Goal: Task Accomplishment & Management: Manage account settings

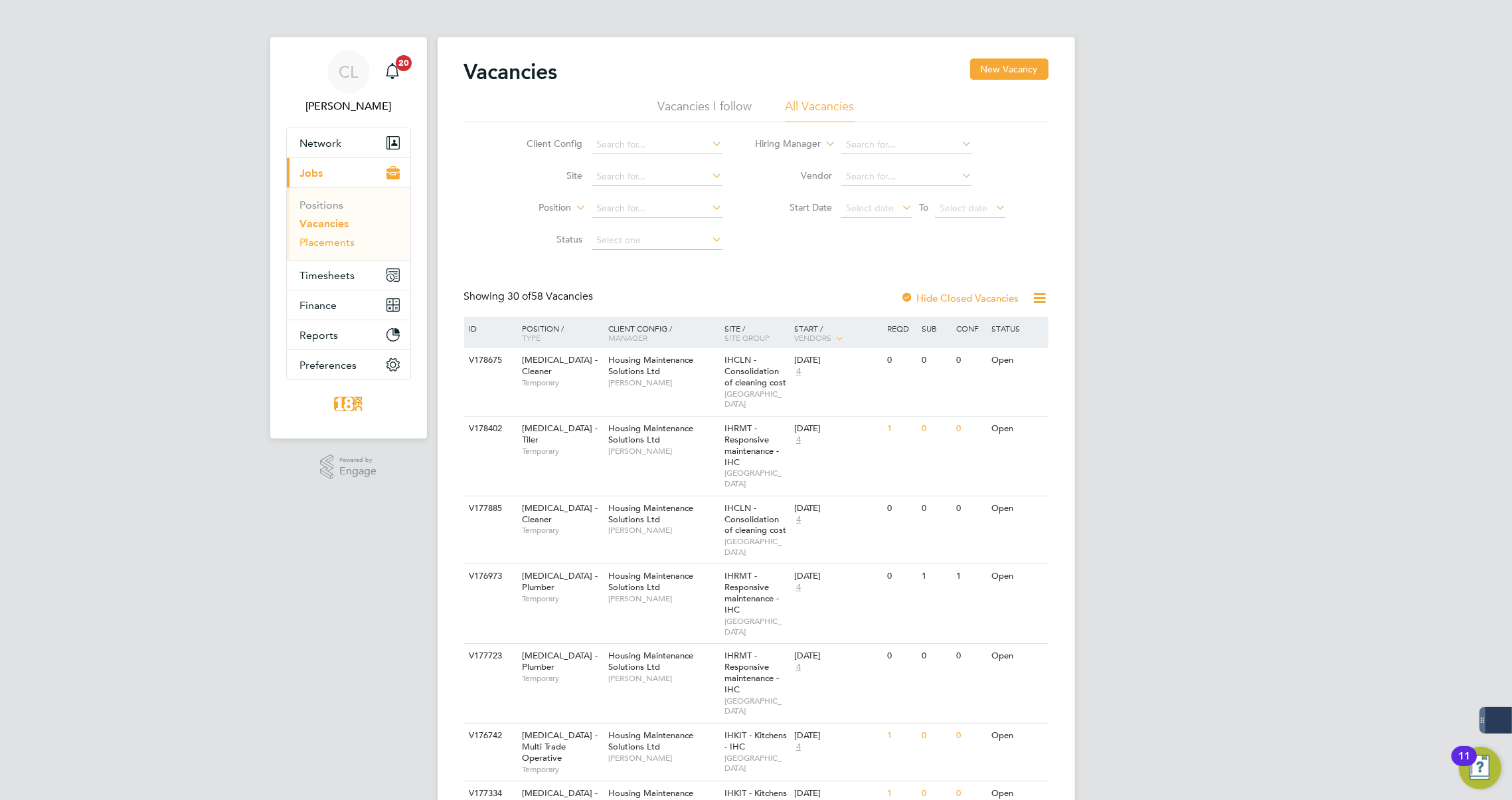
click at [344, 243] on link "Placements" at bounding box center [327, 242] width 55 height 13
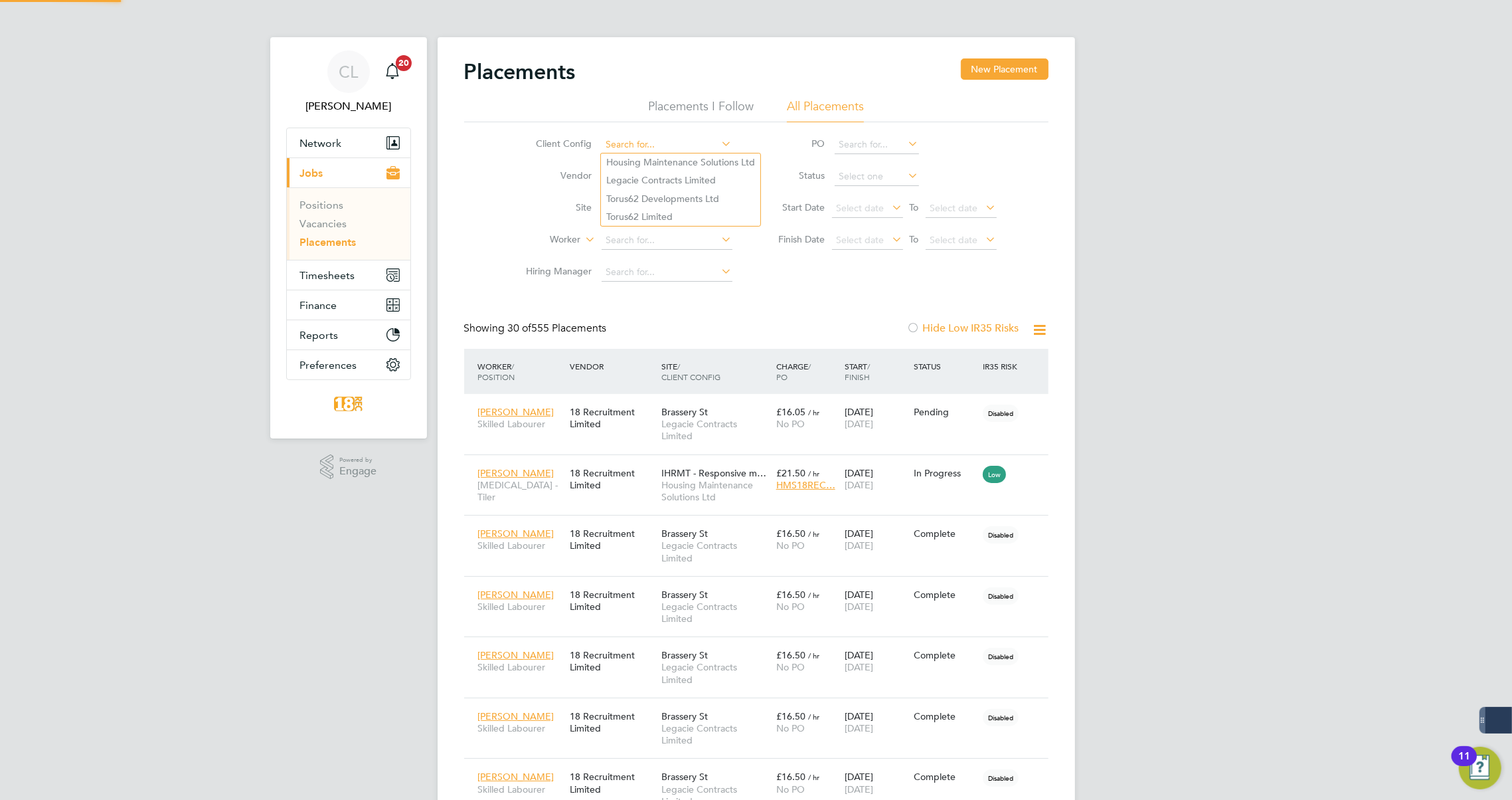
click at [670, 147] on input at bounding box center [666, 145] width 131 height 19
click at [667, 178] on li "Legacie Contracts Limited" at bounding box center [681, 180] width 159 height 18
type input "Legacie Contracts Limited"
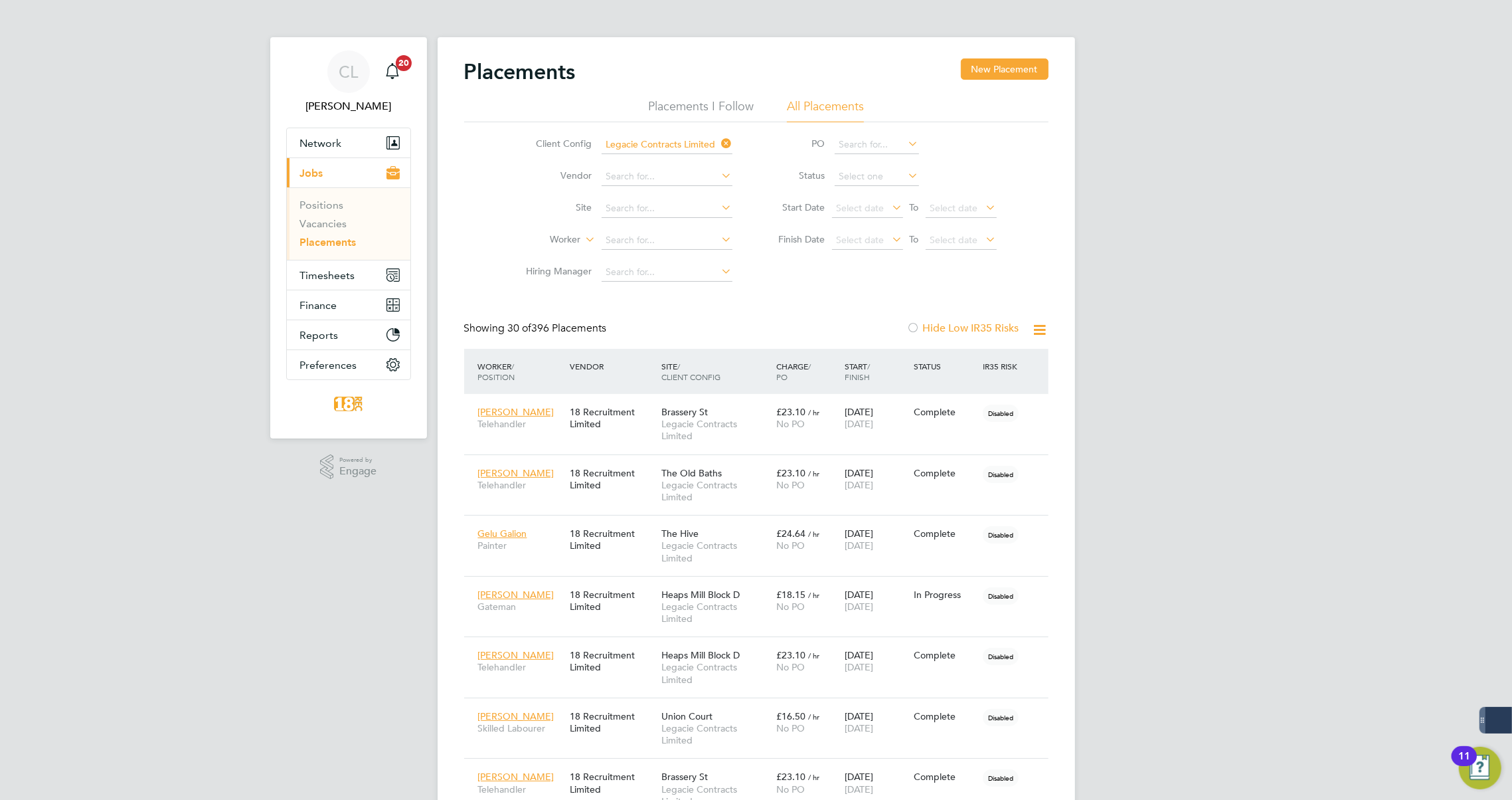
click at [937, 366] on div "Status" at bounding box center [945, 366] width 69 height 24
click at [1040, 333] on icon at bounding box center [1040, 330] width 17 height 17
click at [860, 177] on input at bounding box center [877, 177] width 84 height 19
click at [861, 193] on li "Active" at bounding box center [877, 194] width 85 height 17
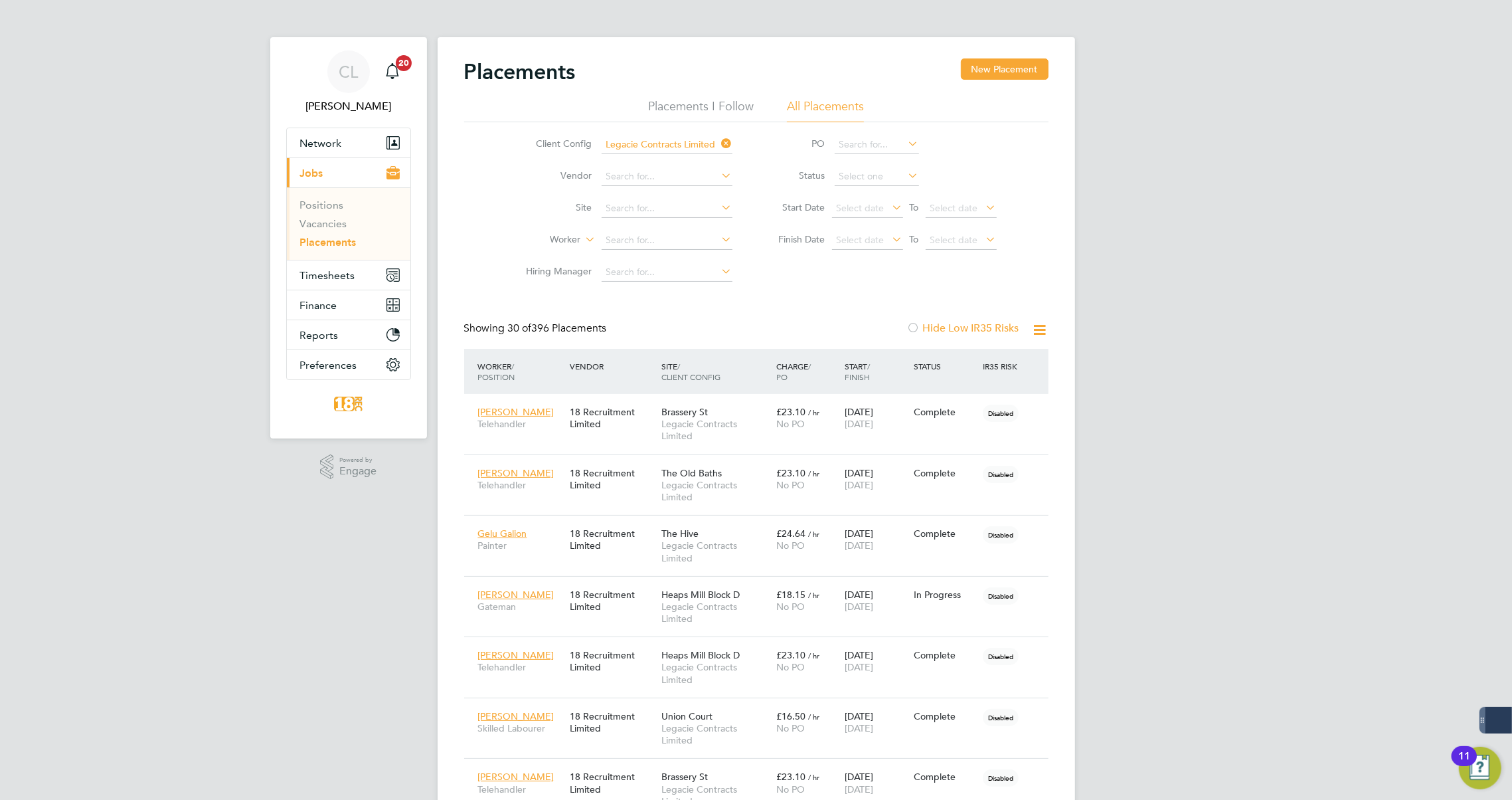
type input "Active"
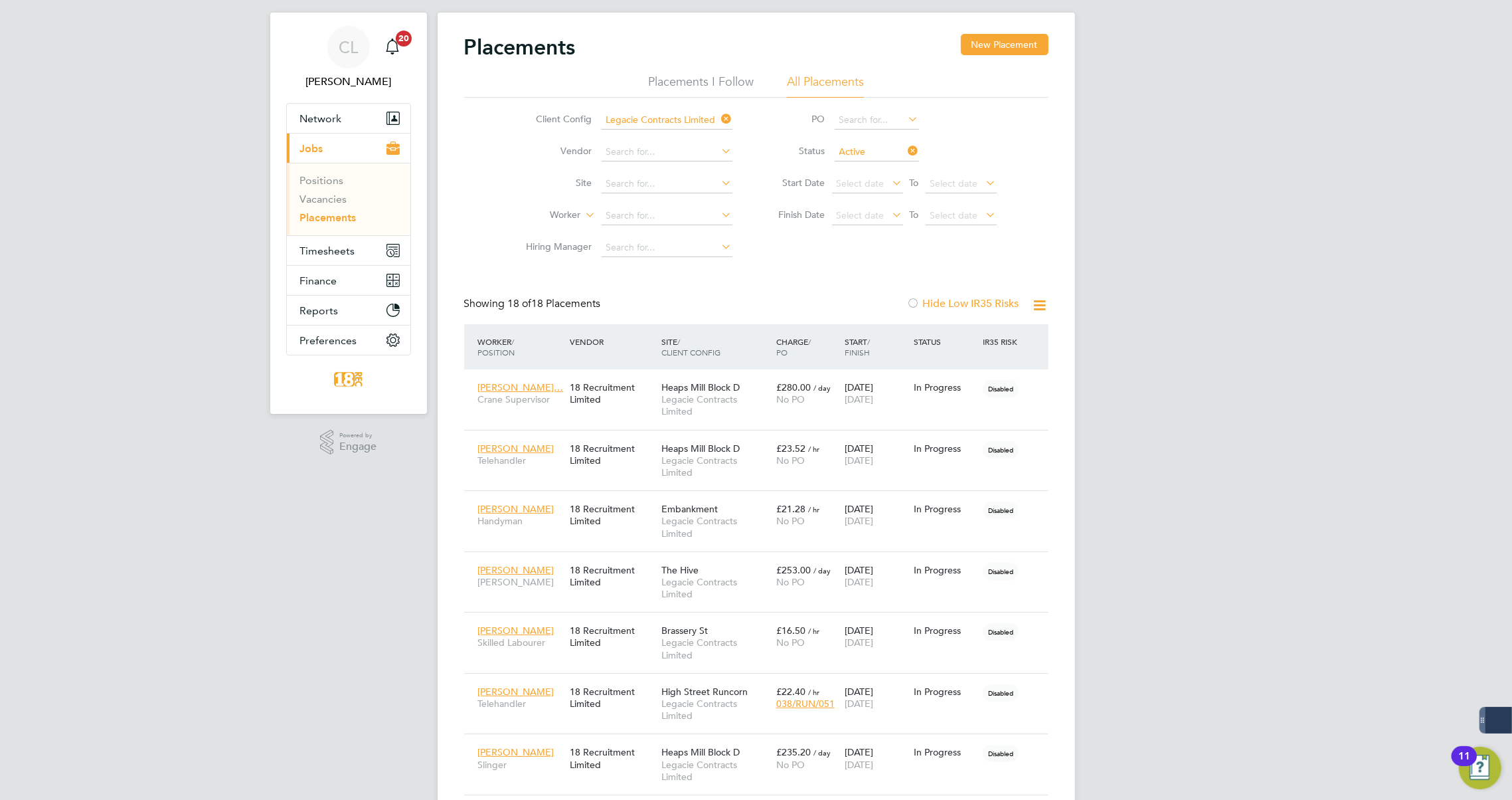
click at [1044, 305] on icon at bounding box center [1040, 305] width 17 height 17
click at [965, 343] on li "Download Placements Report" at bounding box center [975, 337] width 141 height 19
click at [627, 186] on input at bounding box center [666, 184] width 131 height 19
click at [509, 201] on li "Worker" at bounding box center [624, 216] width 249 height 32
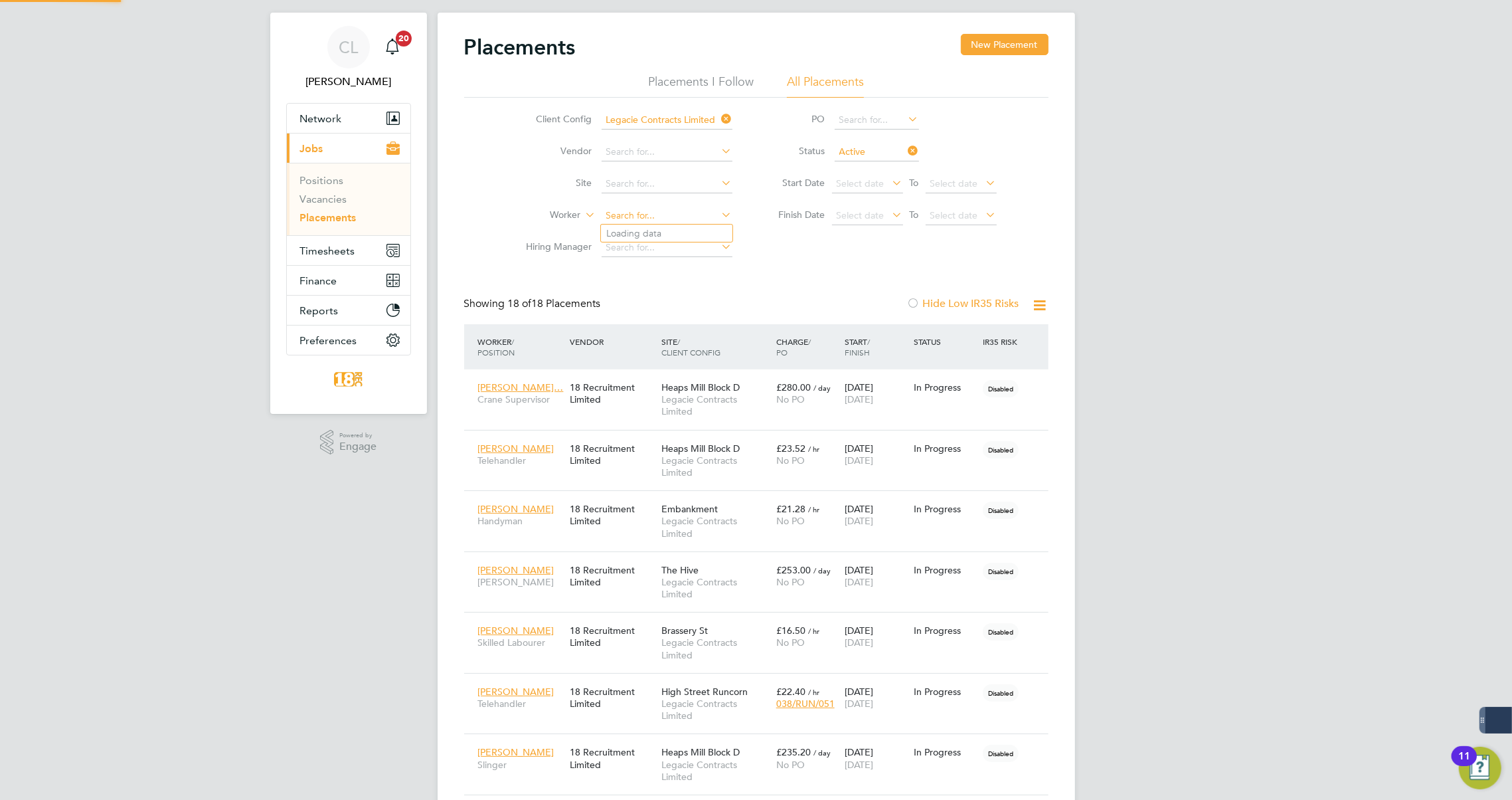
click at [616, 206] on input at bounding box center [666, 216] width 131 height 19
type input "oliver ev"
click at [839, 79] on li "All Placements" at bounding box center [825, 85] width 77 height 24
click at [672, 217] on input at bounding box center [666, 216] width 131 height 19
click at [720, 117] on icon at bounding box center [720, 119] width 0 height 19
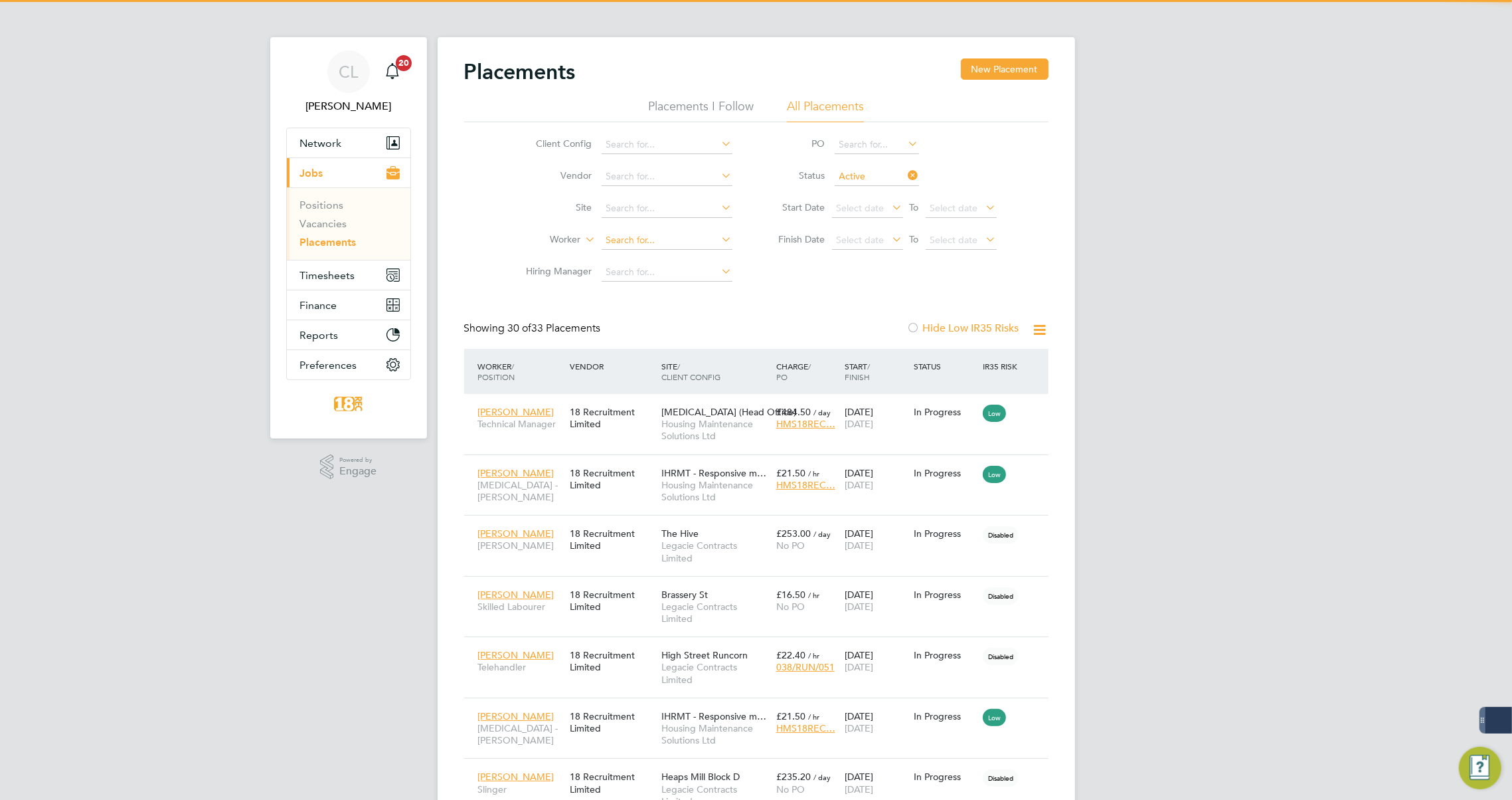
scroll to position [50, 115]
click at [629, 239] on input at bounding box center [666, 241] width 131 height 19
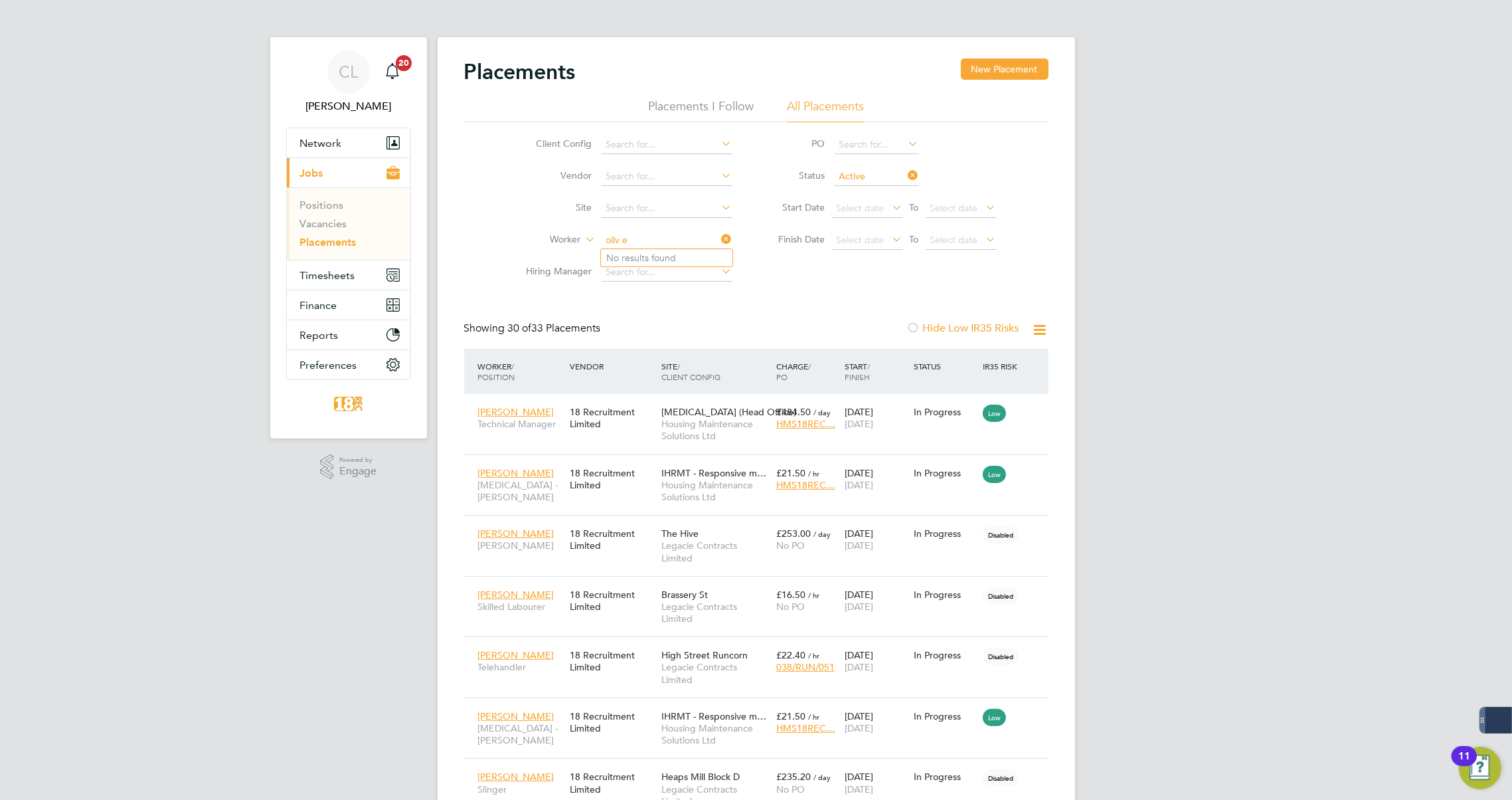
type input "oliv e"
click at [906, 175] on icon at bounding box center [906, 175] width 0 height 19
click at [611, 244] on input at bounding box center [666, 241] width 131 height 19
click at [619, 252] on li "Oli ver Eva ns" at bounding box center [667, 258] width 131 height 18
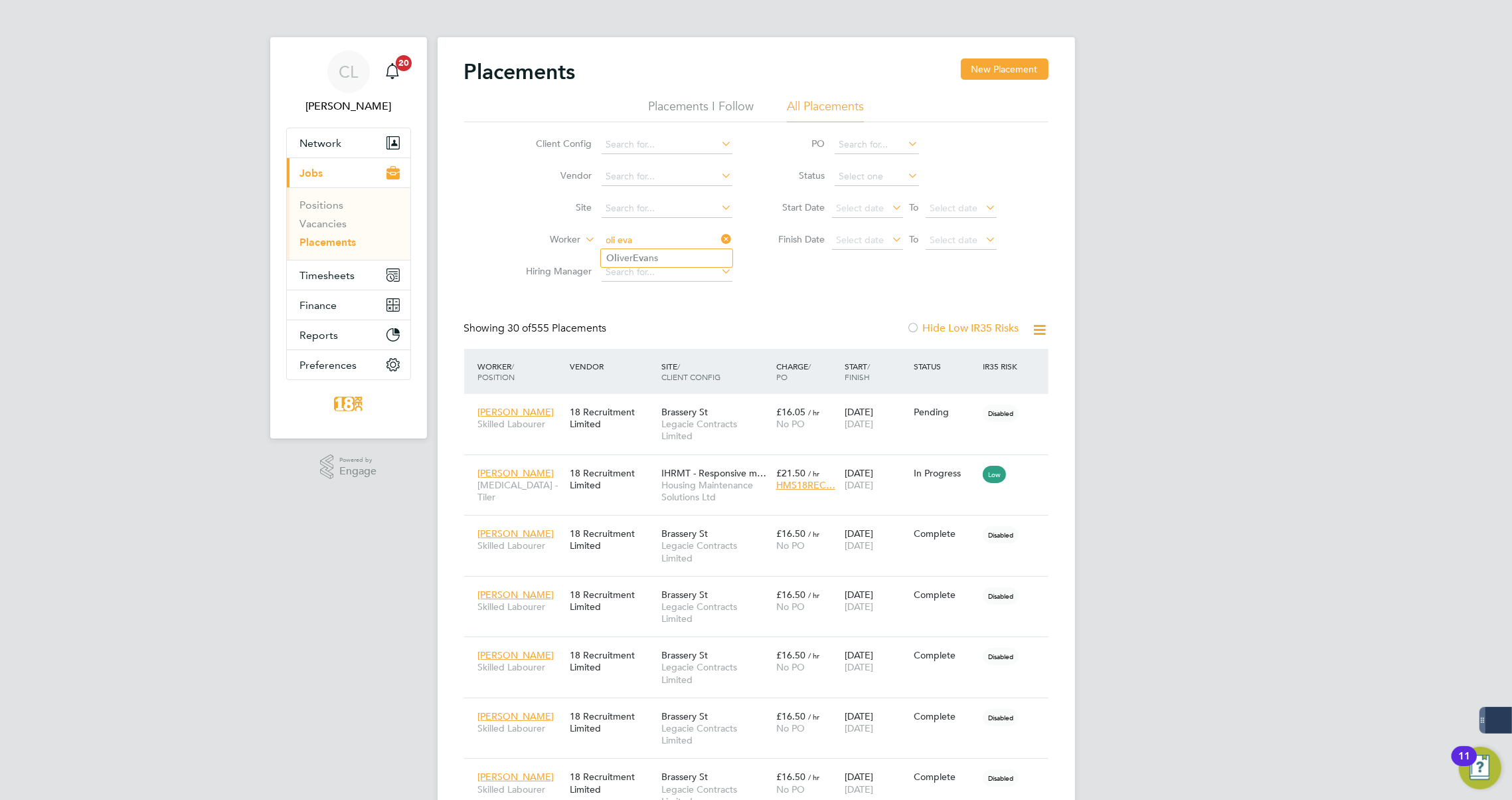
type input "Oliver Evans"
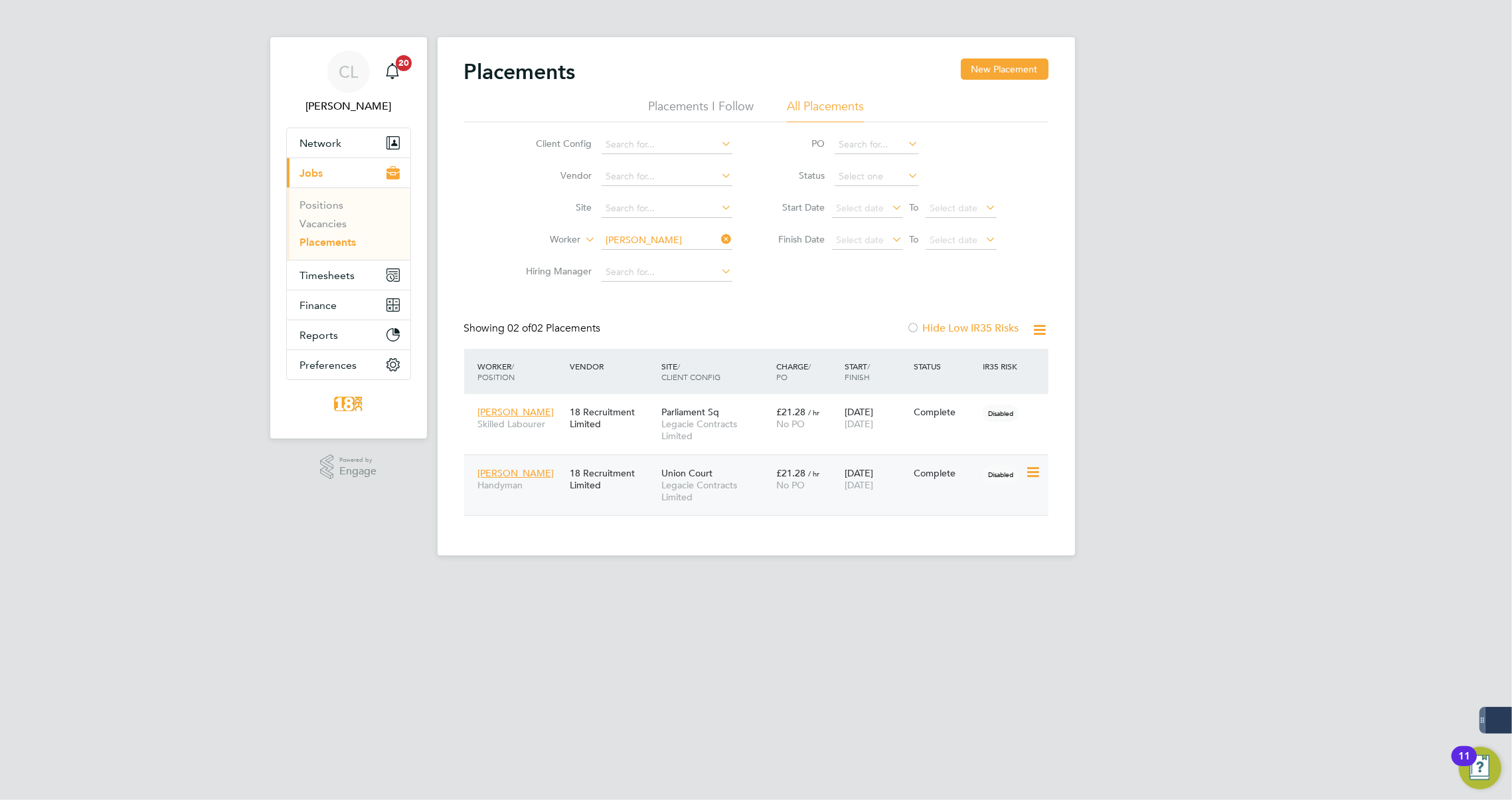
click at [806, 481] on div "No PO" at bounding box center [808, 485] width 63 height 12
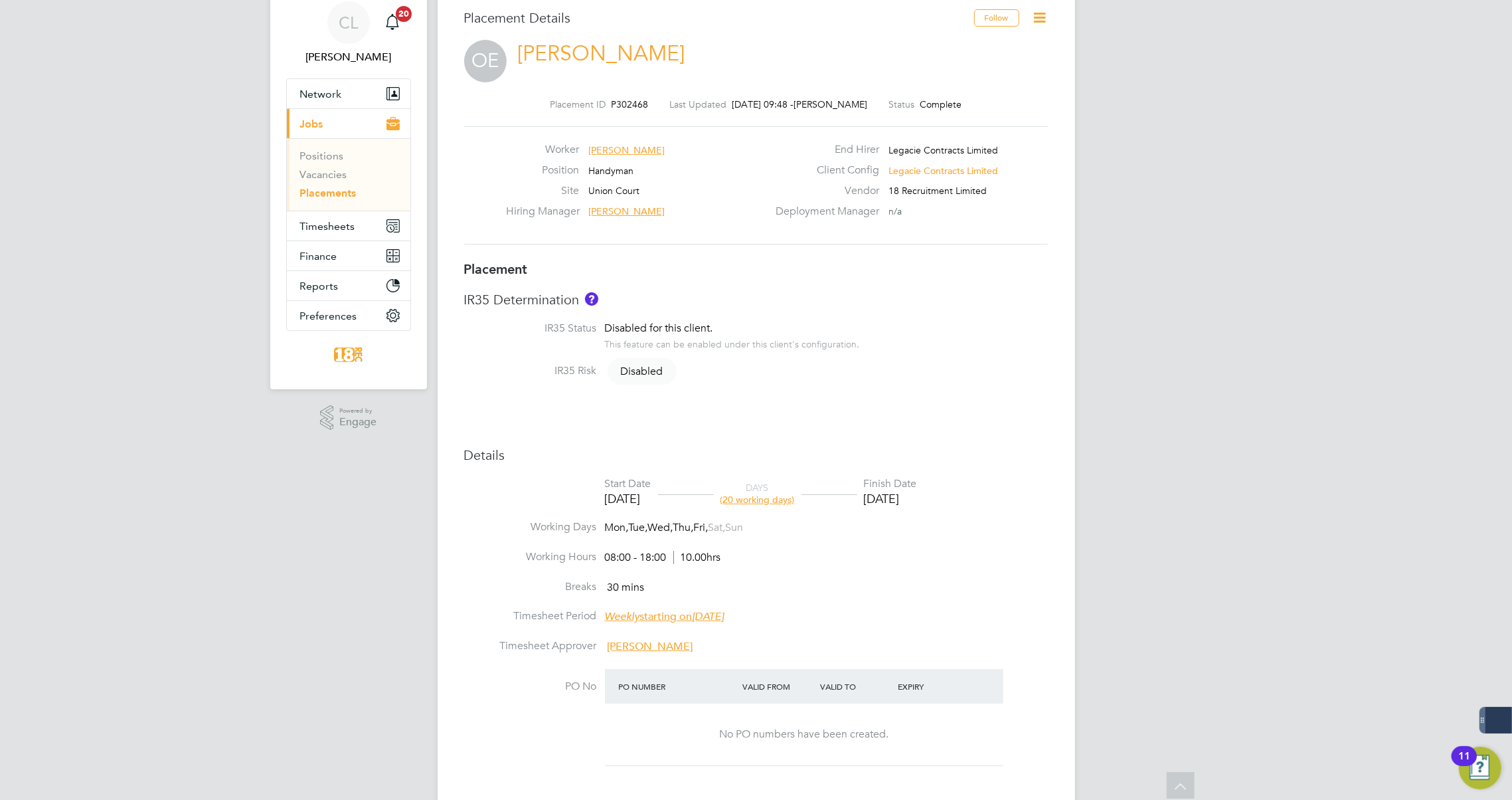
scroll to position [1, 0]
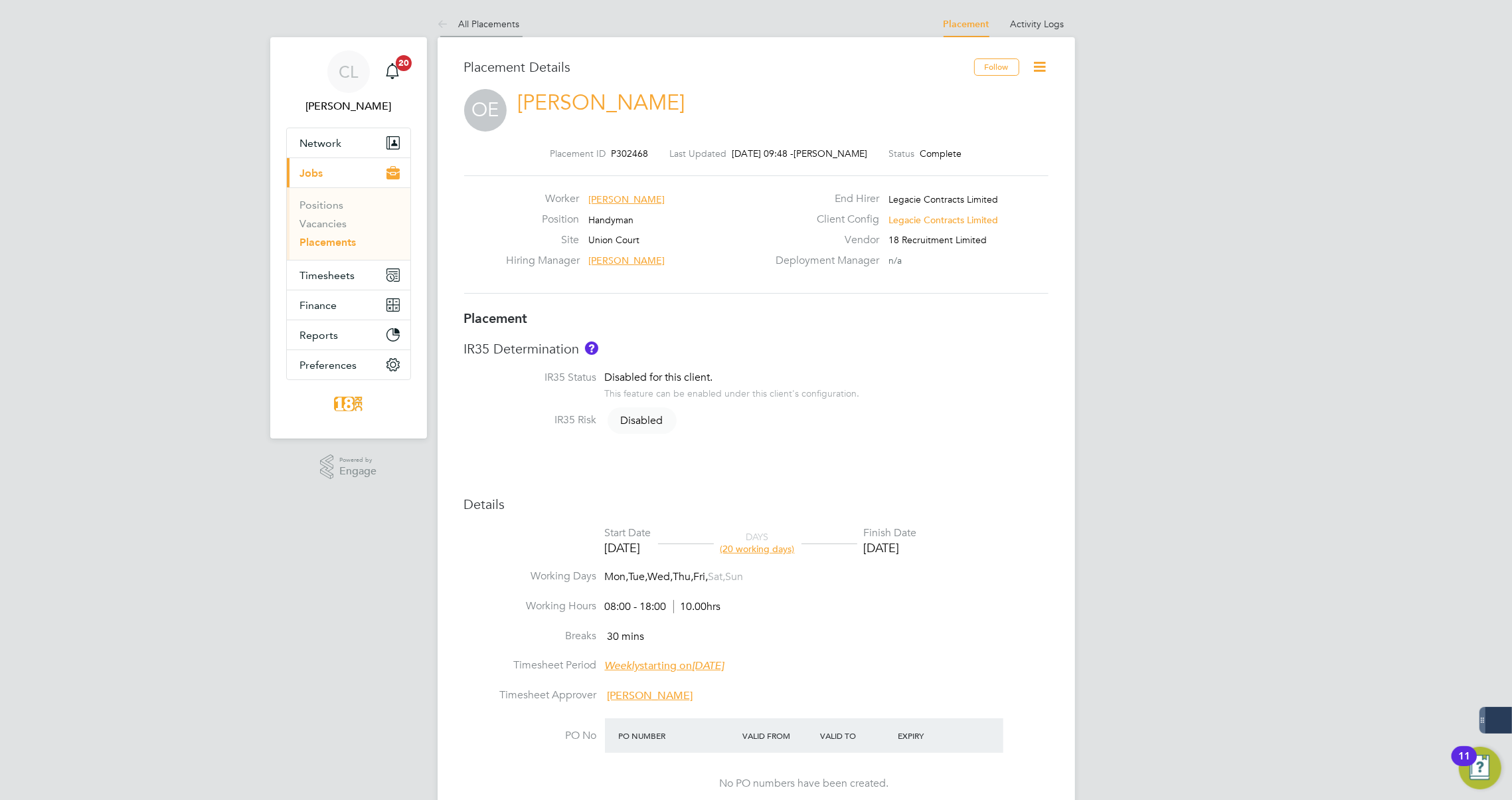
click at [441, 24] on icon at bounding box center [446, 25] width 17 height 17
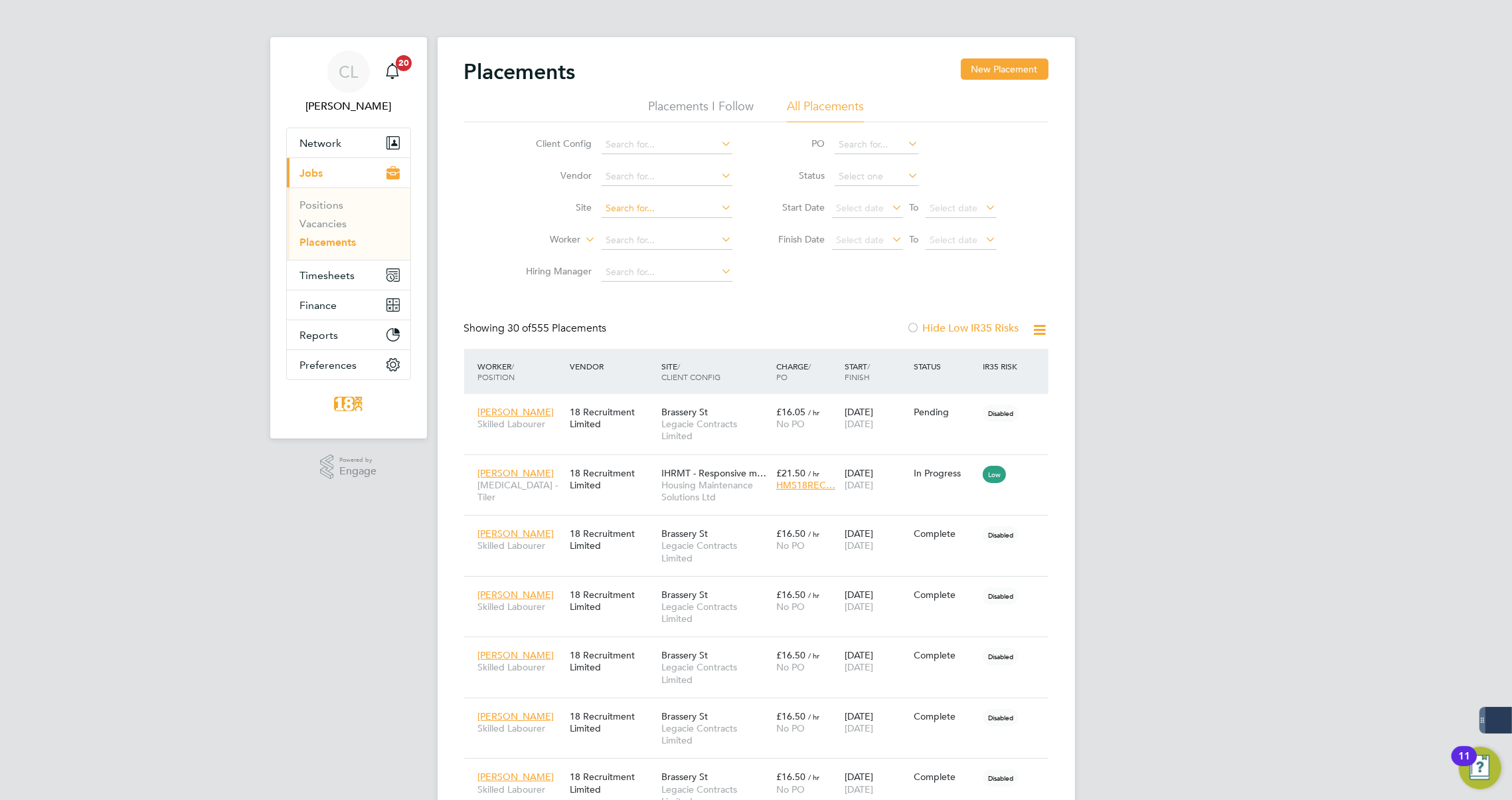
click at [627, 201] on input at bounding box center [666, 208] width 131 height 19
click at [524, 198] on li "Site" at bounding box center [624, 208] width 249 height 32
click at [633, 258] on li "Hiring Manager" at bounding box center [624, 273] width 249 height 32
click at [632, 244] on input at bounding box center [666, 241] width 131 height 19
click at [635, 255] on li "Oli ver Evans" at bounding box center [667, 258] width 131 height 18
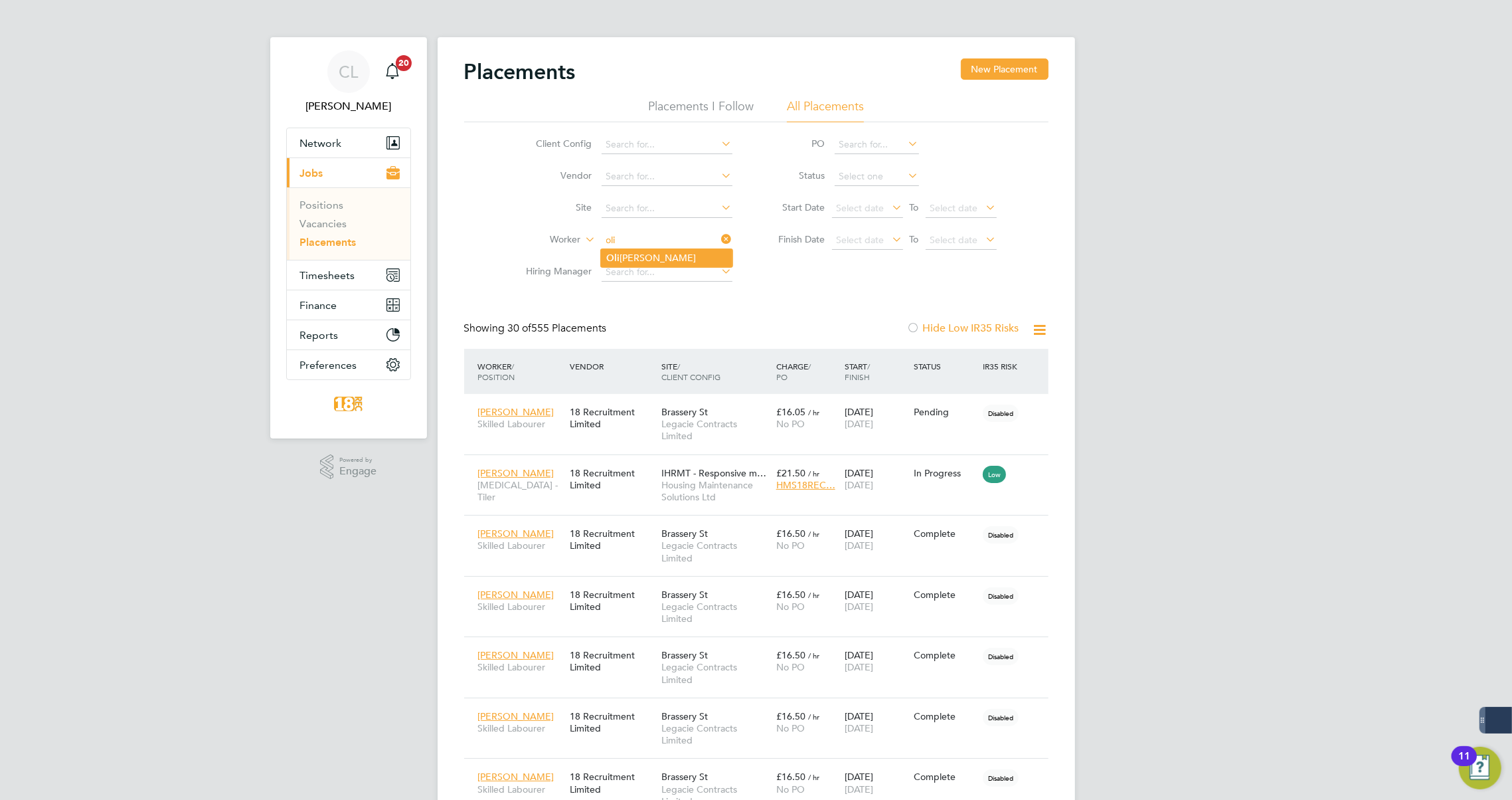
type input "[PERSON_NAME]"
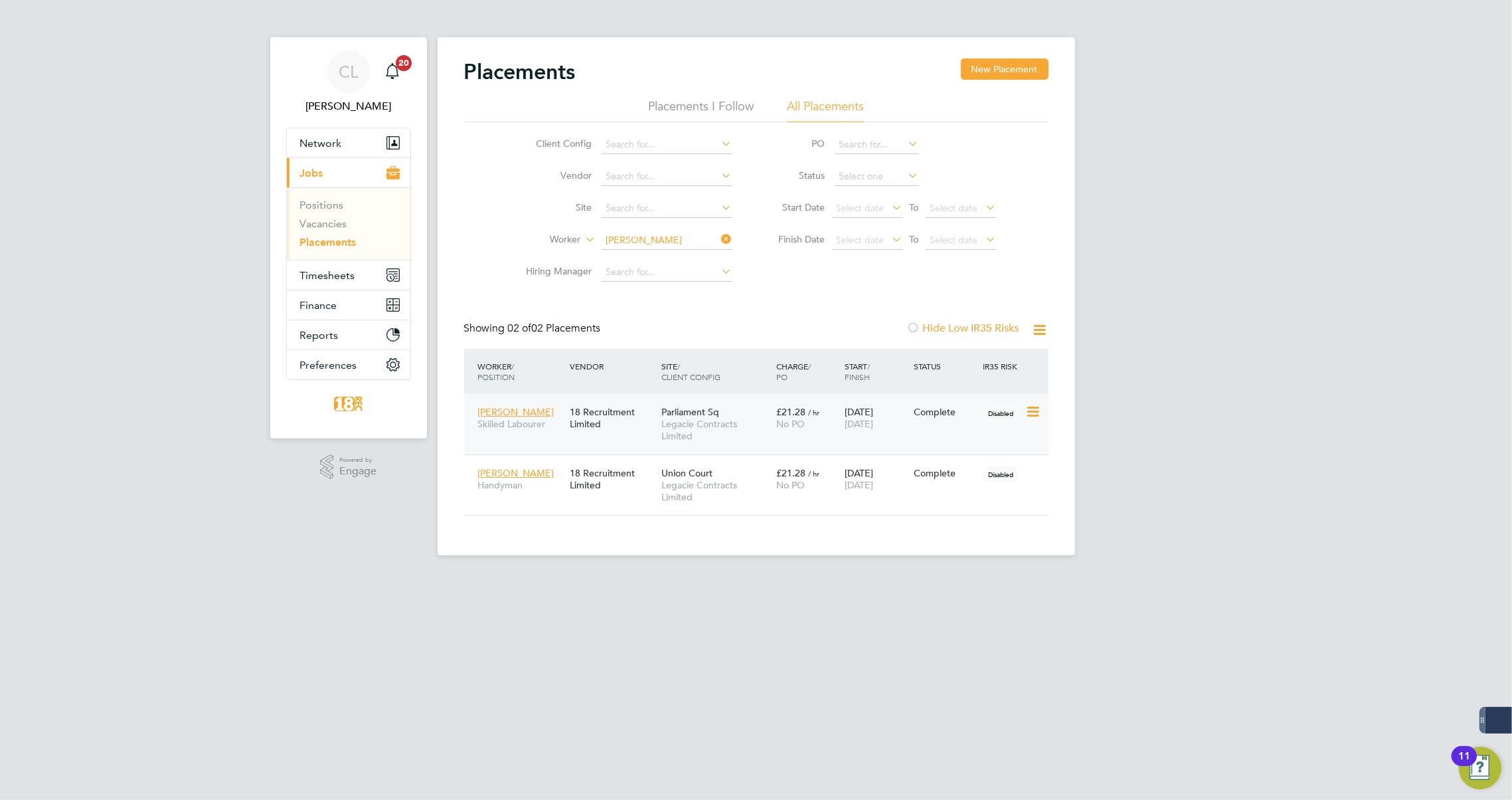
click at [783, 431] on div "£21.28 / hr No PO" at bounding box center [808, 418] width 69 height 38
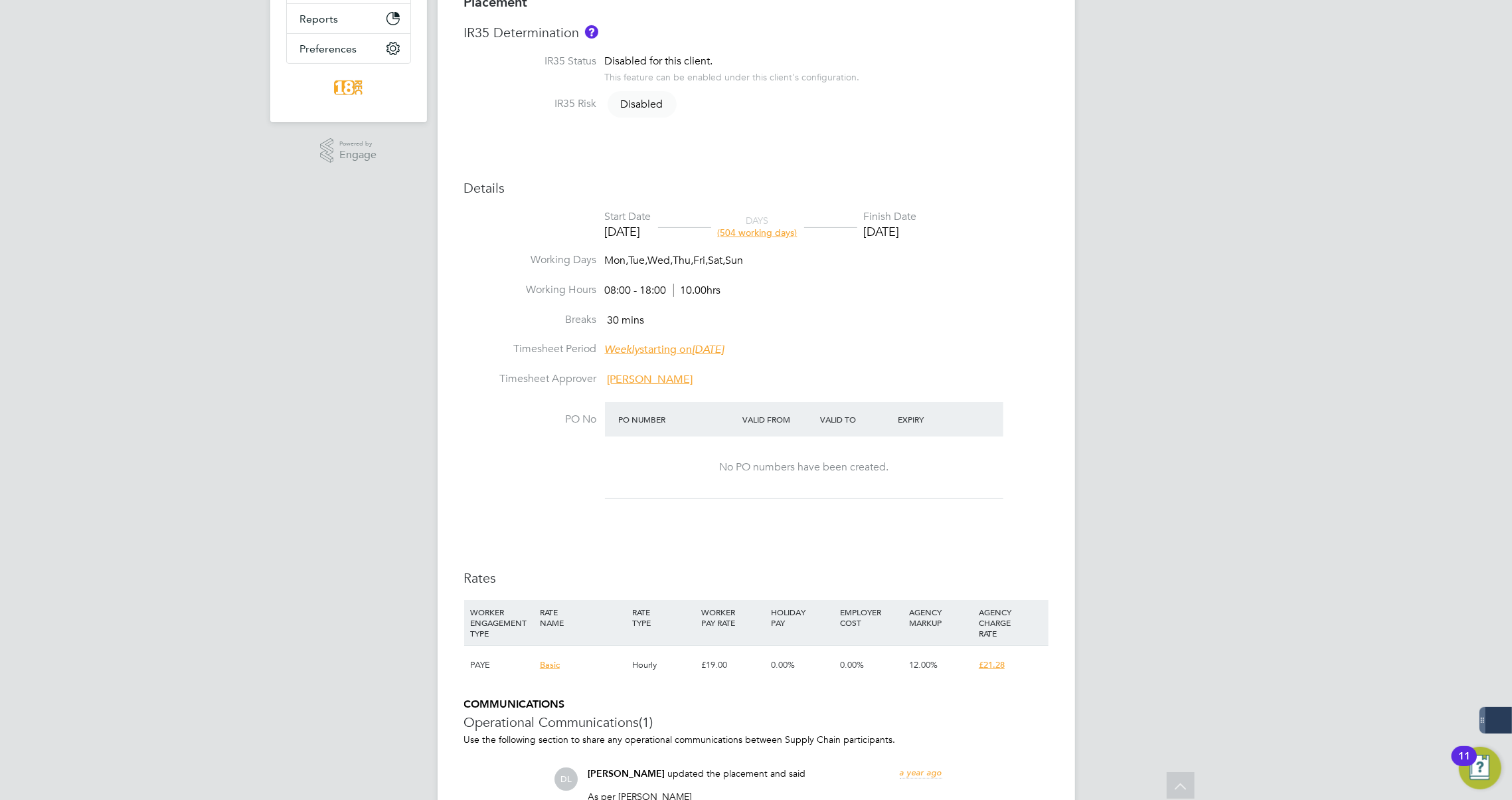
scroll to position [302, 0]
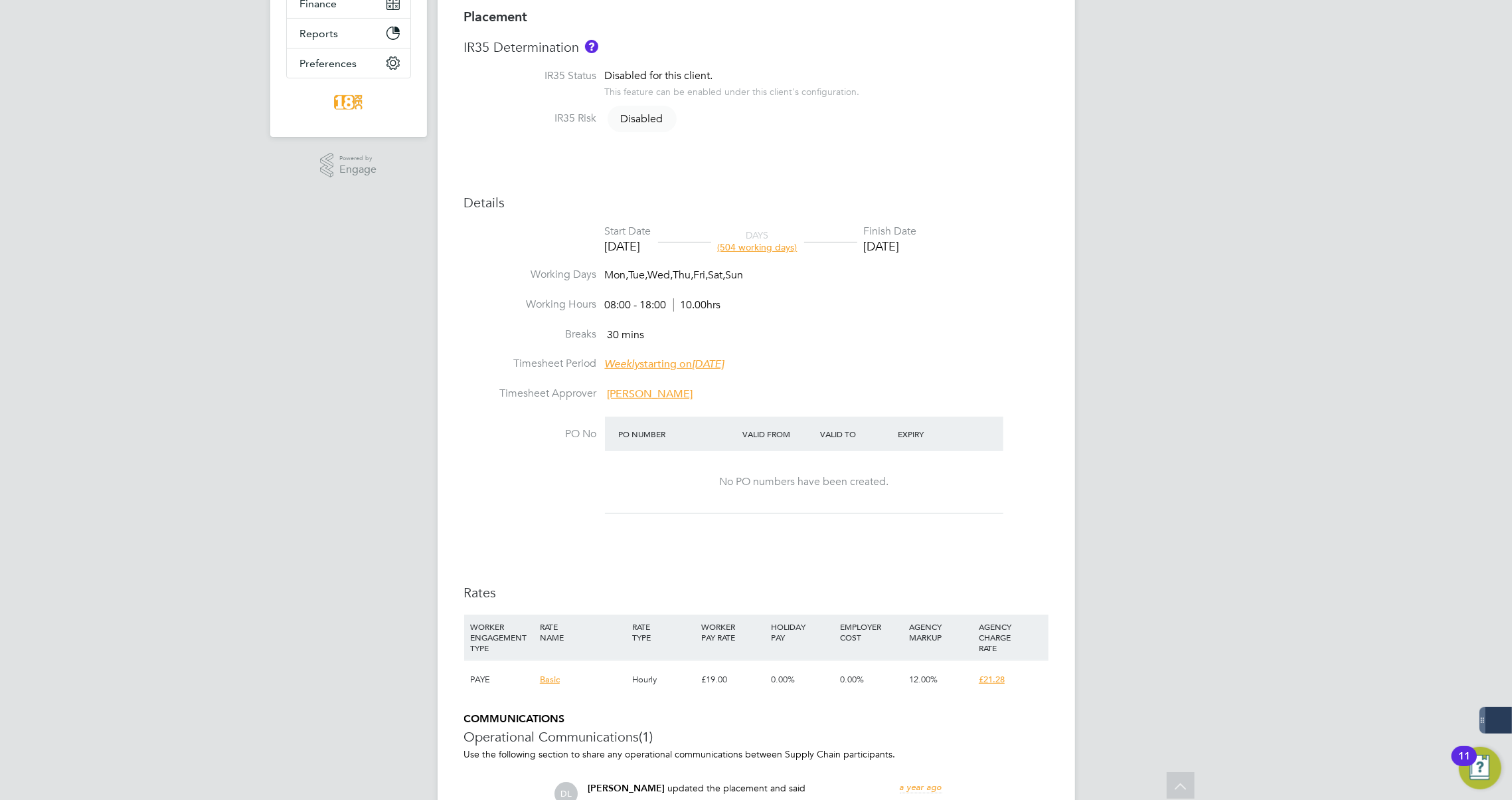
click at [785, 242] on span "(504 working days)" at bounding box center [758, 247] width 80 height 12
click at [901, 302] on li "Working Hours 08:00 - 18:00 10.00hrs" at bounding box center [756, 312] width 585 height 30
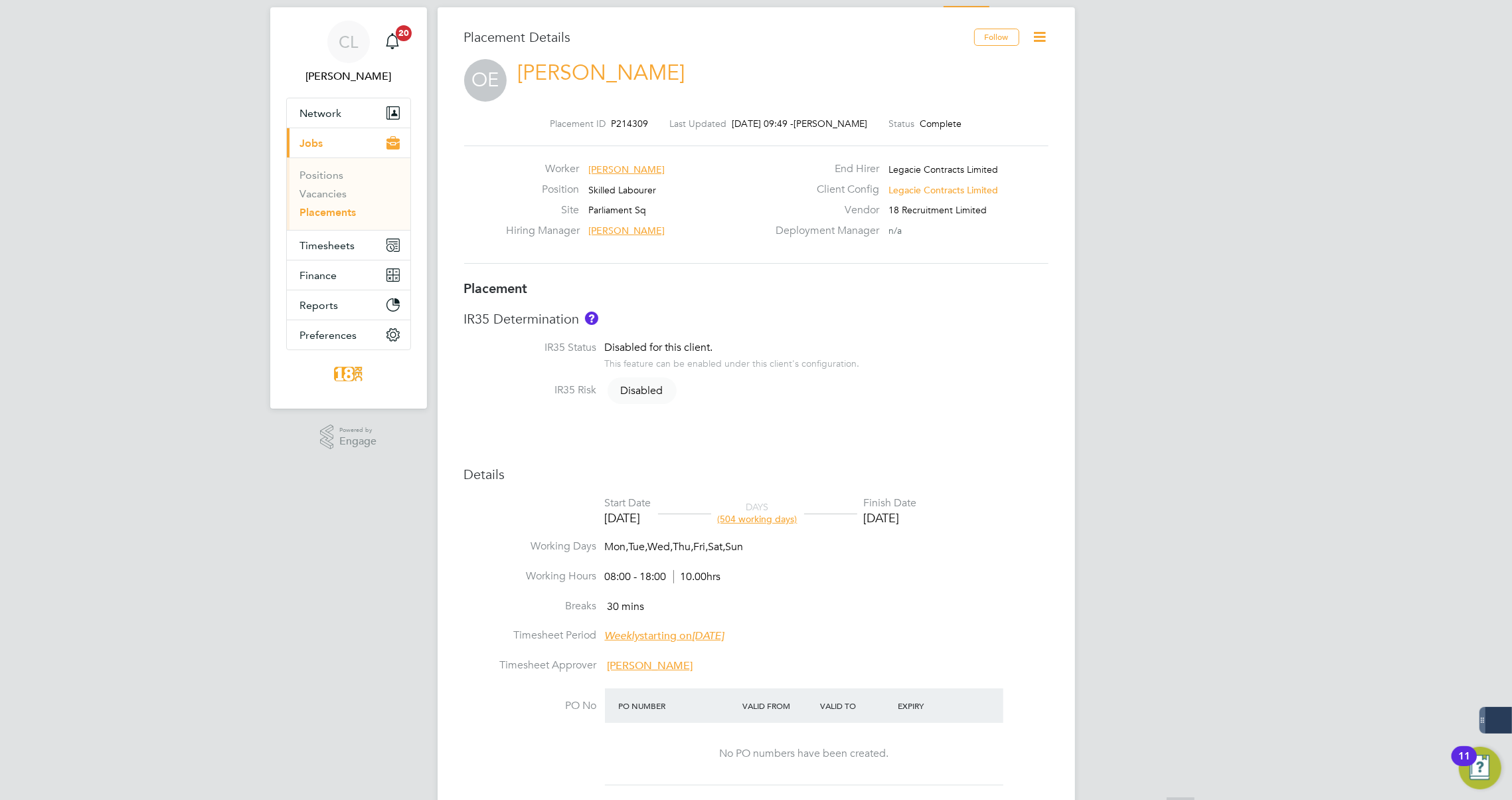
scroll to position [0, 0]
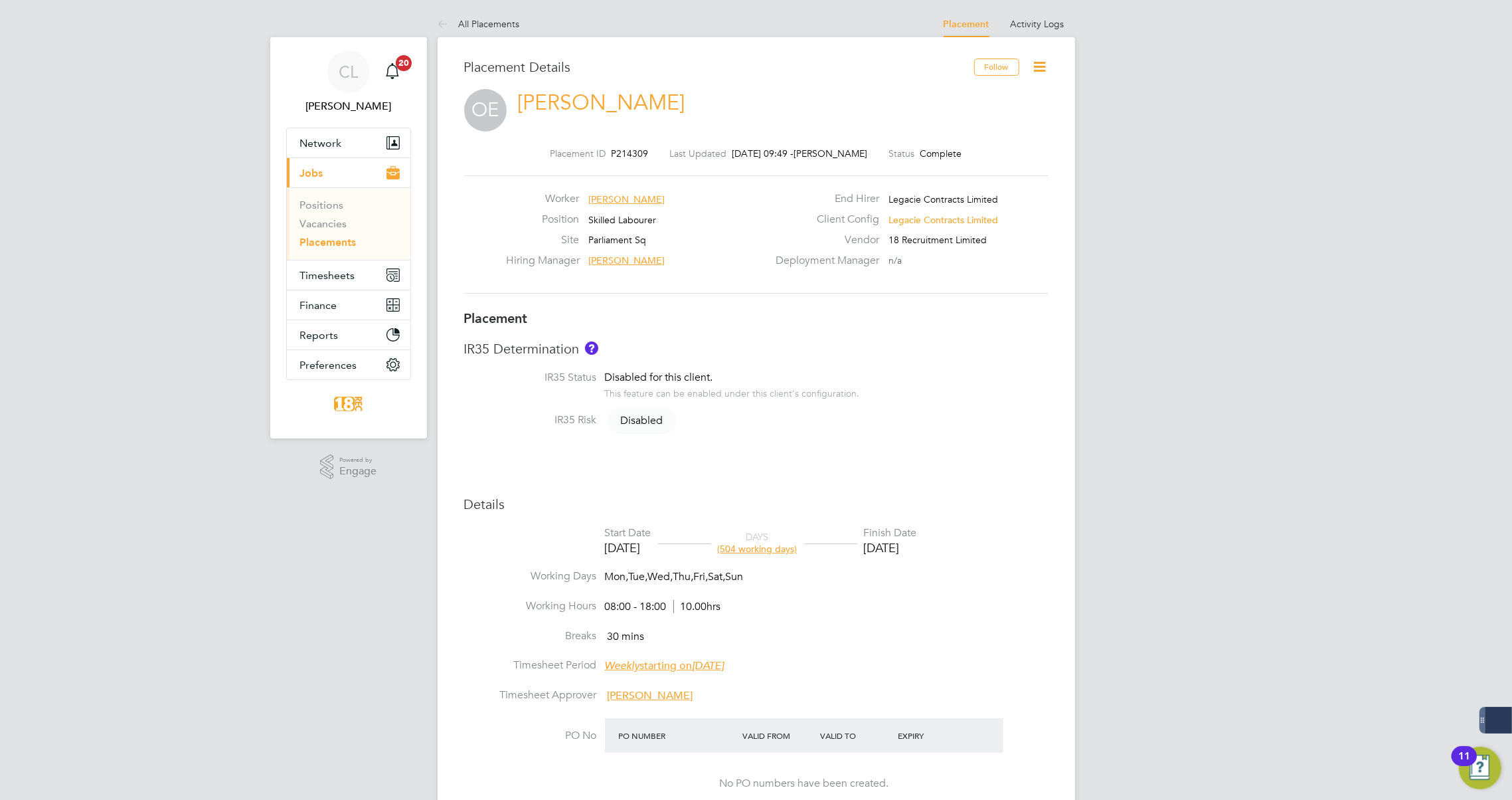
click at [747, 550] on span "(504 working days)" at bounding box center [758, 549] width 80 height 12
click at [373, 556] on div "CL Carla Lamb Notifications 20 Applications: Network Team Members Businesses Si…" at bounding box center [756, 688] width 1512 height 1376
click at [445, 21] on icon at bounding box center [446, 25] width 17 height 17
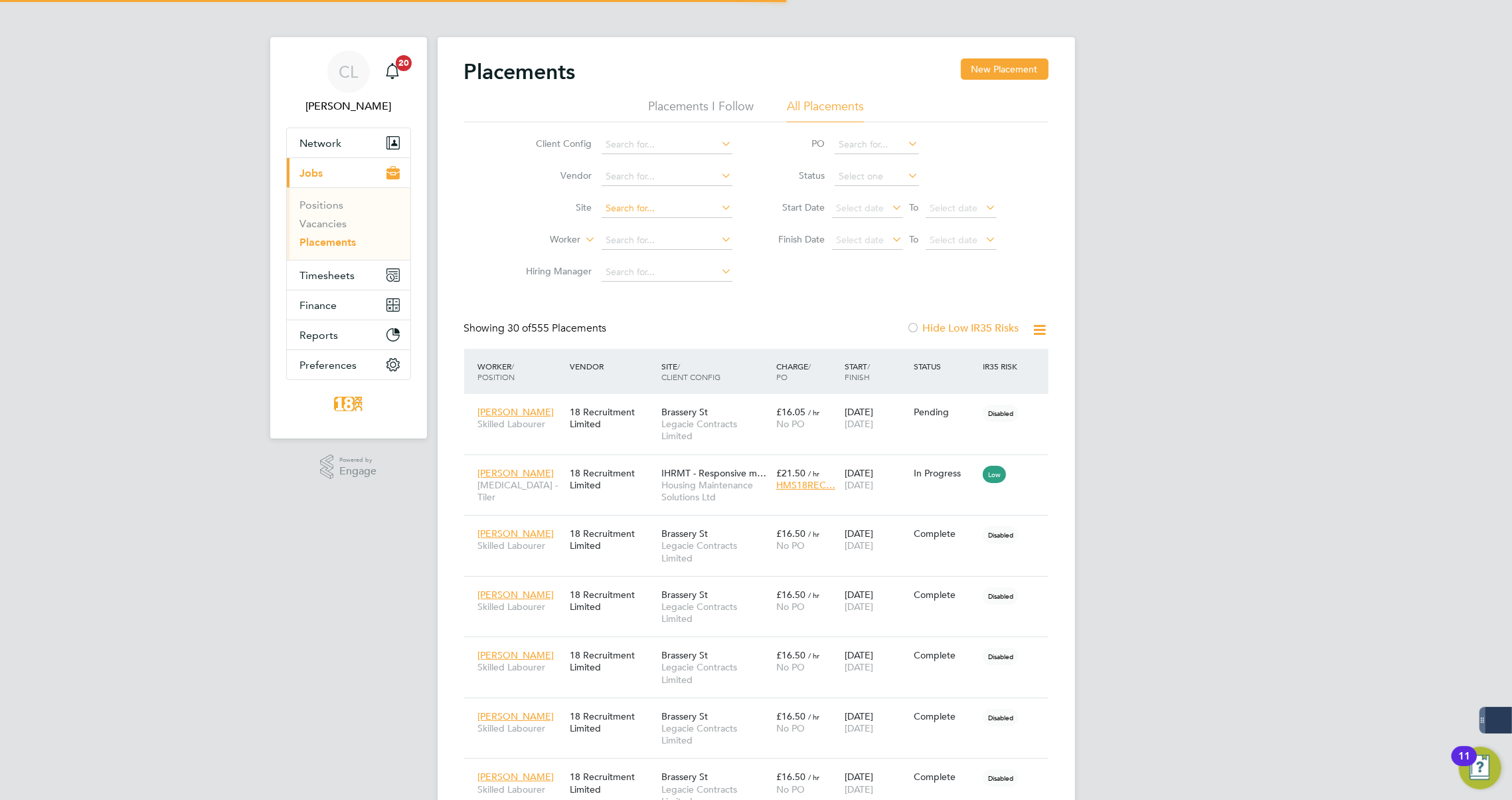
scroll to position [13, 63]
click at [648, 242] on input at bounding box center [666, 241] width 131 height 19
click at [650, 257] on b "S" at bounding box center [647, 258] width 5 height 12
type input "Armando Sanchez Garcia"
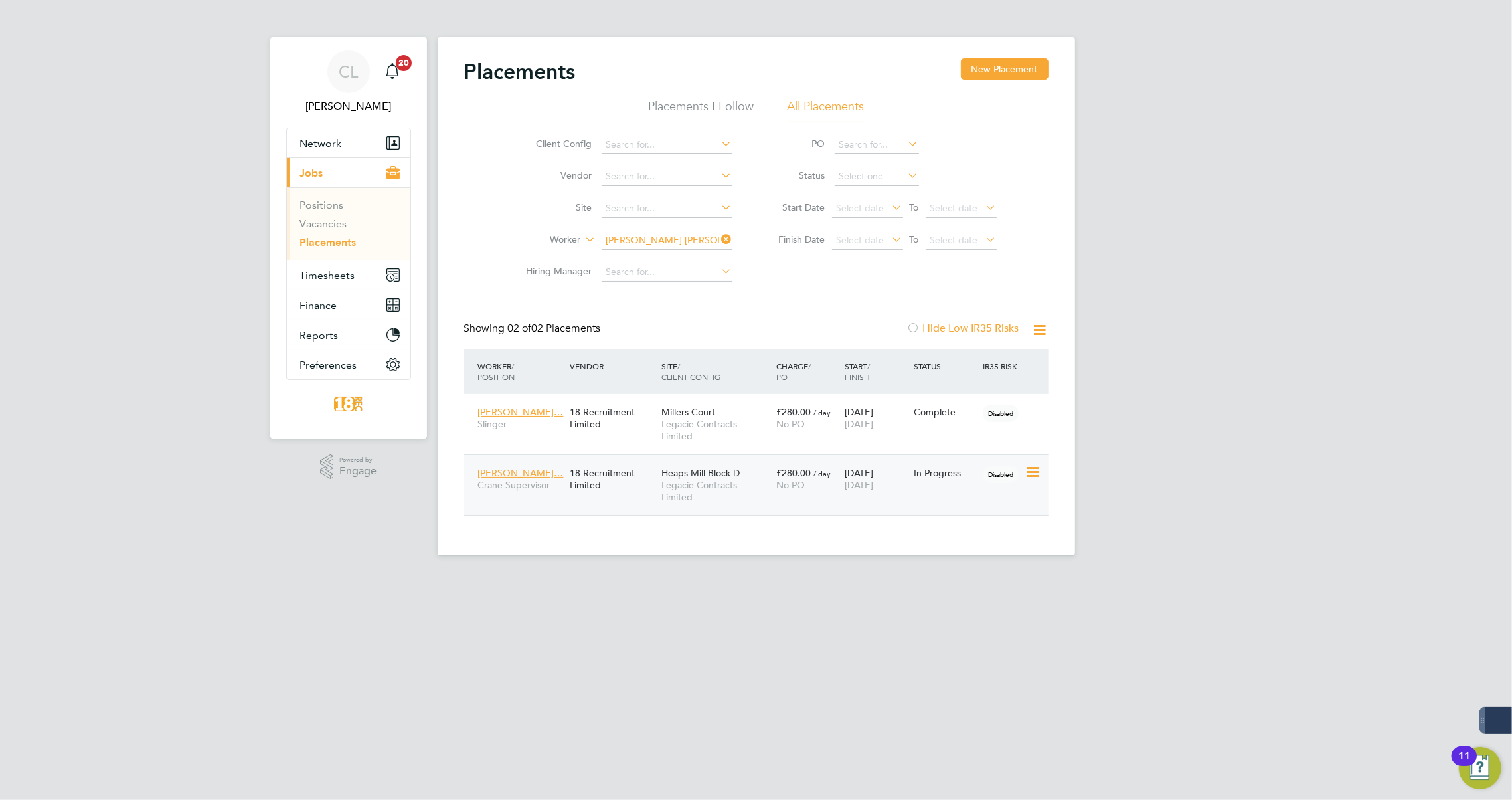
click at [719, 496] on span "Legacie Contracts Limited" at bounding box center [715, 491] width 108 height 24
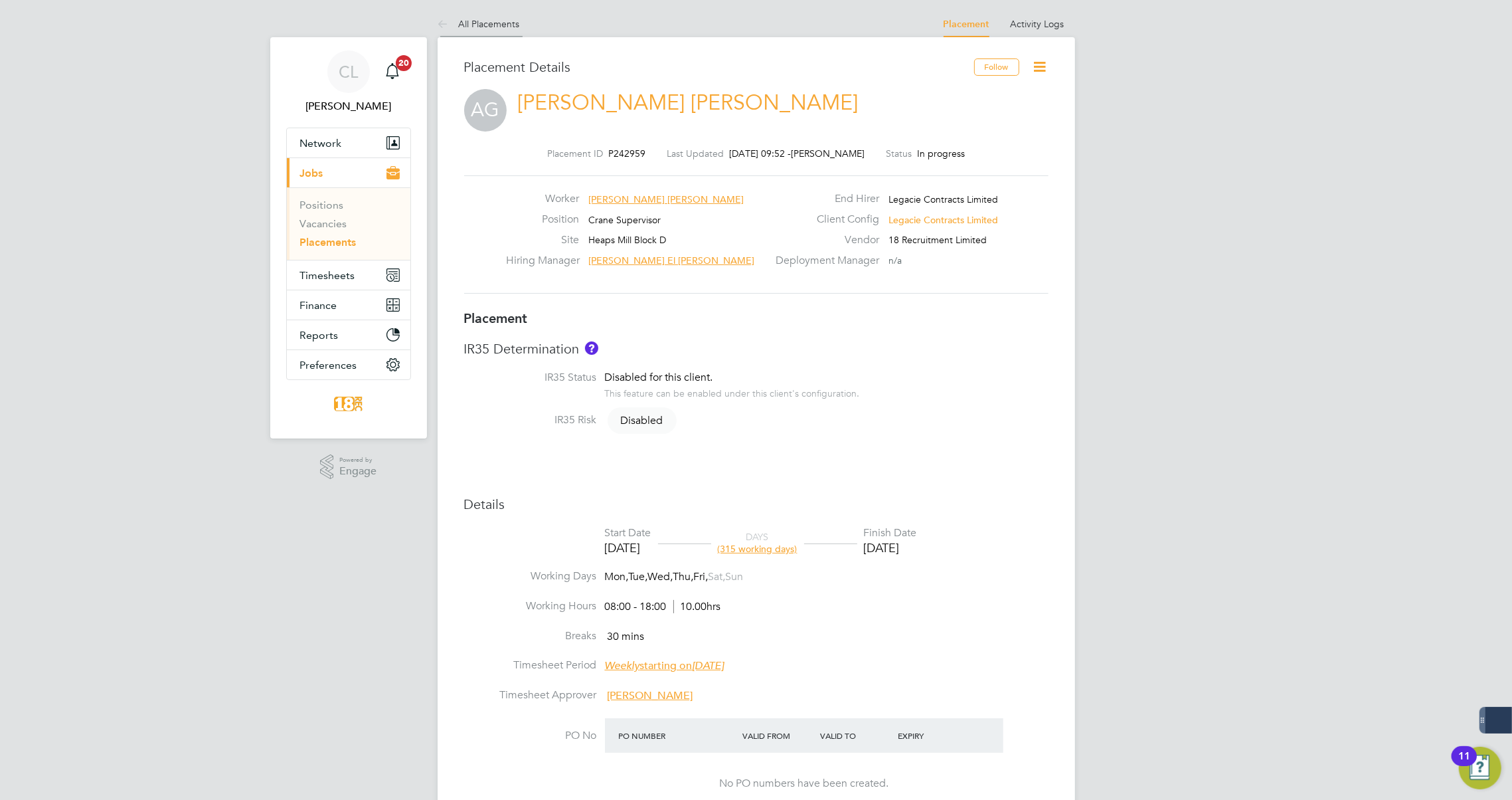
click at [487, 30] on li "All Placements" at bounding box center [479, 24] width 82 height 27
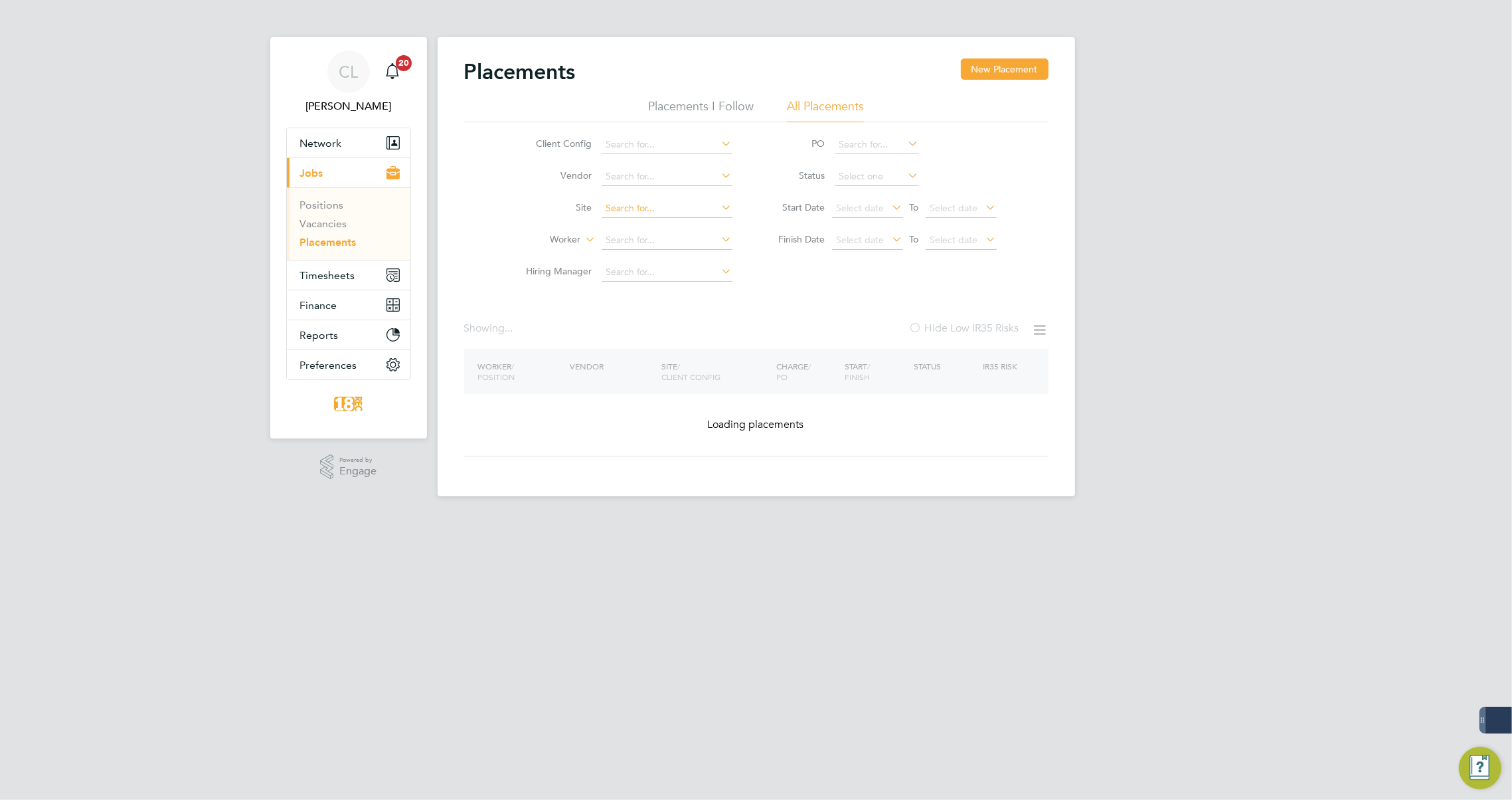
click at [629, 212] on input at bounding box center [666, 208] width 131 height 19
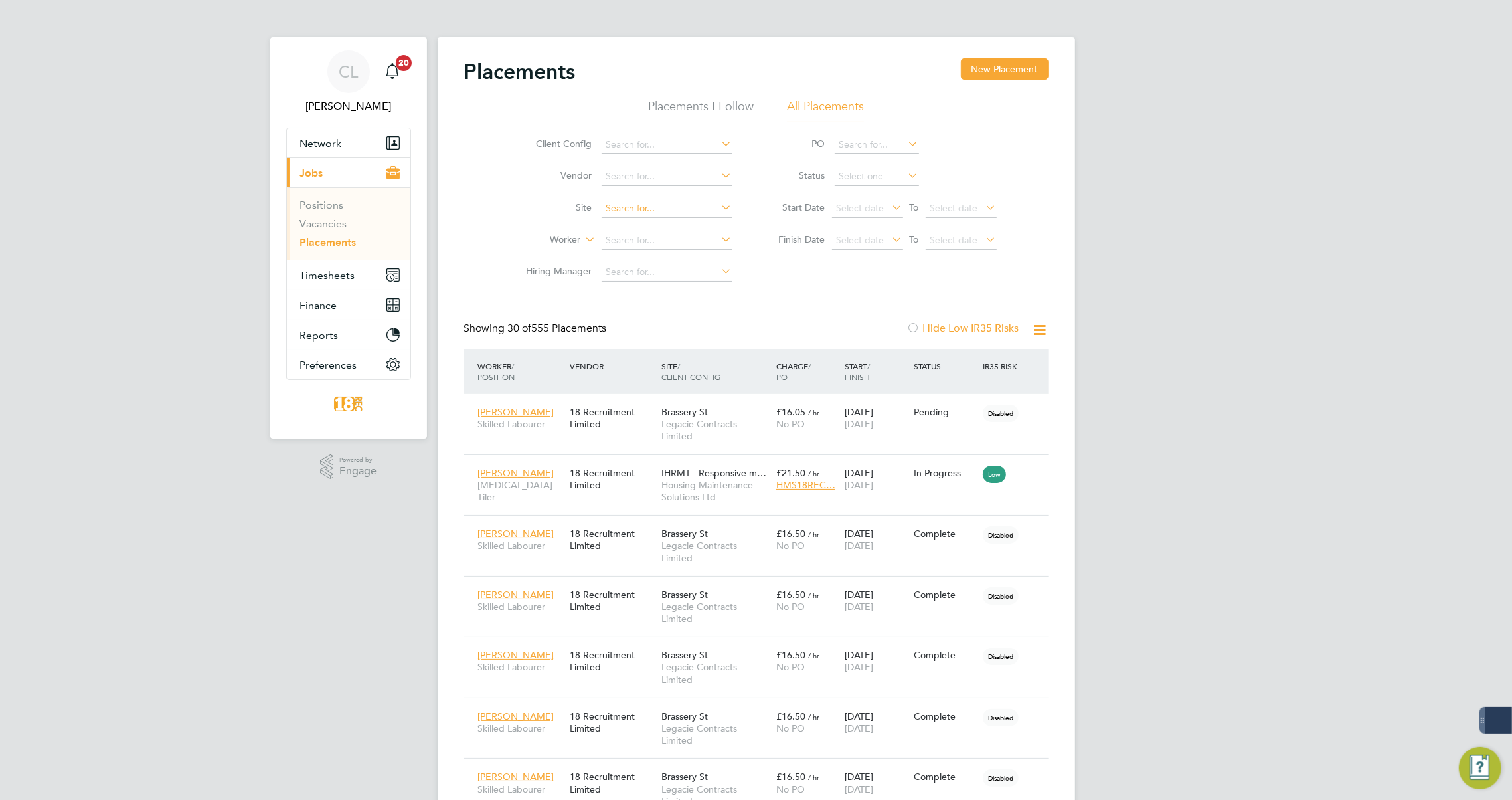
scroll to position [13, 63]
type input "p"
click at [628, 240] on input at bounding box center [666, 241] width 131 height 19
click at [686, 255] on b "Kell" at bounding box center [724, 258] width 77 height 12
type input "Paul Kelly"
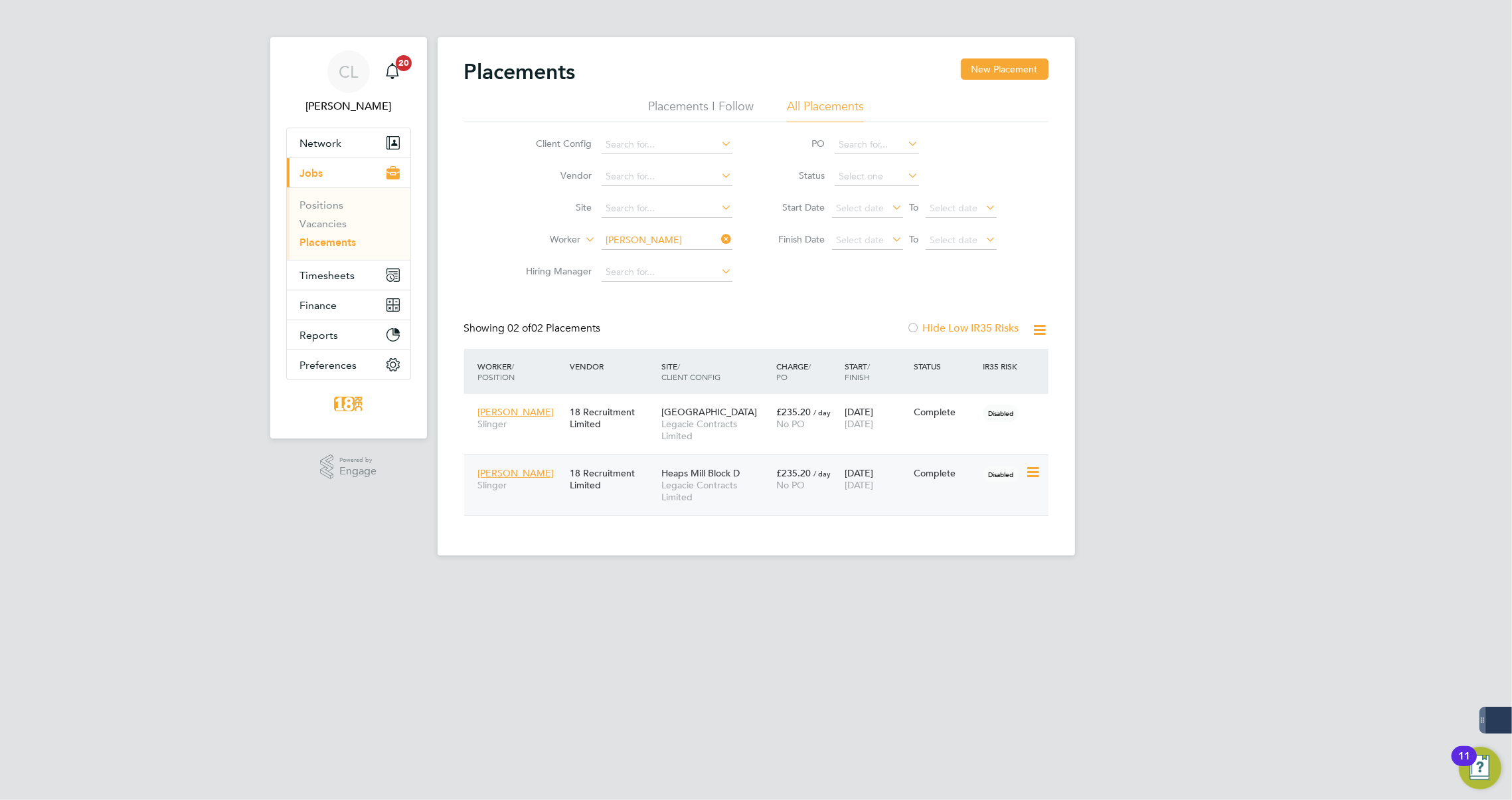
click at [930, 488] on div "Paul Kelly Slinger 18 Recruitment Limited Heaps Mill Block D Legacie Contracts …" at bounding box center [756, 485] width 585 height 61
click at [803, 485] on span "No PO" at bounding box center [791, 485] width 29 height 12
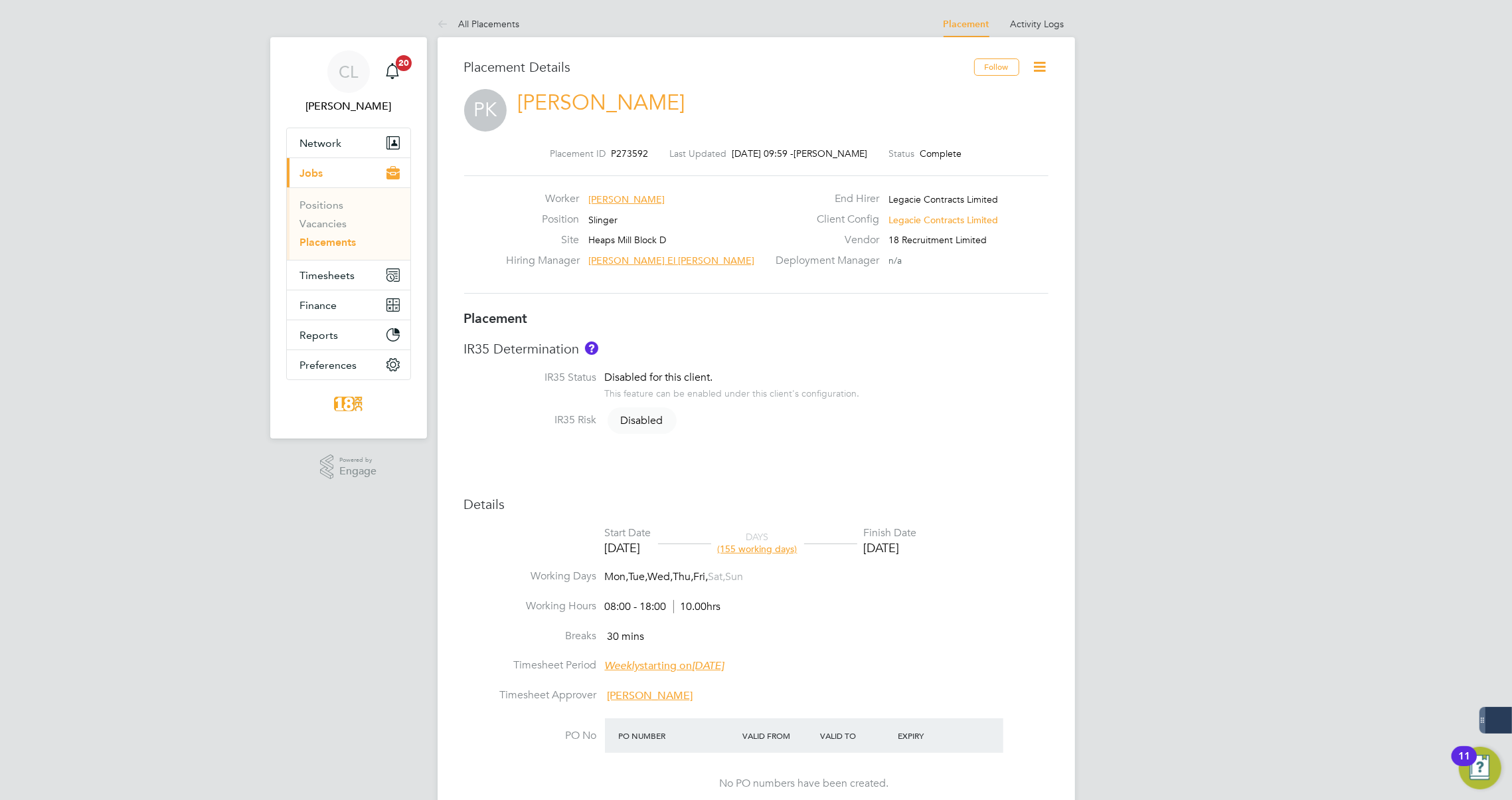
click at [1040, 66] on icon at bounding box center [1040, 66] width 17 height 17
click at [968, 93] on li "Edit Placement e" at bounding box center [978, 98] width 137 height 19
type input "[PERSON_NAME] El [PERSON_NAME]"
type input "Anthony Gibney"
type input "24 Feb 2025"
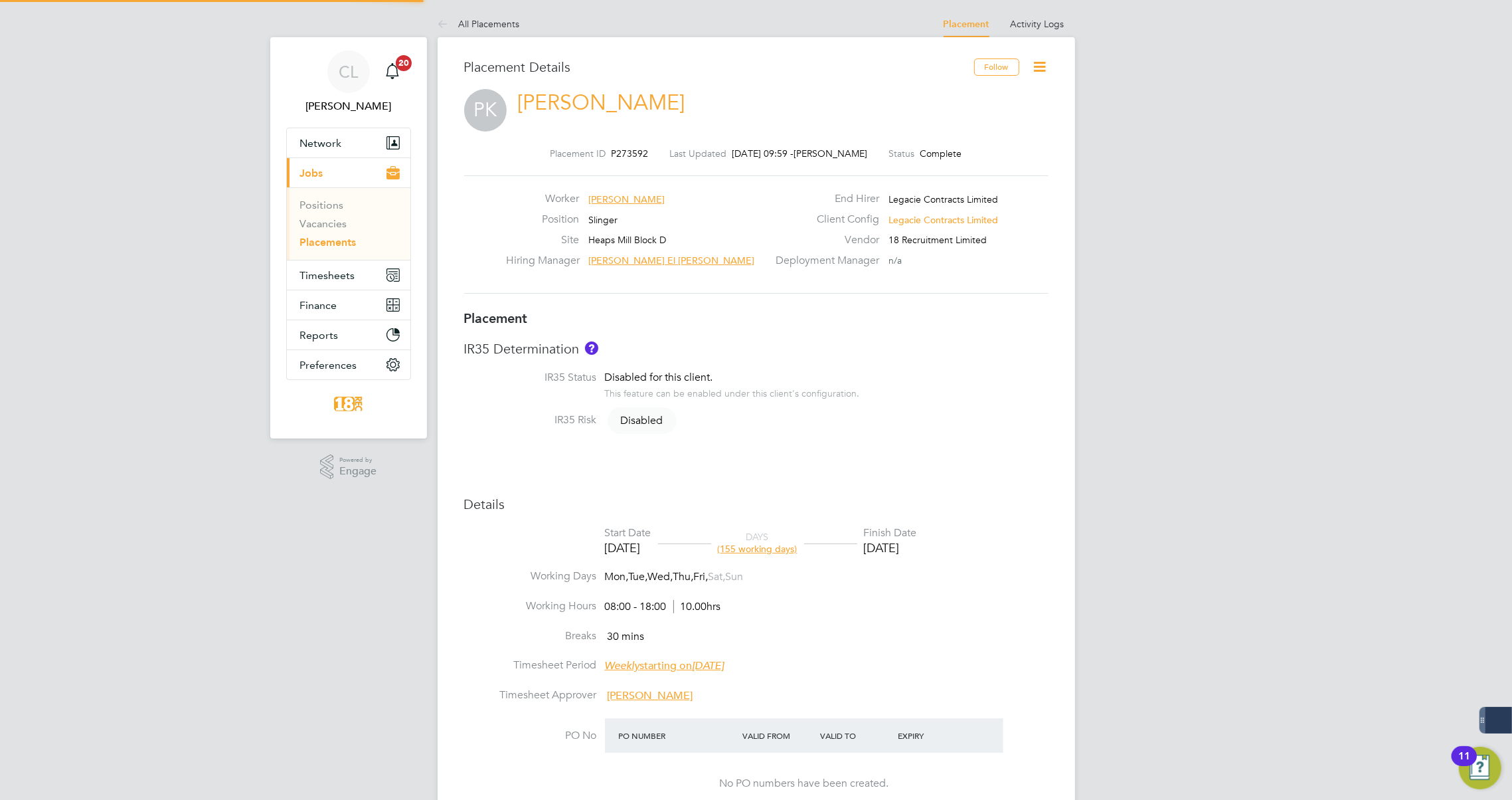
type input "[DATE]"
type input "08:00"
type input "18:00"
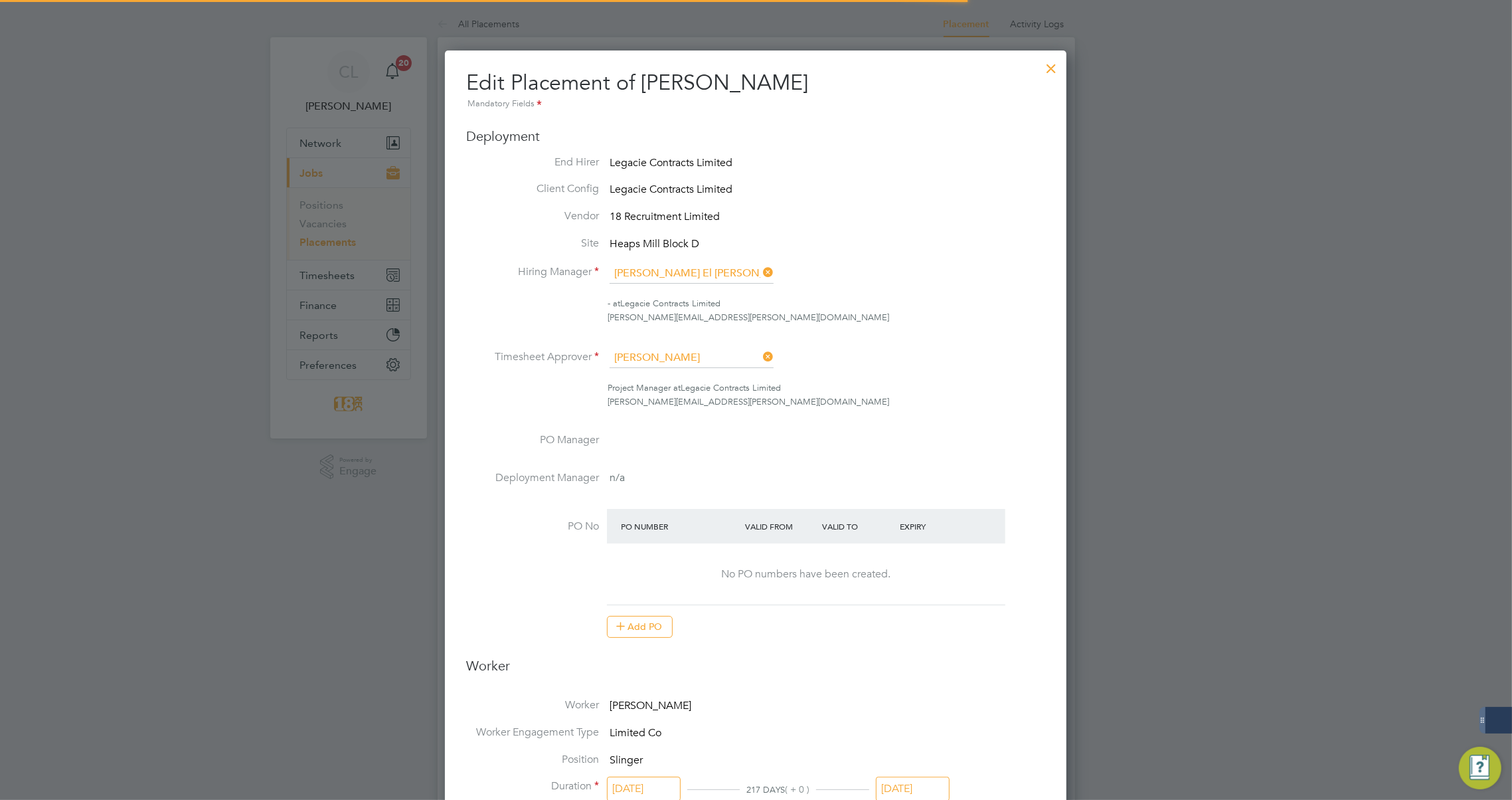
scroll to position [6, 6]
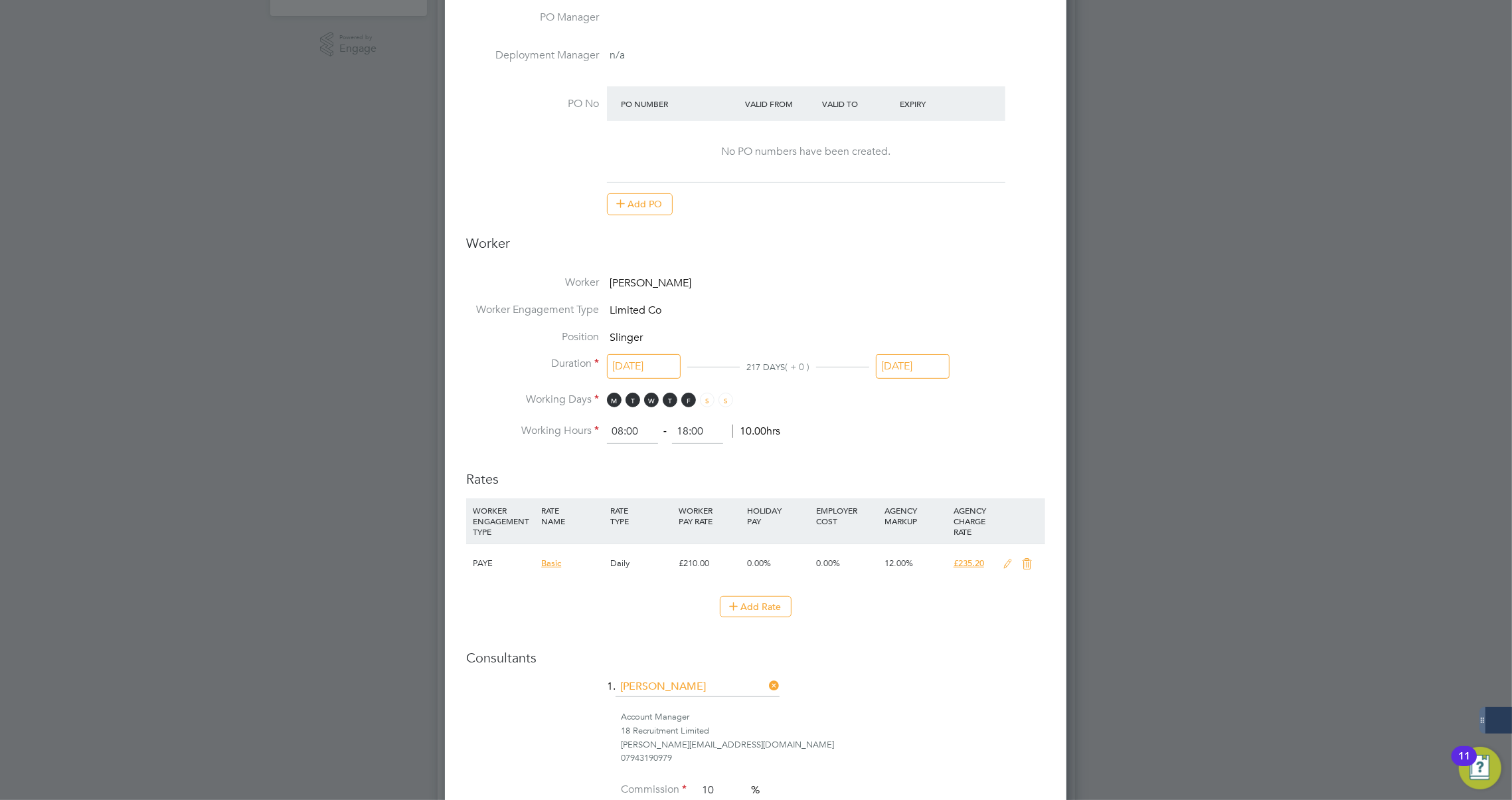
click at [925, 354] on input "[DATE]" at bounding box center [913, 366] width 74 height 25
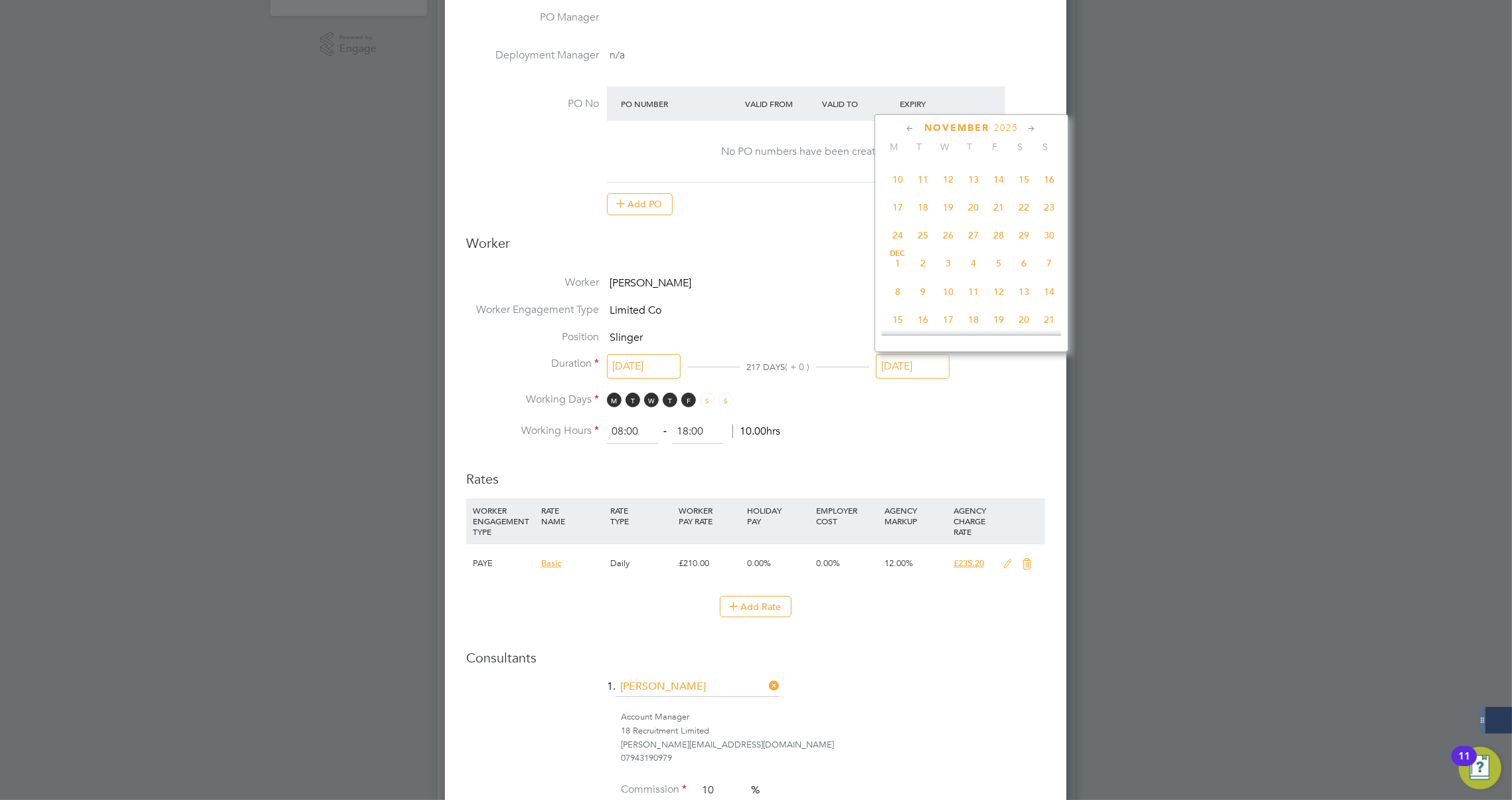
click at [1048, 241] on span "30" at bounding box center [1049, 235] width 25 height 25
type input "30 Nov 2025"
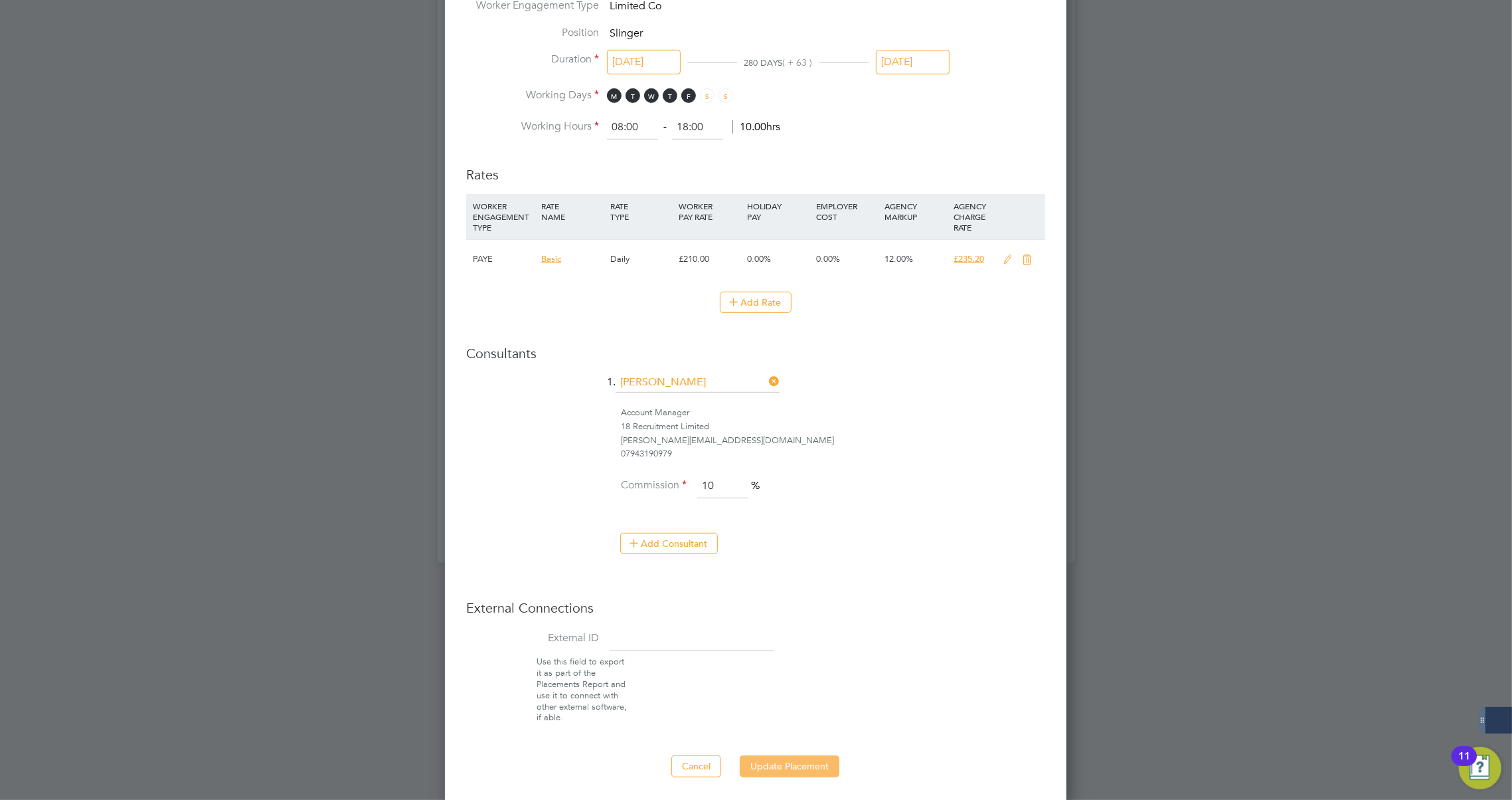
click at [777, 757] on button "Update Placement" at bounding box center [790, 765] width 100 height 21
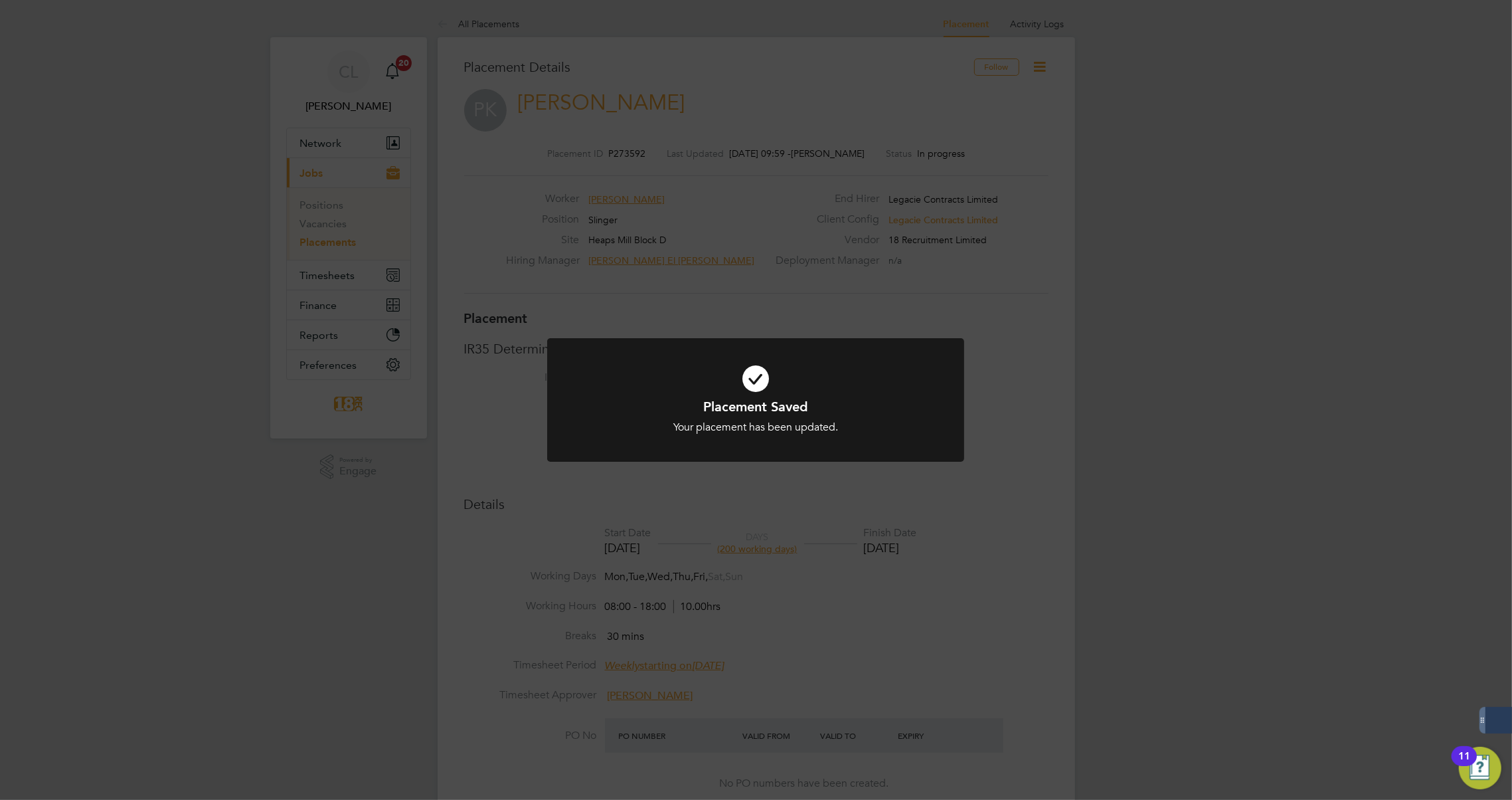
click at [522, 264] on div "Placement Saved Your placement has been updated. Cancel Okay" at bounding box center [756, 400] width 1512 height 800
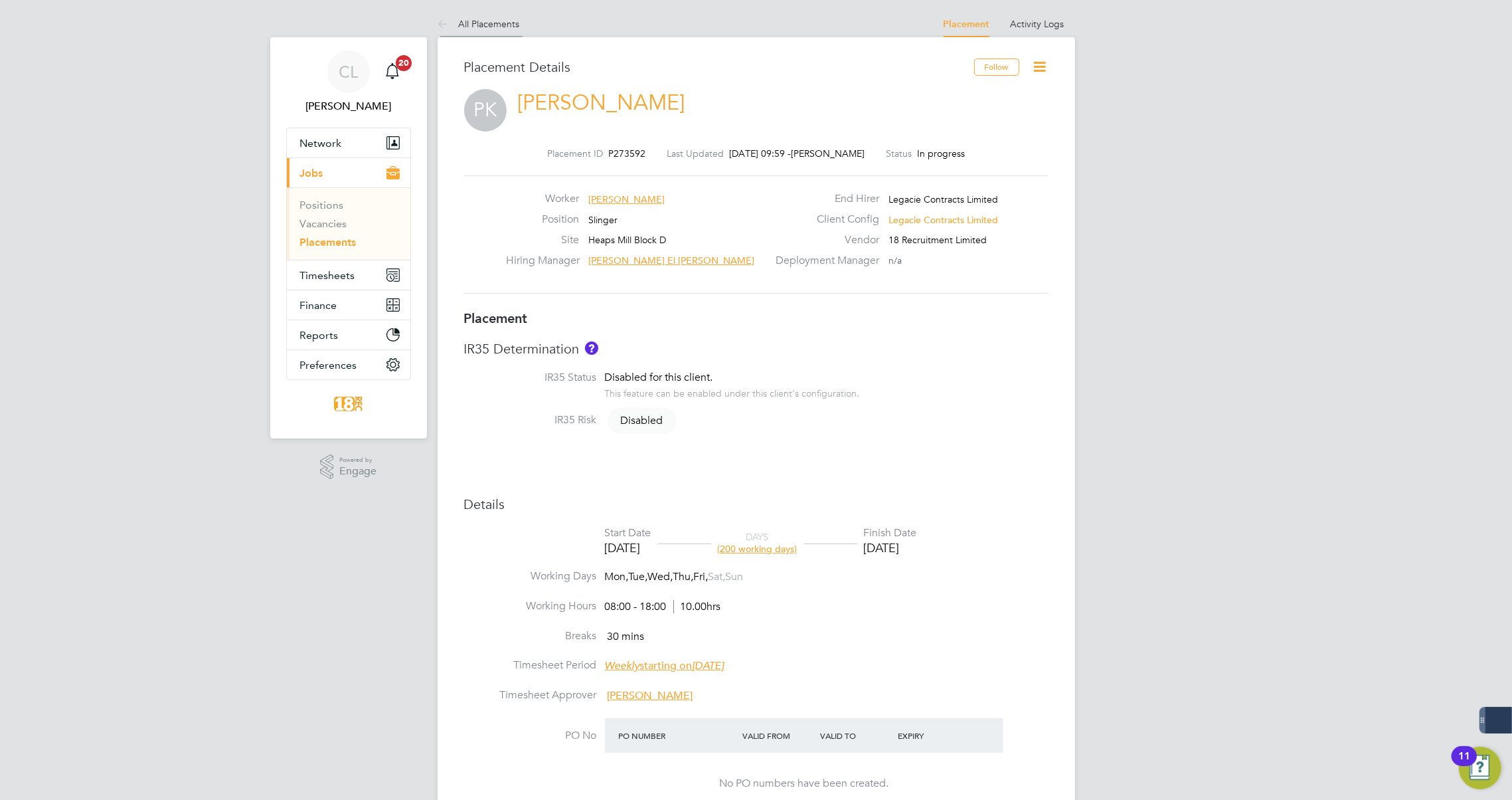
click at [442, 19] on icon at bounding box center [446, 25] width 17 height 17
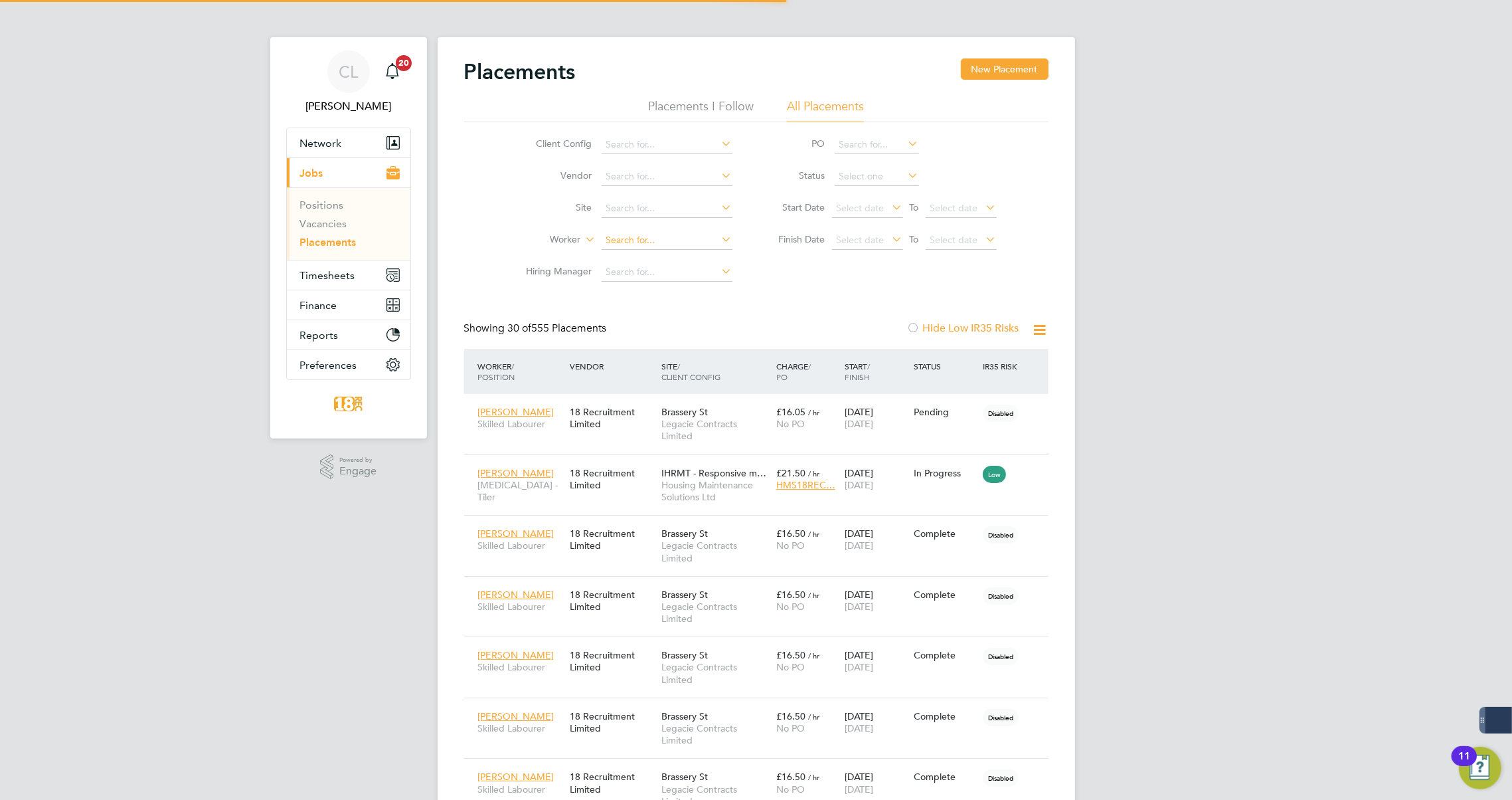
scroll to position [13, 63]
click at [632, 235] on input at bounding box center [666, 241] width 131 height 19
click at [622, 256] on li "J ohnathon Di ckins" at bounding box center [667, 258] width 131 height 18
type input "[PERSON_NAME]"
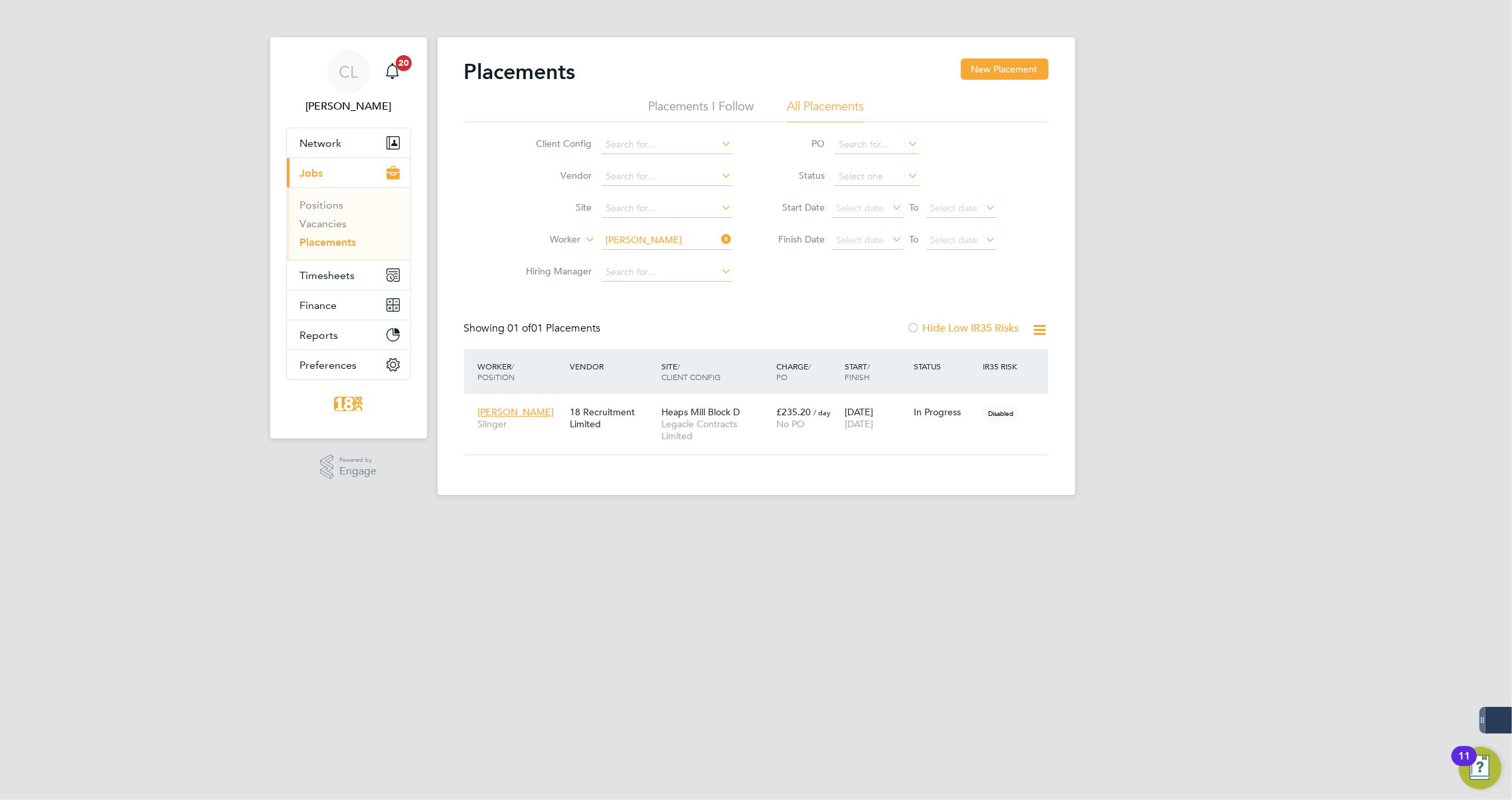
click at [720, 243] on icon at bounding box center [720, 239] width 0 height 19
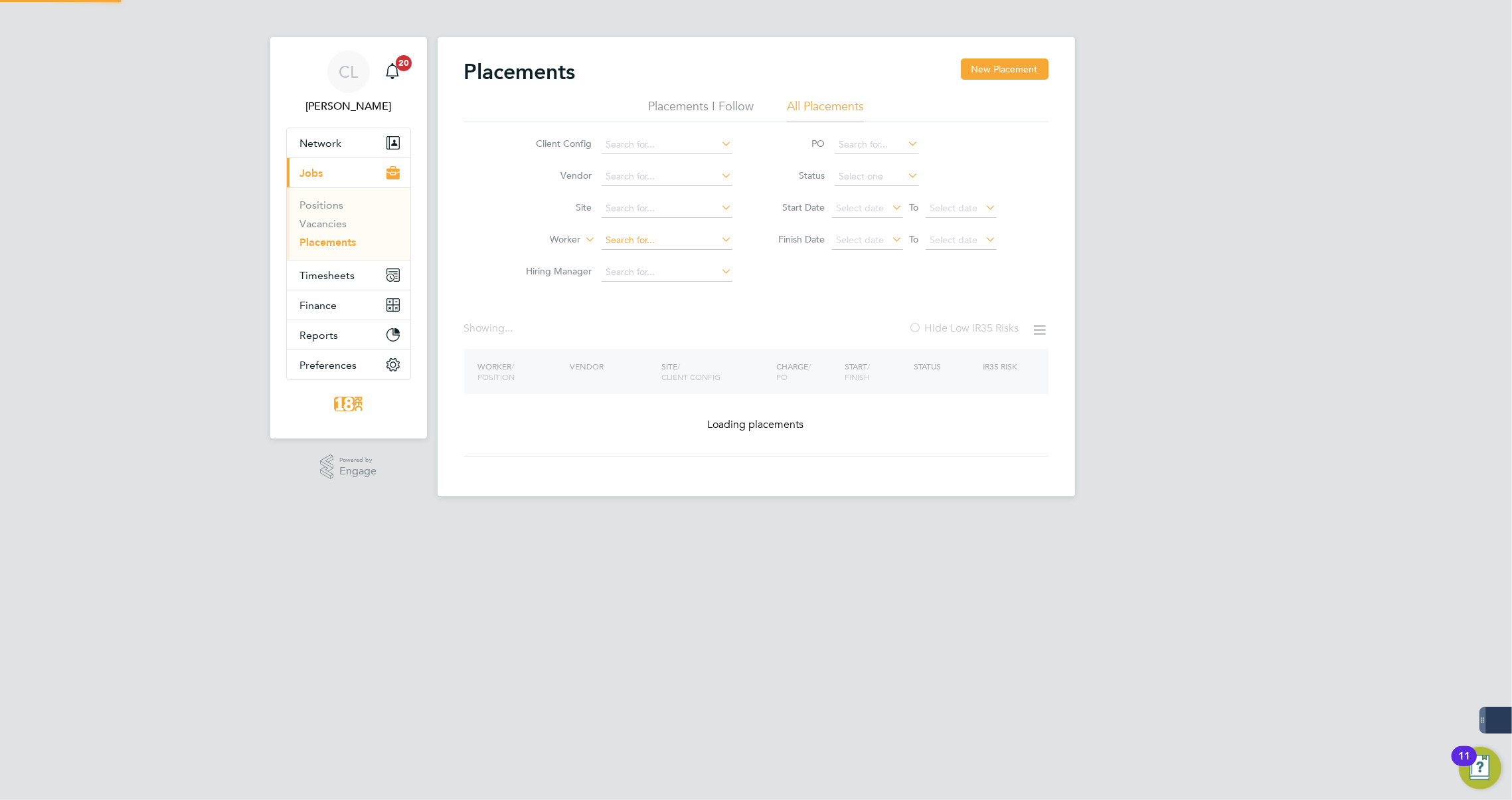
click at [697, 246] on input at bounding box center [666, 241] width 131 height 19
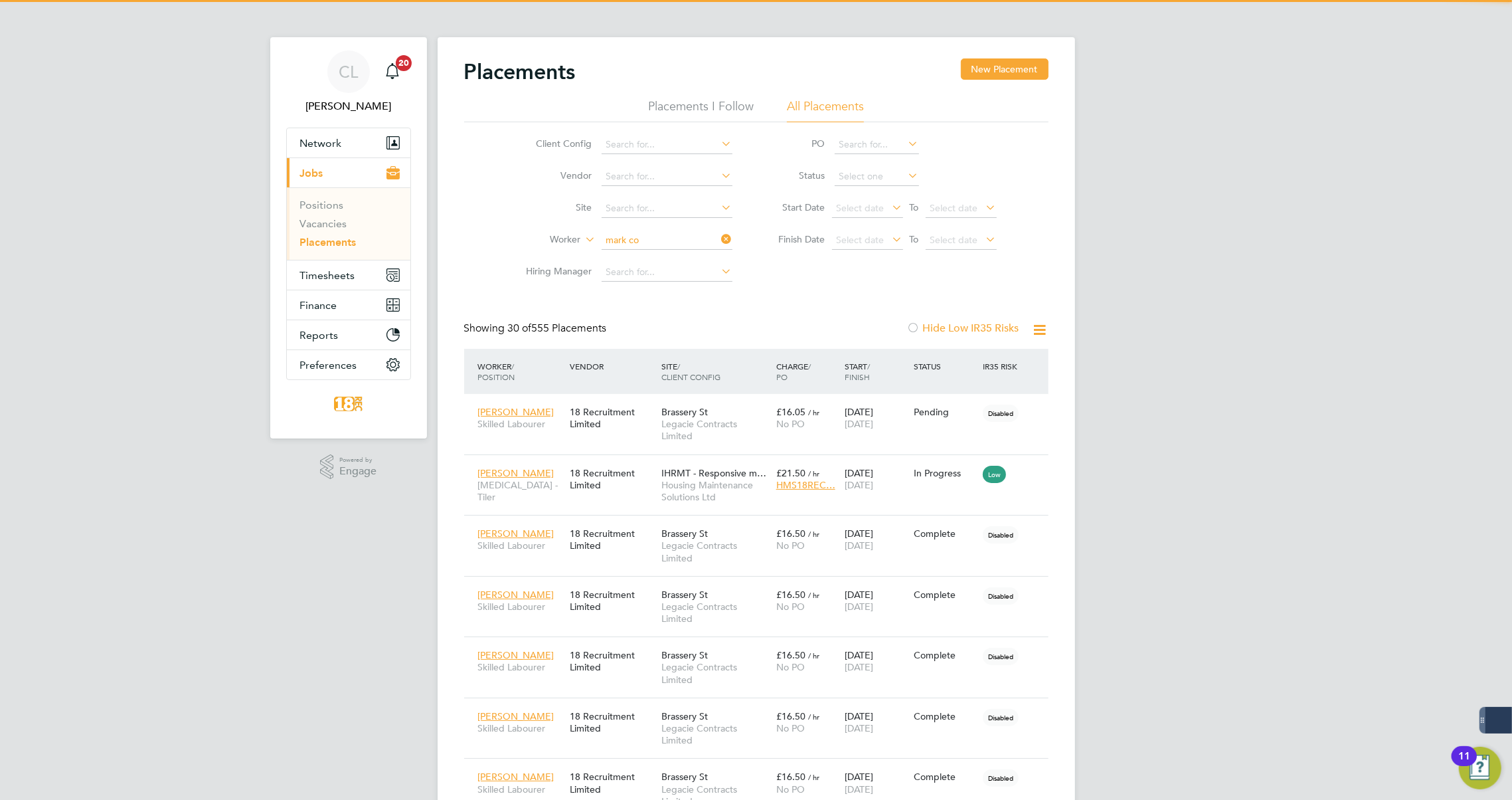
click at [688, 254] on li "Mark Co stigan" at bounding box center [667, 258] width 131 height 18
type input "Mark Costigan"
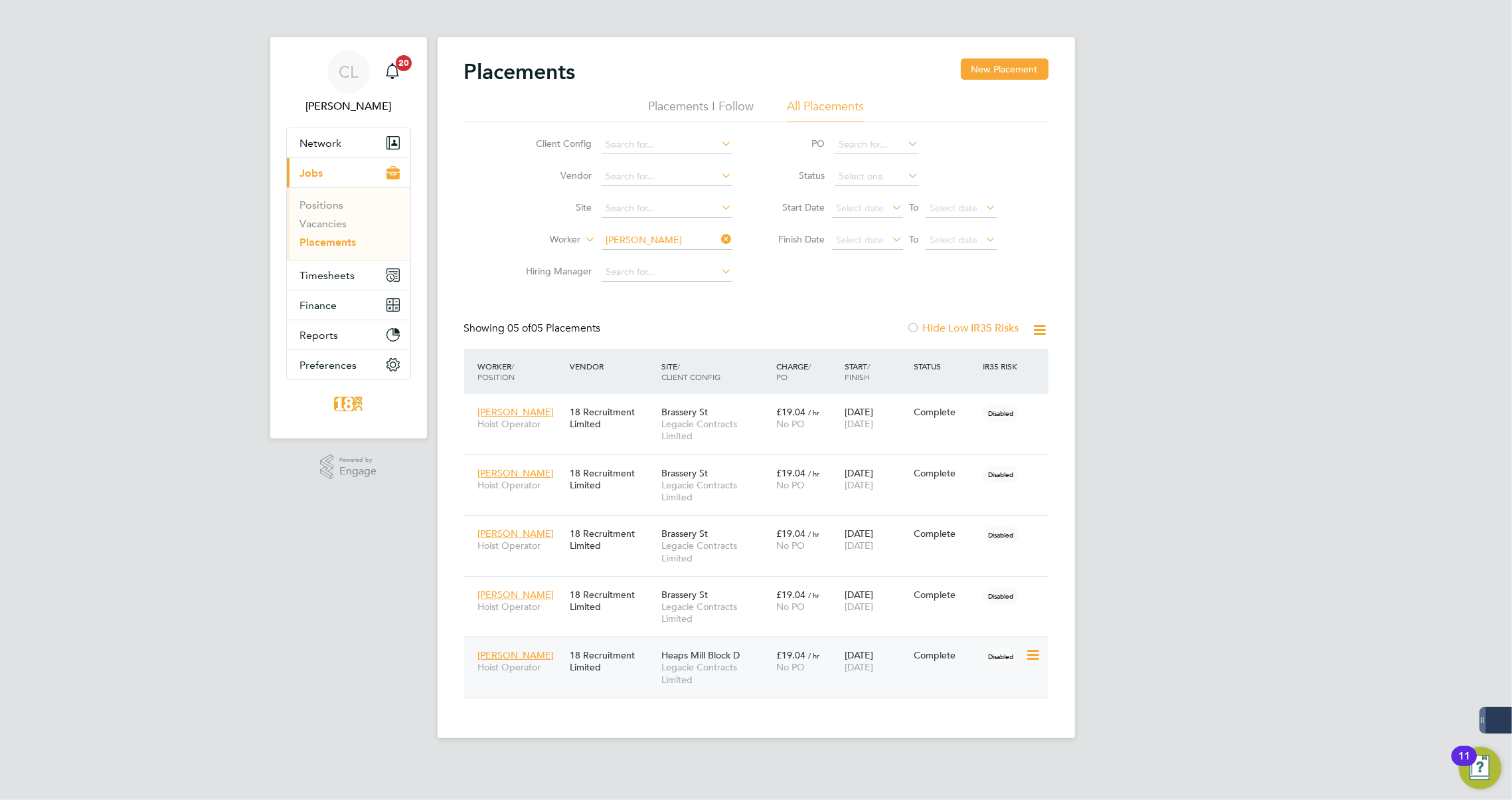
click at [873, 664] on span "[DATE]" at bounding box center [859, 667] width 29 height 12
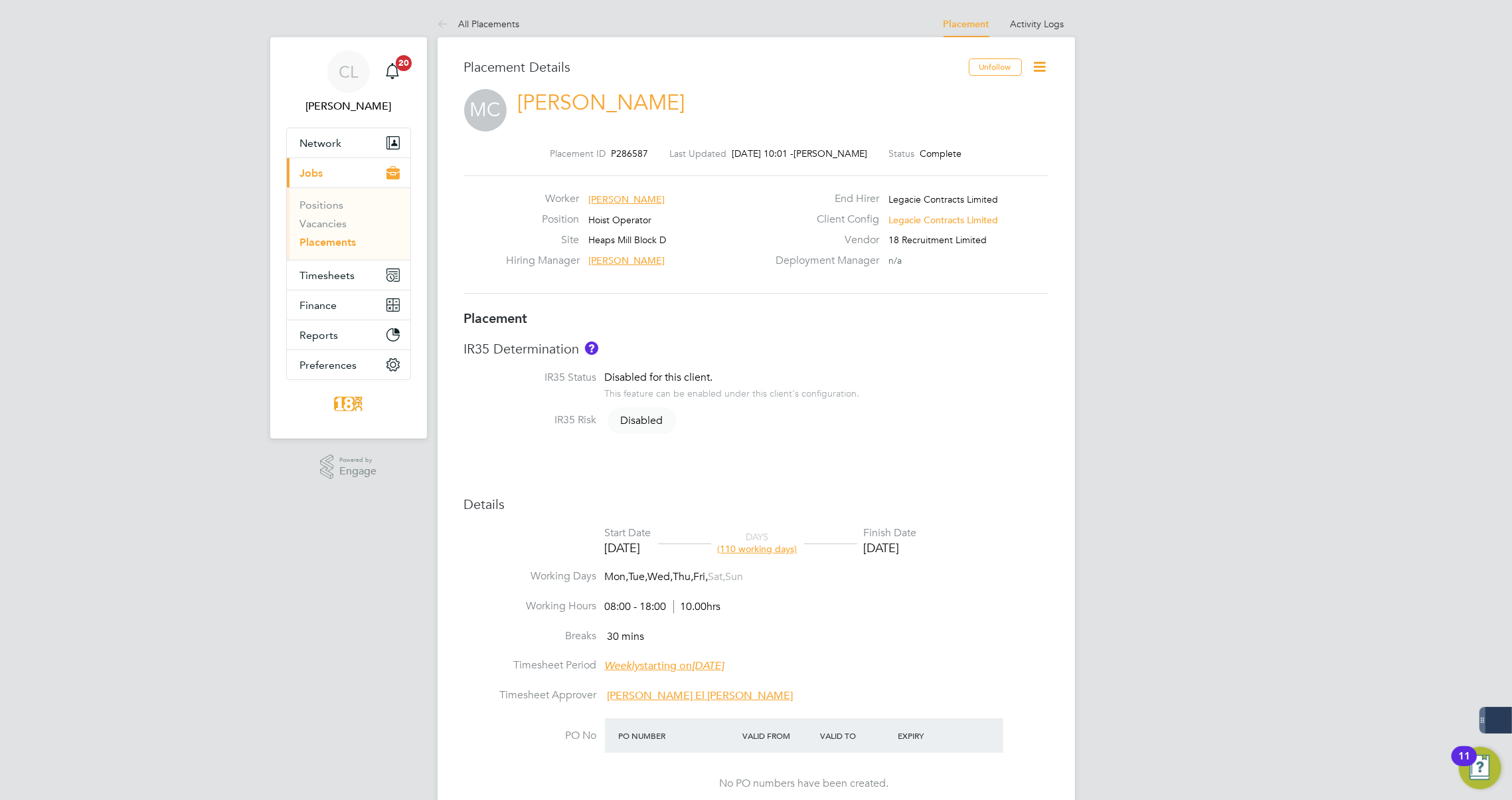
click at [1041, 67] on icon at bounding box center [1040, 66] width 17 height 17
click at [947, 89] on li "Edit Placement e" at bounding box center [978, 98] width 137 height 19
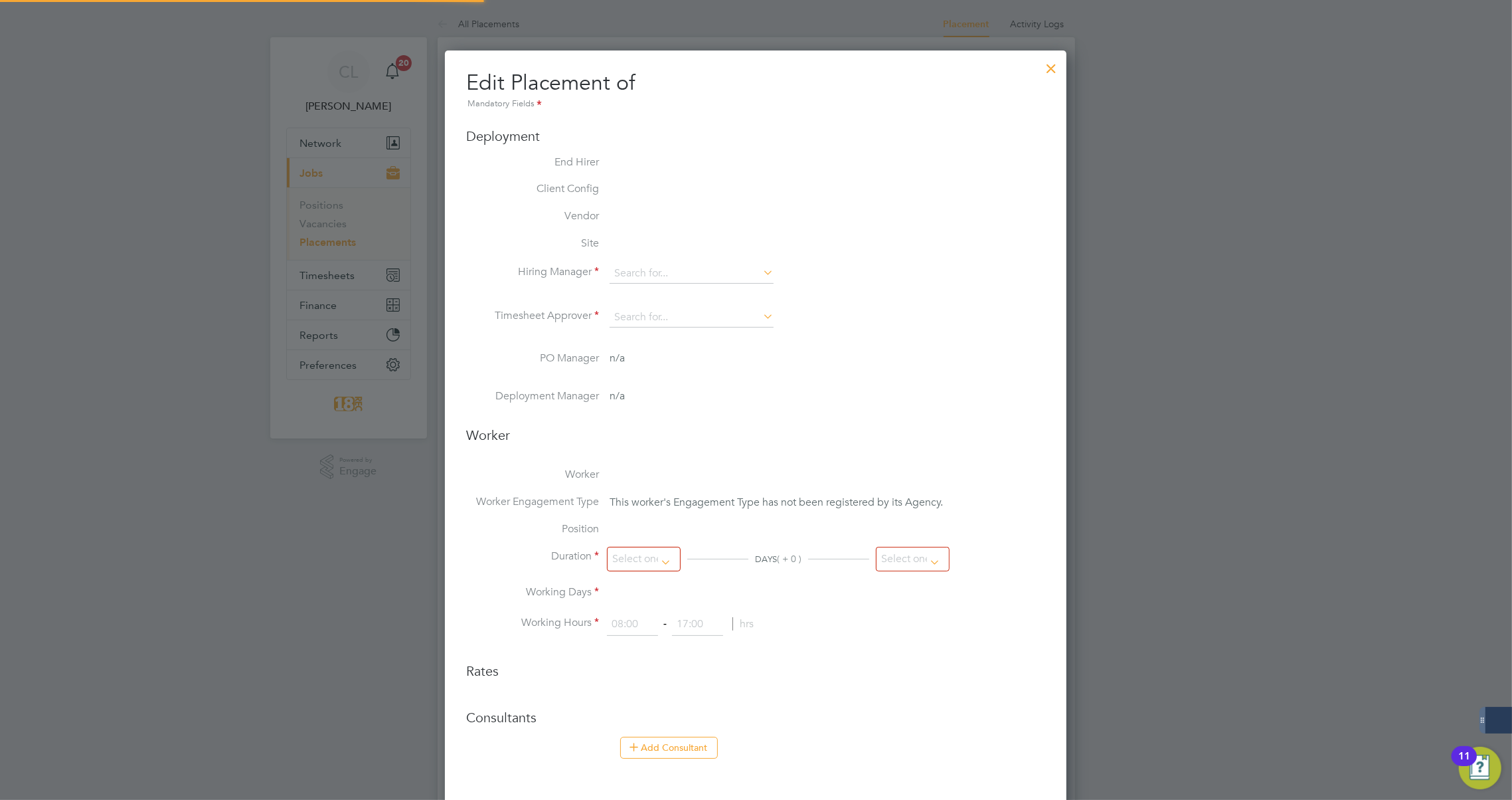
type input "[PERSON_NAME]"
type input "[PERSON_NAME] El [PERSON_NAME]"
type input "[DATE]"
type input "08:00"
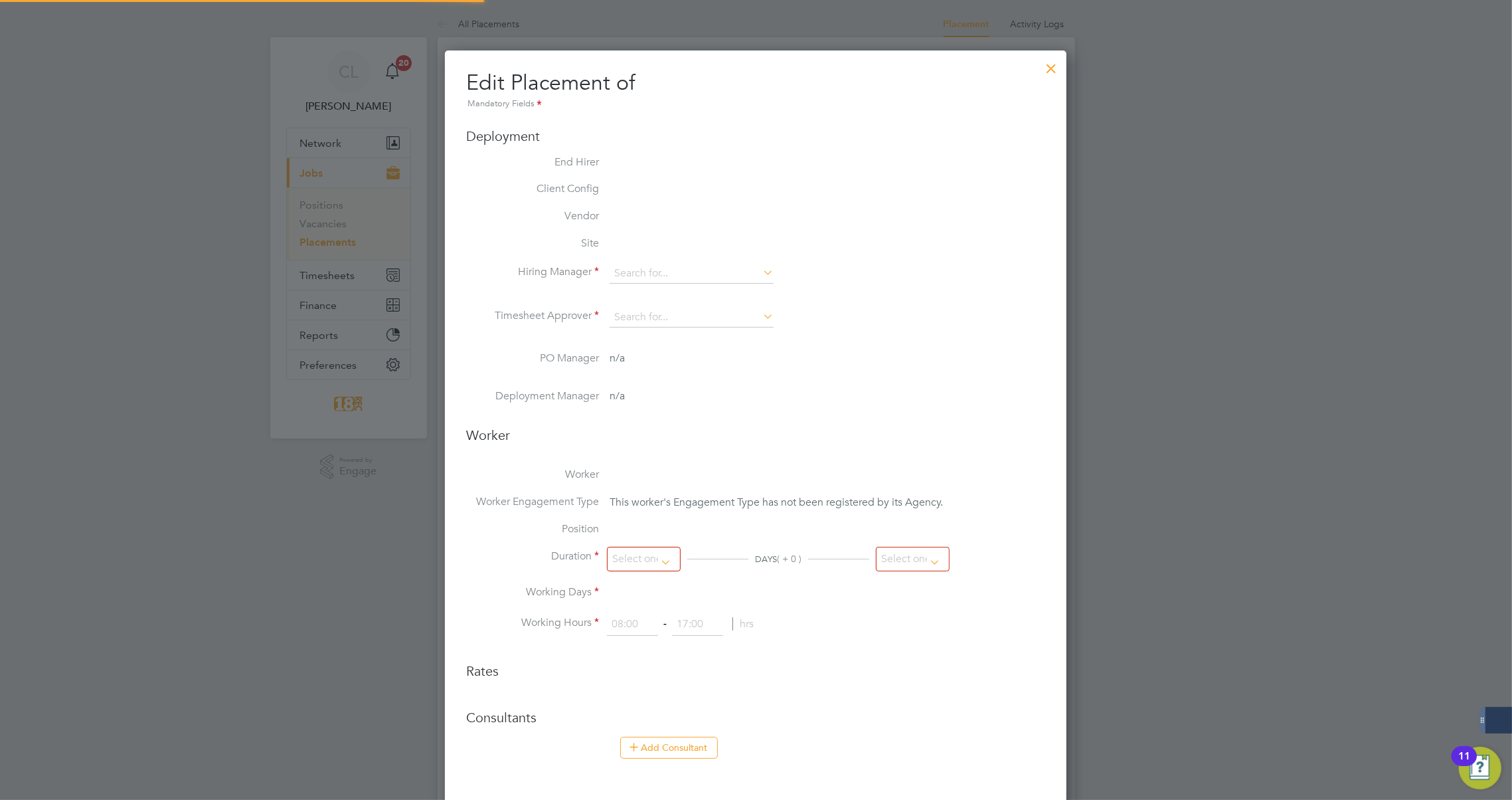
type input "18:00"
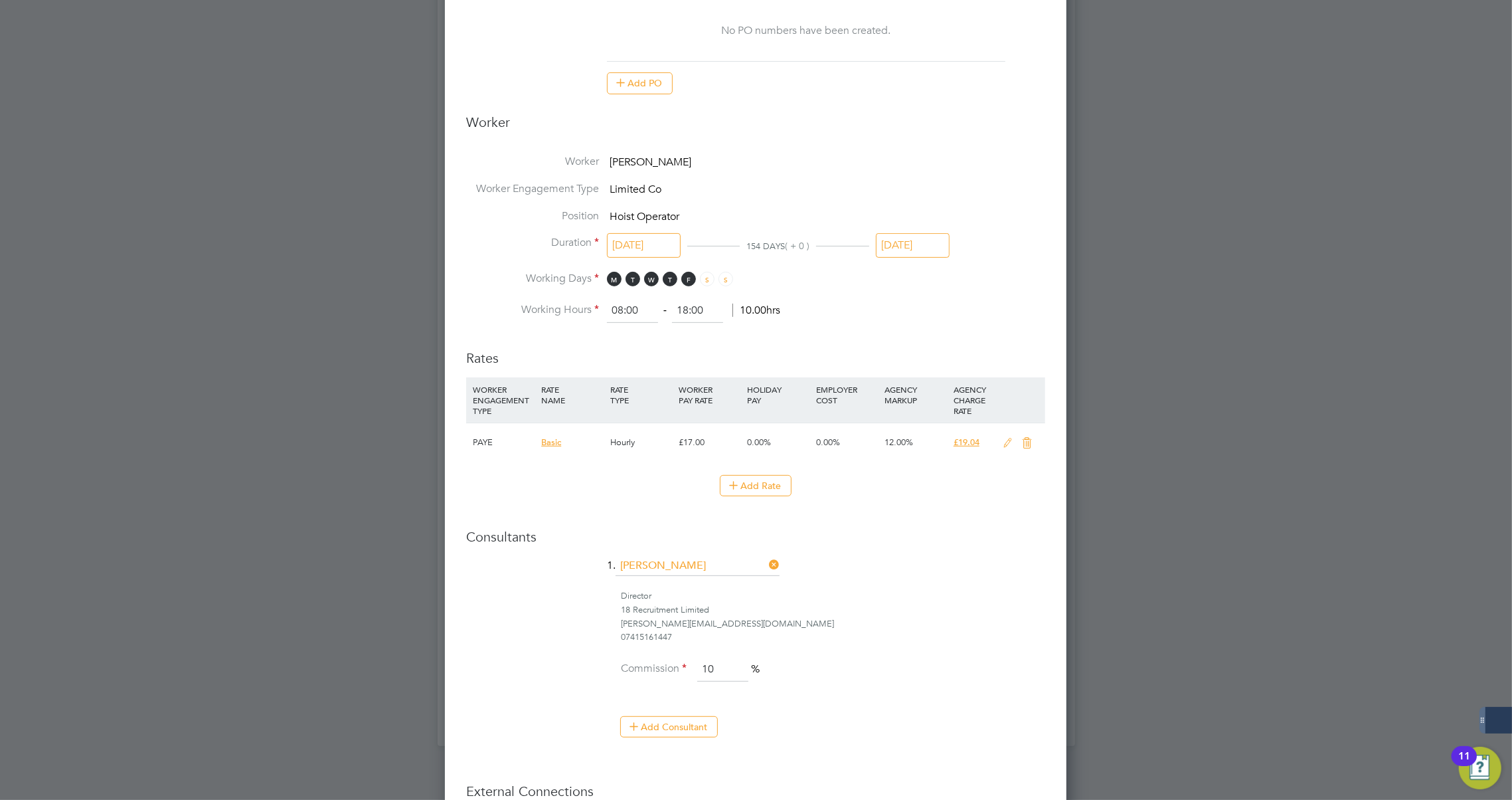
click at [899, 246] on input "[DATE]" at bounding box center [913, 245] width 74 height 25
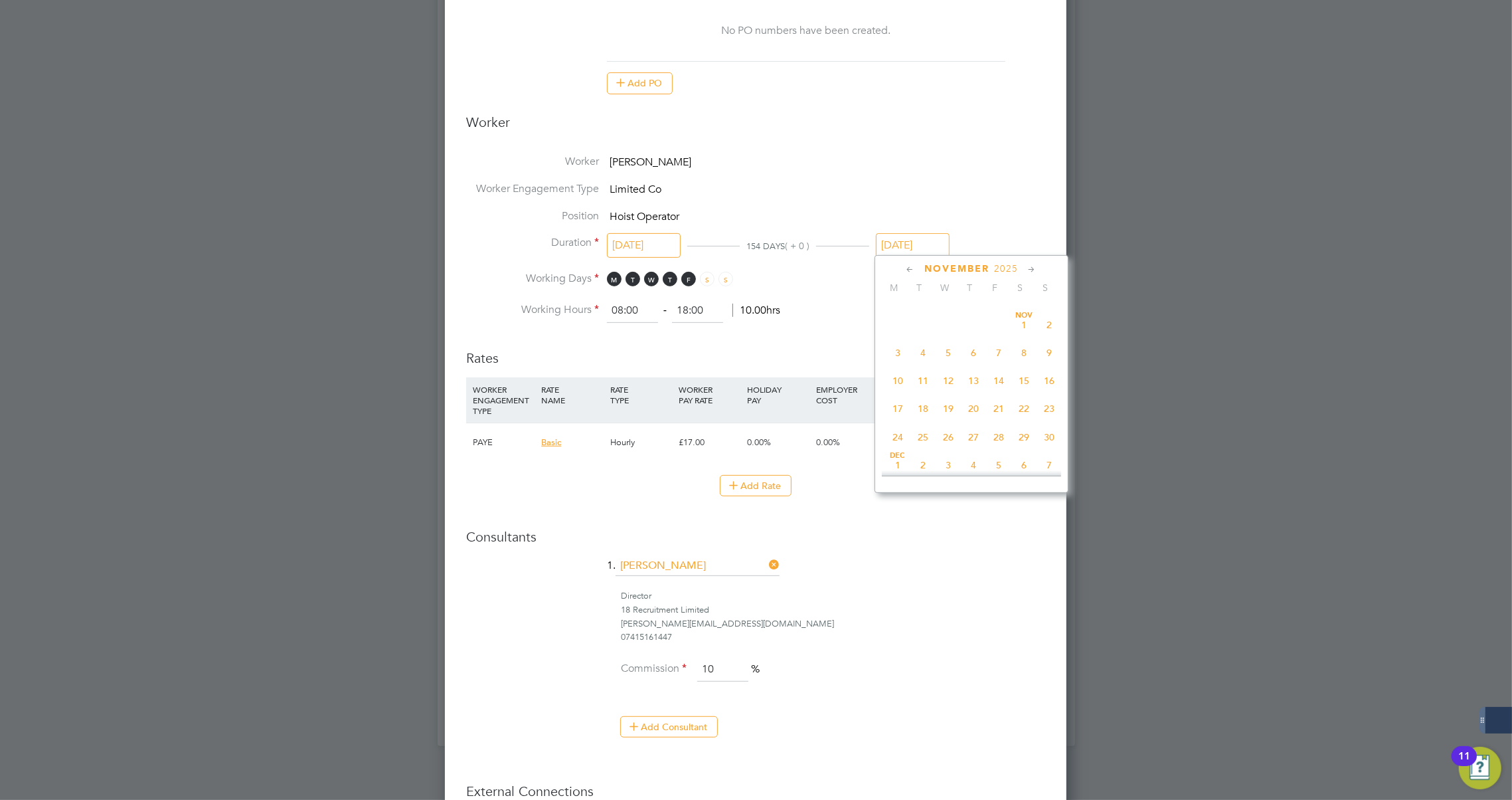
click at [1042, 445] on span "30" at bounding box center [1049, 437] width 25 height 25
type input "30 Nov 2025"
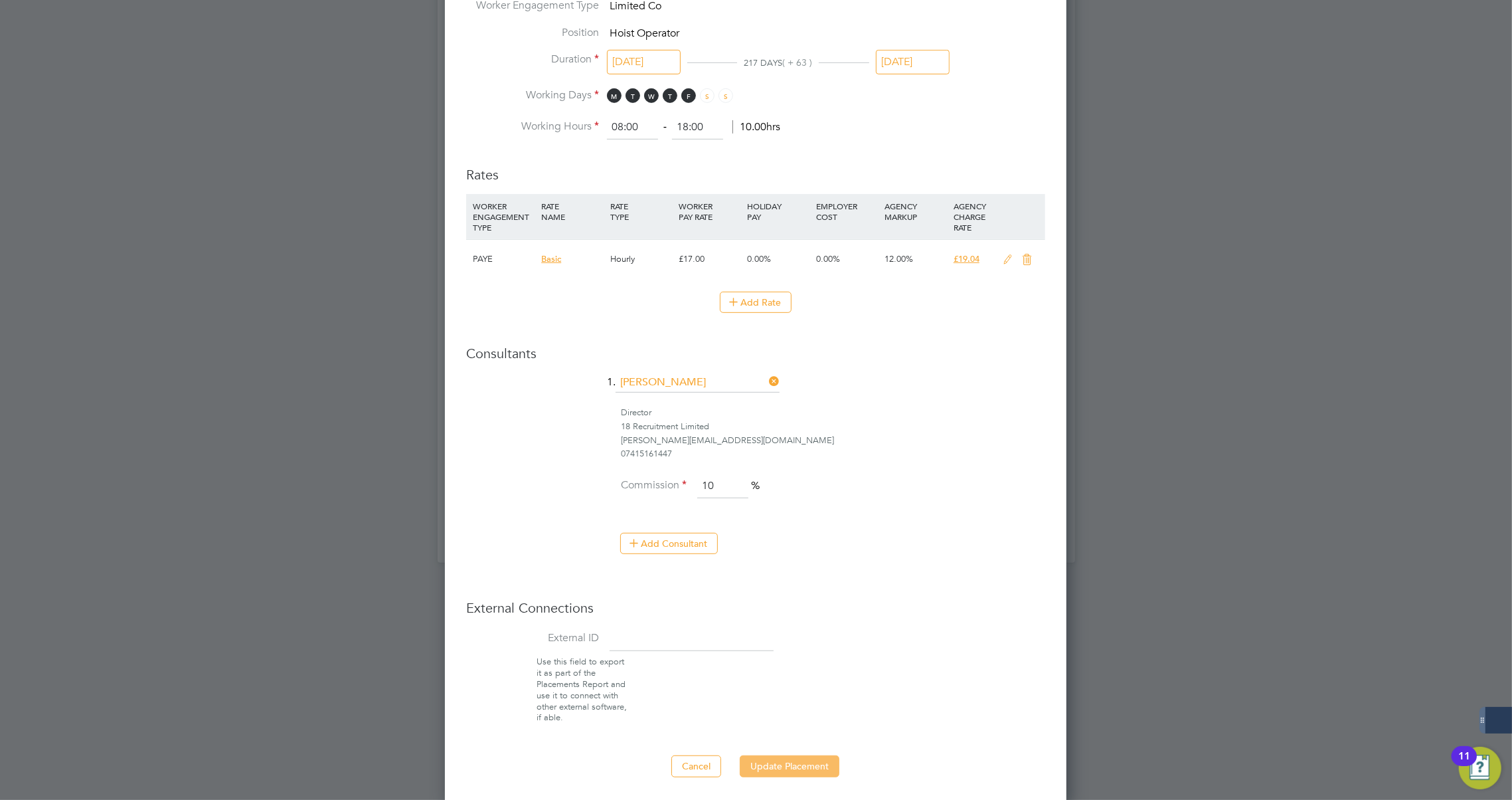
drag, startPoint x: 770, startPoint y: 758, endPoint x: 790, endPoint y: 757, distance: 20.0
click at [772, 760] on button "Update Placement" at bounding box center [790, 765] width 100 height 21
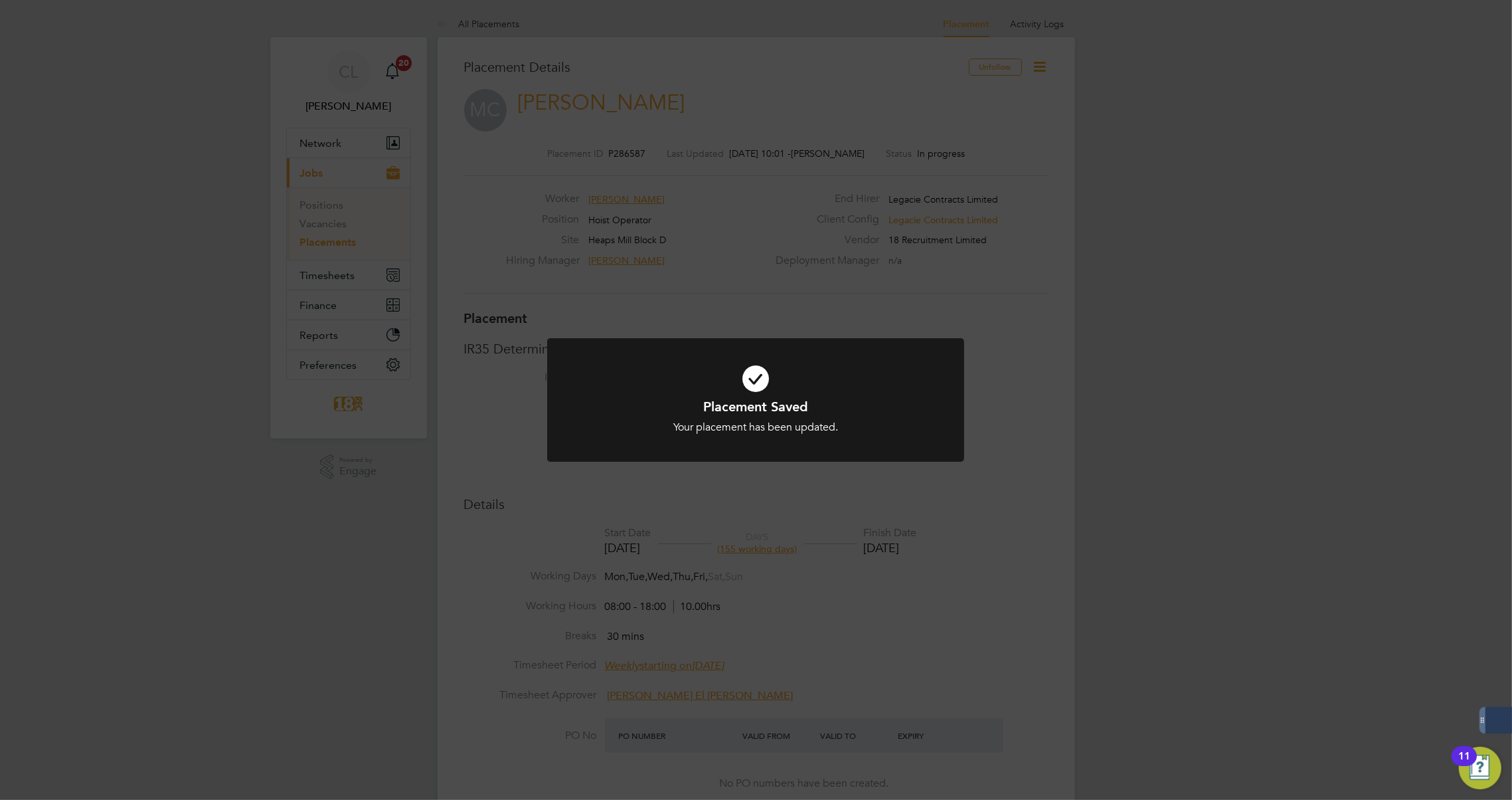
click at [772, 654] on div "Placement Saved Your placement has been updated. Cancel Okay" at bounding box center [756, 400] width 1512 height 800
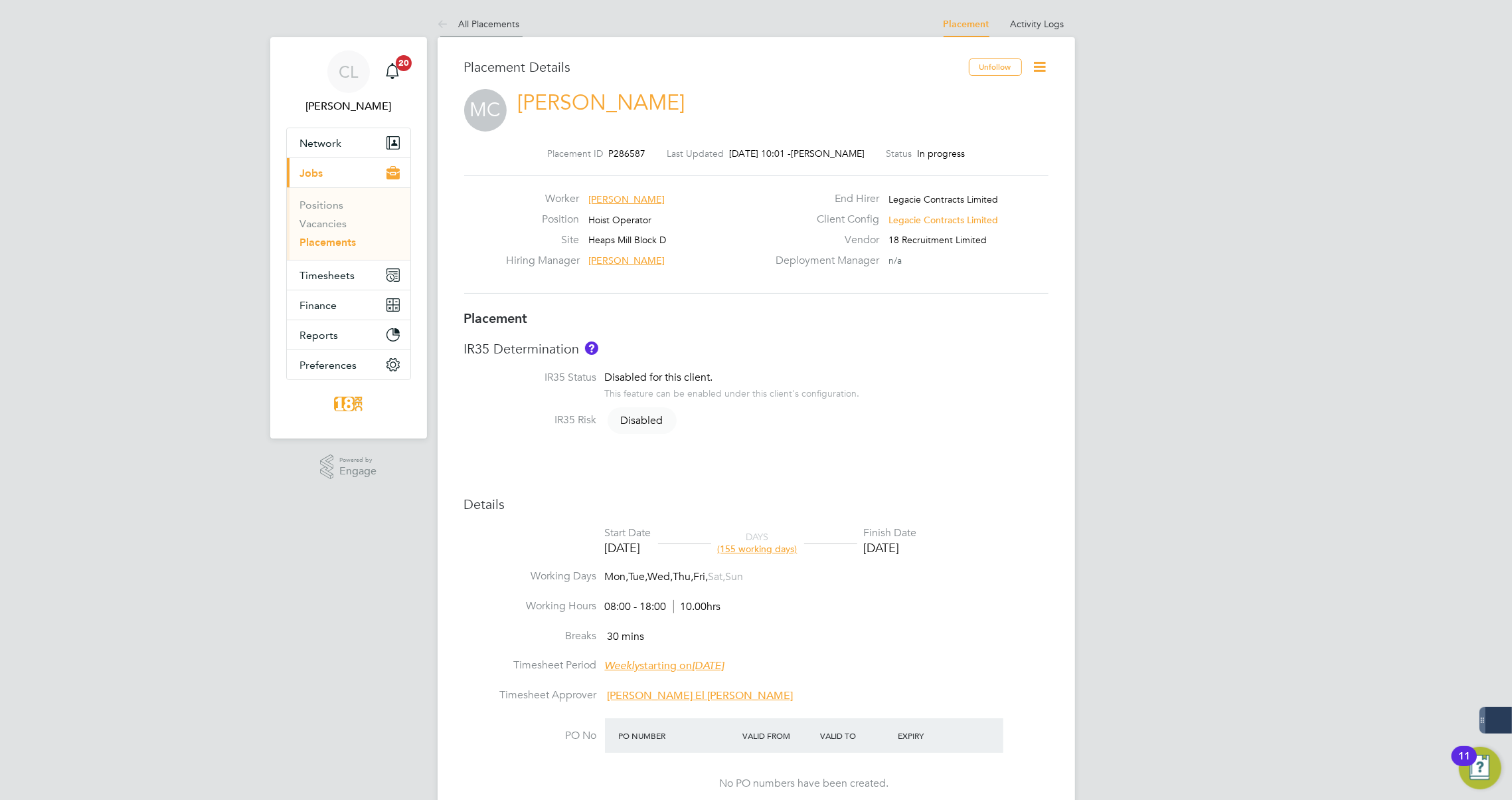
click at [447, 24] on icon at bounding box center [446, 25] width 17 height 17
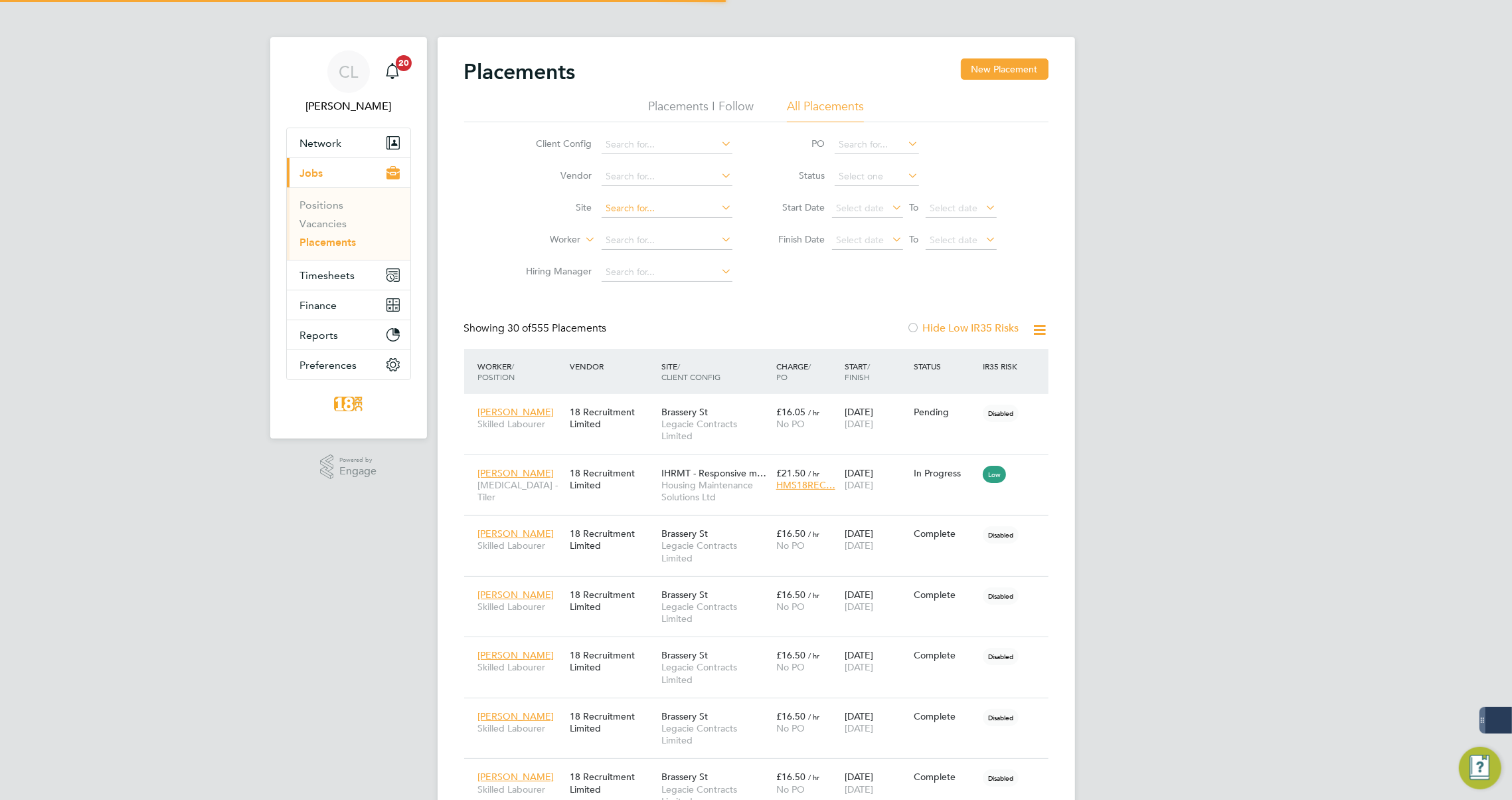
scroll to position [13, 63]
click at [635, 235] on input at bounding box center [666, 241] width 131 height 19
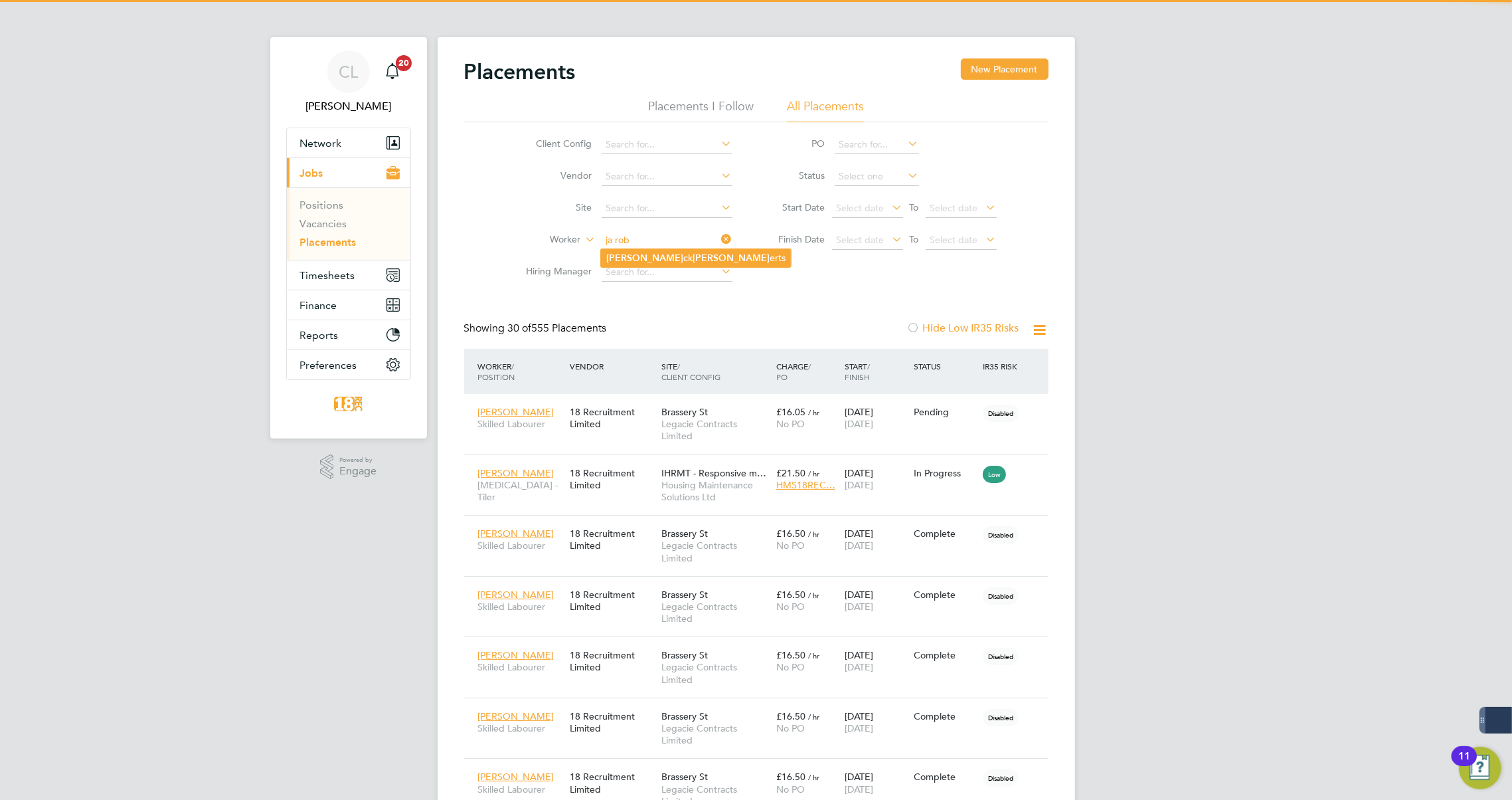
click at [650, 258] on li "Ja ck Rob erts" at bounding box center [696, 258] width 190 height 18
type input "[PERSON_NAME]"
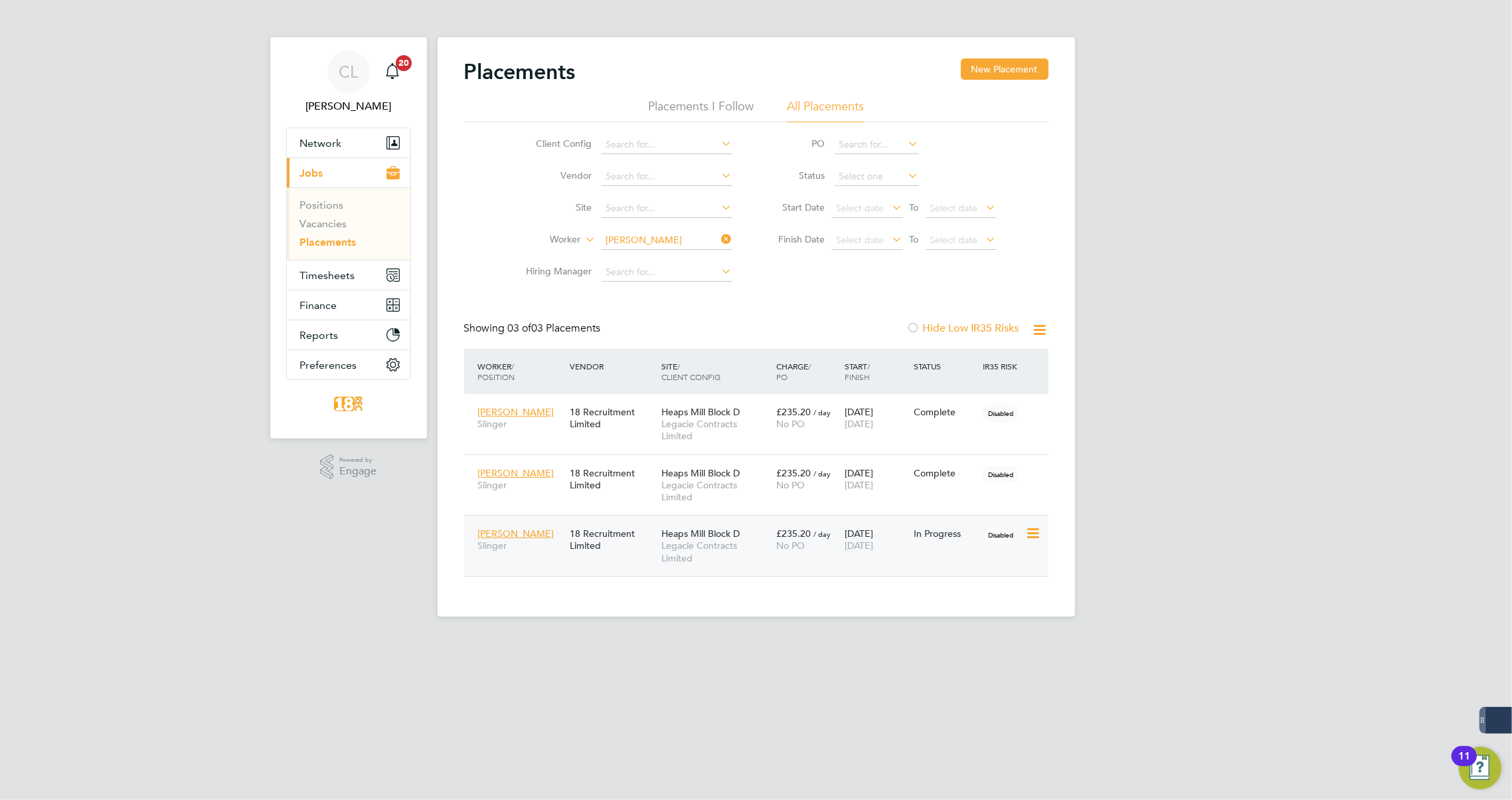
click at [804, 565] on div "Jack Roberts Slinger 18 Recruitment Limited Heaps Mill Block D Legacie Contract…" at bounding box center [756, 545] width 585 height 61
click at [700, 560] on span "Legacie Contracts Limited" at bounding box center [715, 551] width 108 height 24
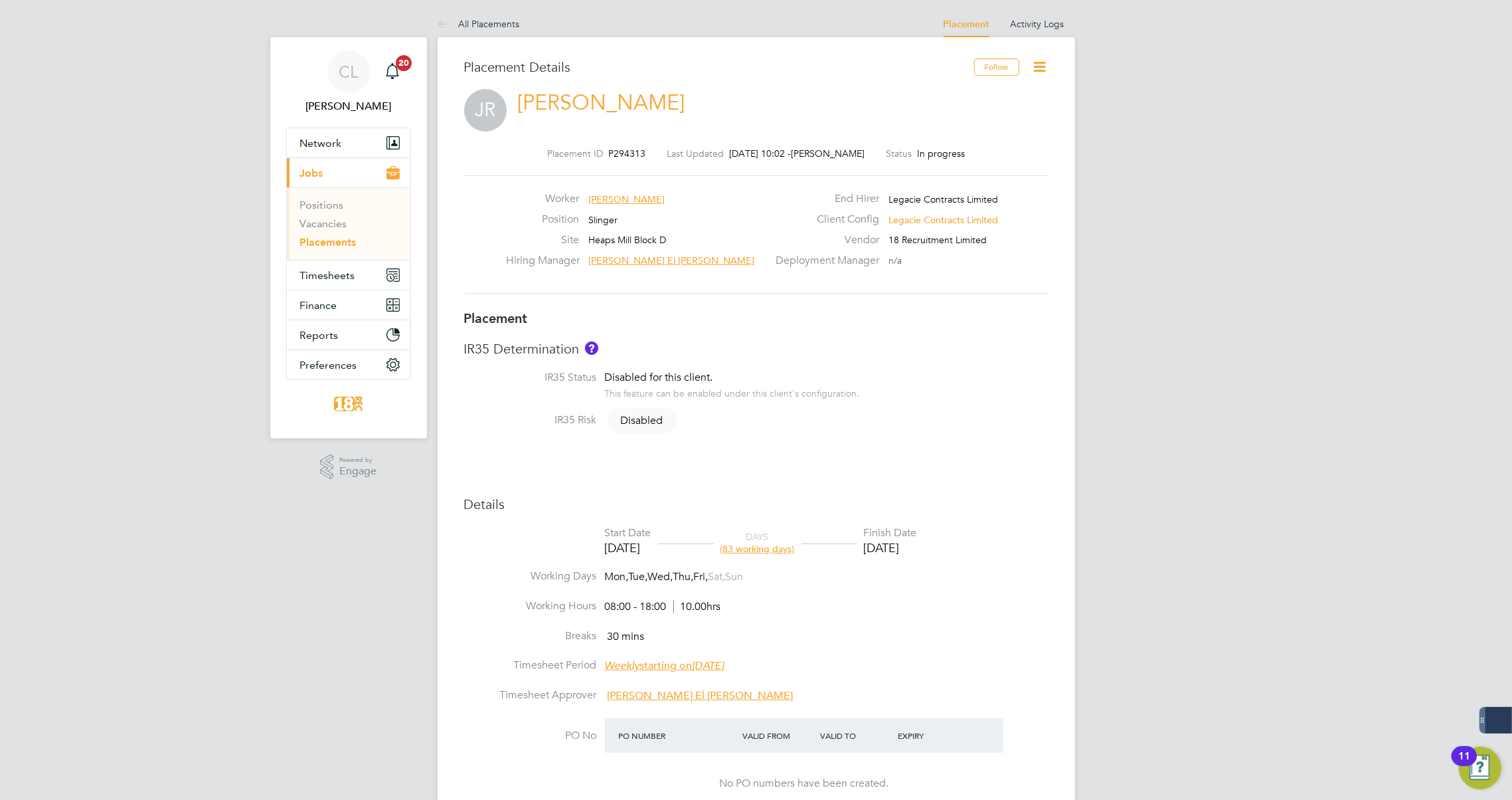
click at [442, 24] on icon at bounding box center [446, 25] width 17 height 17
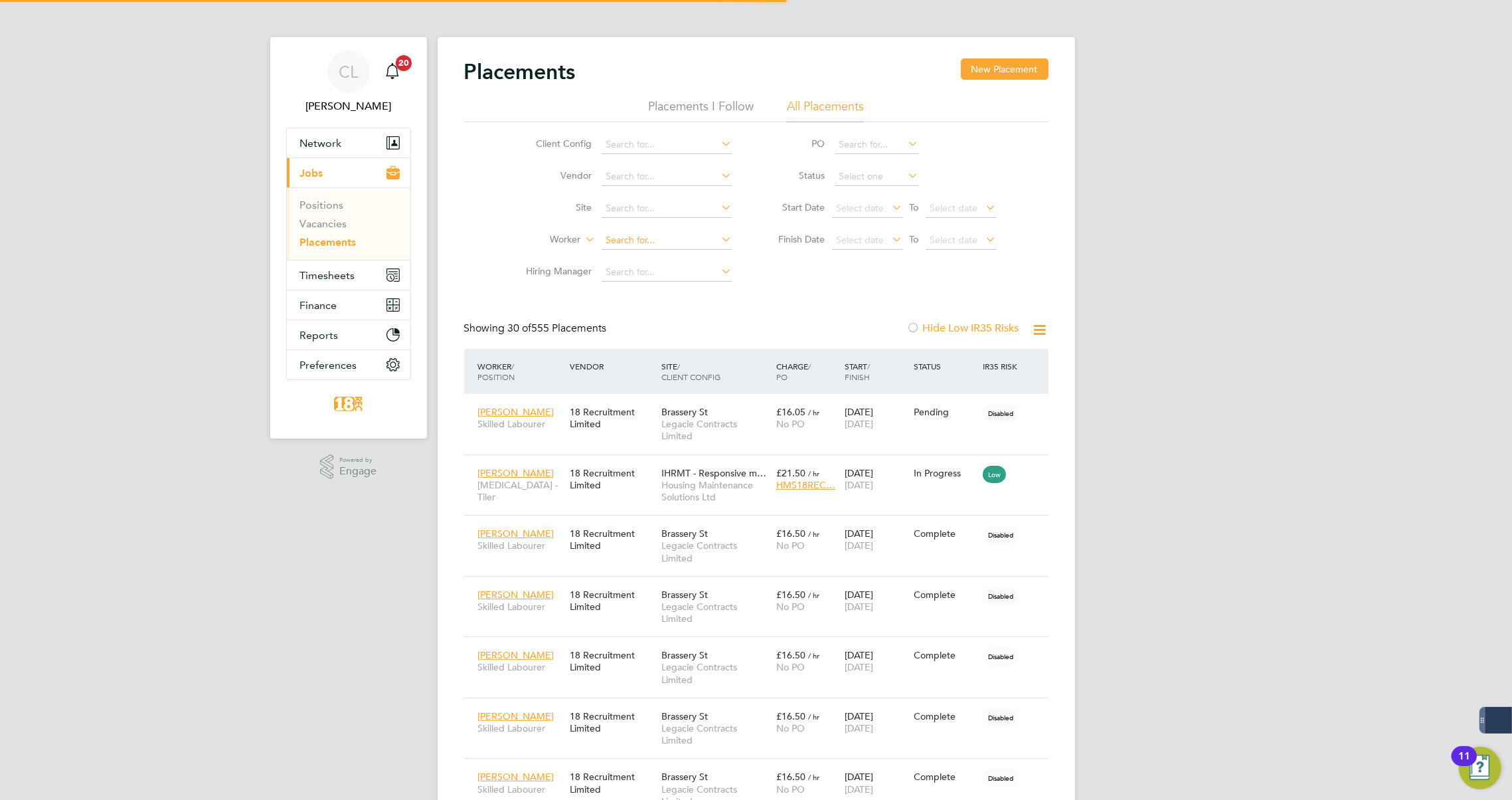
click at [628, 247] on input at bounding box center [666, 241] width 131 height 19
click at [661, 257] on li "Ben Ke nnedy" at bounding box center [667, 258] width 131 height 18
type input "Ben Kennedy"
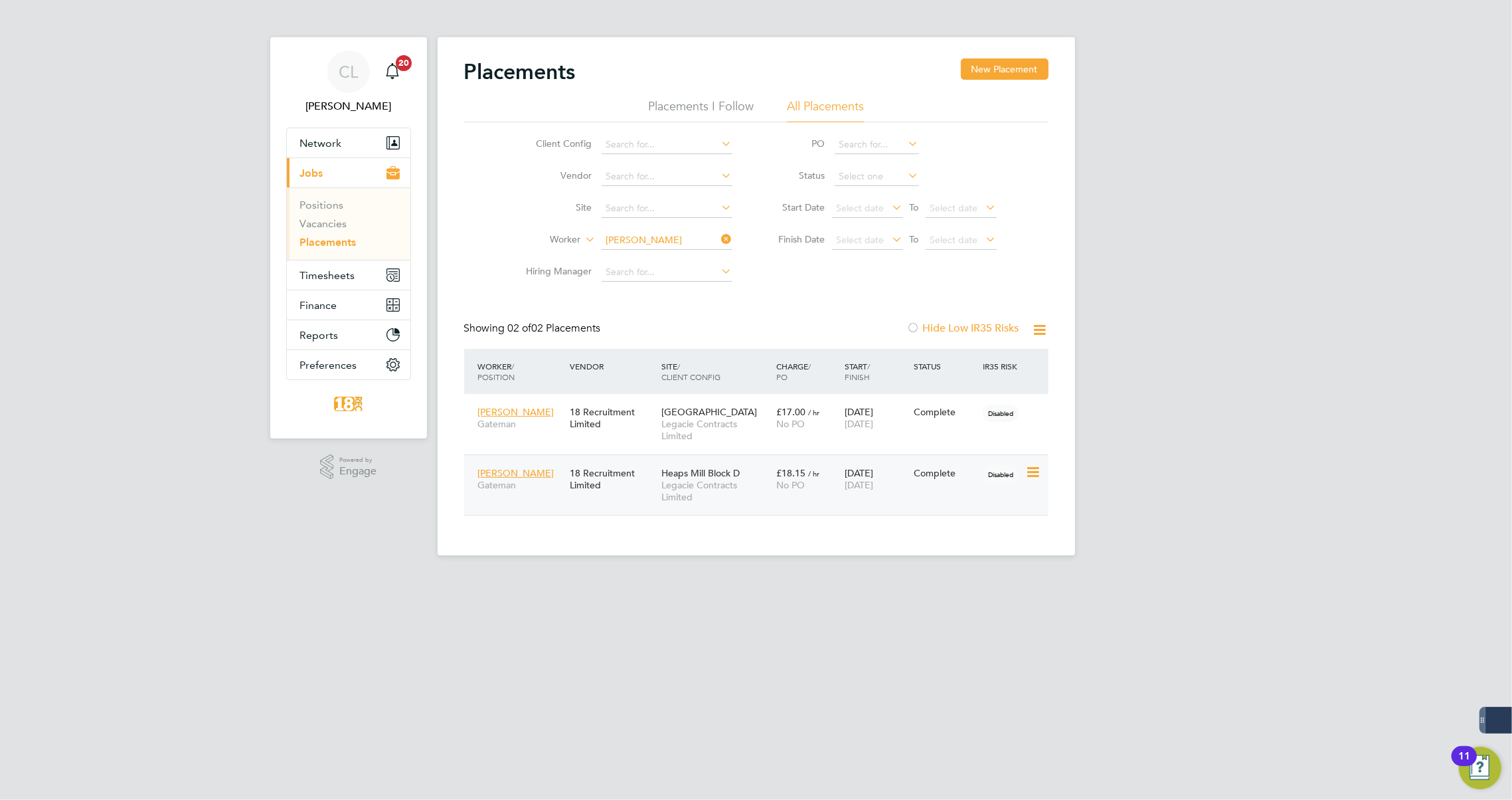
click at [931, 496] on div "Ben Kennedy Gateman 18 Recruitment Limited Heaps Mill Block D Legacie Contracts…" at bounding box center [756, 485] width 585 height 61
click at [784, 489] on span "No PO" at bounding box center [791, 485] width 29 height 12
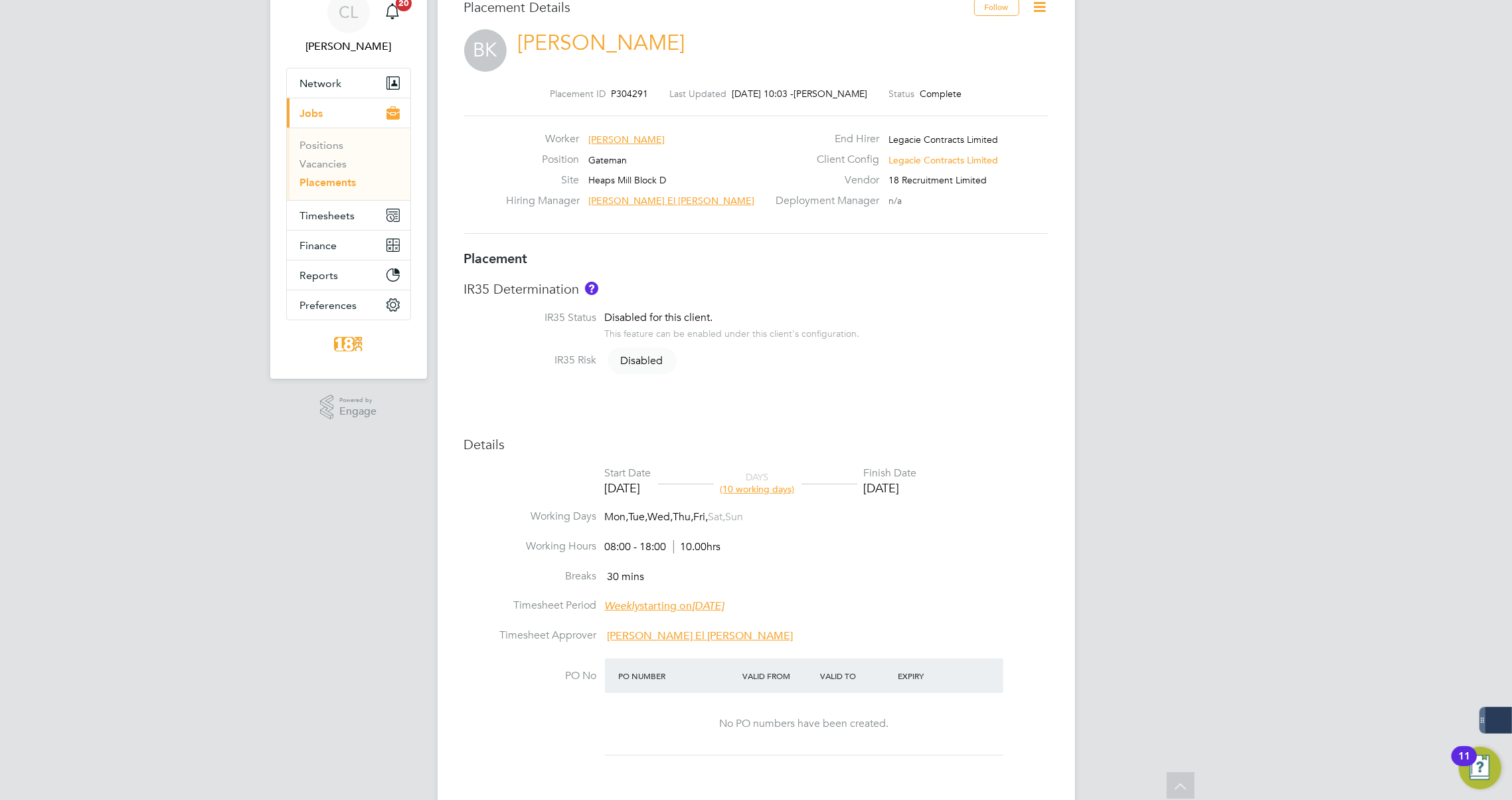
scroll to position [20, 0]
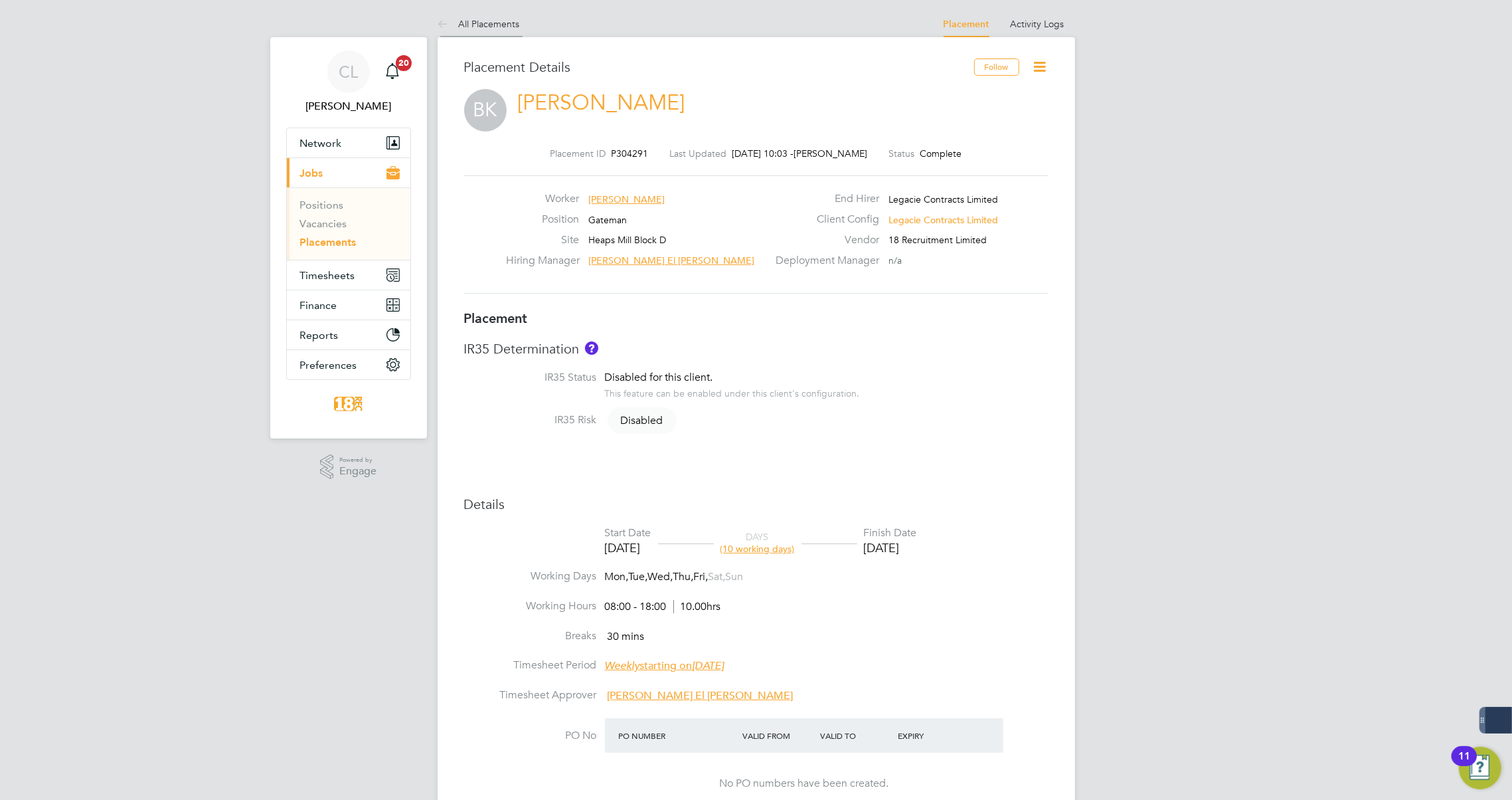
click at [450, 25] on icon at bounding box center [446, 25] width 17 height 17
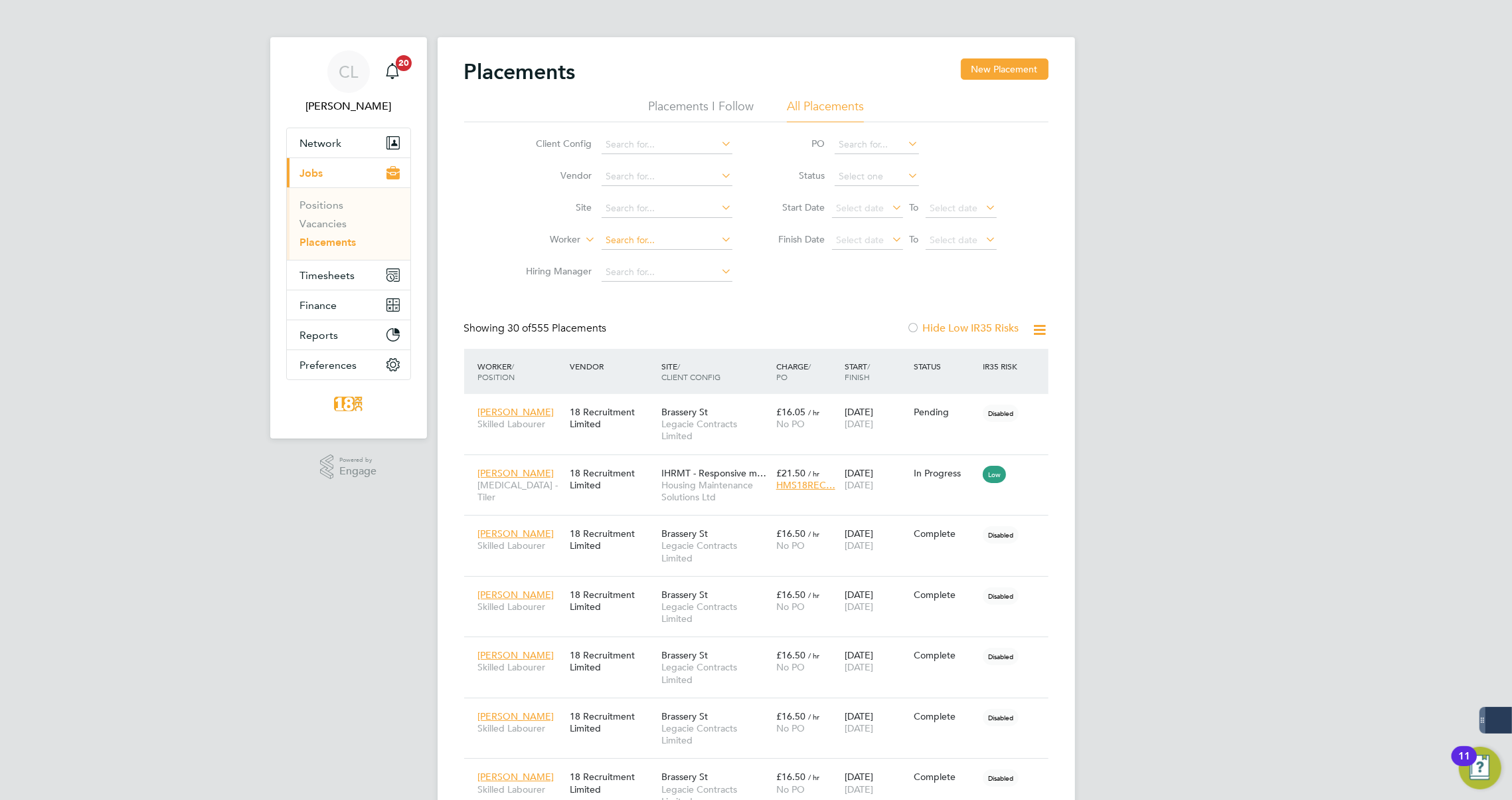
click at [624, 235] on input at bounding box center [666, 241] width 131 height 19
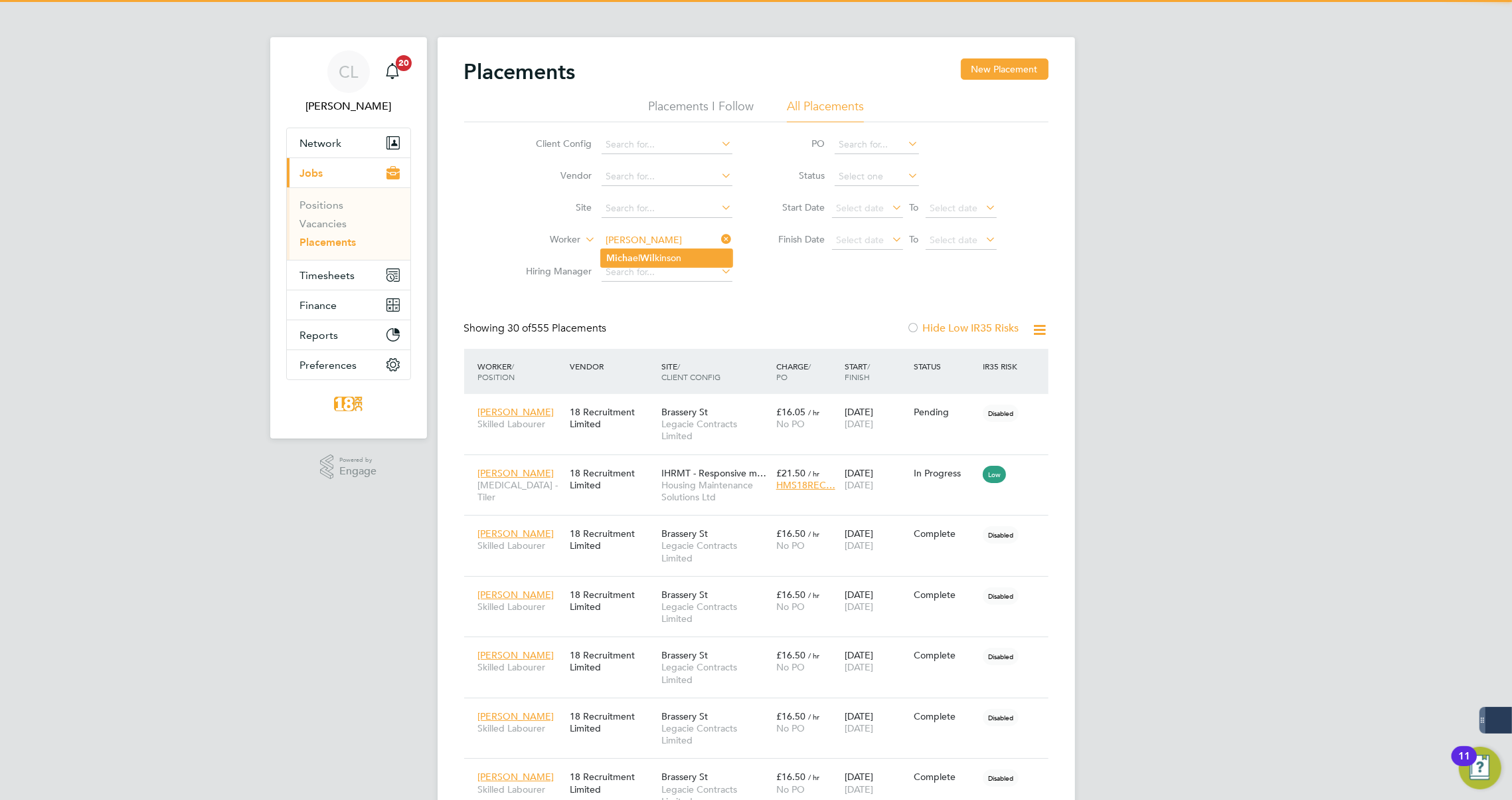
click at [635, 254] on li "Micha el [PERSON_NAME]" at bounding box center [667, 258] width 131 height 18
type input "[PERSON_NAME]"
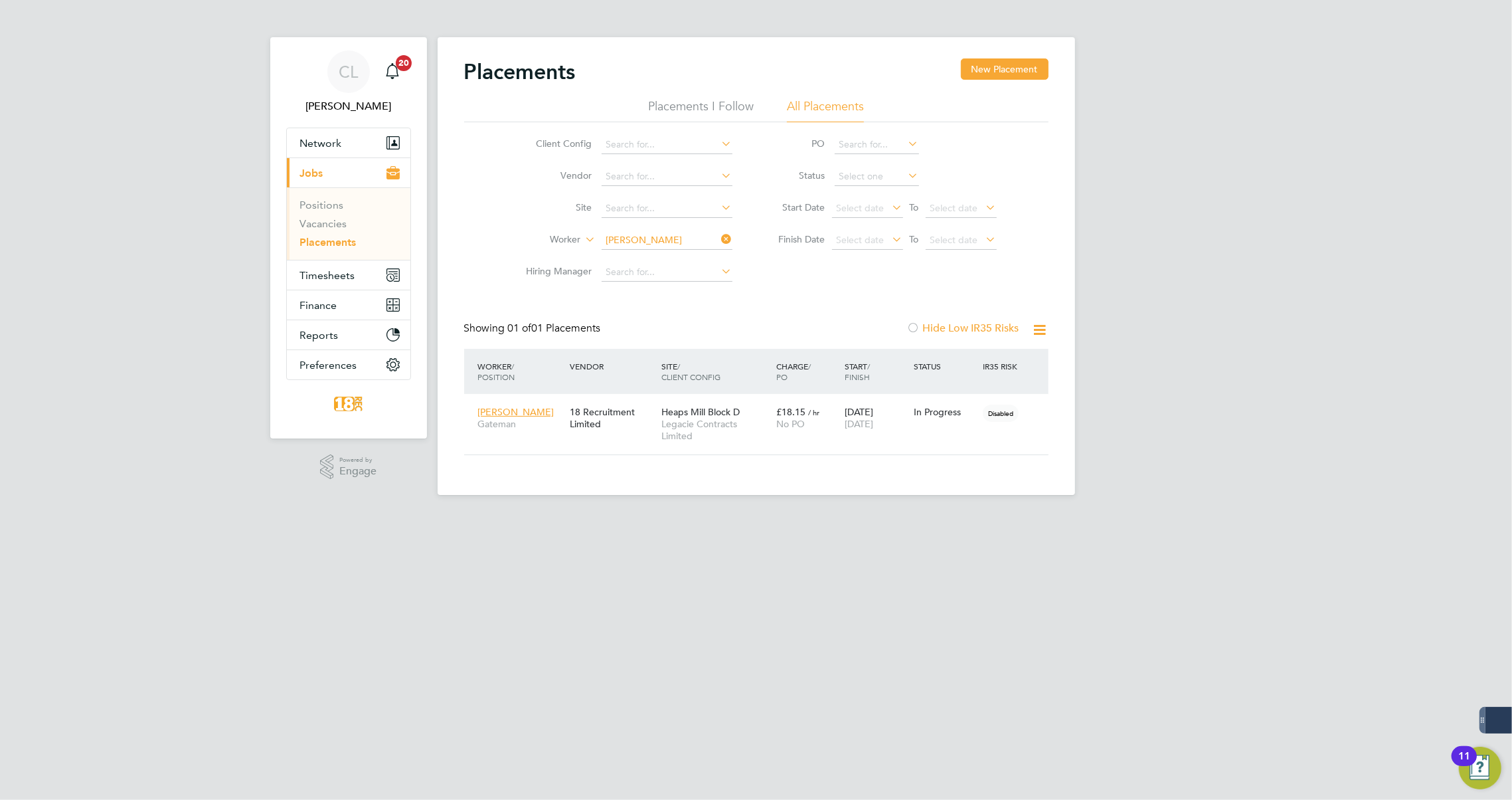
click at [720, 239] on icon at bounding box center [720, 239] width 0 height 19
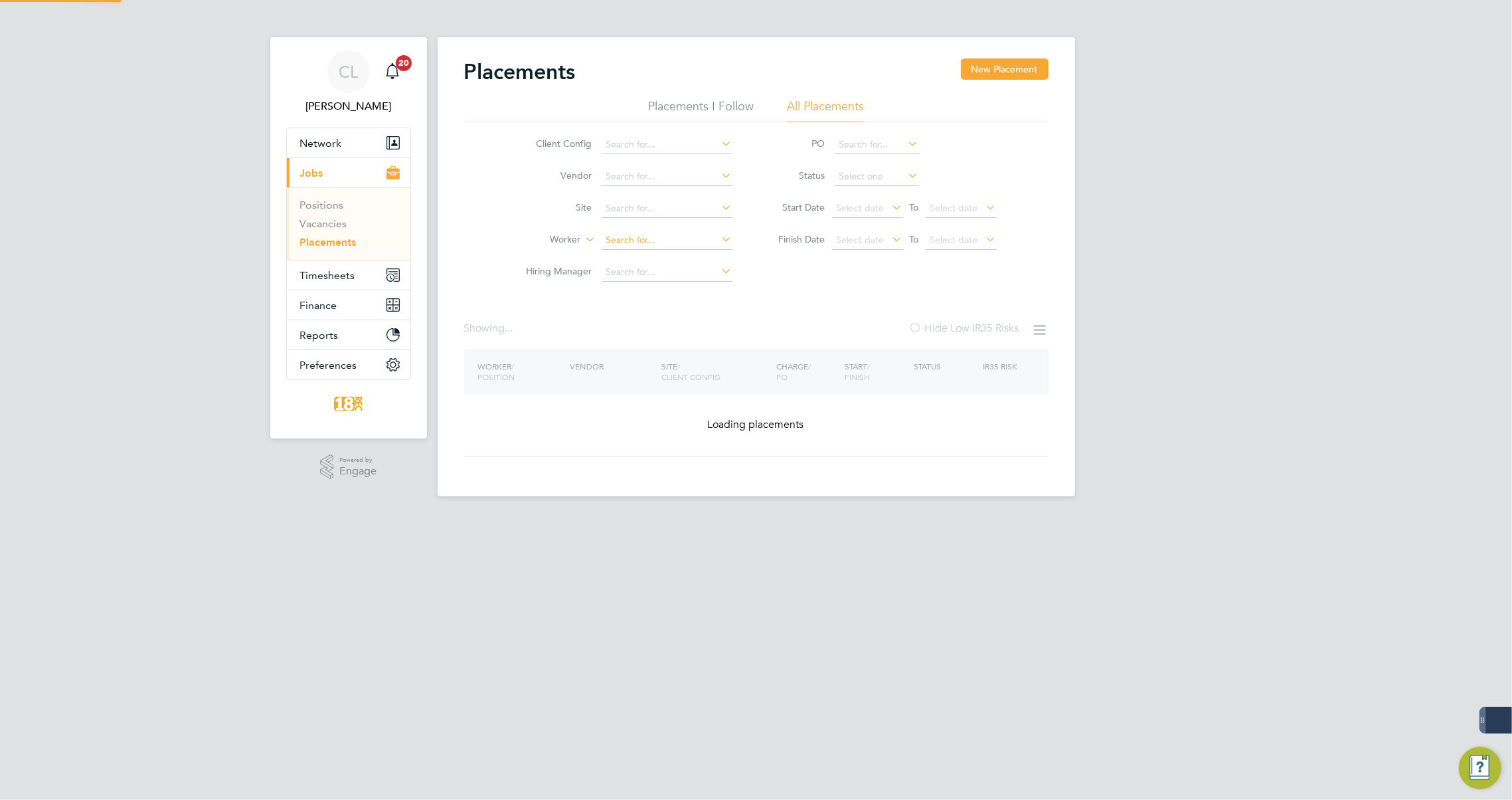
click at [652, 242] on input at bounding box center [666, 241] width 131 height 19
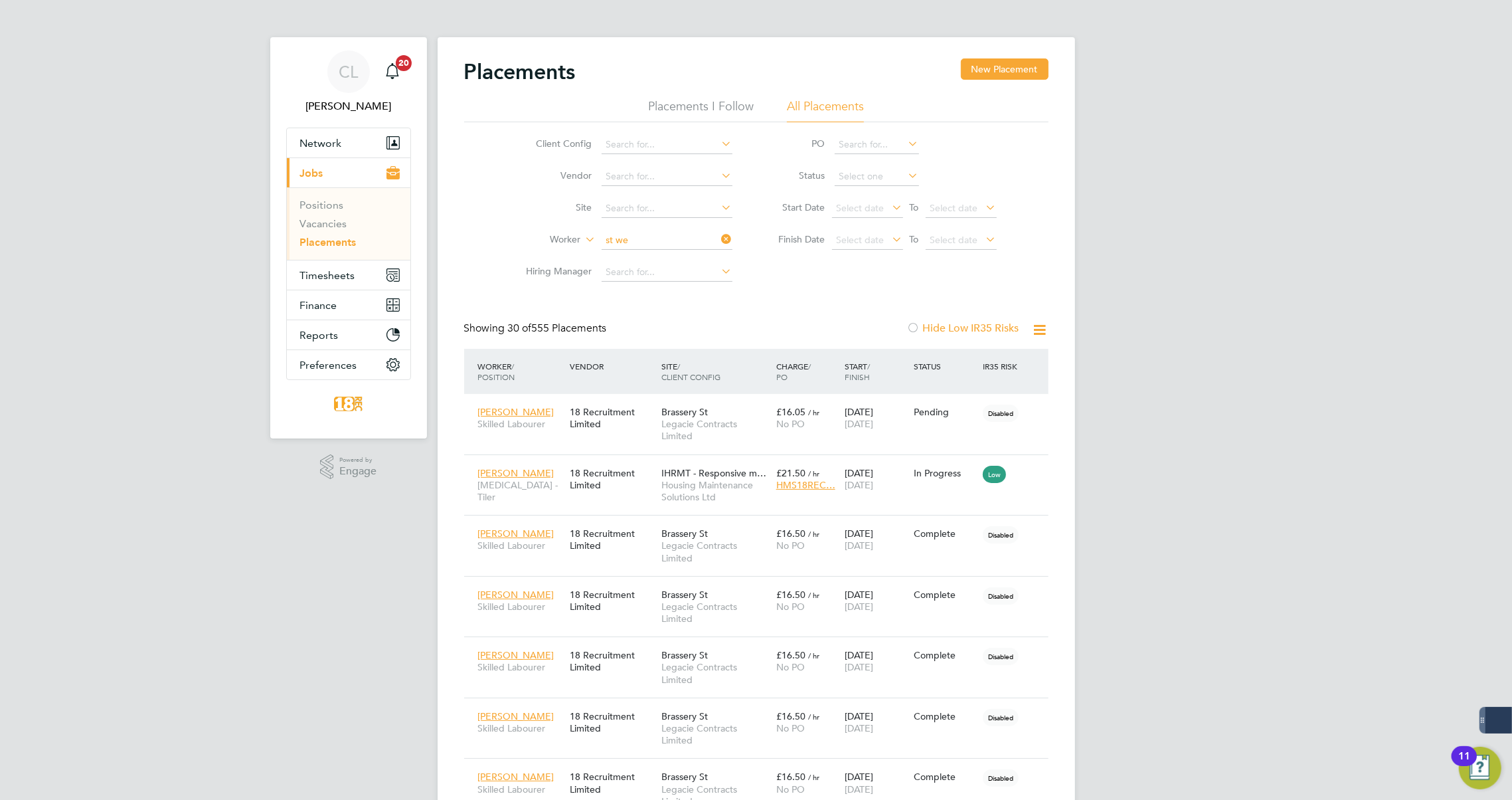
click at [666, 257] on li "St ephen We ild" at bounding box center [667, 258] width 131 height 18
type input "[PERSON_NAME]"
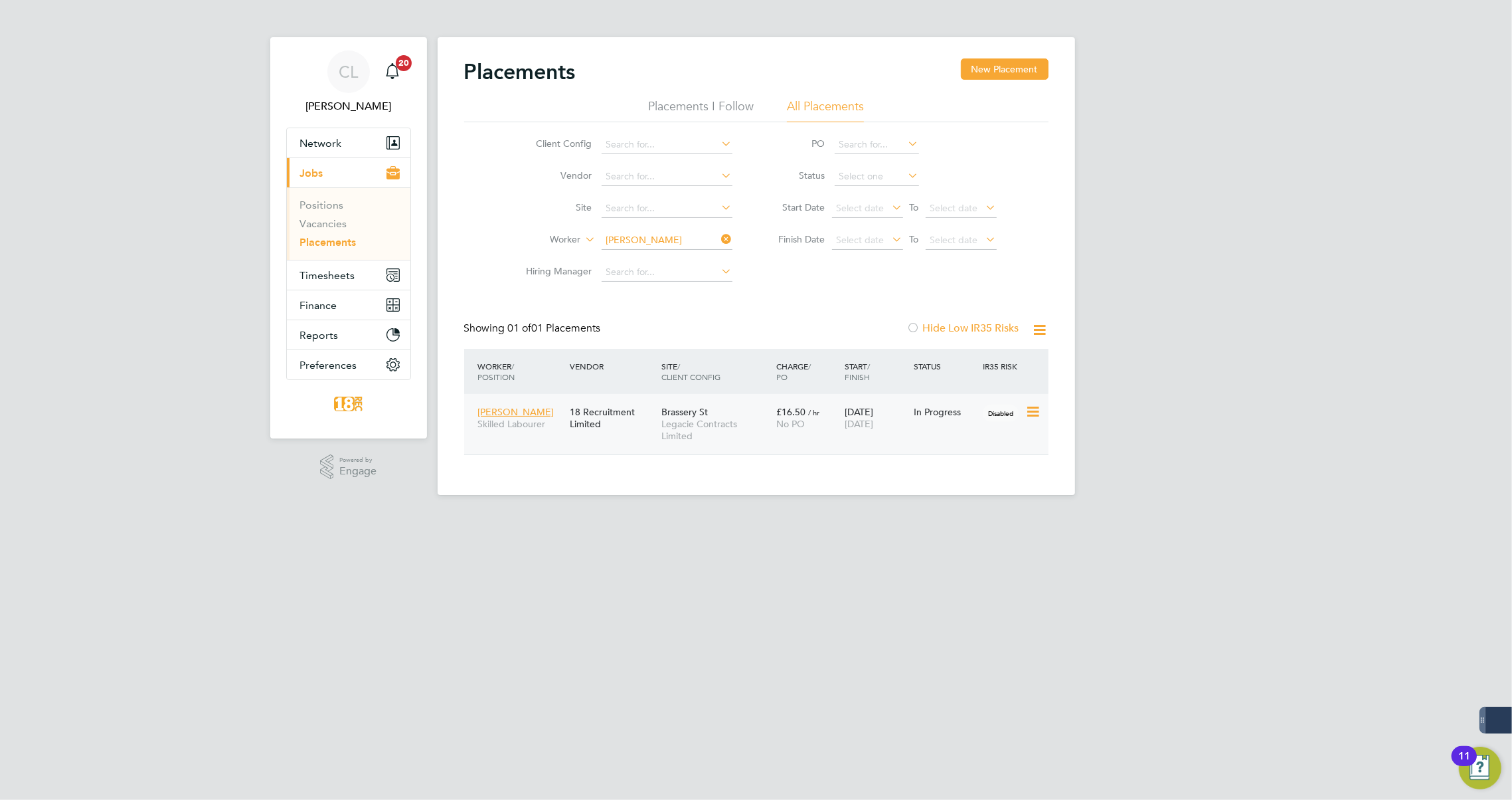
click at [790, 444] on div "Stephen Weild Skilled Labourer 18 Recruitment Limited Brassery St Legacie Contr…" at bounding box center [756, 424] width 585 height 61
click at [664, 430] on span "Legacie Contracts Limited" at bounding box center [715, 429] width 108 height 24
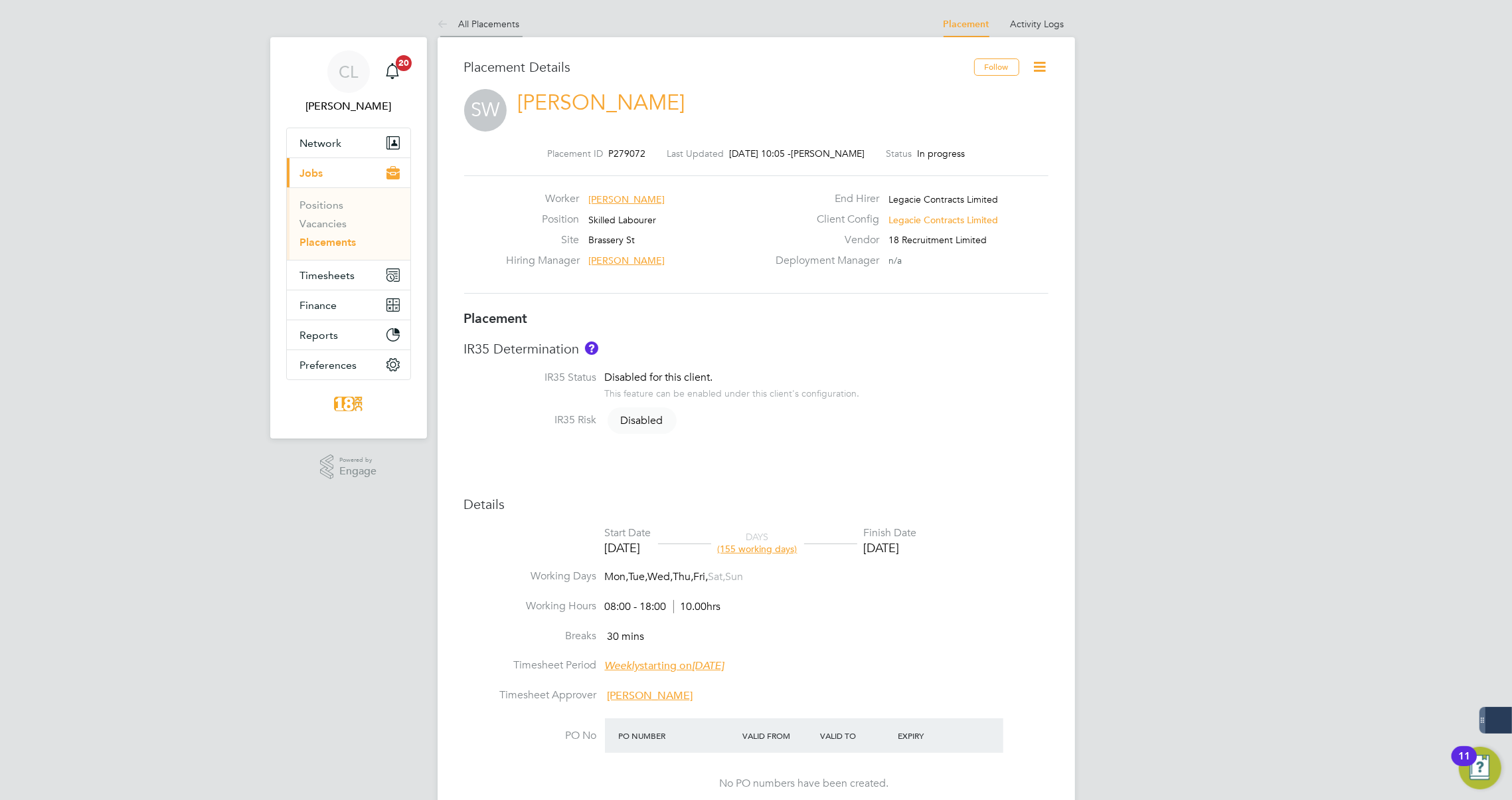
click at [449, 21] on icon at bounding box center [446, 25] width 17 height 17
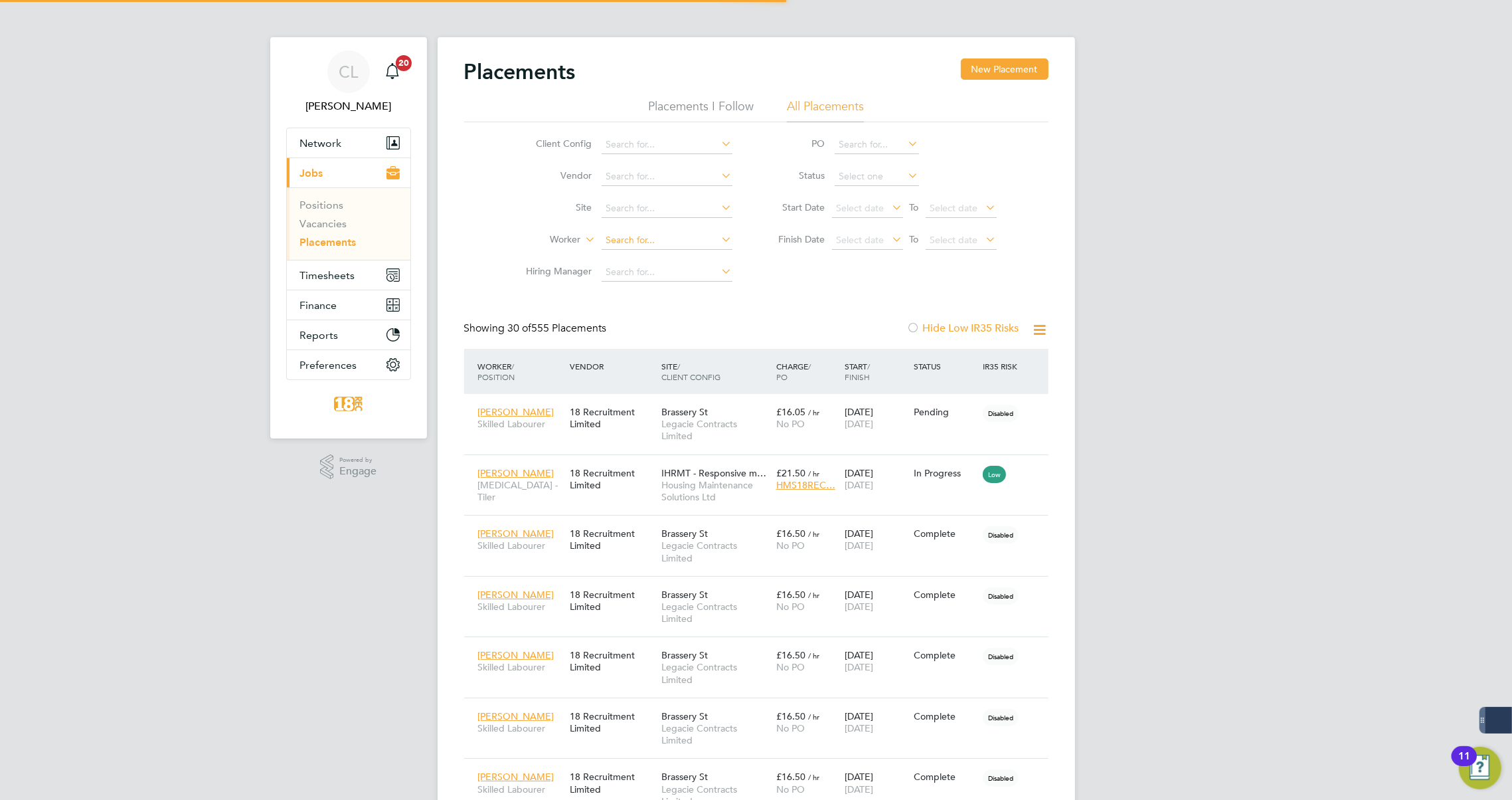
click at [629, 234] on input at bounding box center [666, 241] width 131 height 19
click at [681, 258] on li "Fran cis M inshull" at bounding box center [668, 258] width 133 height 18
type input "Francis Minshull"
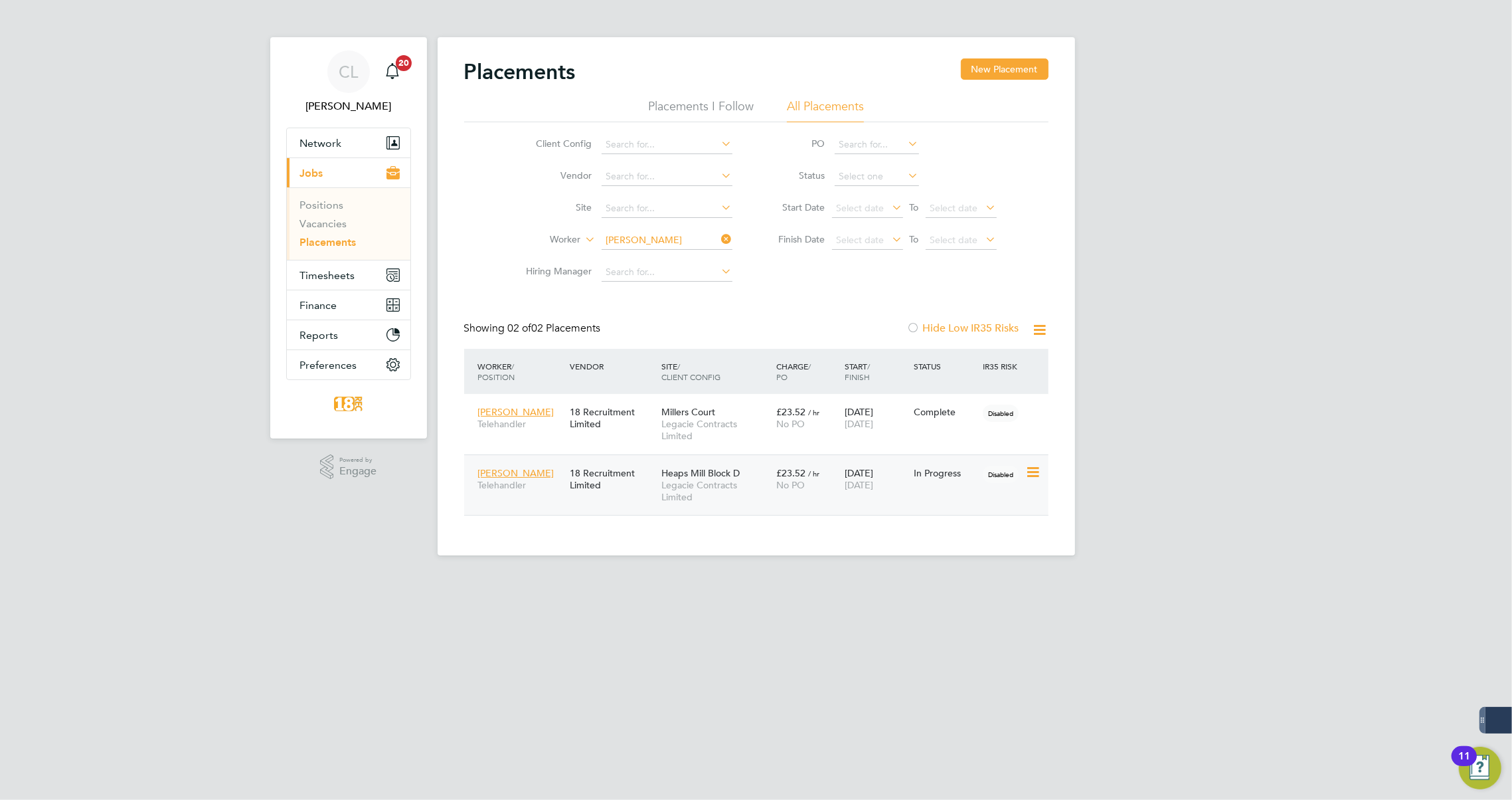
click at [756, 506] on div "Heaps Mill Block D Legacie Contracts Limited" at bounding box center [715, 485] width 115 height 50
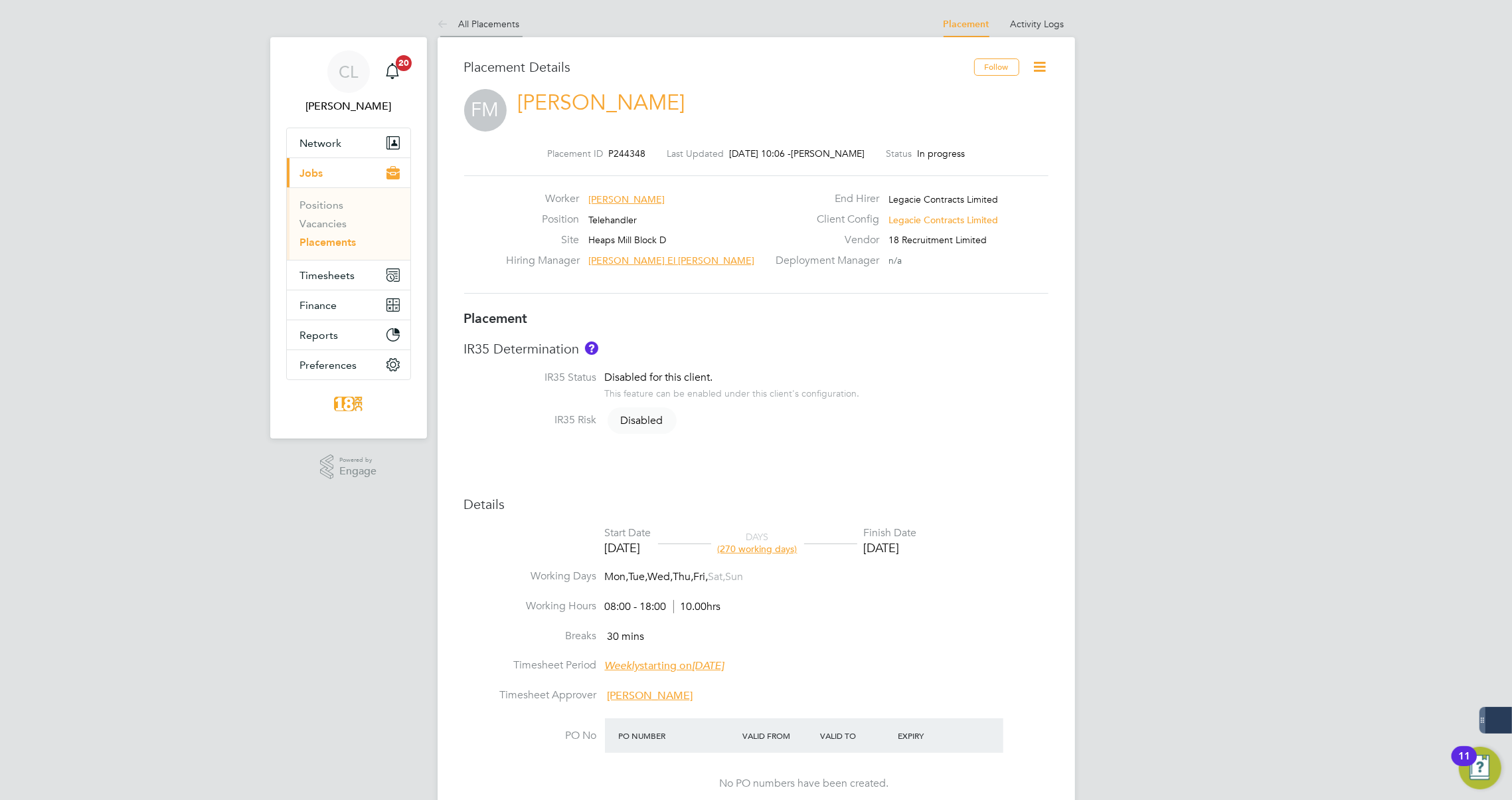
click at [443, 17] on icon at bounding box center [446, 25] width 17 height 17
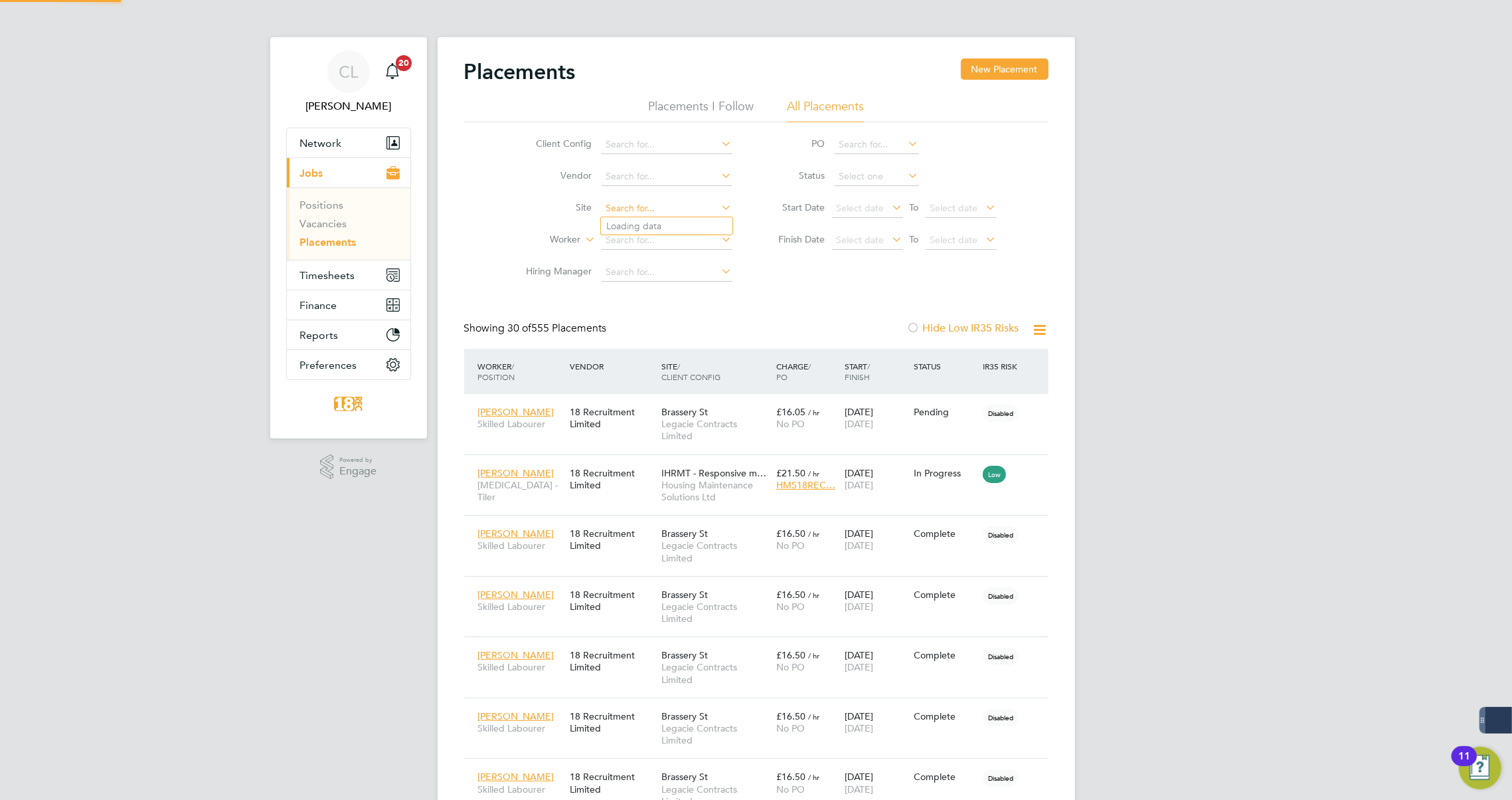
scroll to position [13, 63]
click at [634, 203] on input at bounding box center [666, 208] width 131 height 19
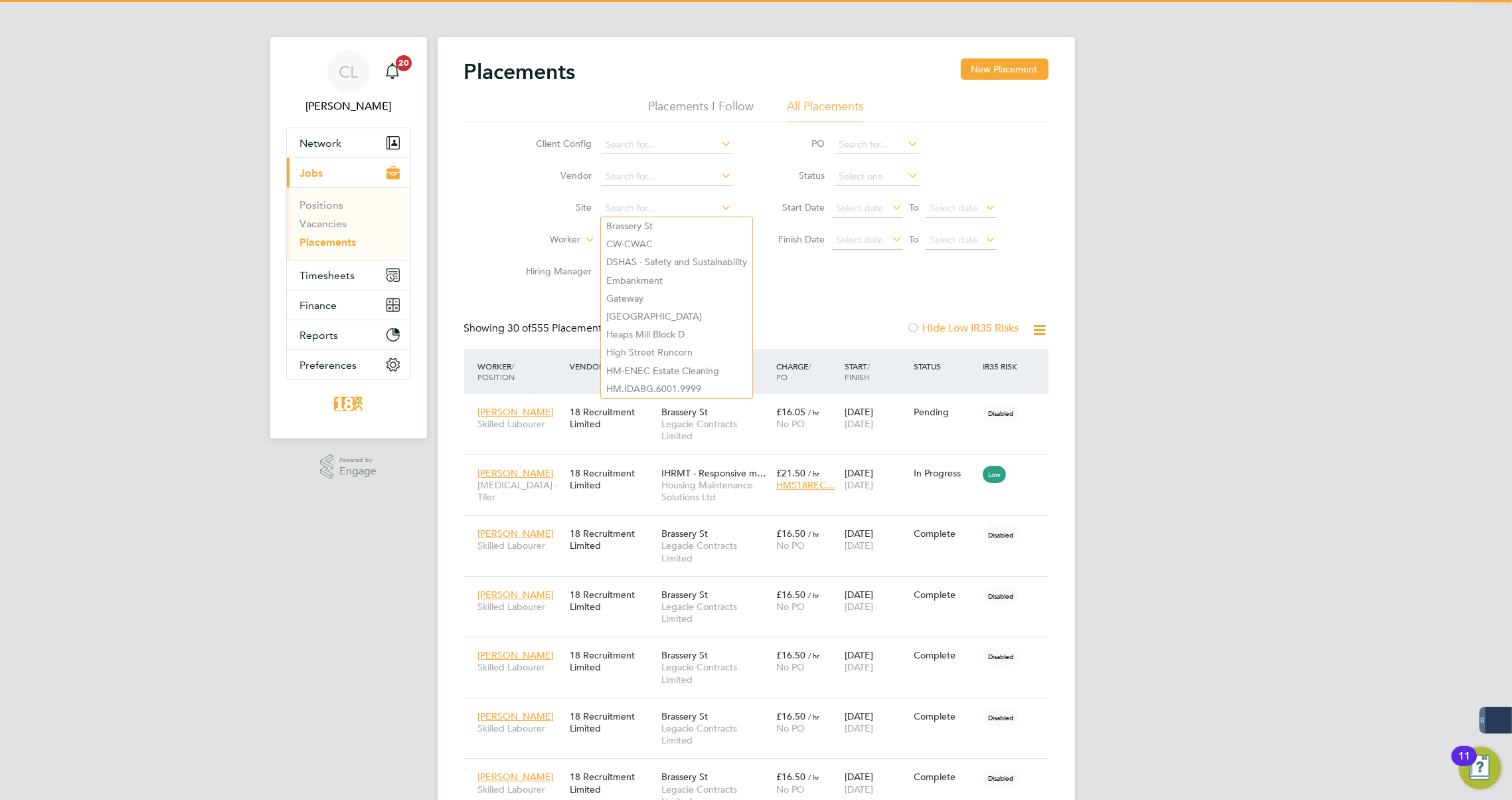
click at [574, 223] on li "Site" at bounding box center [624, 208] width 249 height 32
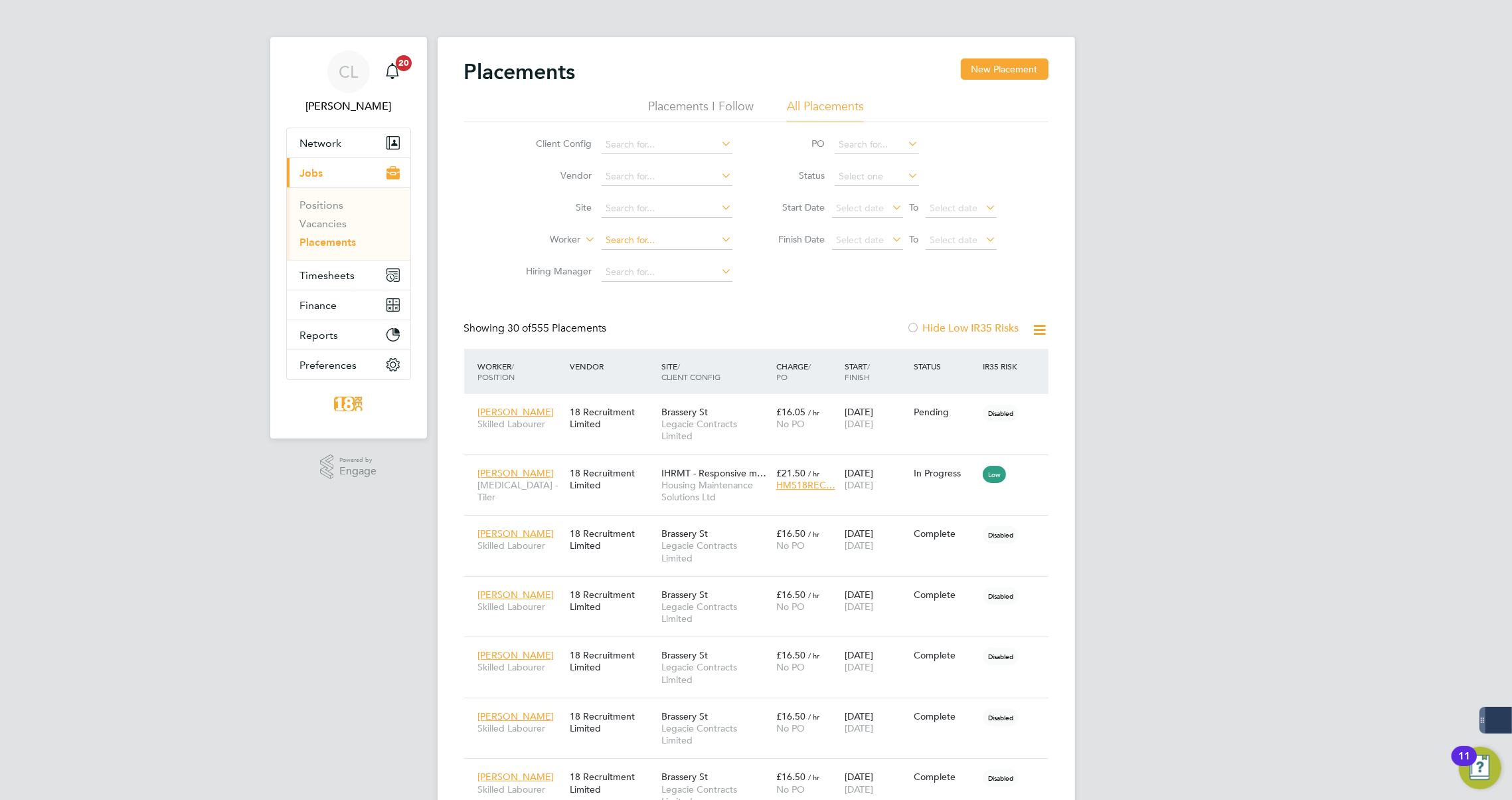
click at [622, 238] on input at bounding box center [666, 241] width 131 height 19
click at [654, 297] on li "Jack Cassidy" at bounding box center [667, 294] width 131 height 18
type input "Jack Cassidy"
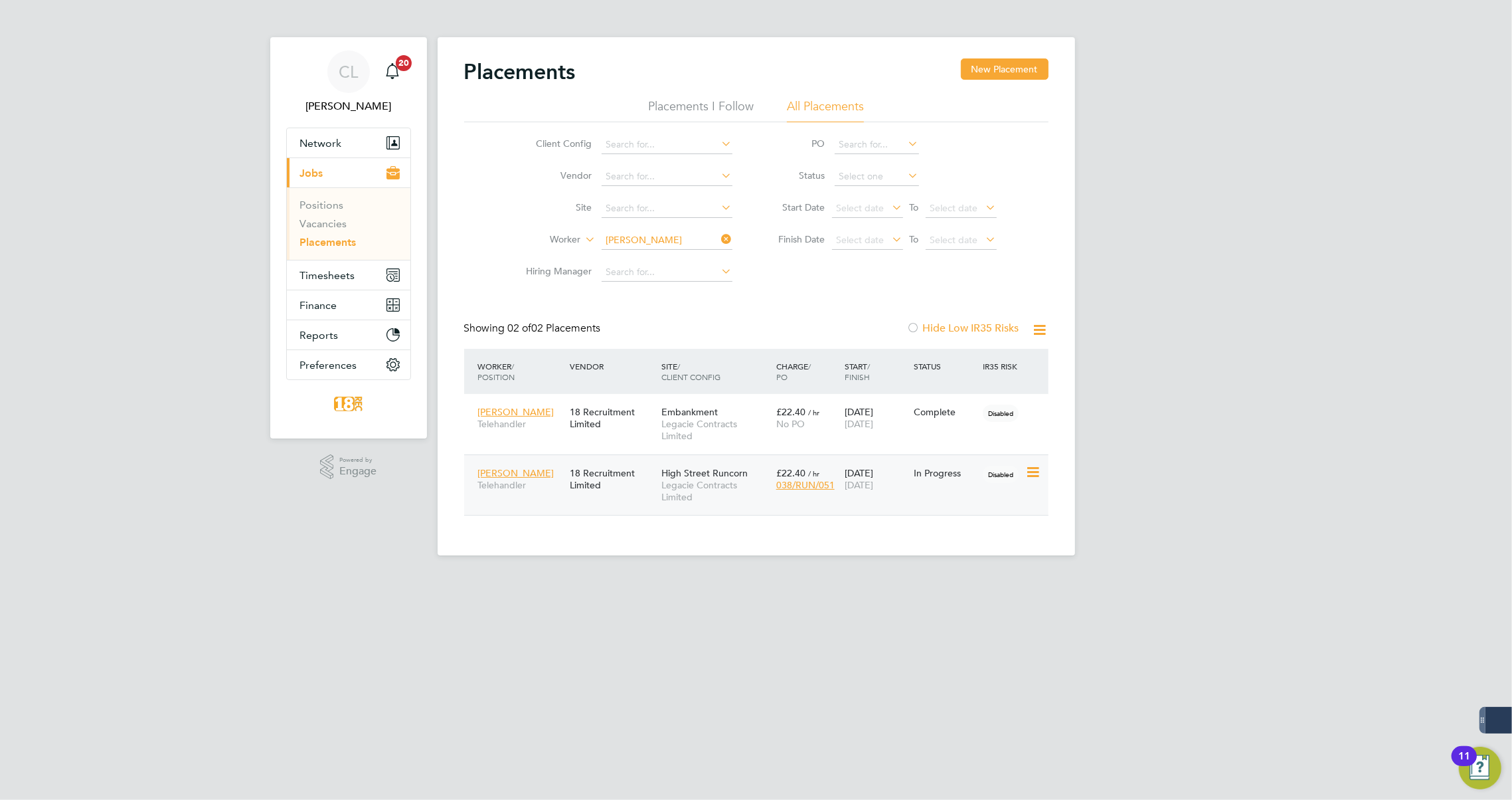
click at [899, 502] on div "Jack Cassidy Telehandler 18 Recruitment Limited High Street Runcorn Legacie Con…" at bounding box center [756, 485] width 585 height 61
click at [903, 502] on div "Jack Cassidy Telehandler 18 Recruitment Limited High Street Runcorn Legacie Con…" at bounding box center [756, 485] width 585 height 61
click at [702, 485] on span "Legacie Contracts Limited" at bounding box center [715, 491] width 108 height 24
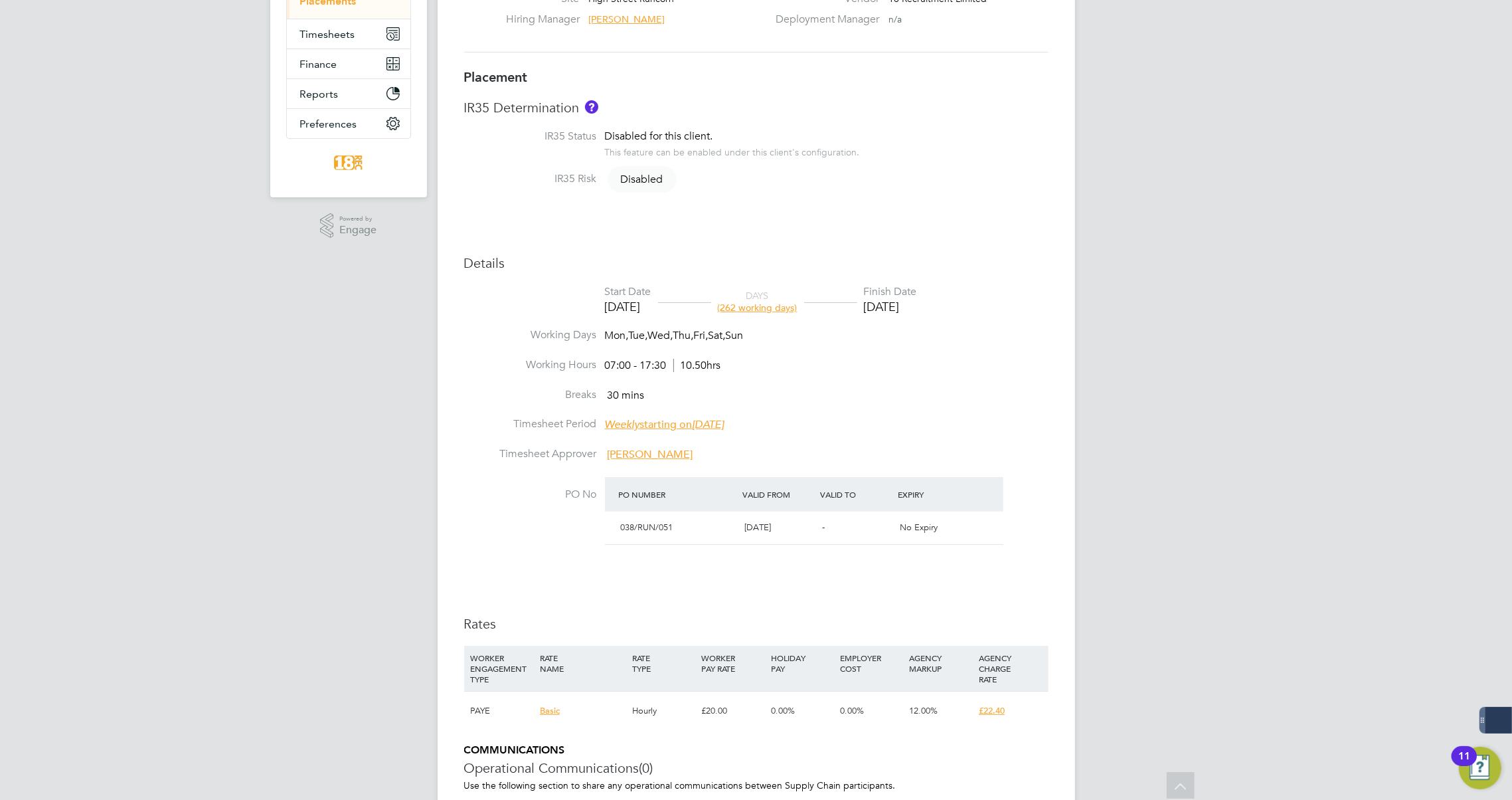
scroll to position [30, 0]
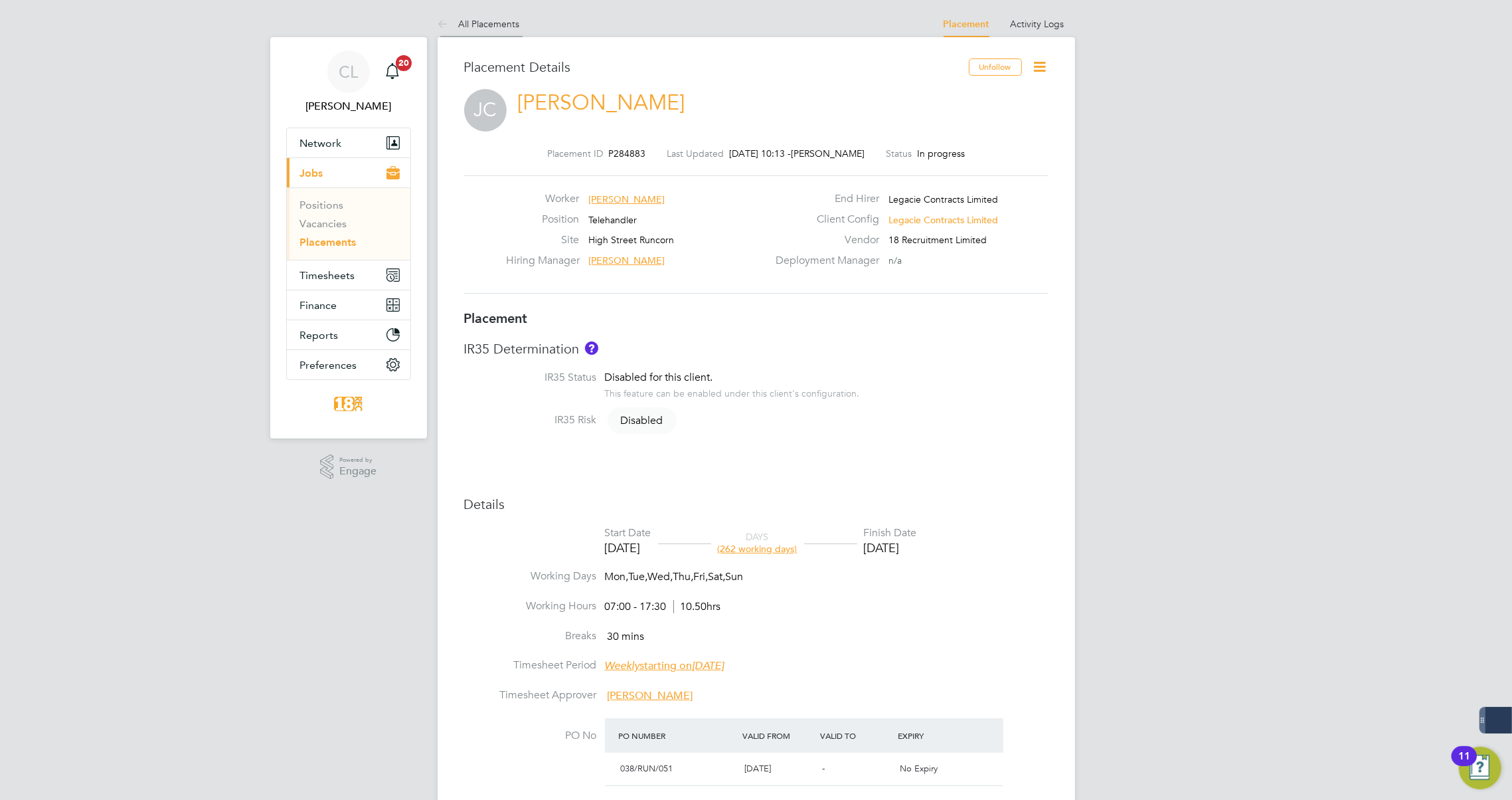
click at [443, 21] on icon at bounding box center [446, 25] width 17 height 17
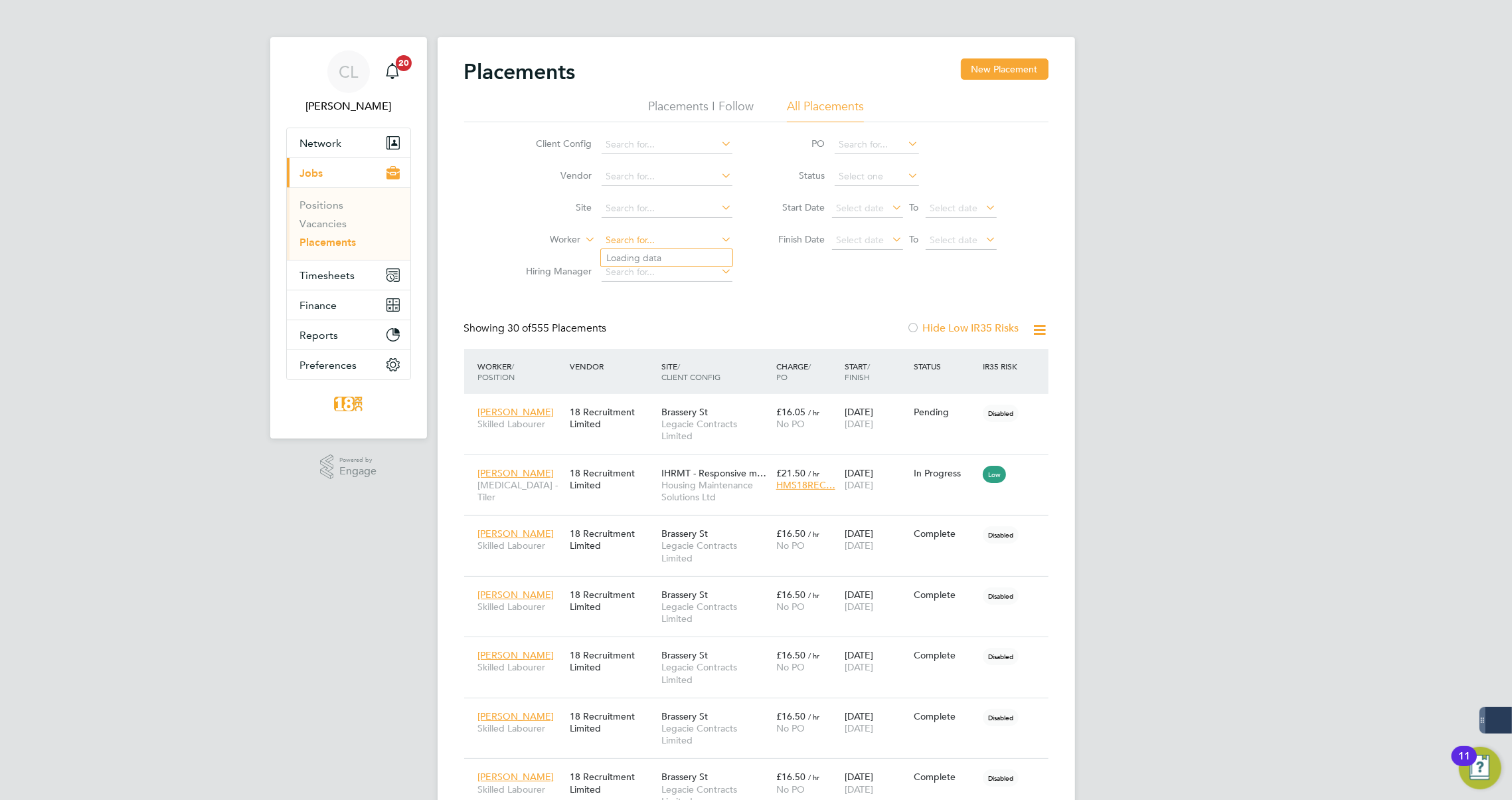
click at [651, 240] on input at bounding box center [666, 241] width 131 height 19
click at [654, 278] on li "Sh aun Mc carroll" at bounding box center [667, 276] width 131 height 18
type input "[PERSON_NAME]"
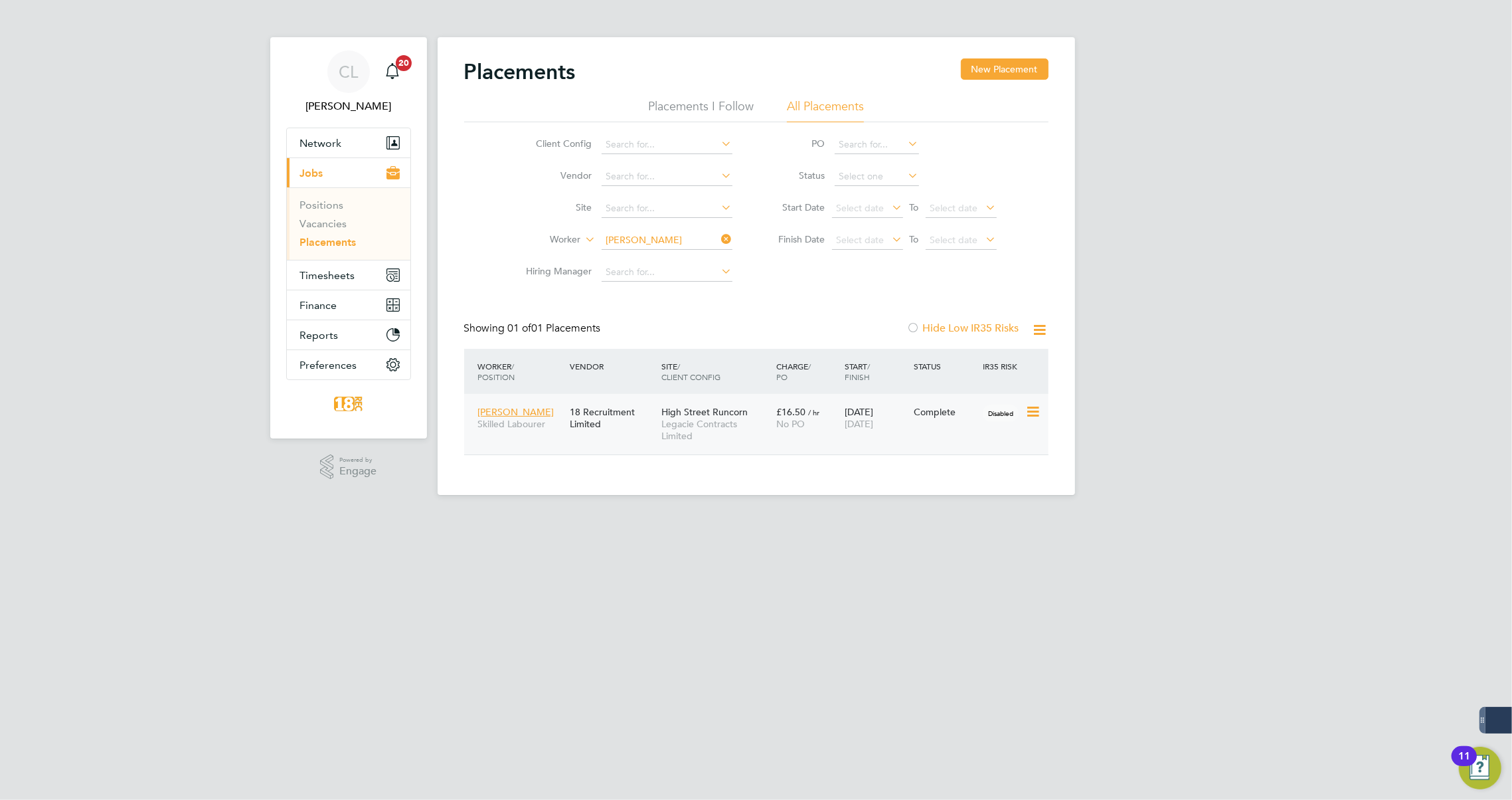
click at [812, 432] on div "£16.50 / hr No PO" at bounding box center [808, 418] width 69 height 38
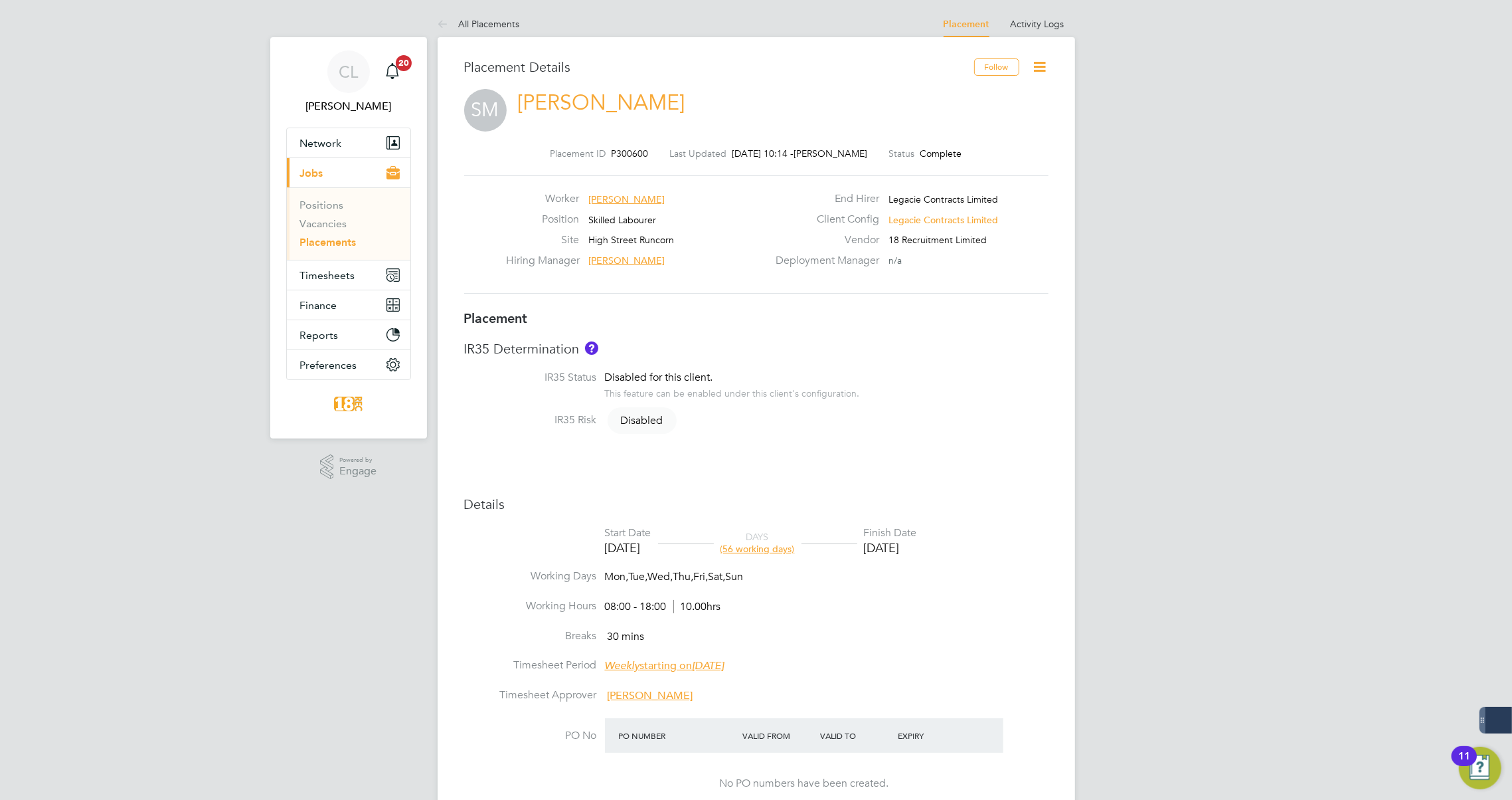
click at [1042, 66] on icon at bounding box center [1040, 66] width 17 height 17
click at [950, 94] on li "Edit Placement e" at bounding box center [978, 98] width 137 height 19
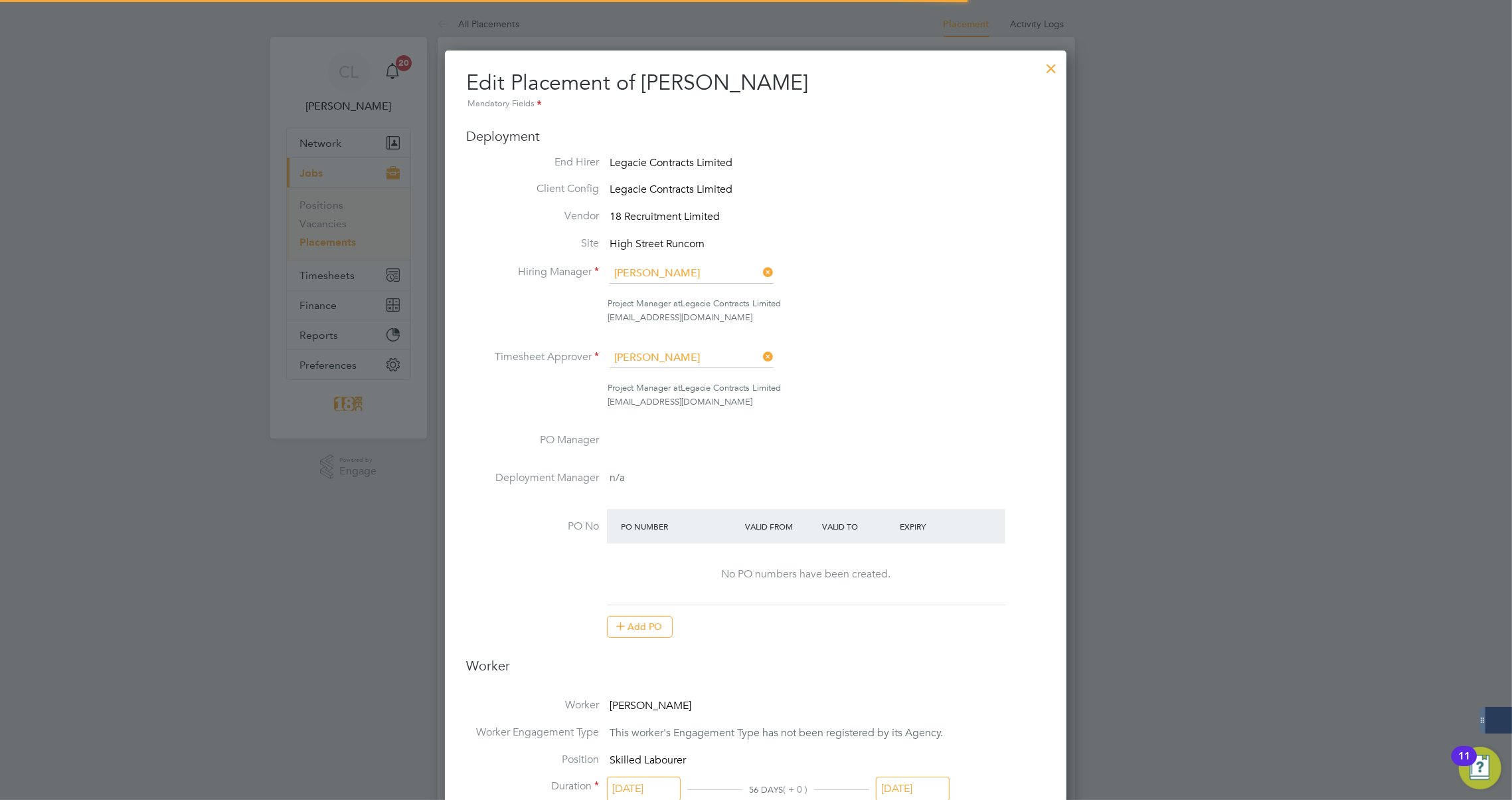
scroll to position [17, 580]
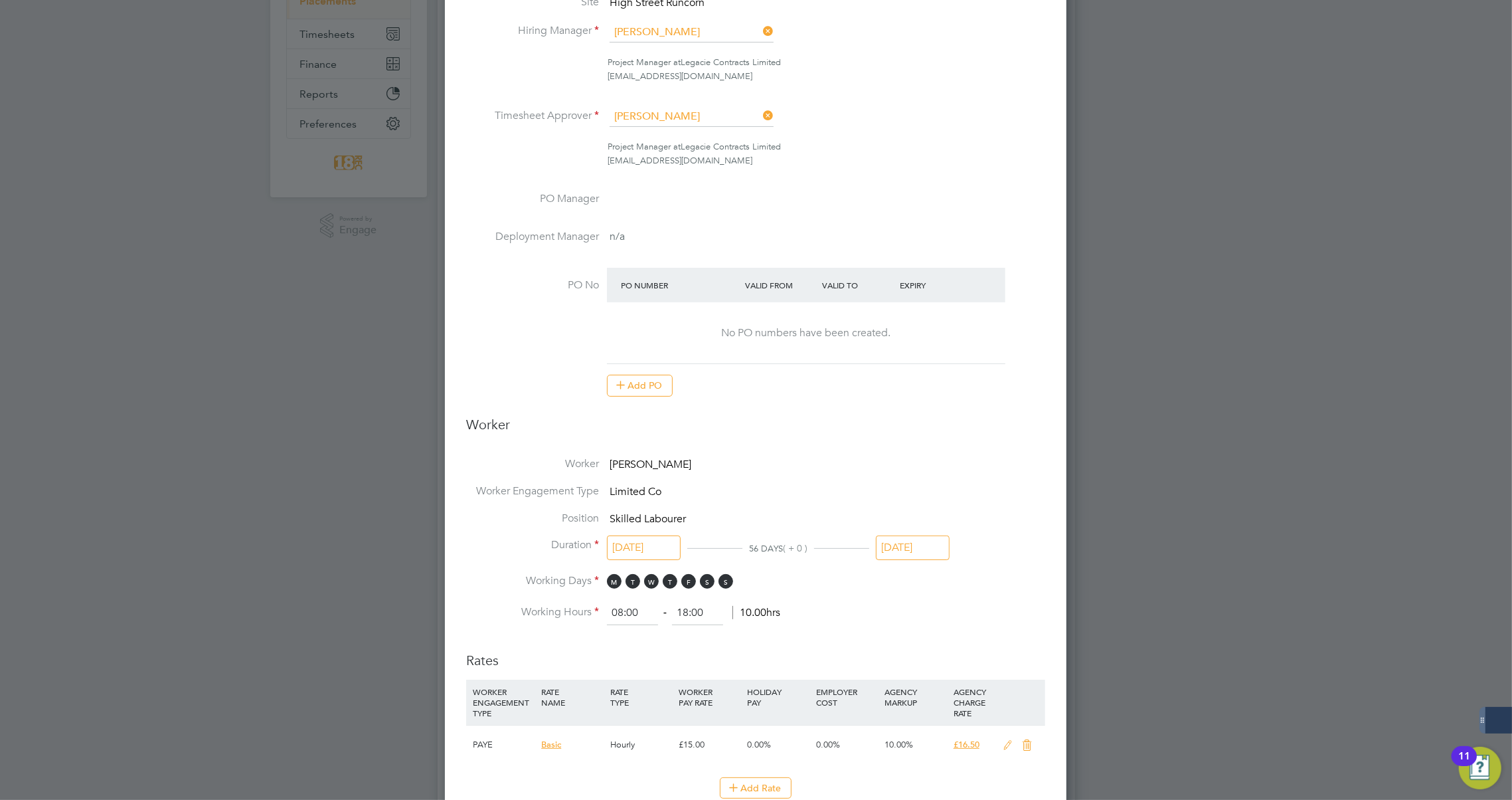
click at [918, 535] on input "[DATE]" at bounding box center [913, 548] width 74 height 25
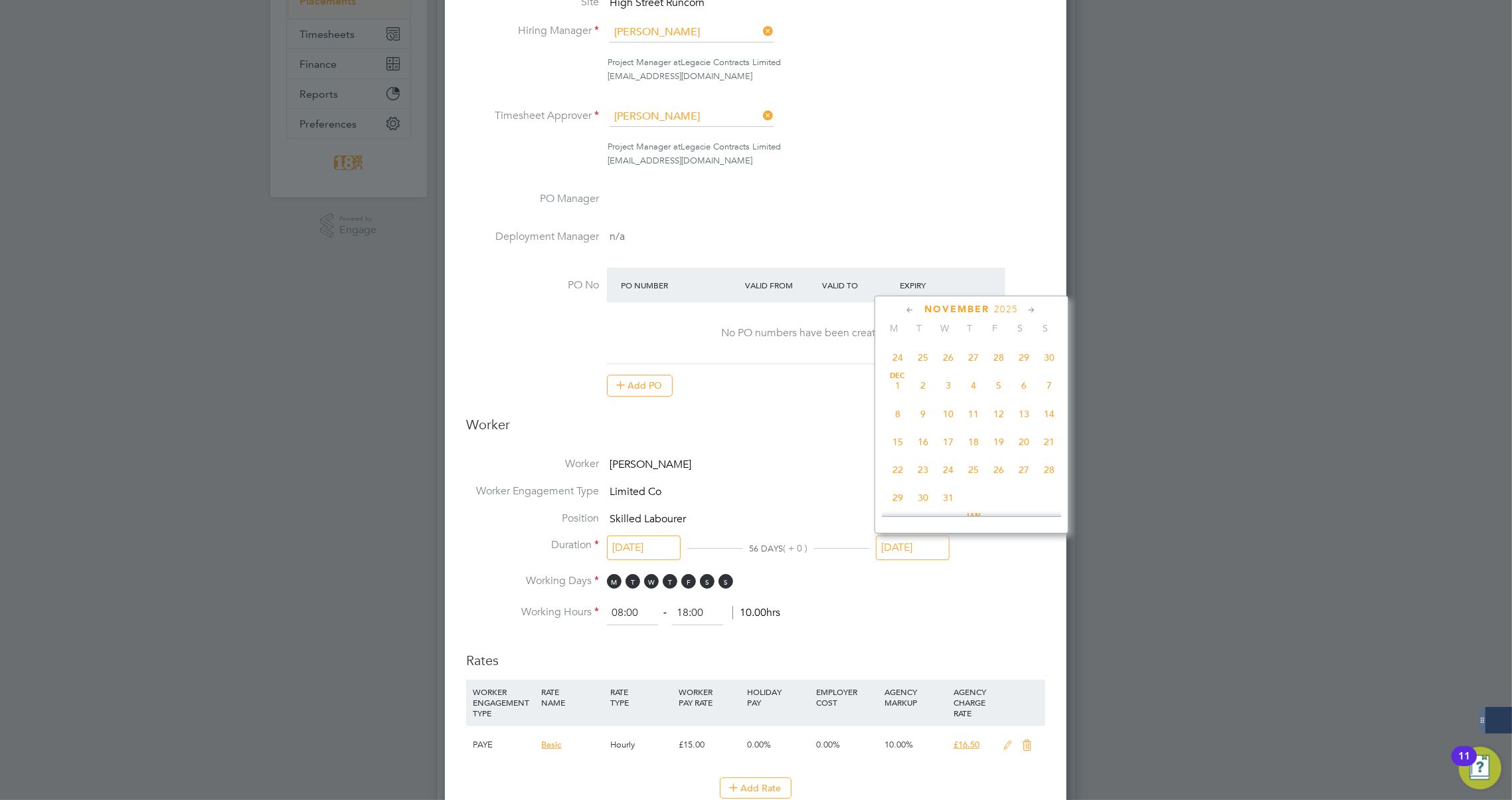
scroll to position [843, 0]
click at [997, 360] on span "28" at bounding box center [999, 356] width 25 height 25
type input "[DATE]"
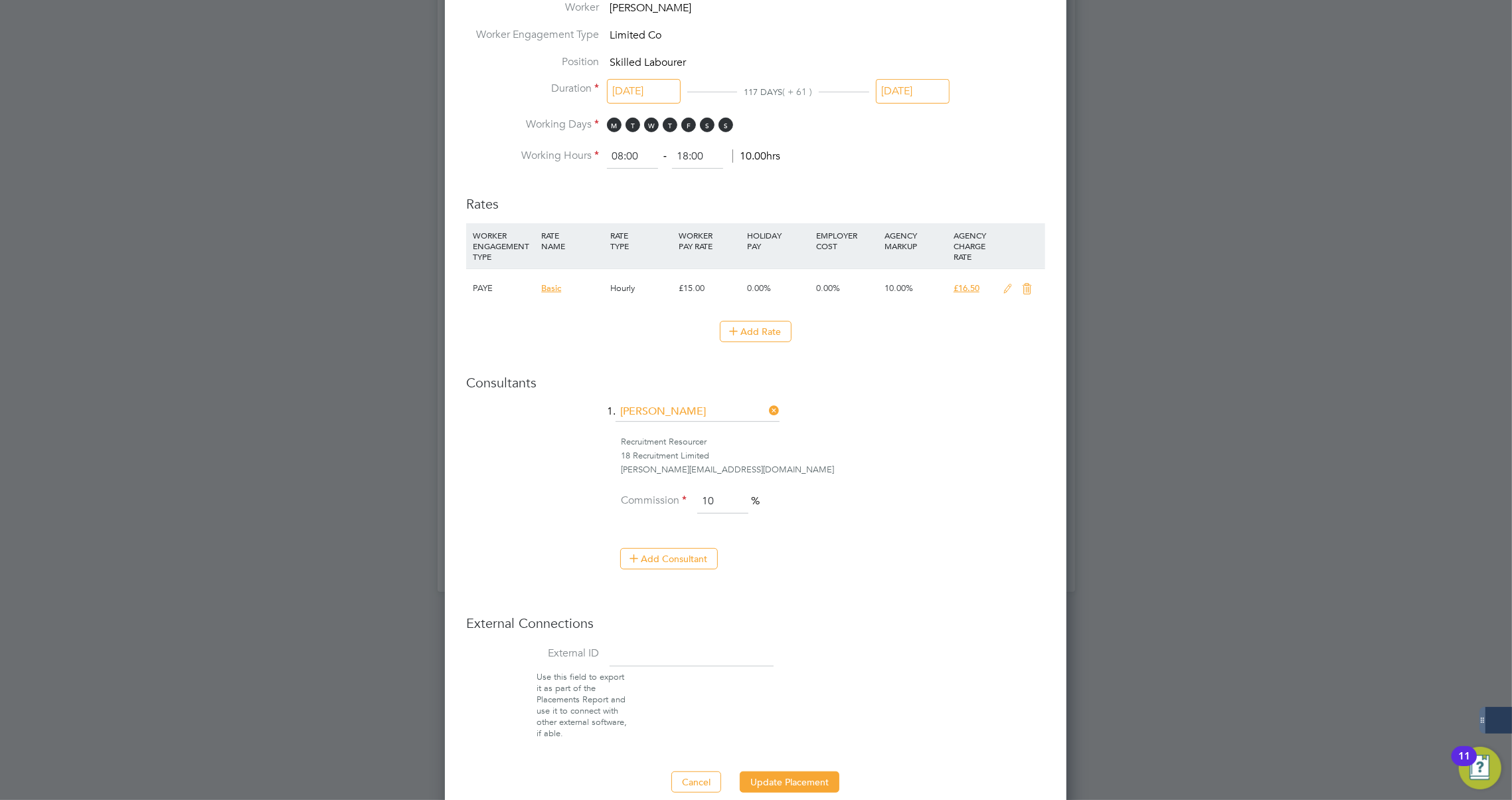
scroll to position [713, 0]
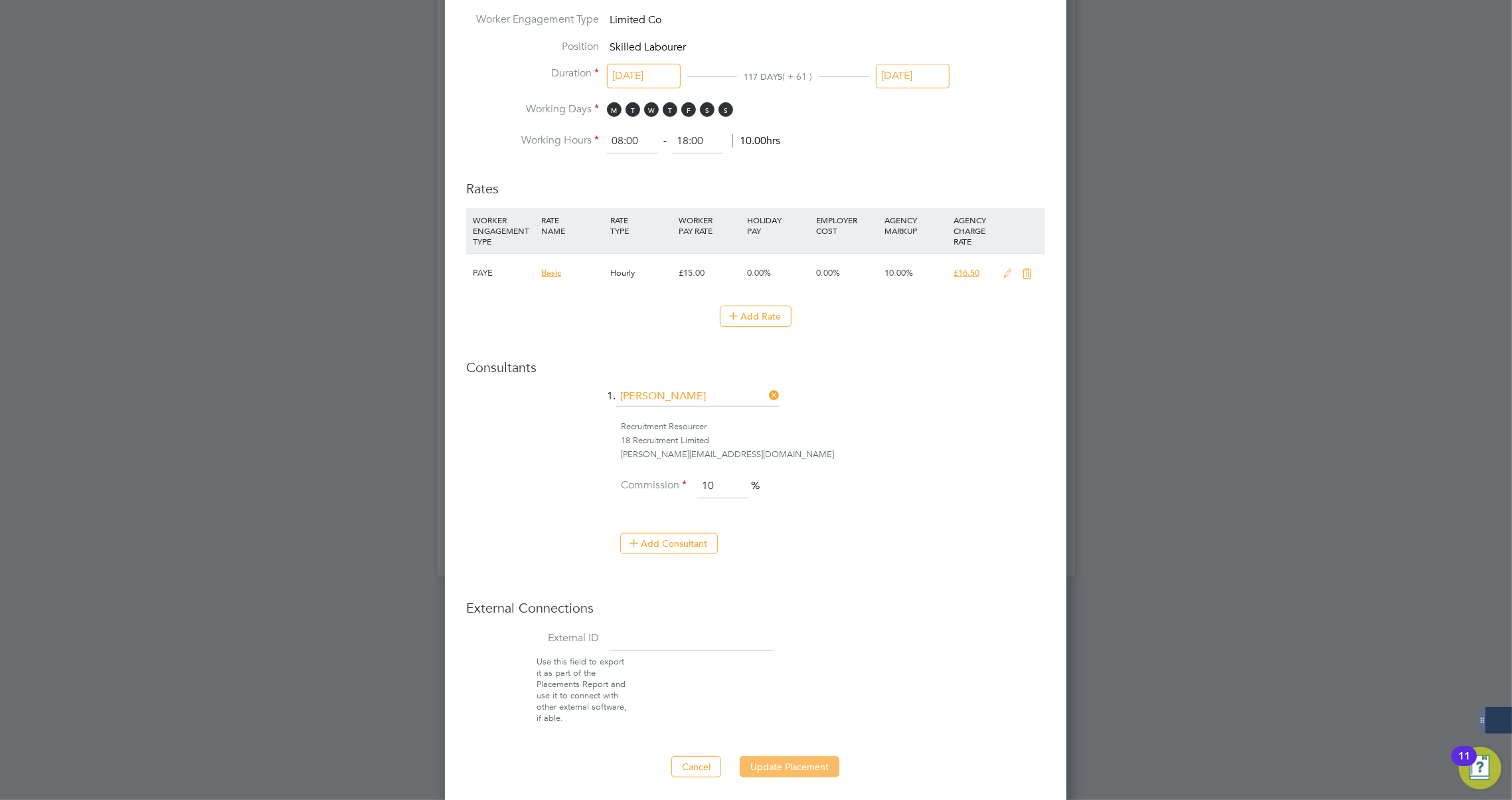
click at [779, 765] on button "Update Placement" at bounding box center [790, 766] width 100 height 21
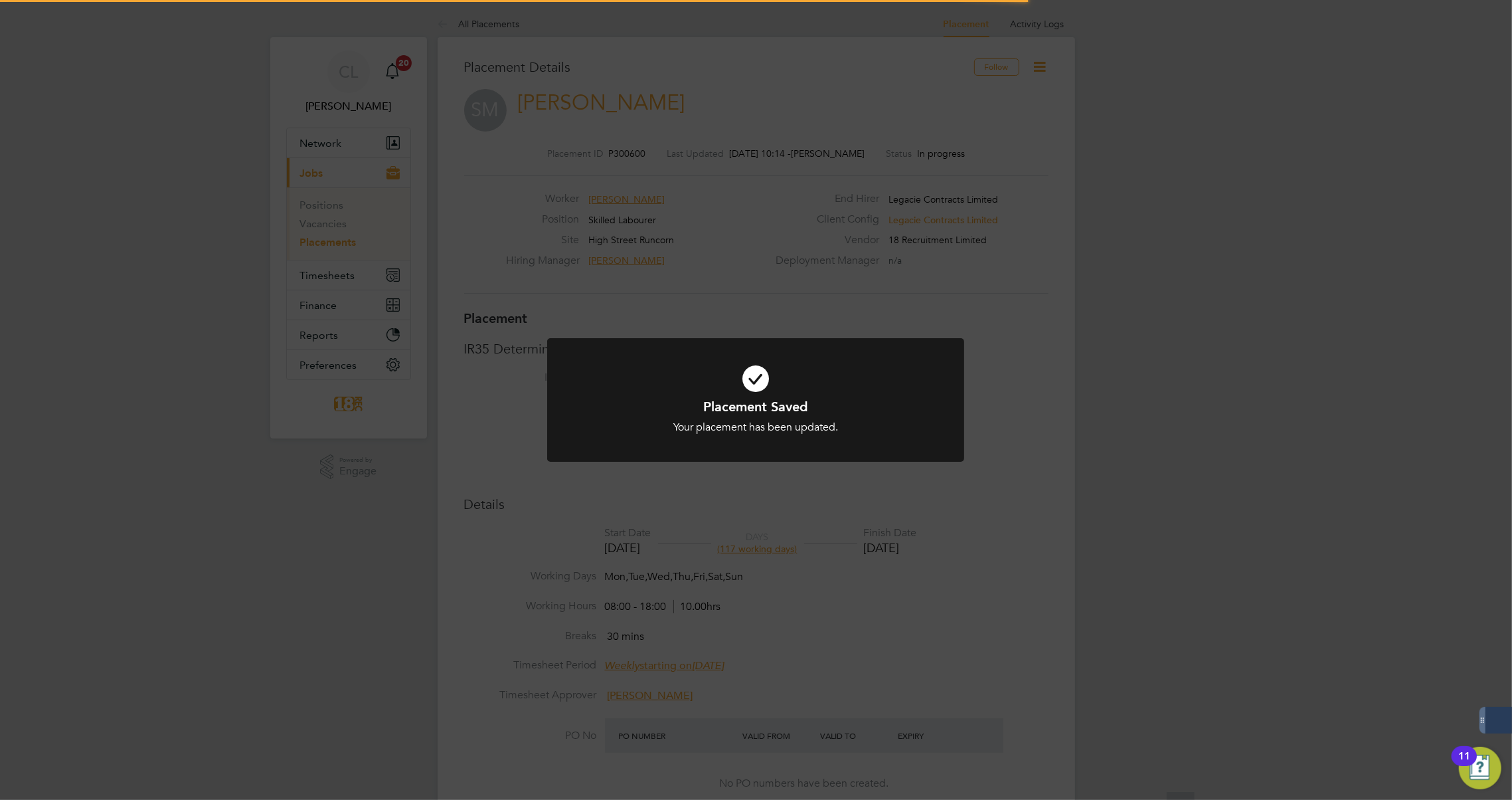
scroll to position [6, 6]
click at [568, 553] on div "Placement Saved Your placement has been updated. Cancel Okay" at bounding box center [756, 400] width 1512 height 800
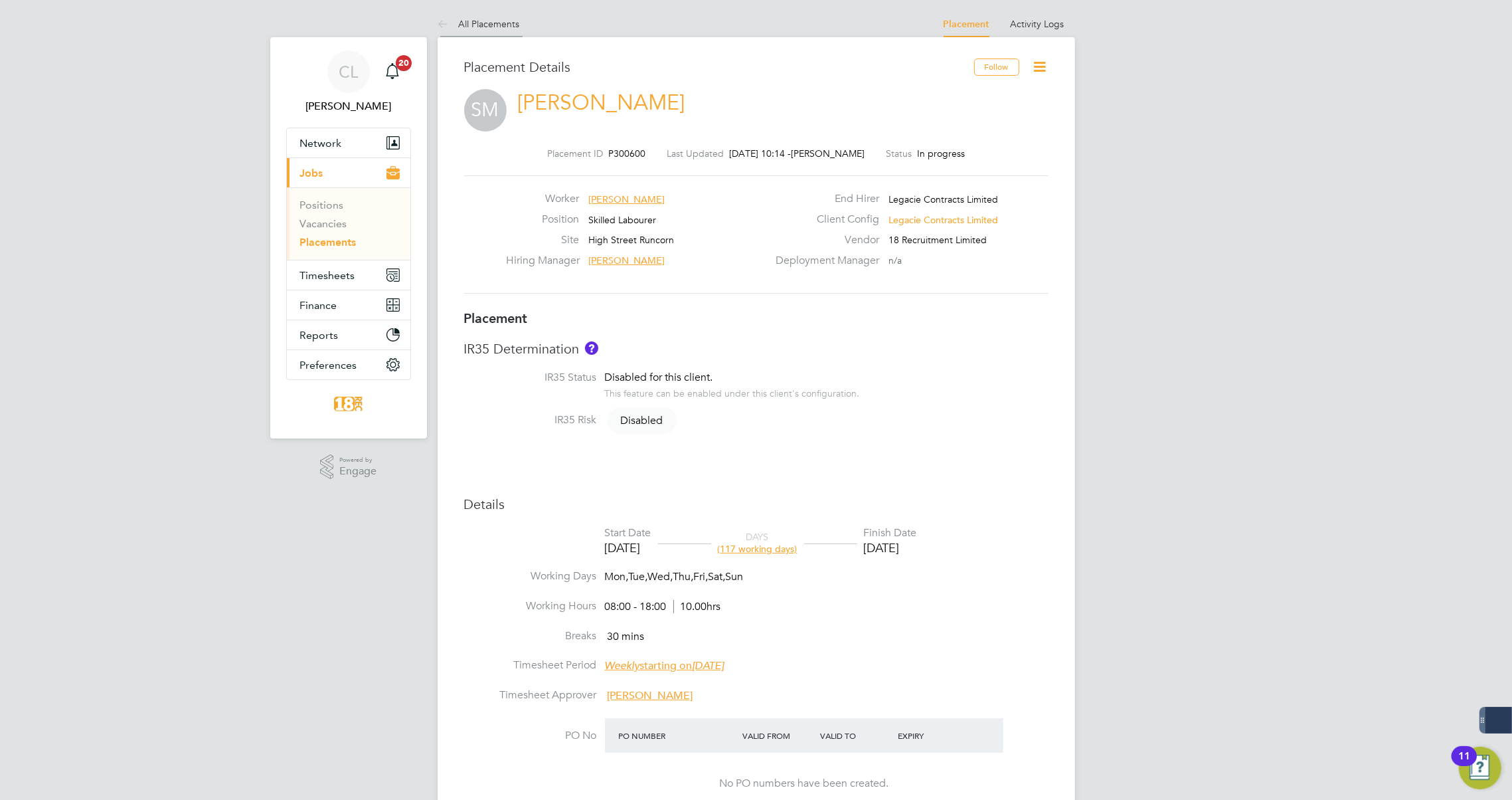
click at [441, 21] on icon at bounding box center [446, 25] width 17 height 17
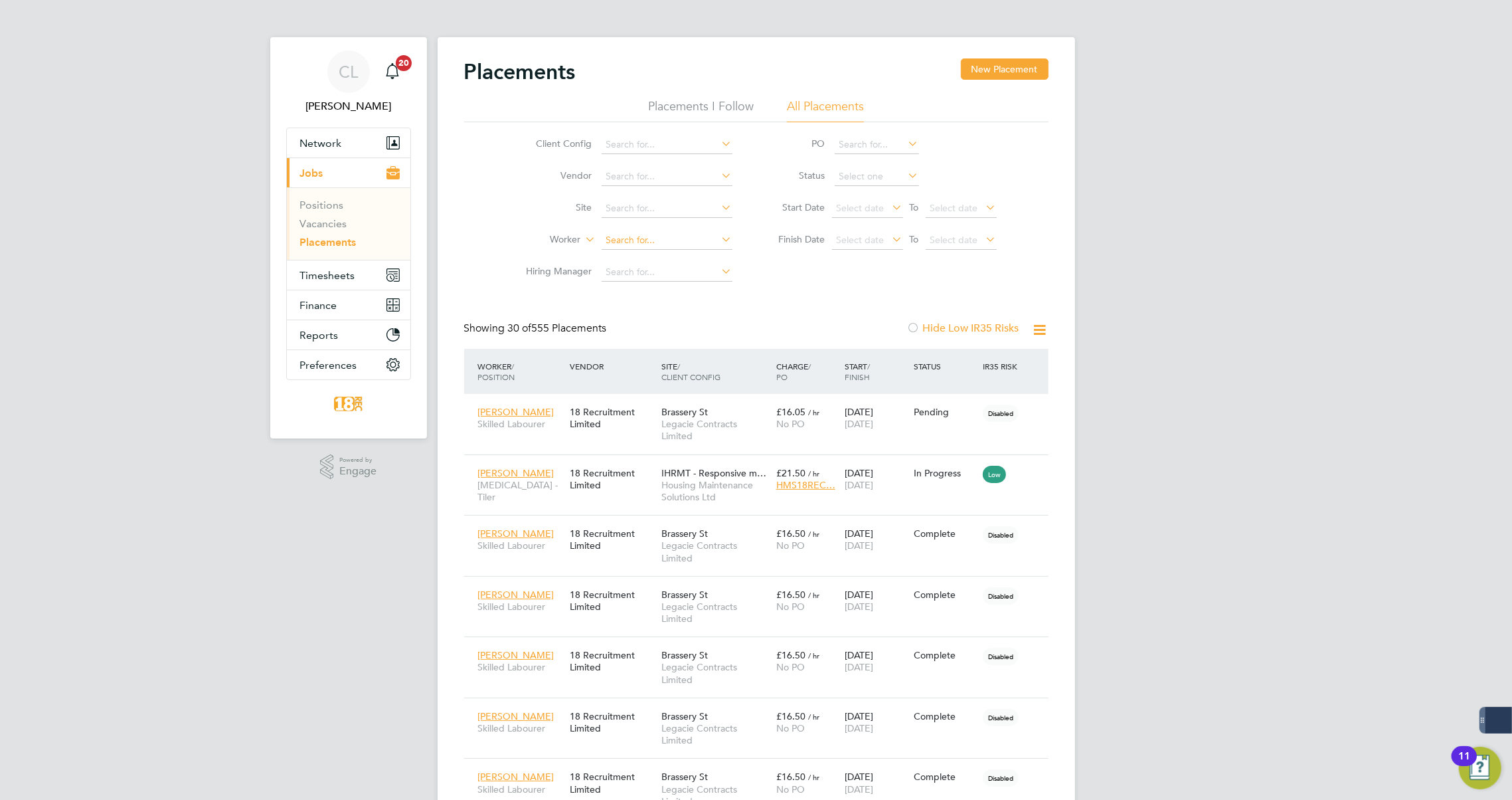
click at [624, 239] on input at bounding box center [666, 241] width 131 height 19
click at [650, 265] on li "Jo e Ro ssario" at bounding box center [667, 258] width 131 height 18
type input "[PERSON_NAME]"
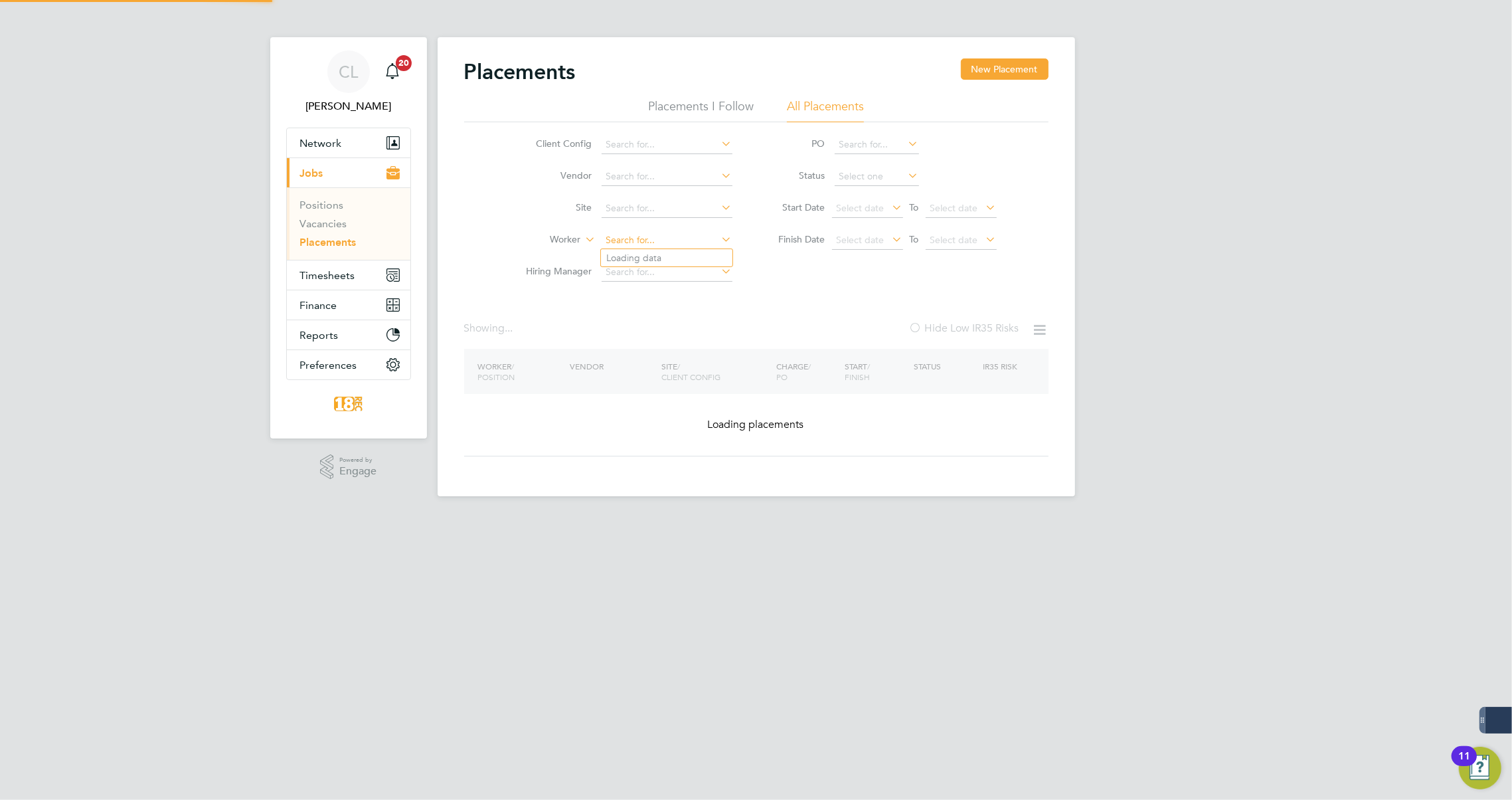
click at [641, 241] on input at bounding box center [666, 241] width 131 height 19
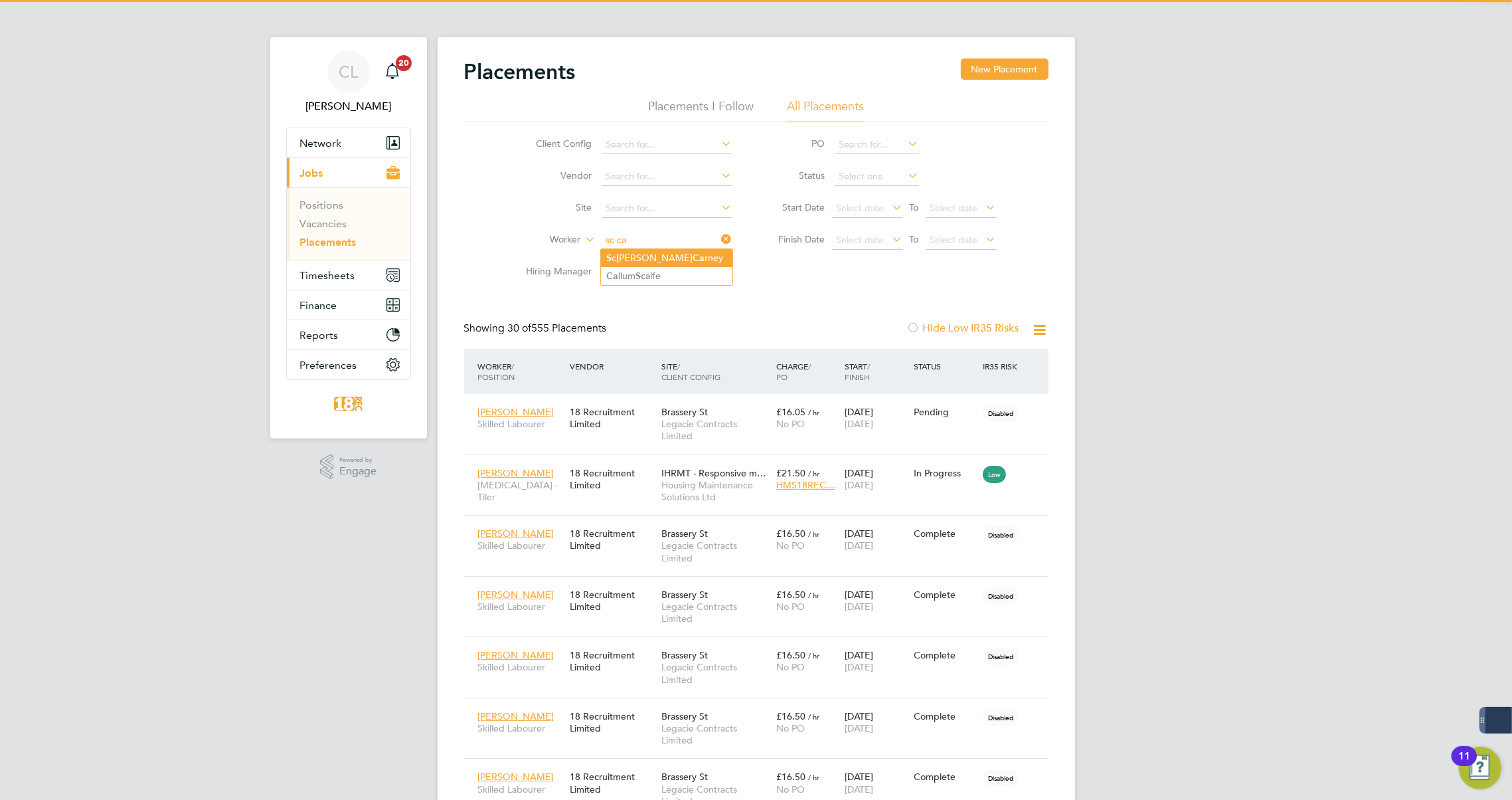
click at [678, 258] on li "Sc ott Ca rney" at bounding box center [667, 258] width 131 height 18
type input "Scott Carney"
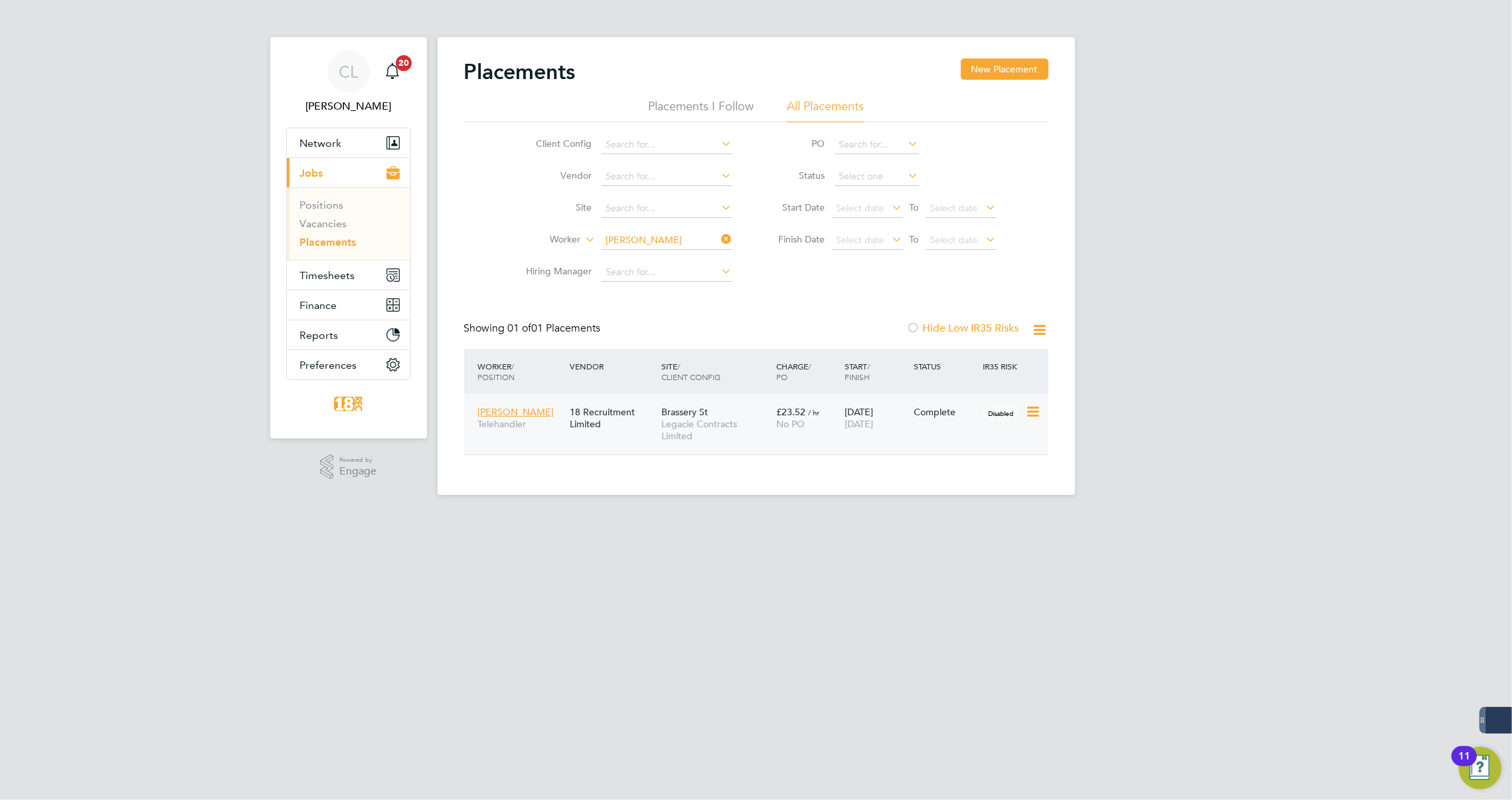
click at [773, 432] on div "£23.52 / hr No PO" at bounding box center [808, 418] width 69 height 38
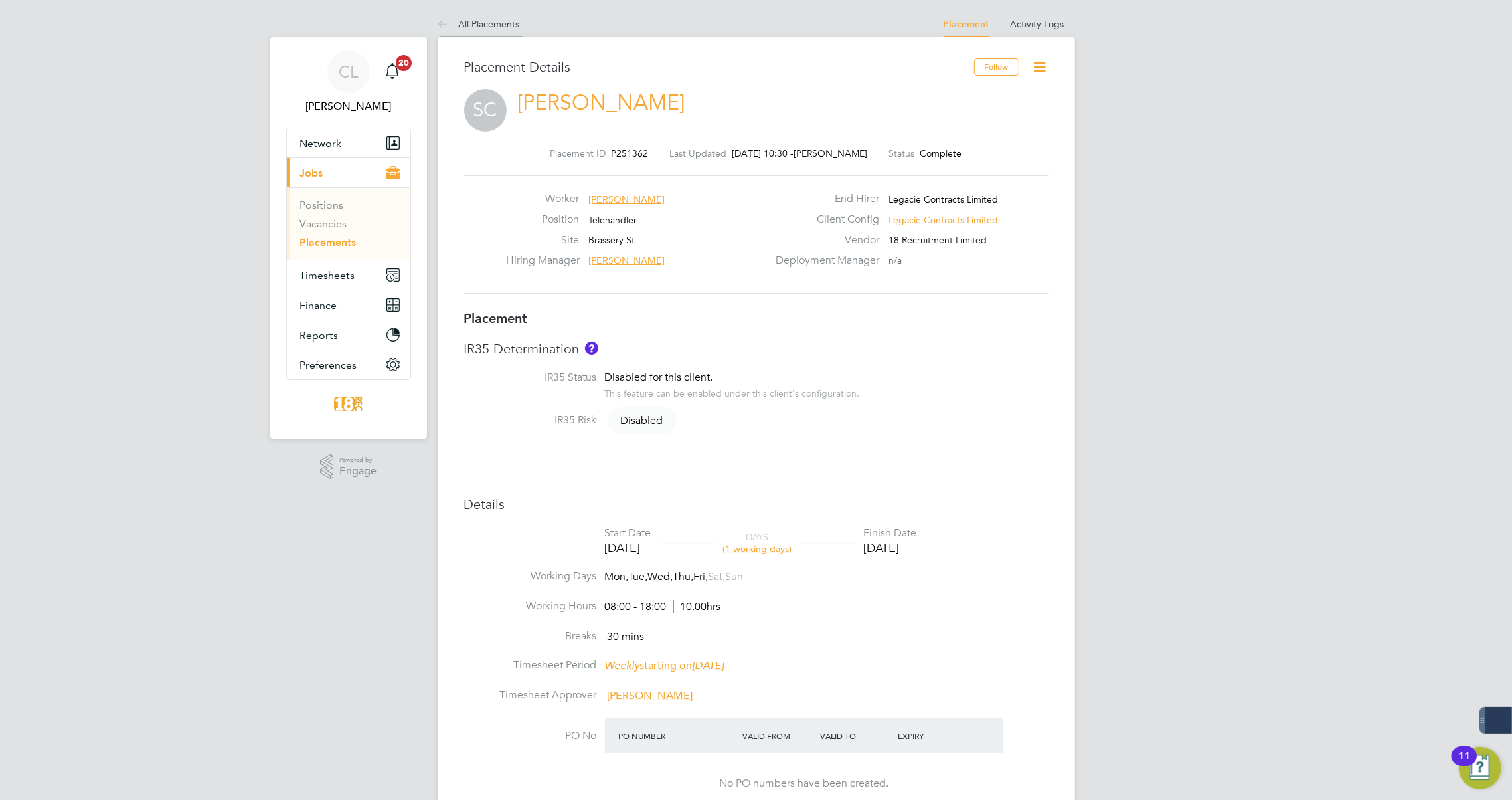
click at [444, 19] on icon at bounding box center [446, 25] width 17 height 17
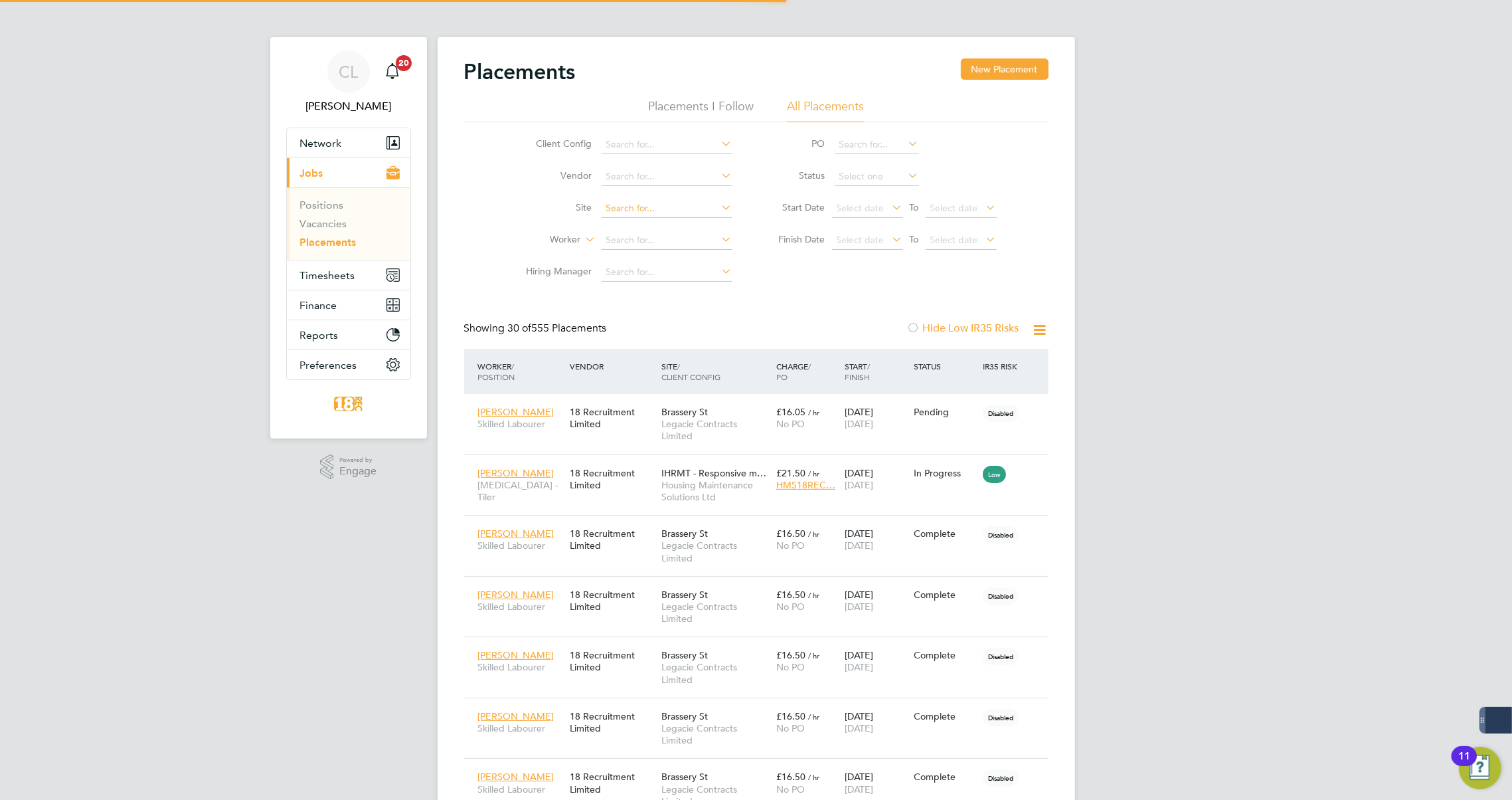
scroll to position [38, 92]
click at [619, 247] on input at bounding box center [666, 241] width 131 height 19
click at [686, 258] on b "Id" at bounding box center [690, 258] width 9 height 12
type input "[PERSON_NAME]"
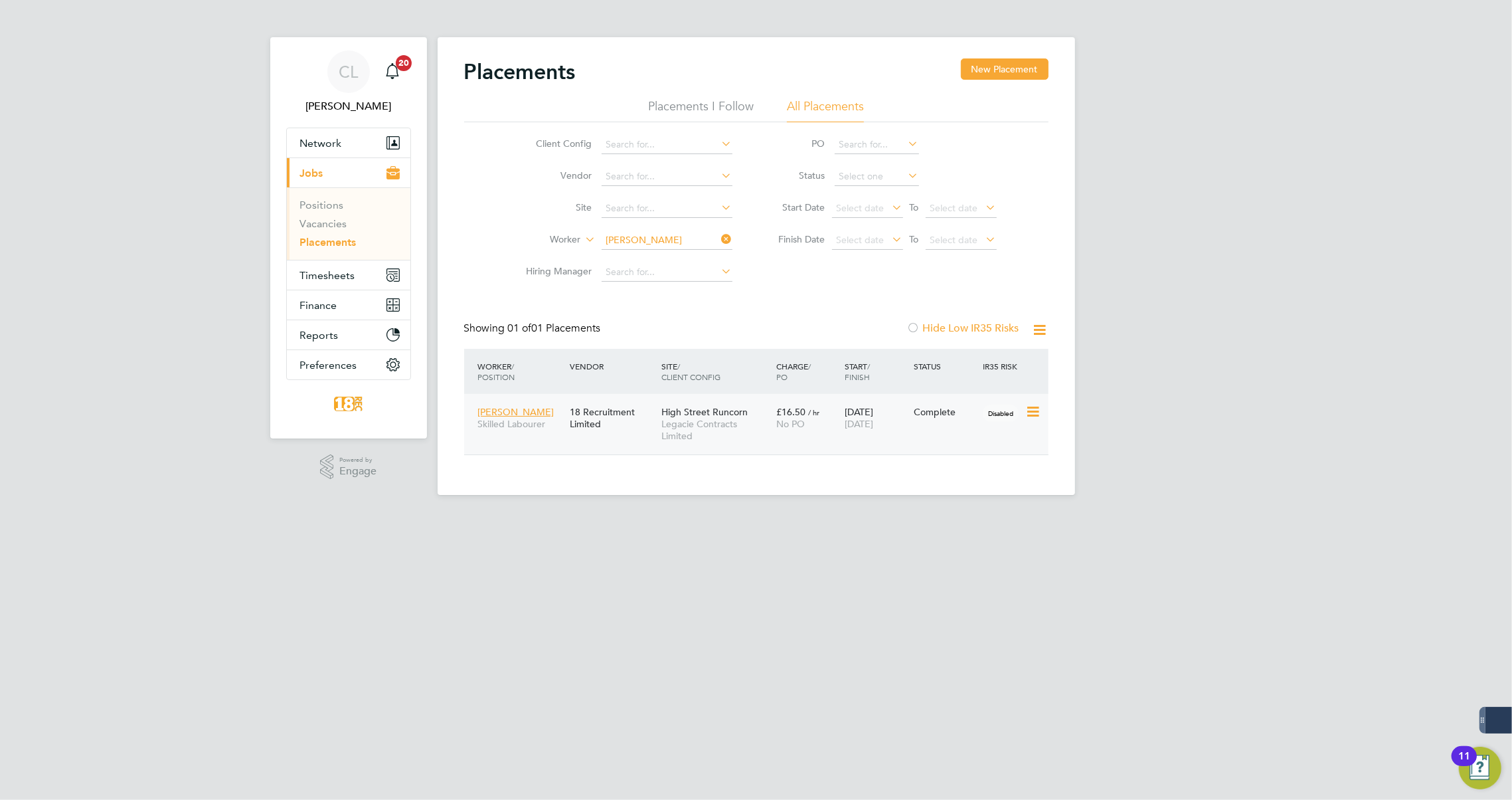
click at [886, 441] on div "Paul Idama Skilled Labourer 18 Recruitment Limited High Street Runcorn Legacie …" at bounding box center [756, 424] width 585 height 61
click at [752, 425] on span "Legacie Contracts Limited" at bounding box center [715, 429] width 108 height 24
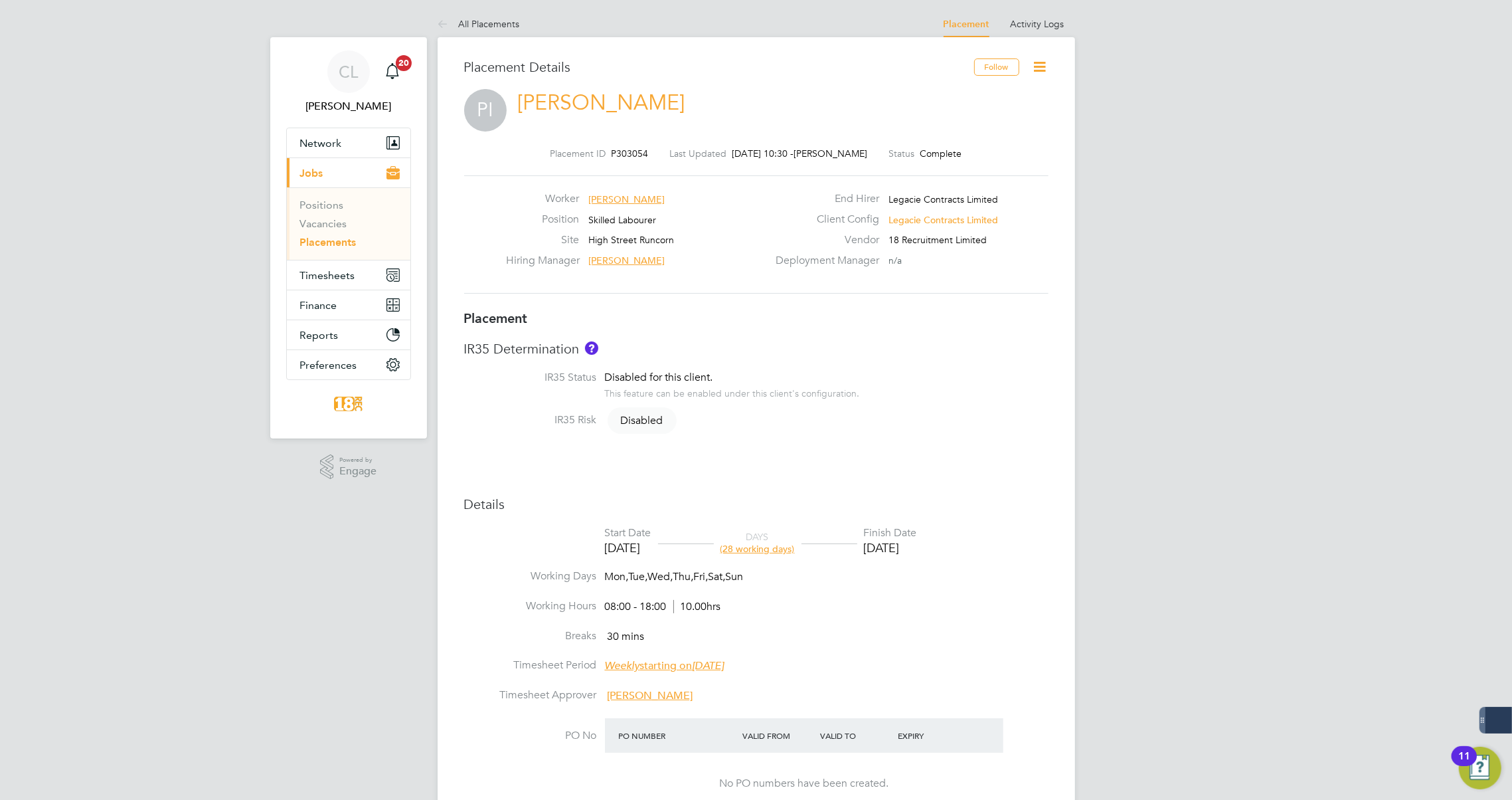
click at [1039, 70] on icon at bounding box center [1040, 66] width 17 height 17
click at [955, 100] on li "Edit Placement e" at bounding box center [978, 98] width 137 height 19
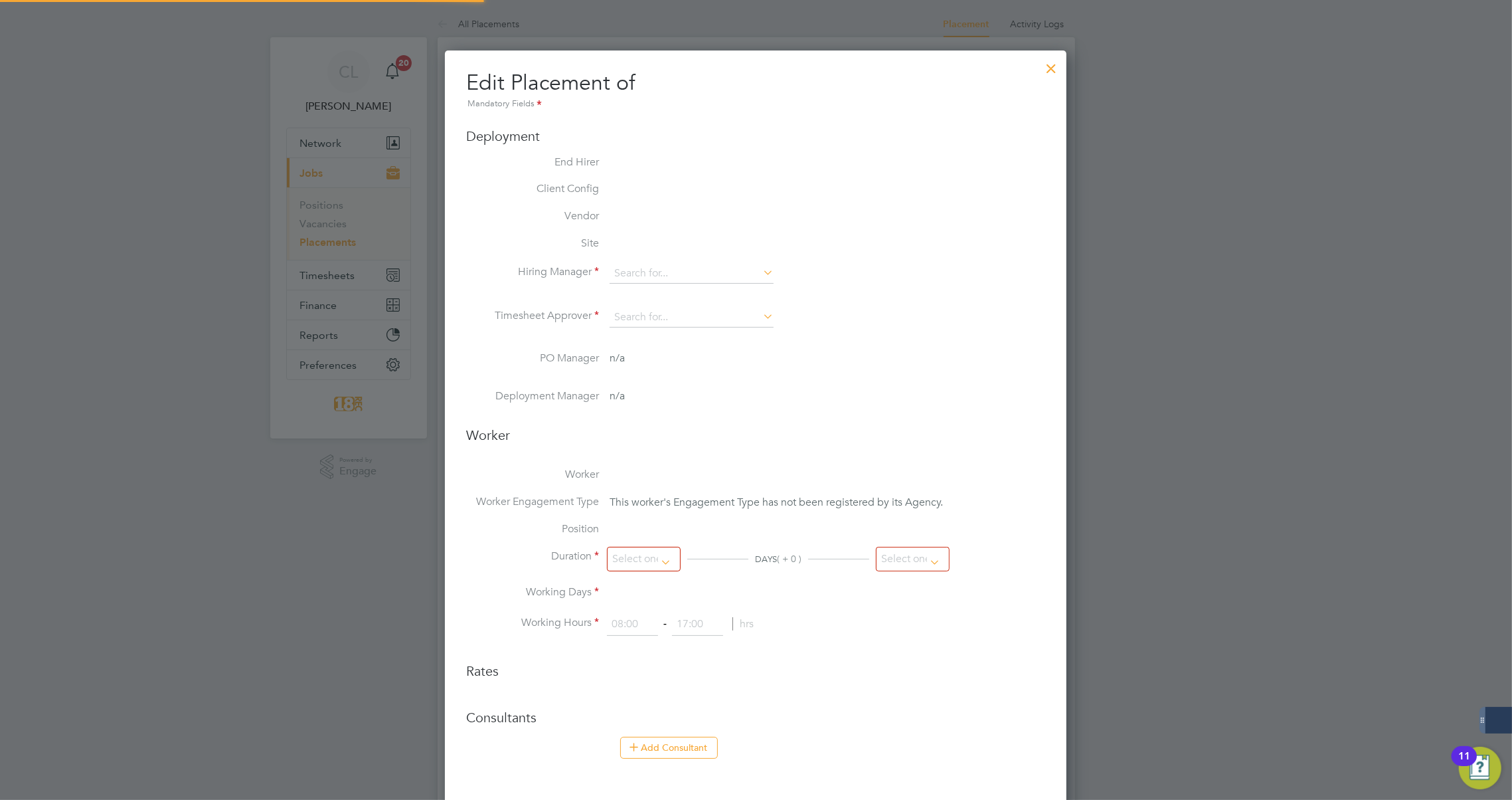
type input "[PERSON_NAME]"
type input "[DATE]"
type input "08:00"
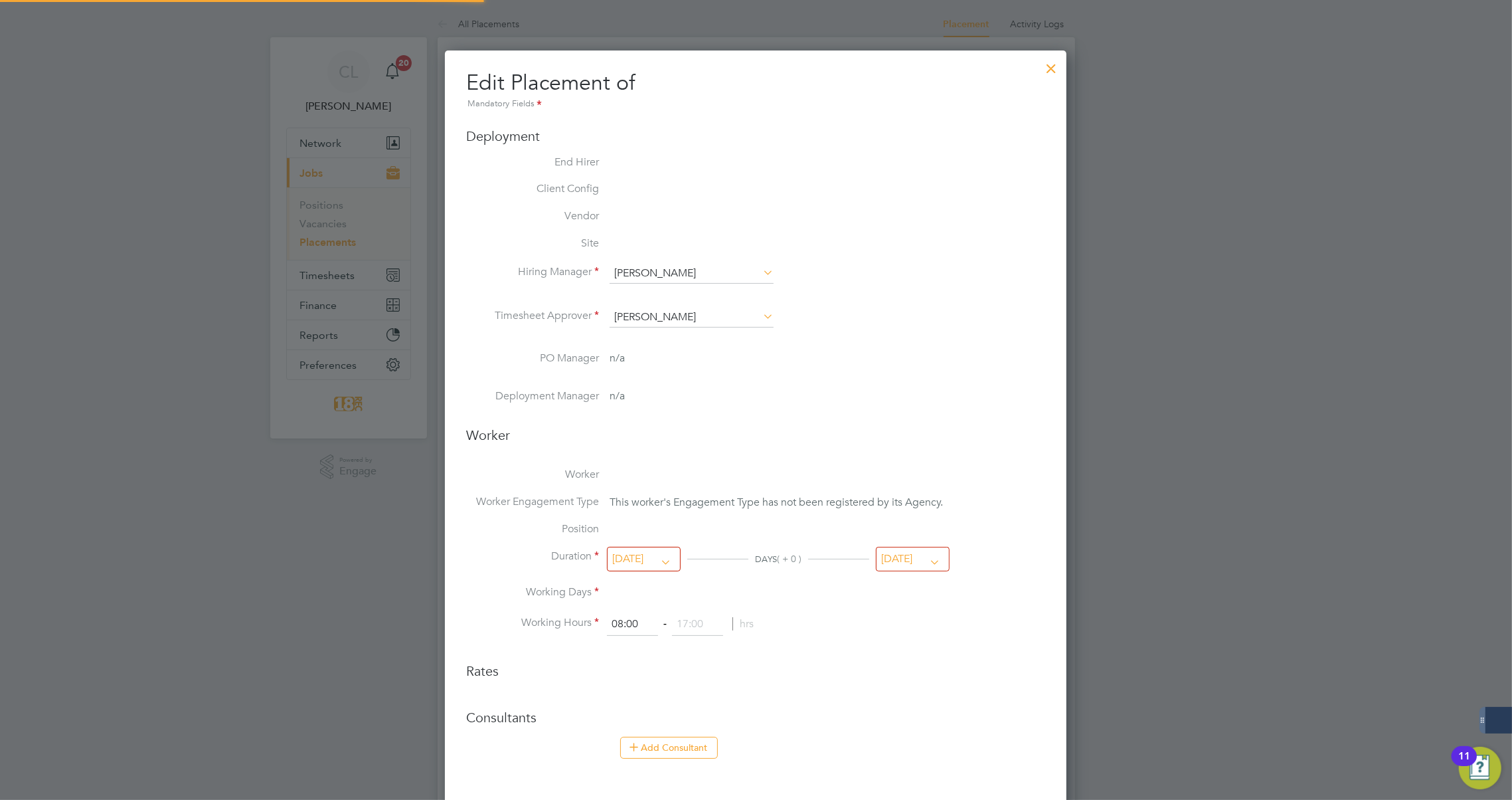
type input "18:00"
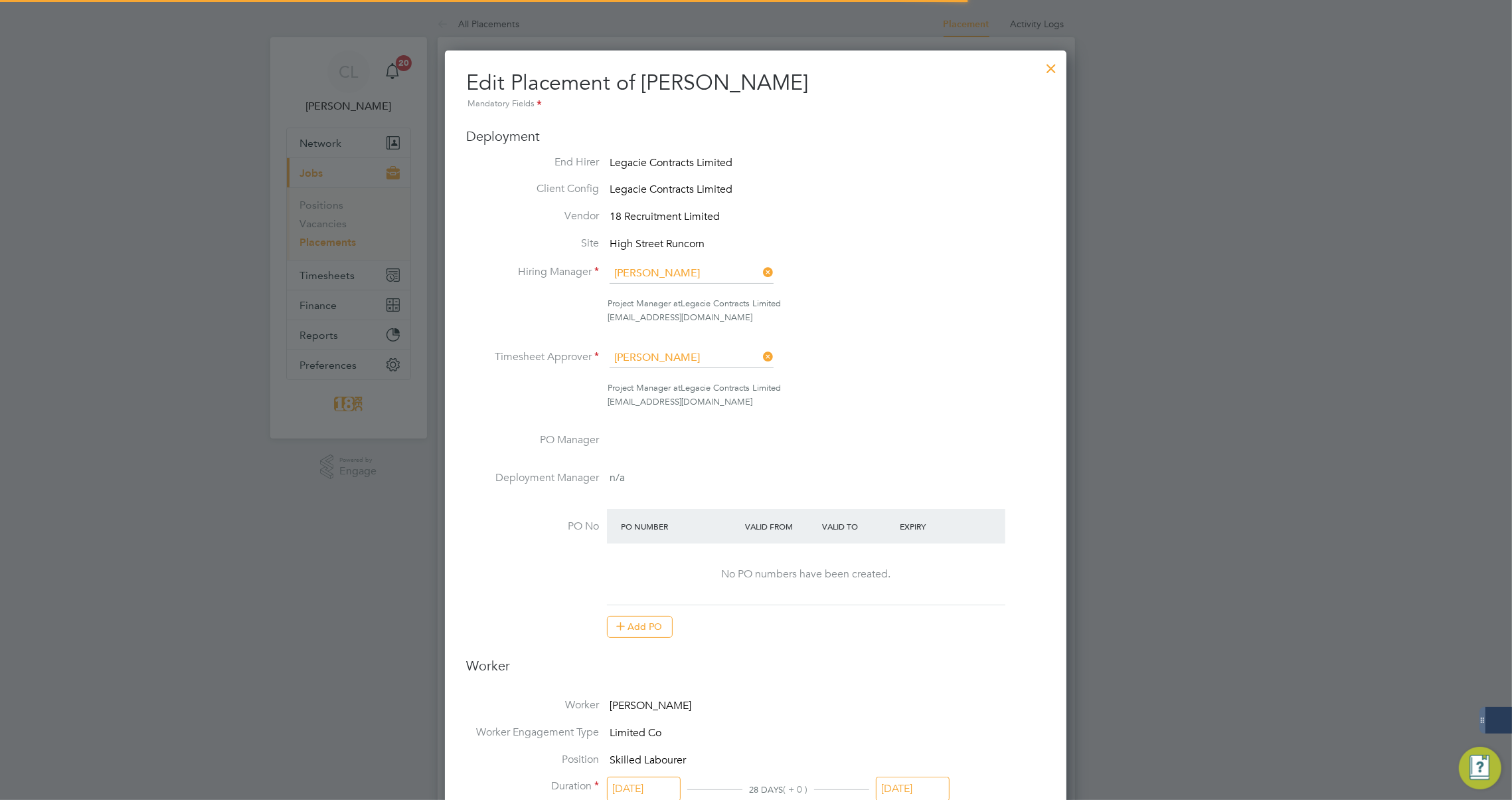
scroll to position [6, 6]
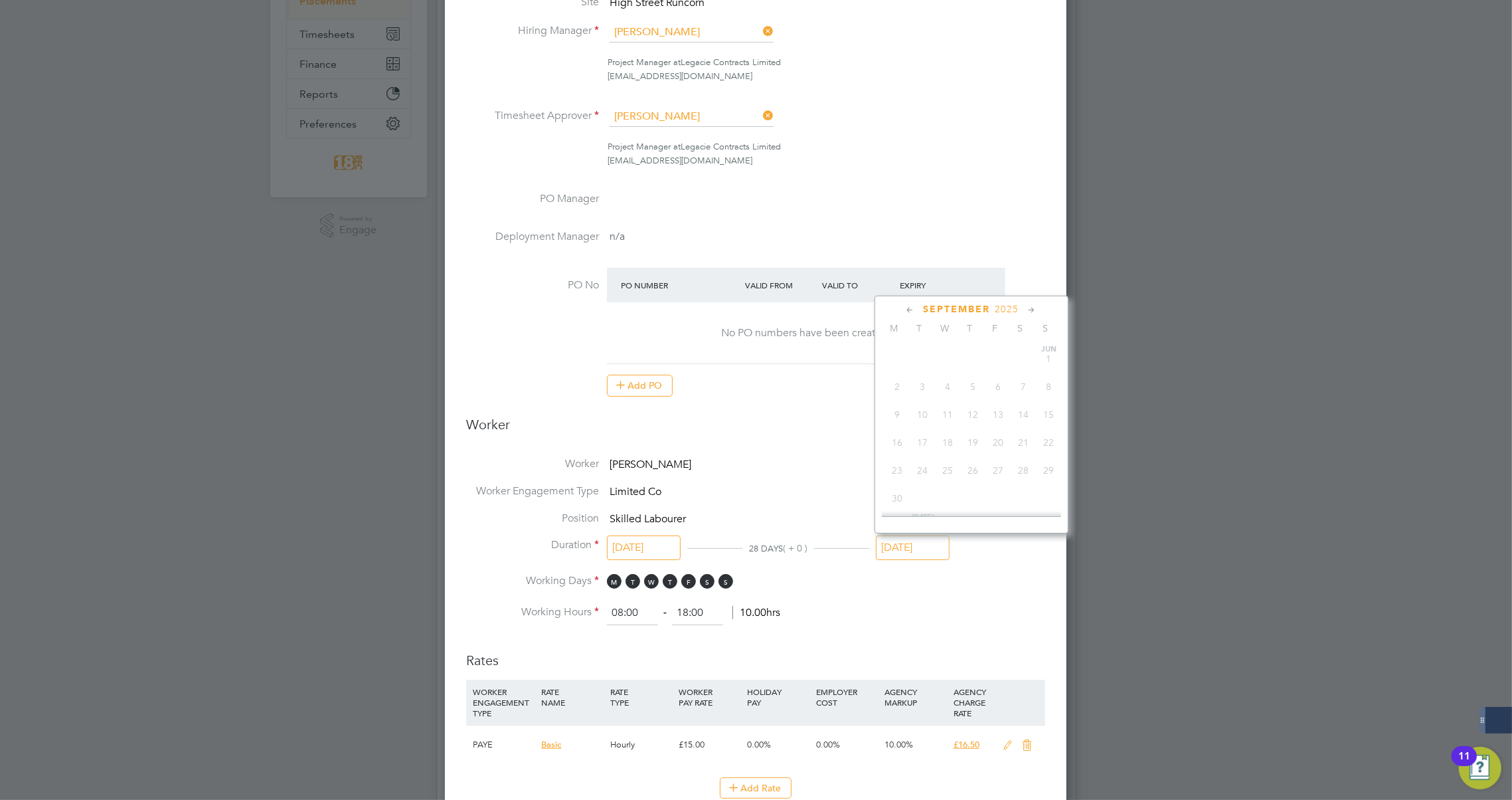
click at [916, 548] on input "[DATE]" at bounding box center [913, 548] width 74 height 25
click at [992, 399] on span "31" at bounding box center [999, 397] width 25 height 25
type input "[DATE]"
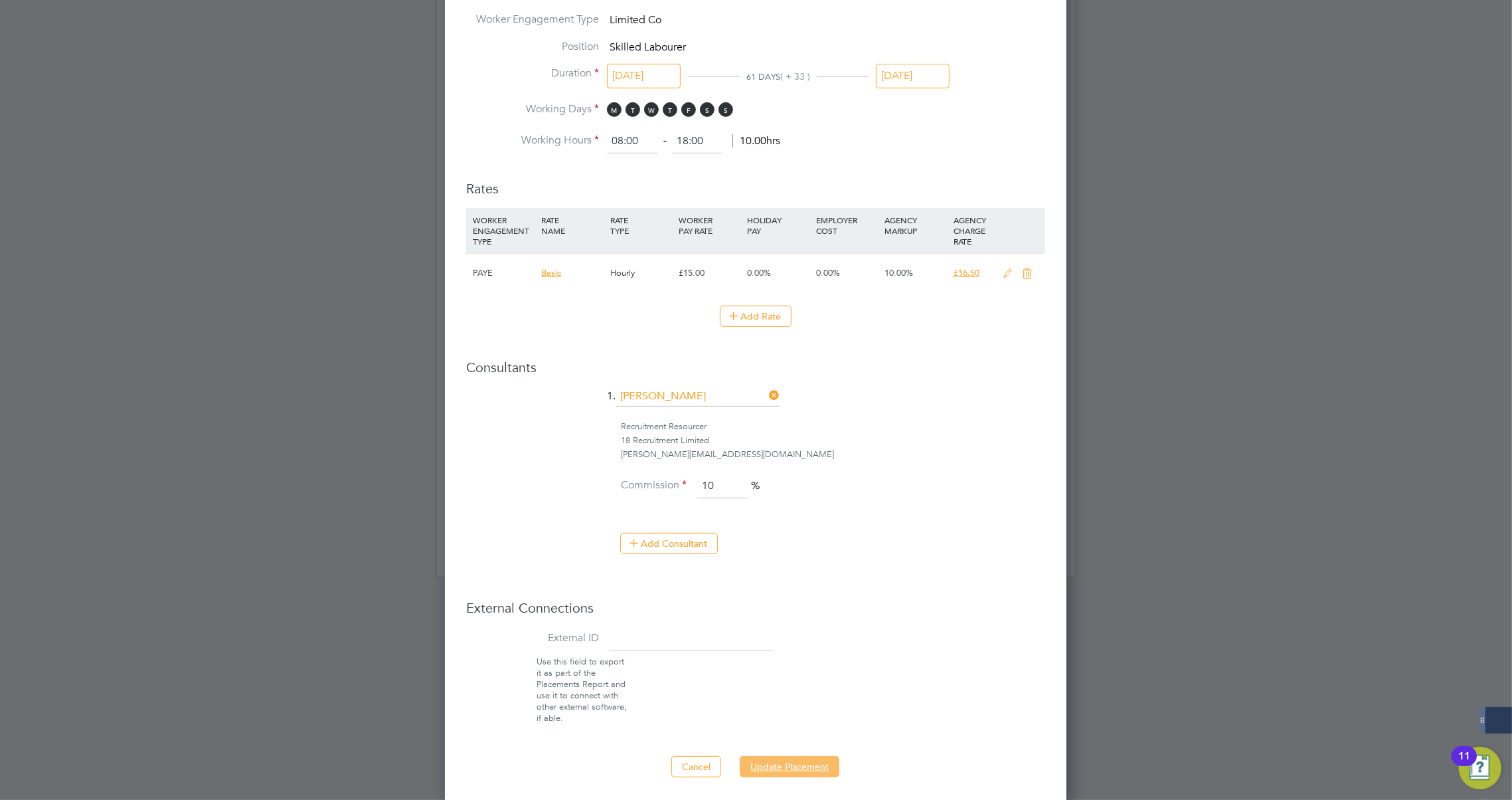
click at [772, 758] on button "Update Placement" at bounding box center [790, 766] width 100 height 21
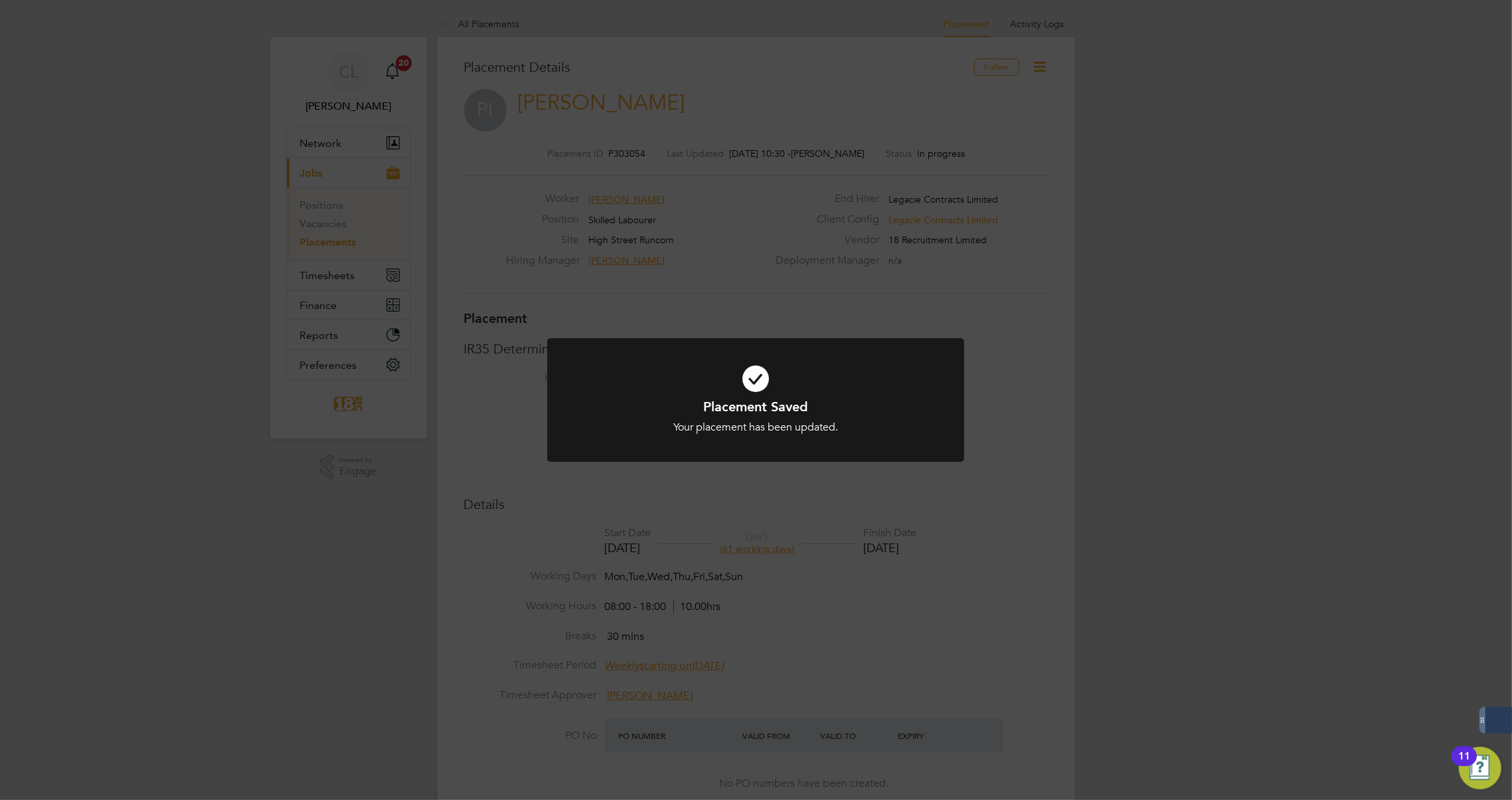
click at [934, 602] on div "Placement Saved Your placement has been updated. Cancel Okay" at bounding box center [756, 400] width 1512 height 800
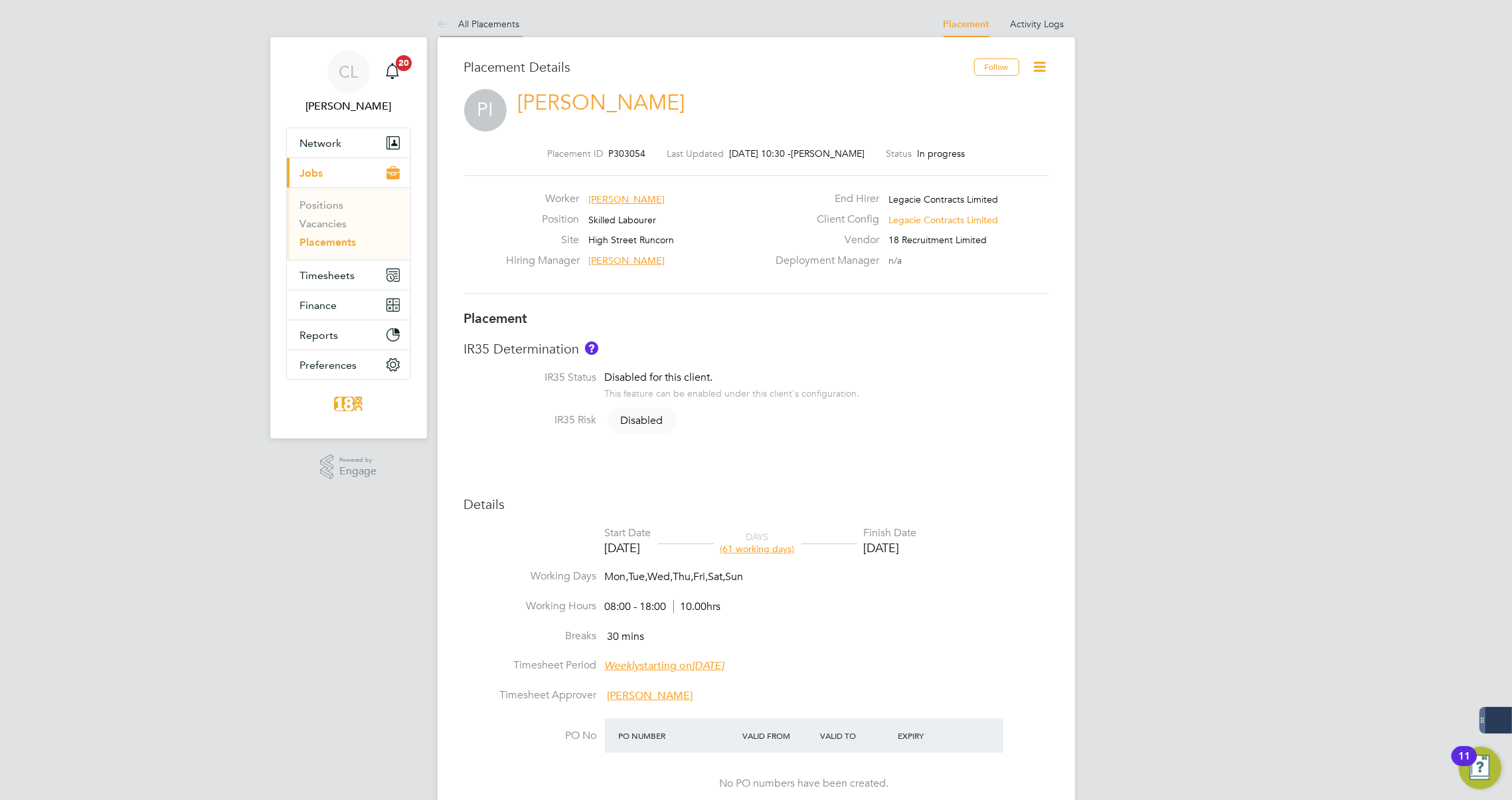
click at [443, 23] on icon at bounding box center [446, 25] width 17 height 17
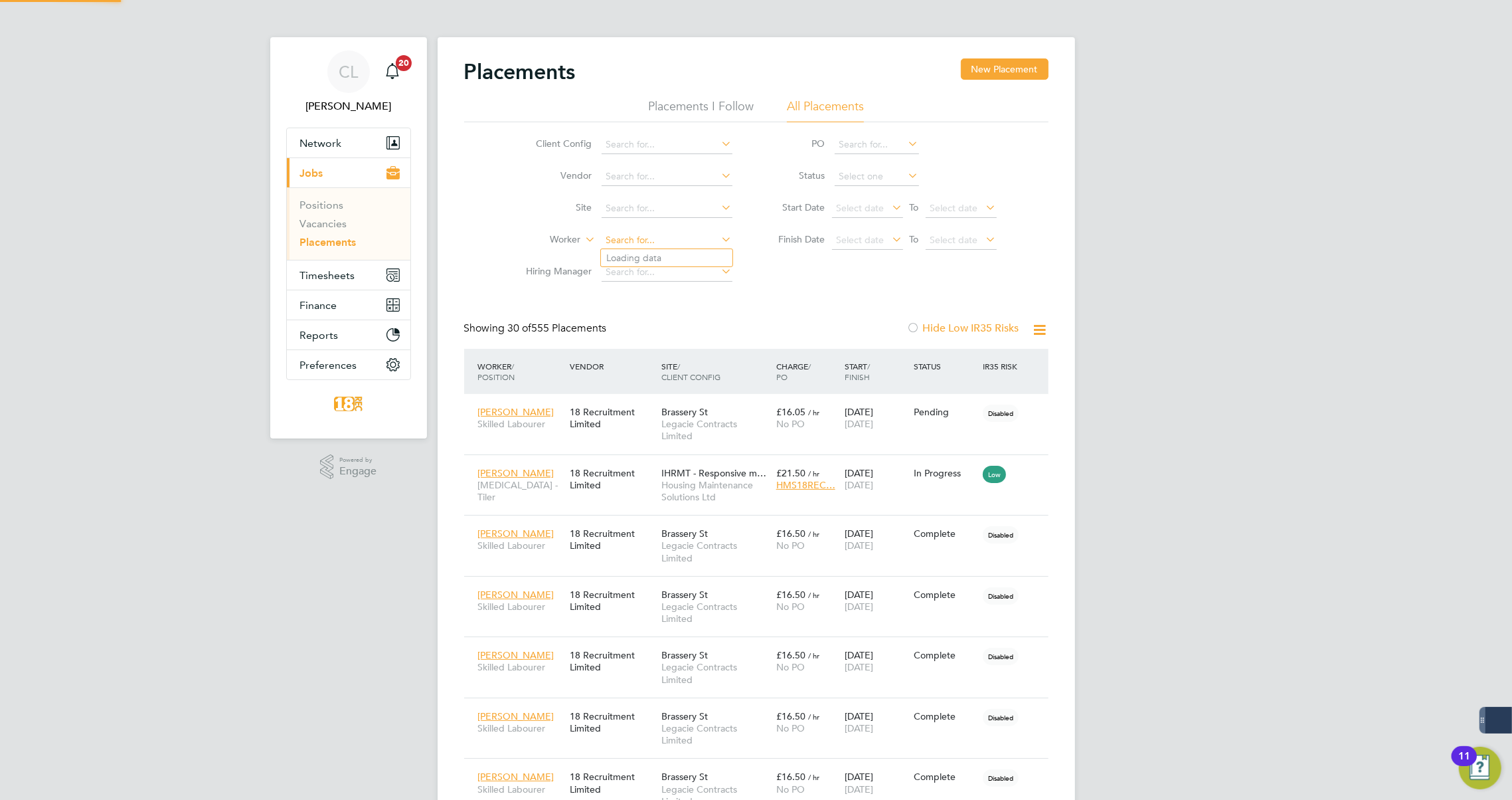
click at [630, 233] on input at bounding box center [666, 241] width 131 height 19
click at [694, 253] on b "T" at bounding box center [697, 258] width 5 height 12
type input "[PERSON_NAME]"
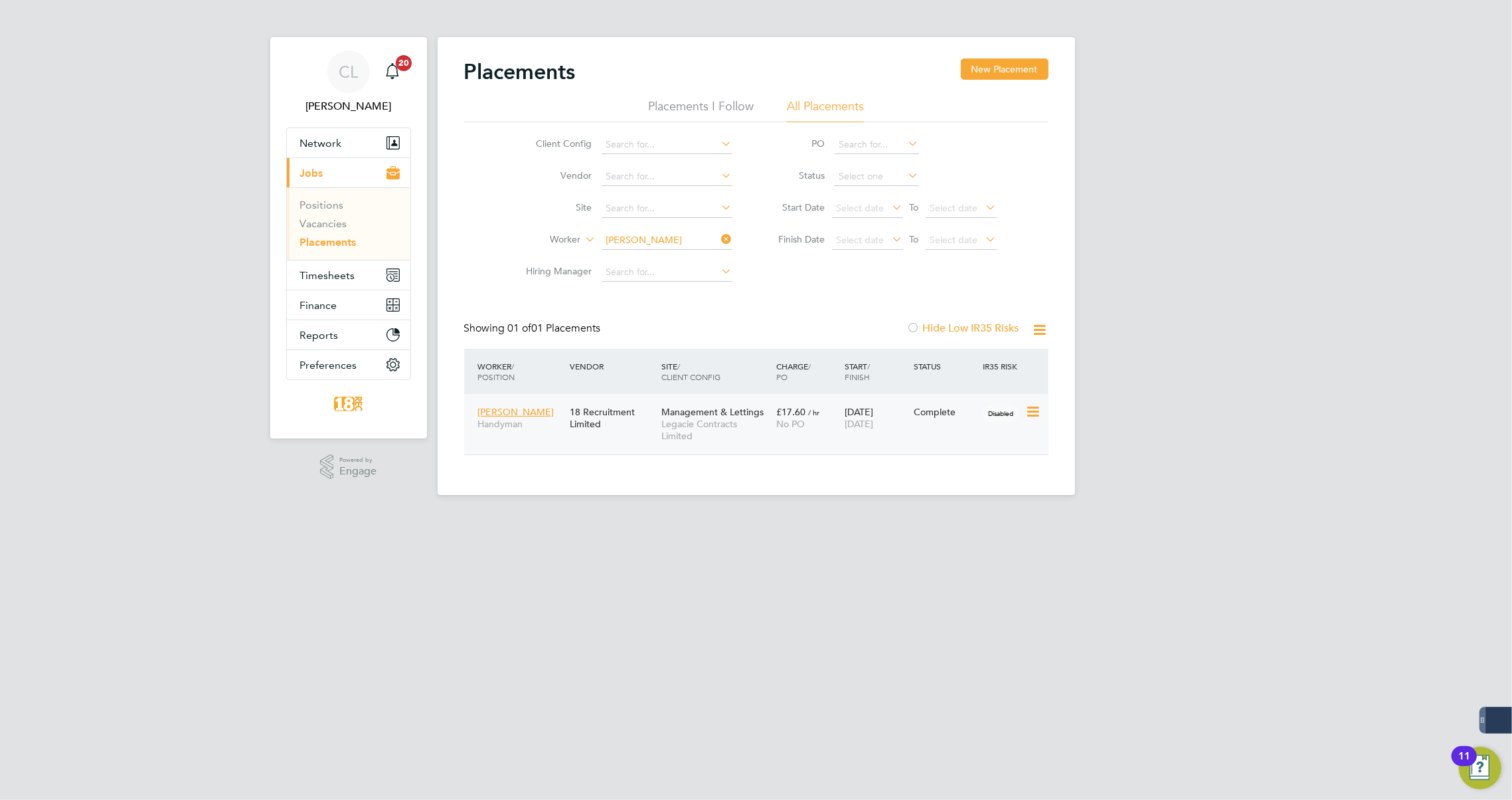
click at [769, 431] on span "Legacie Contracts Limited" at bounding box center [715, 429] width 108 height 24
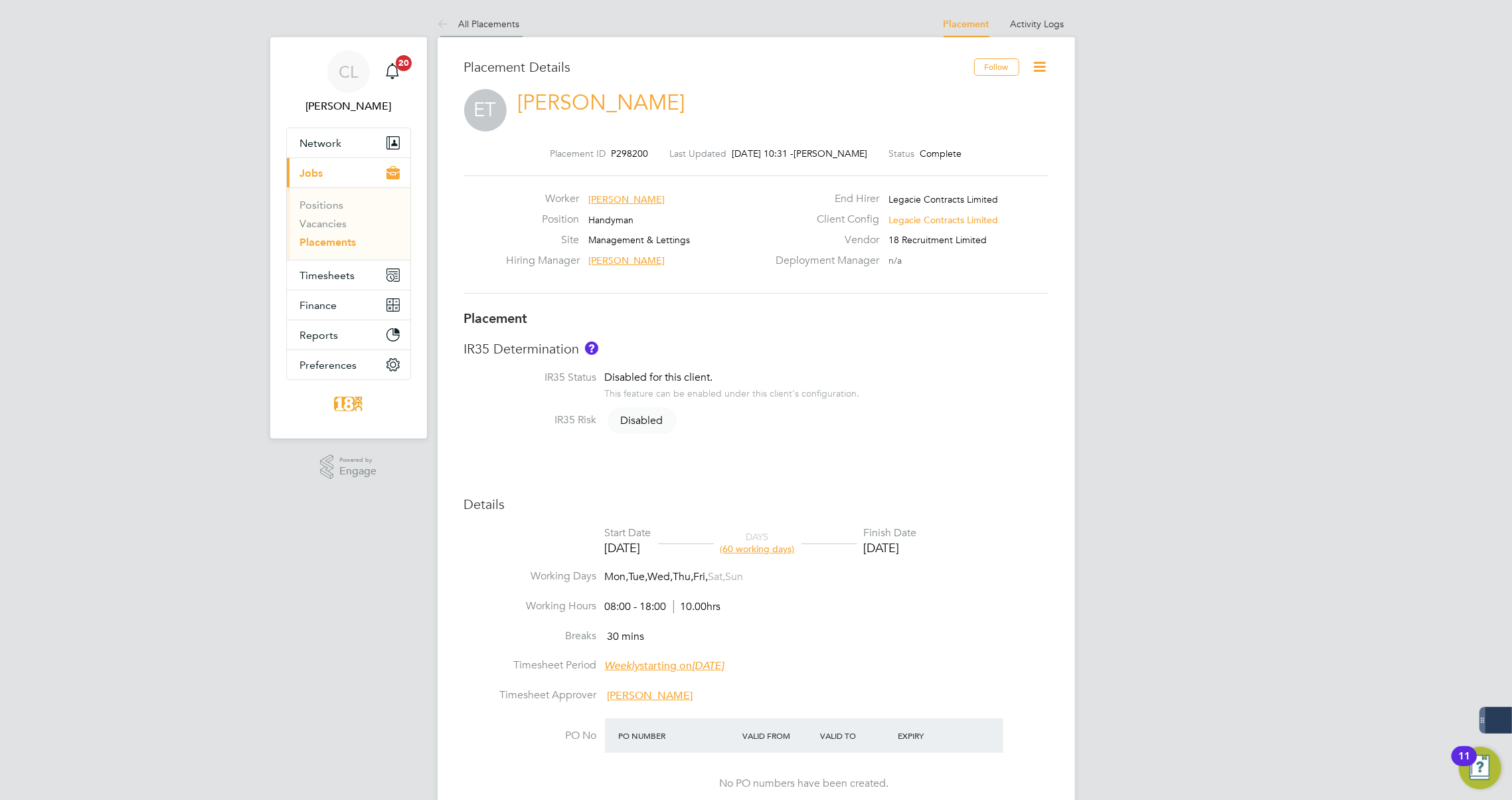
click at [438, 19] on icon at bounding box center [446, 25] width 17 height 17
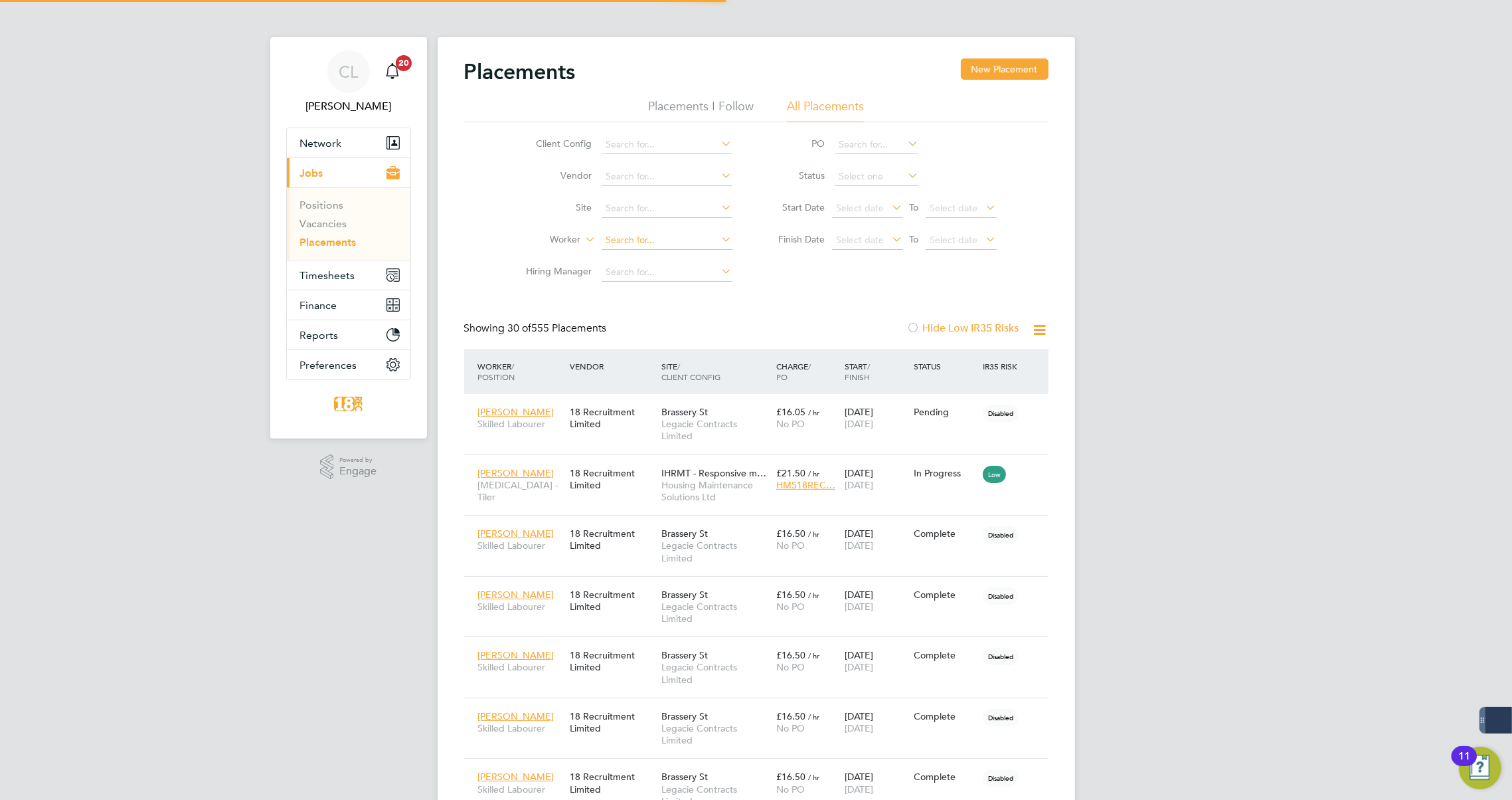
scroll to position [13, 63]
click at [627, 240] on input at bounding box center [666, 241] width 131 height 19
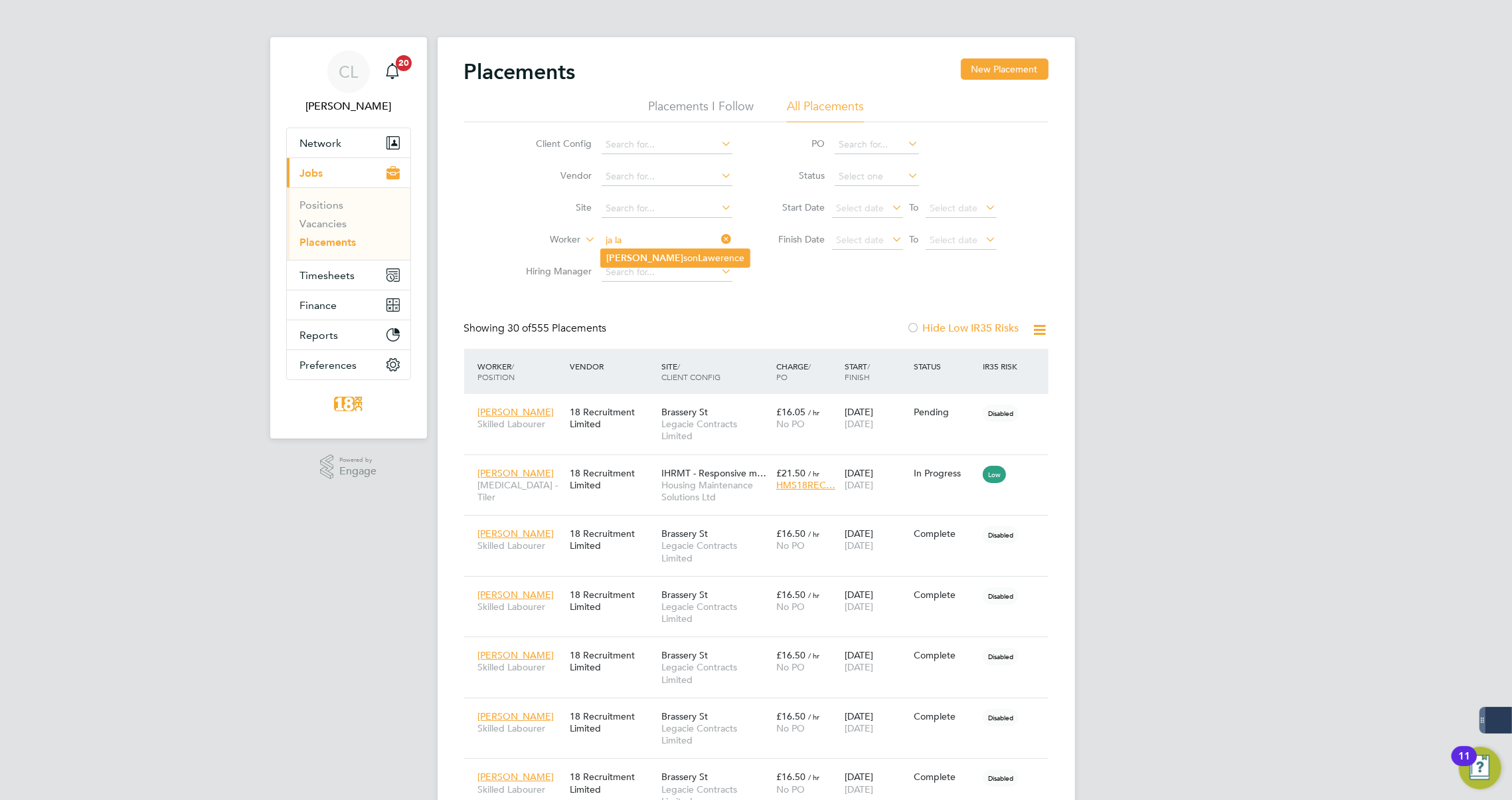
click at [651, 257] on li "Ja son La werence" at bounding box center [676, 258] width 149 height 18
type input "Jason Lawerence"
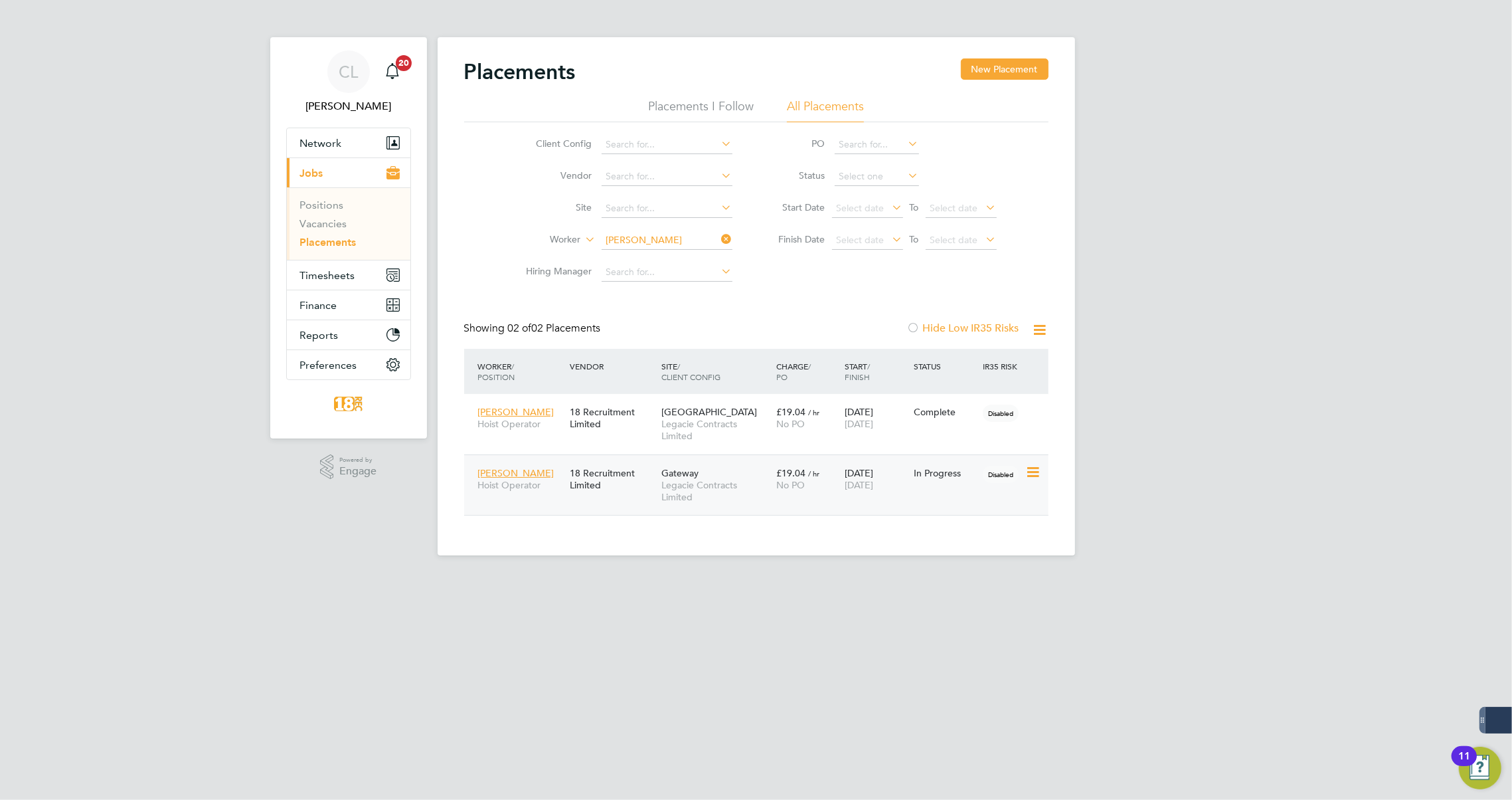
click at [896, 505] on div "Jason Lawerence Hoist Operator 18 Recruitment Limited Gateway Legacie Contracts…" at bounding box center [756, 485] width 585 height 61
click at [753, 485] on span "Legacie Contracts Limited" at bounding box center [715, 491] width 108 height 24
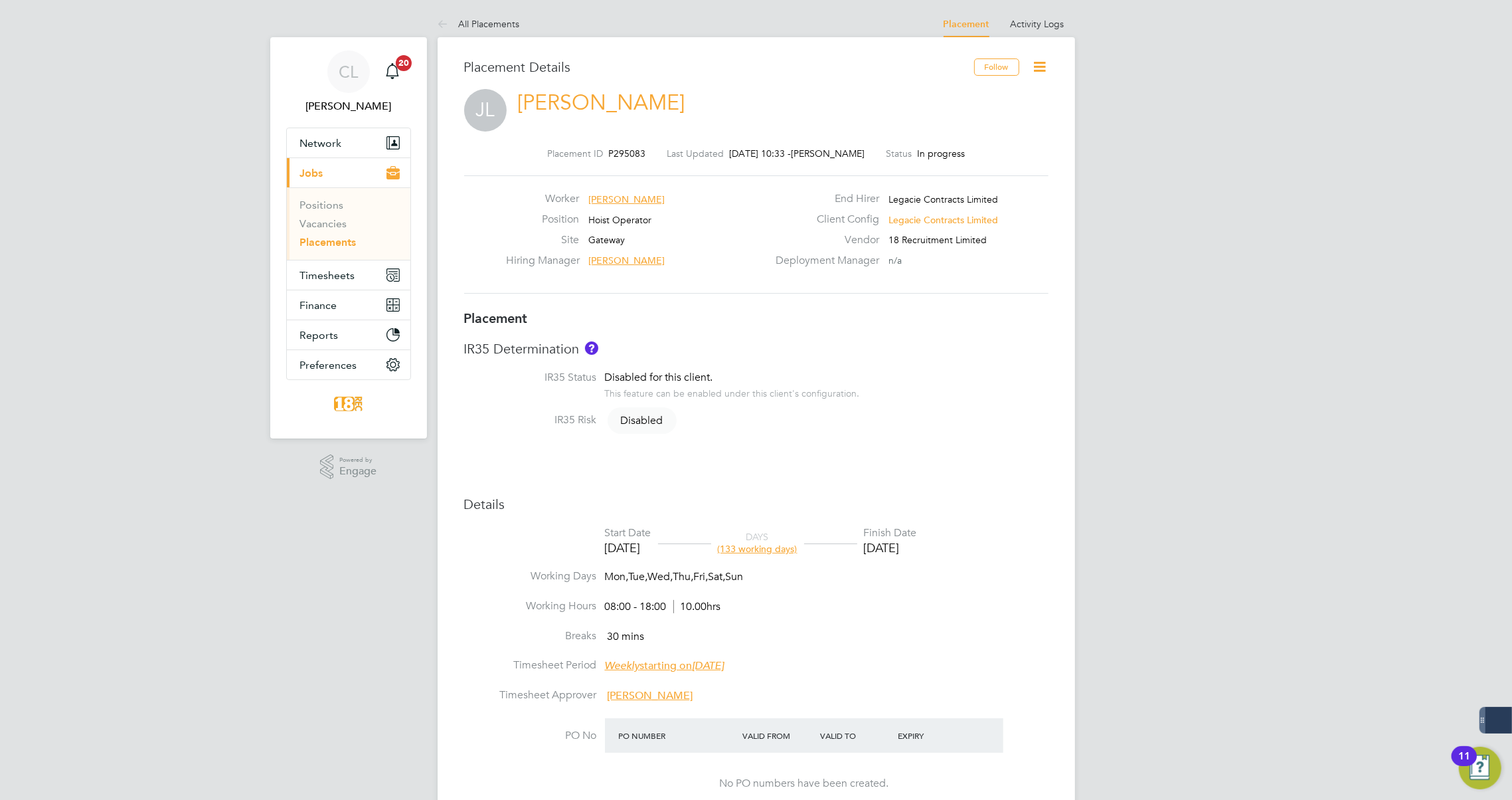
click at [445, 25] on icon at bounding box center [446, 25] width 17 height 17
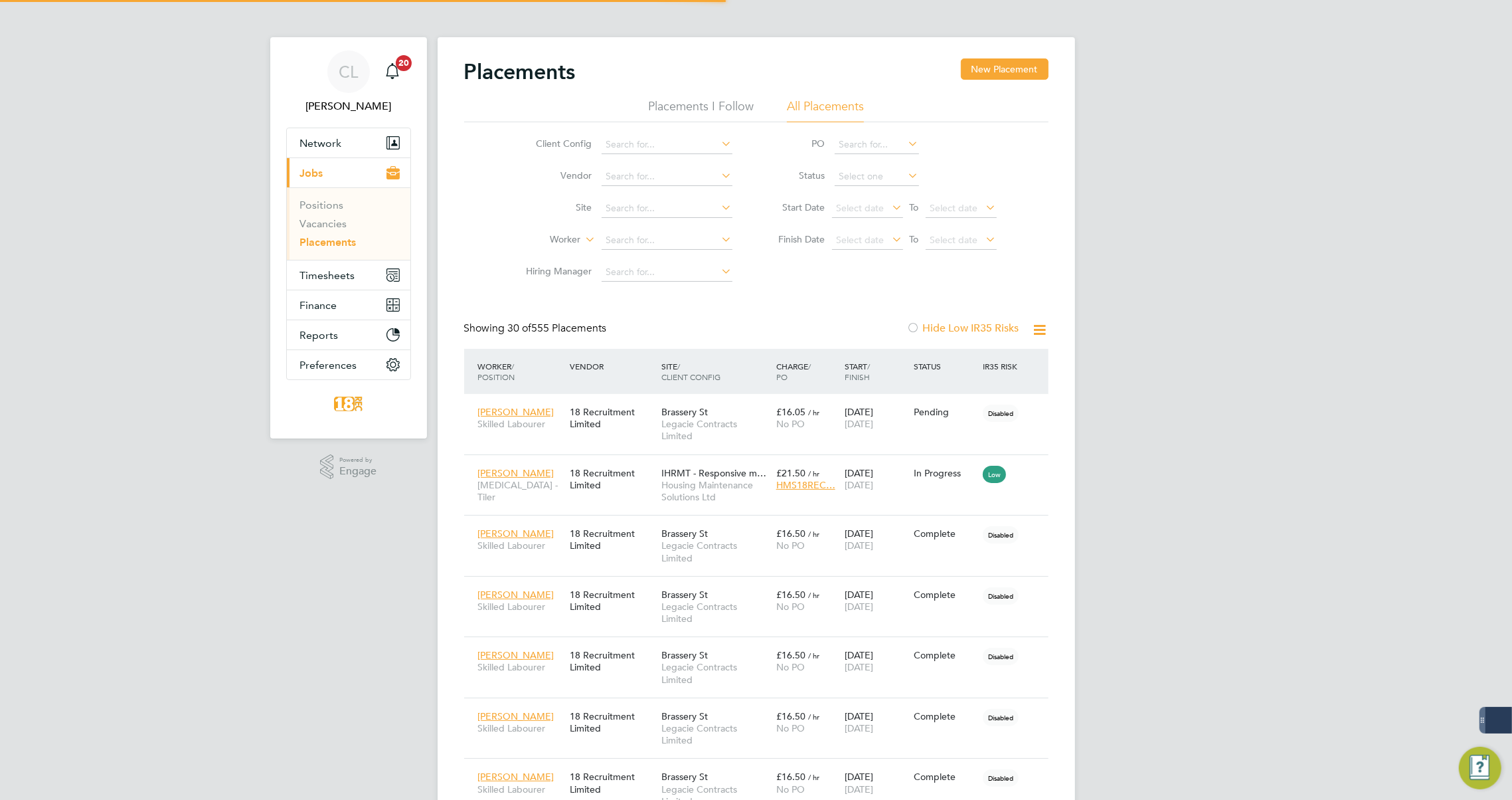
scroll to position [38, 92]
click at [626, 235] on input at bounding box center [666, 241] width 131 height 19
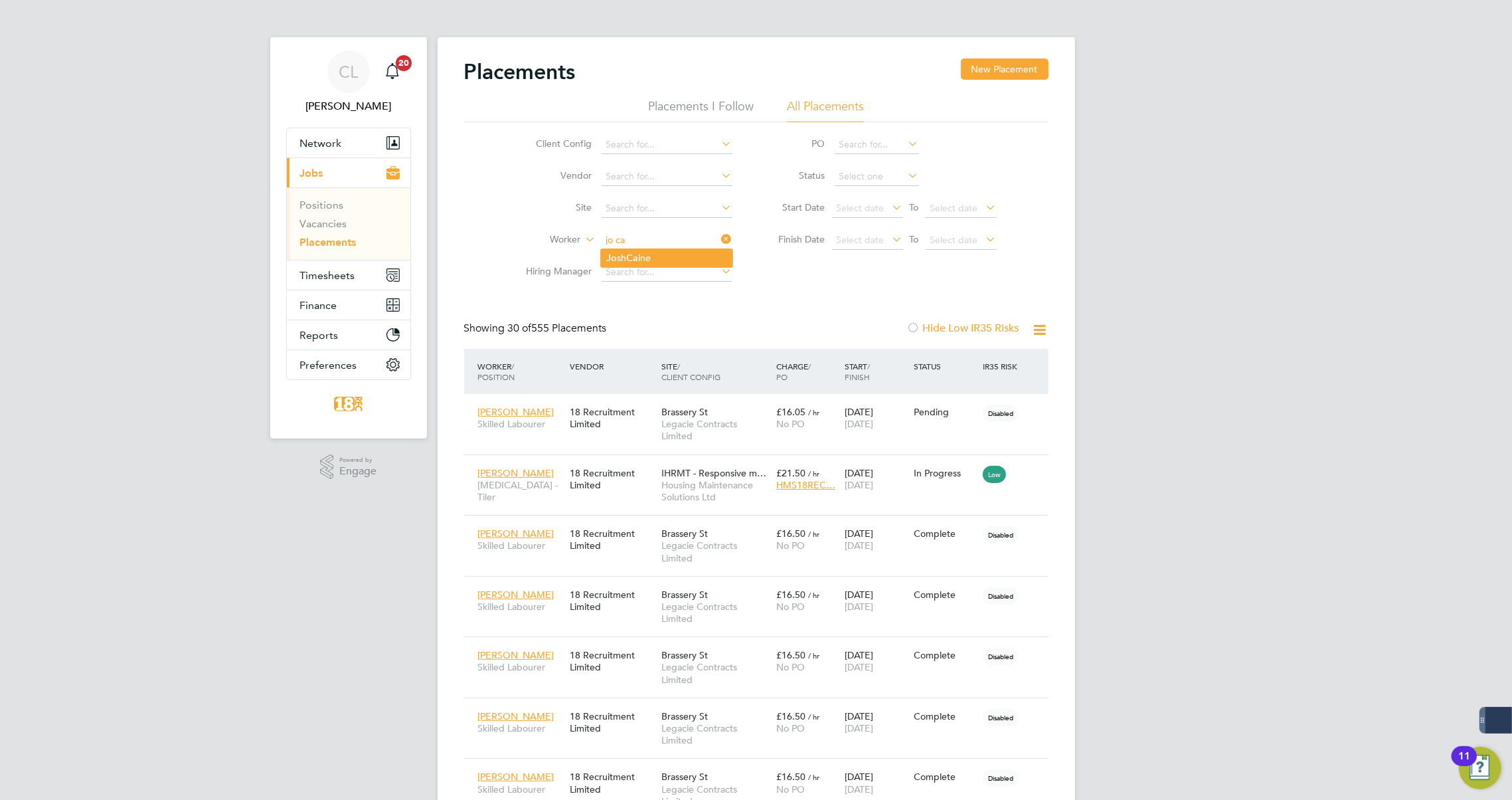
click at [663, 254] on li "Jo sh Ca ine" at bounding box center [667, 258] width 131 height 18
type input "[PERSON_NAME]"
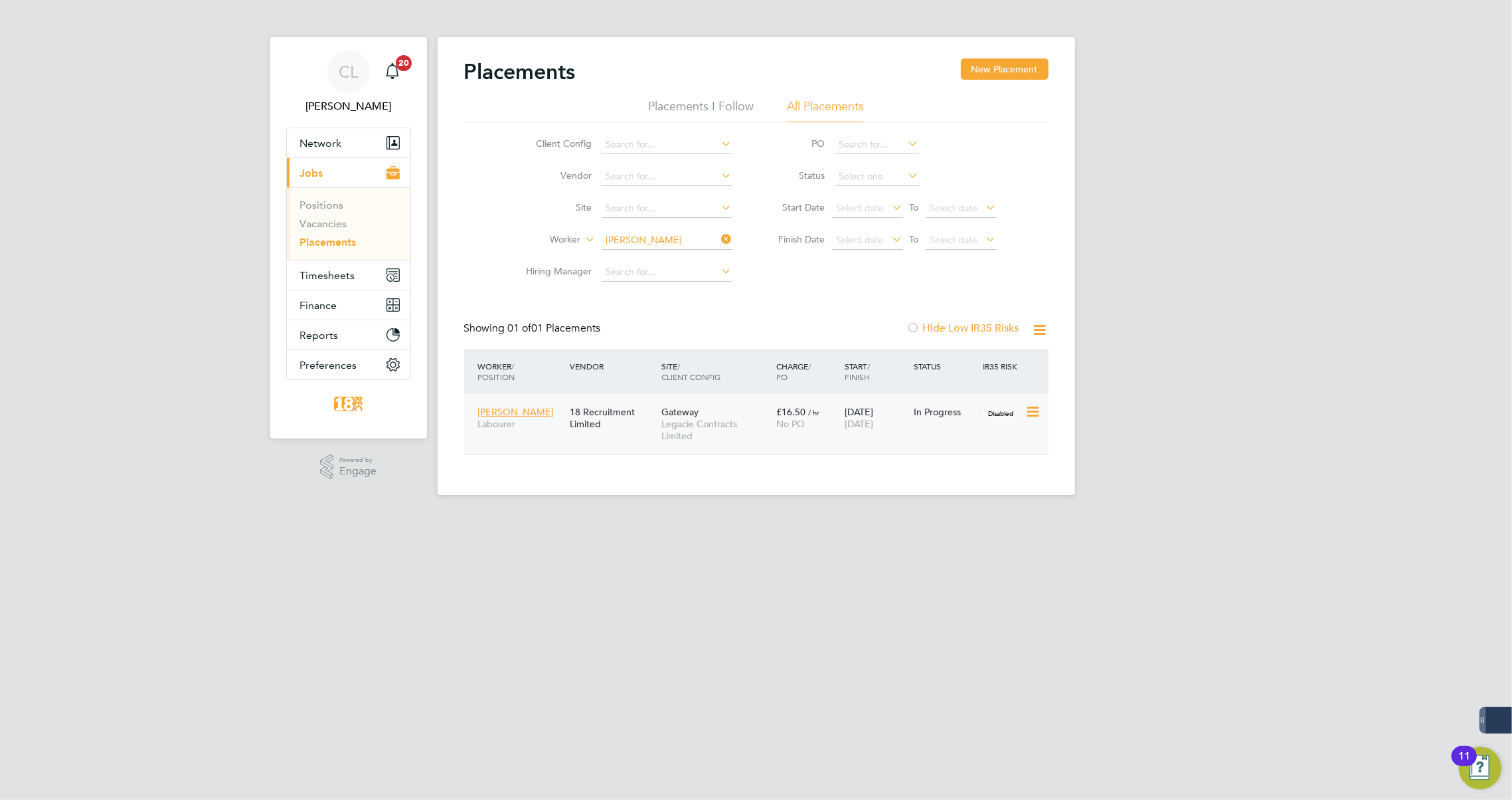
click at [704, 439] on span "Legacie Contracts Limited" at bounding box center [715, 429] width 108 height 24
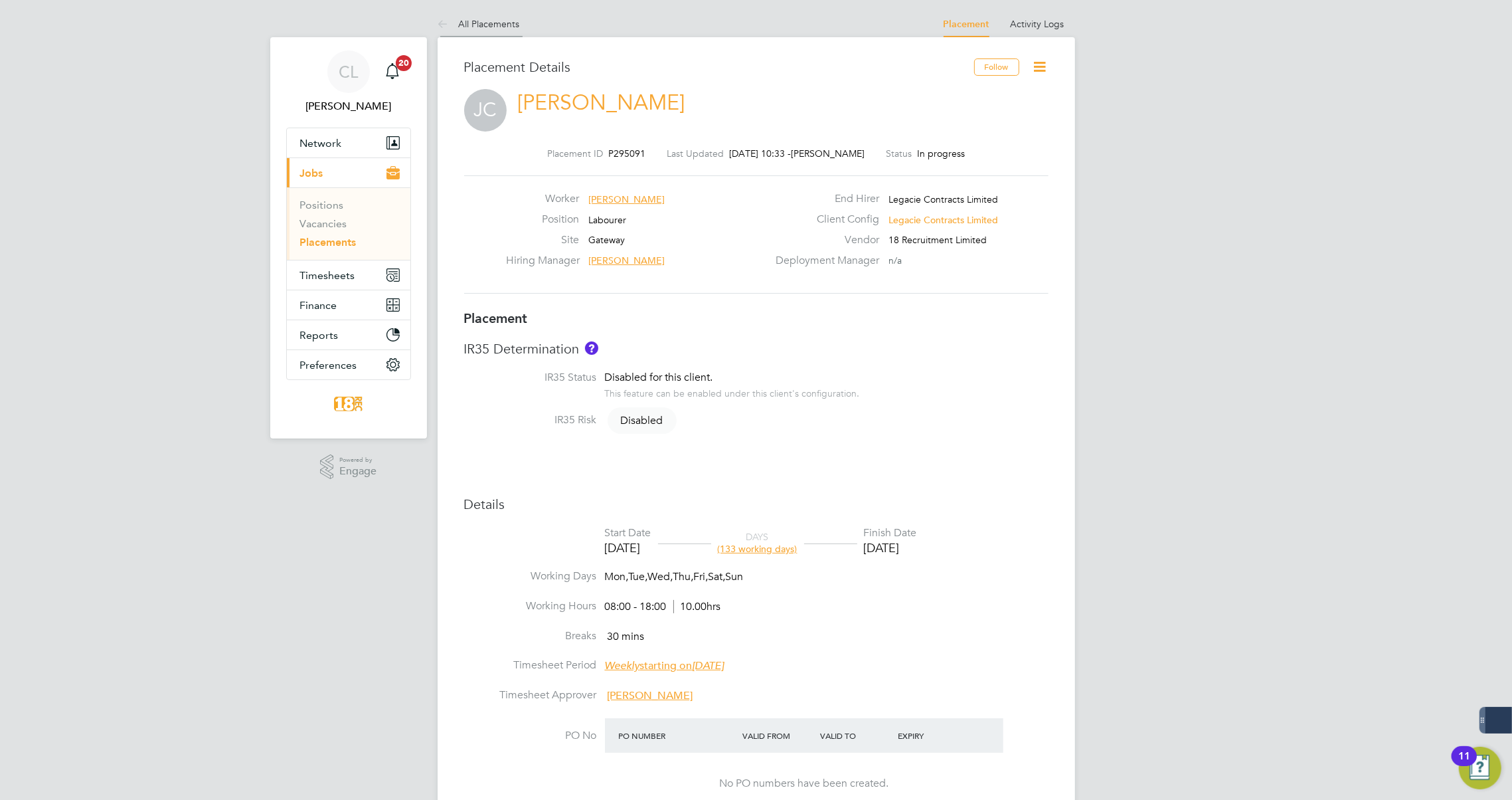
click at [441, 26] on icon at bounding box center [446, 25] width 17 height 17
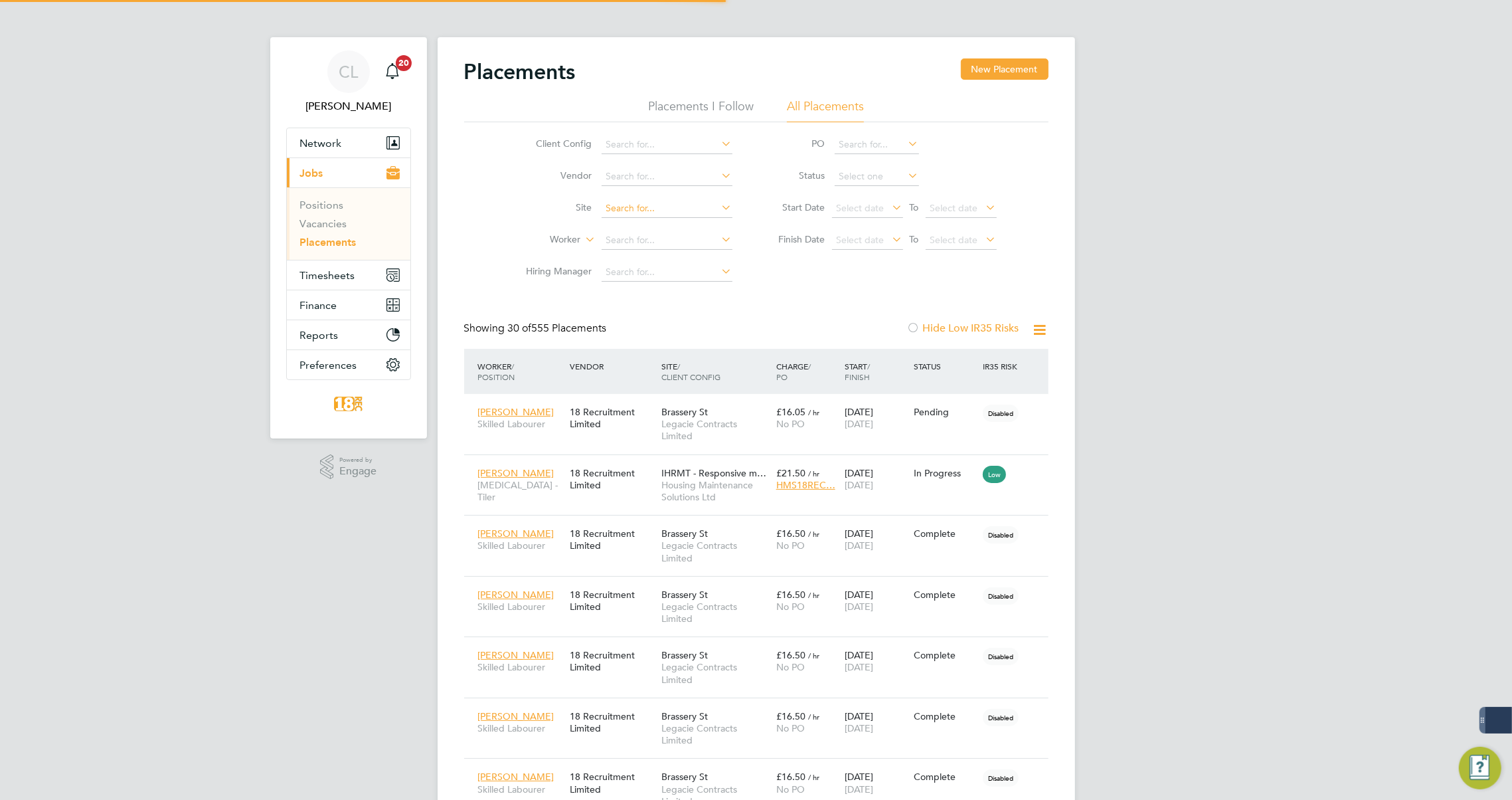
scroll to position [13, 63]
click at [633, 239] on input at bounding box center [666, 241] width 131 height 19
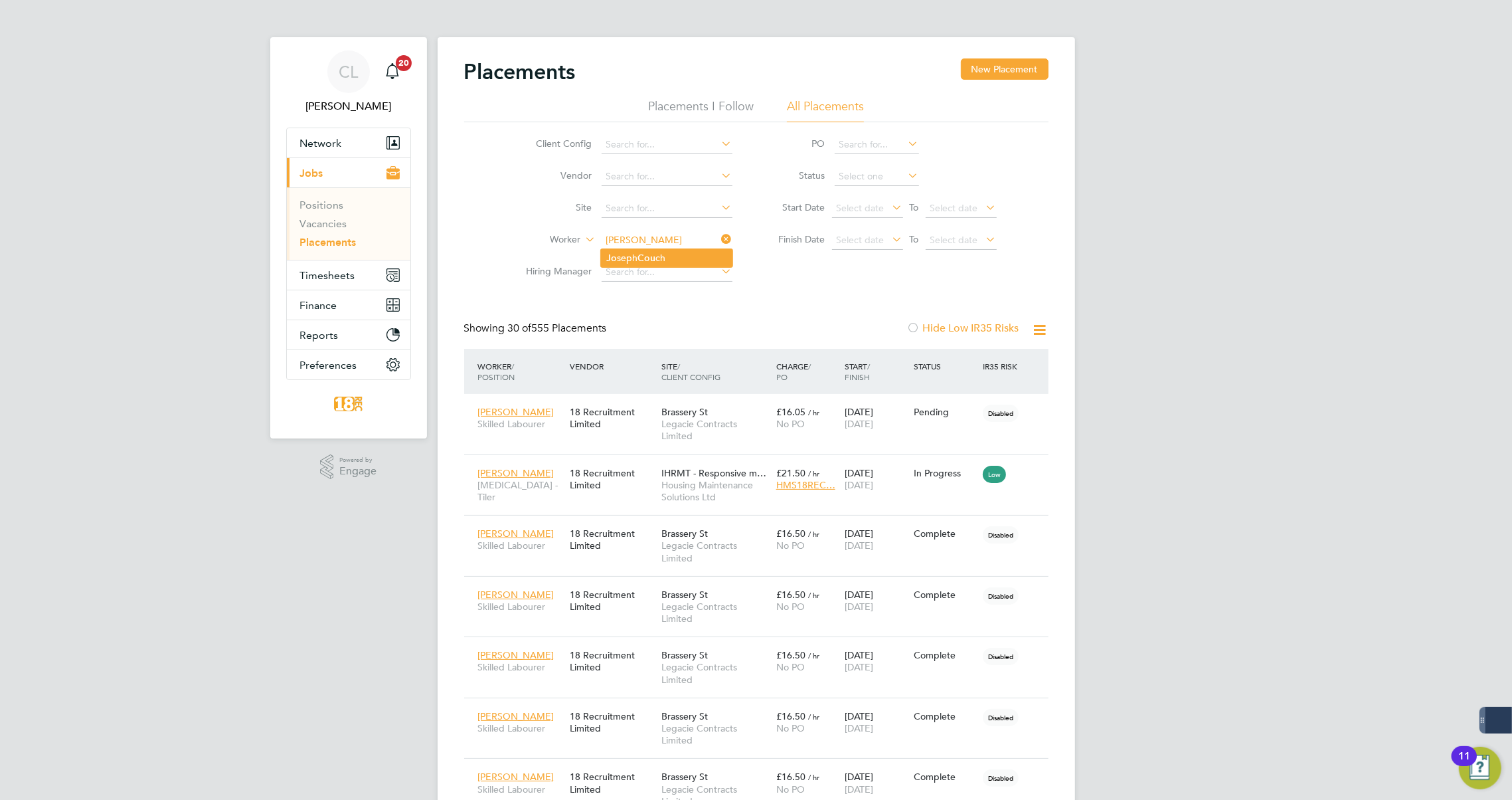
click at [637, 252] on li "Jo seph Cou ch" at bounding box center [667, 258] width 131 height 18
type input "[PERSON_NAME]"
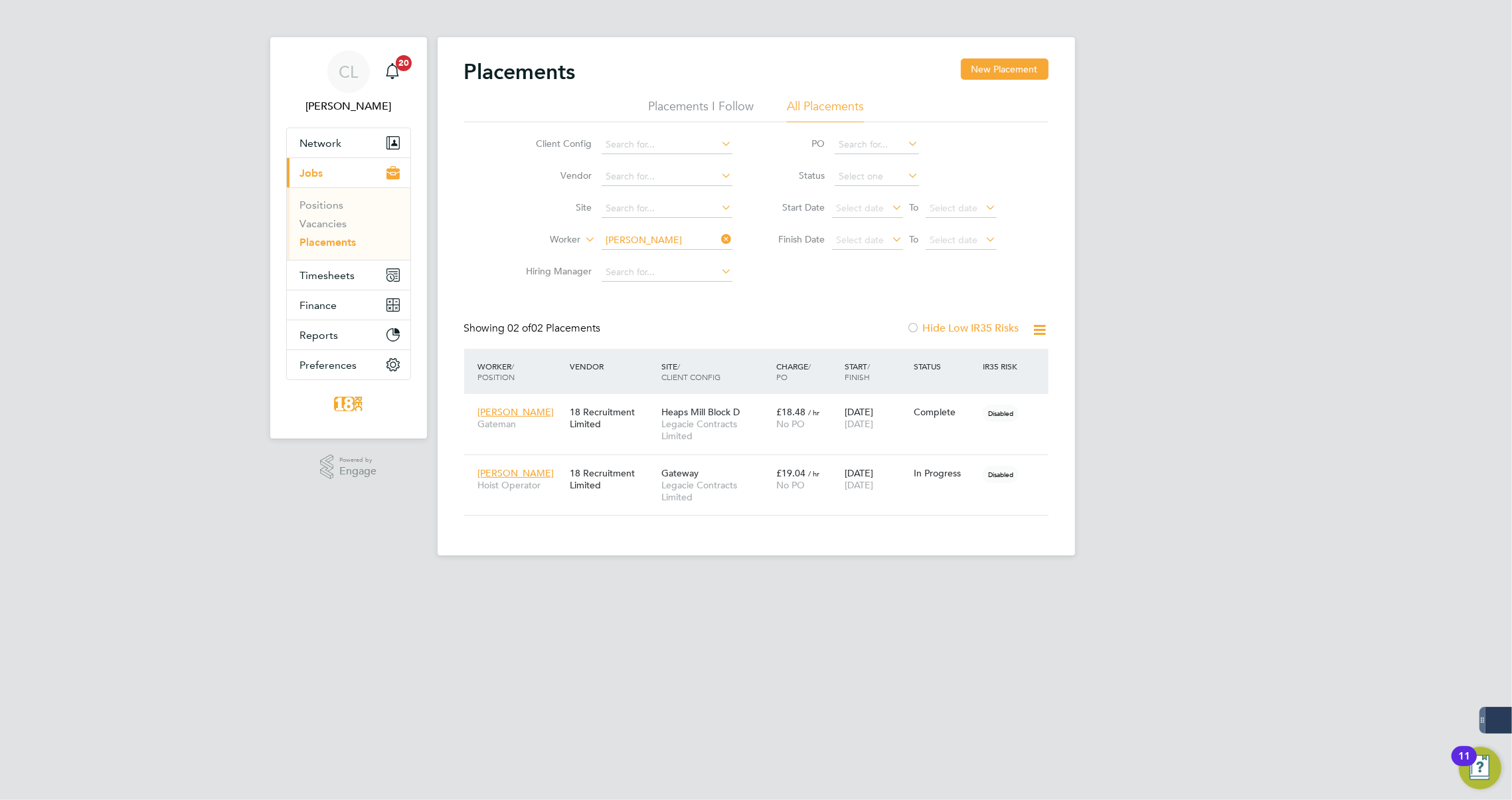
click at [720, 239] on icon at bounding box center [720, 239] width 0 height 19
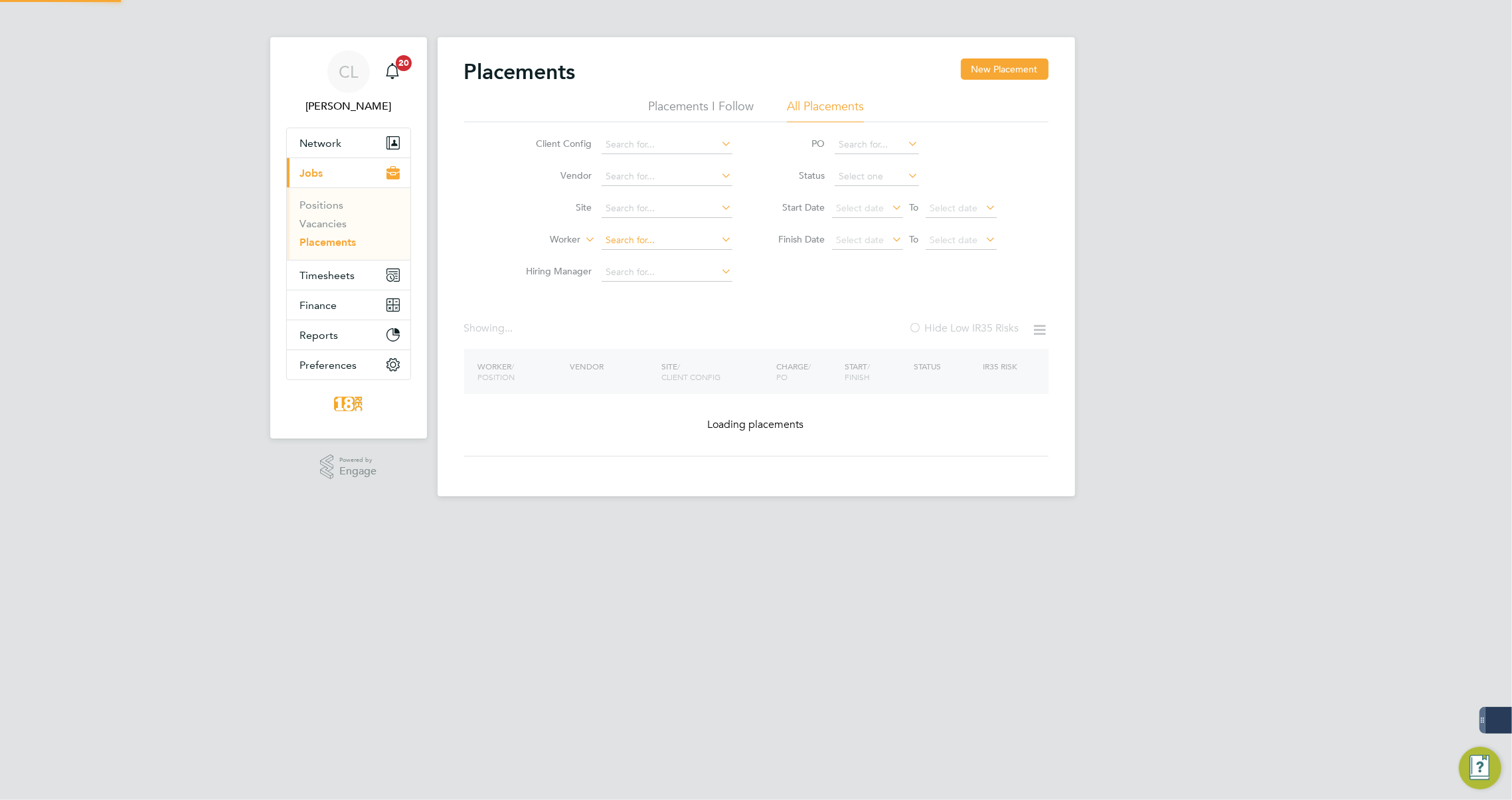
click at [677, 244] on input at bounding box center [666, 241] width 131 height 19
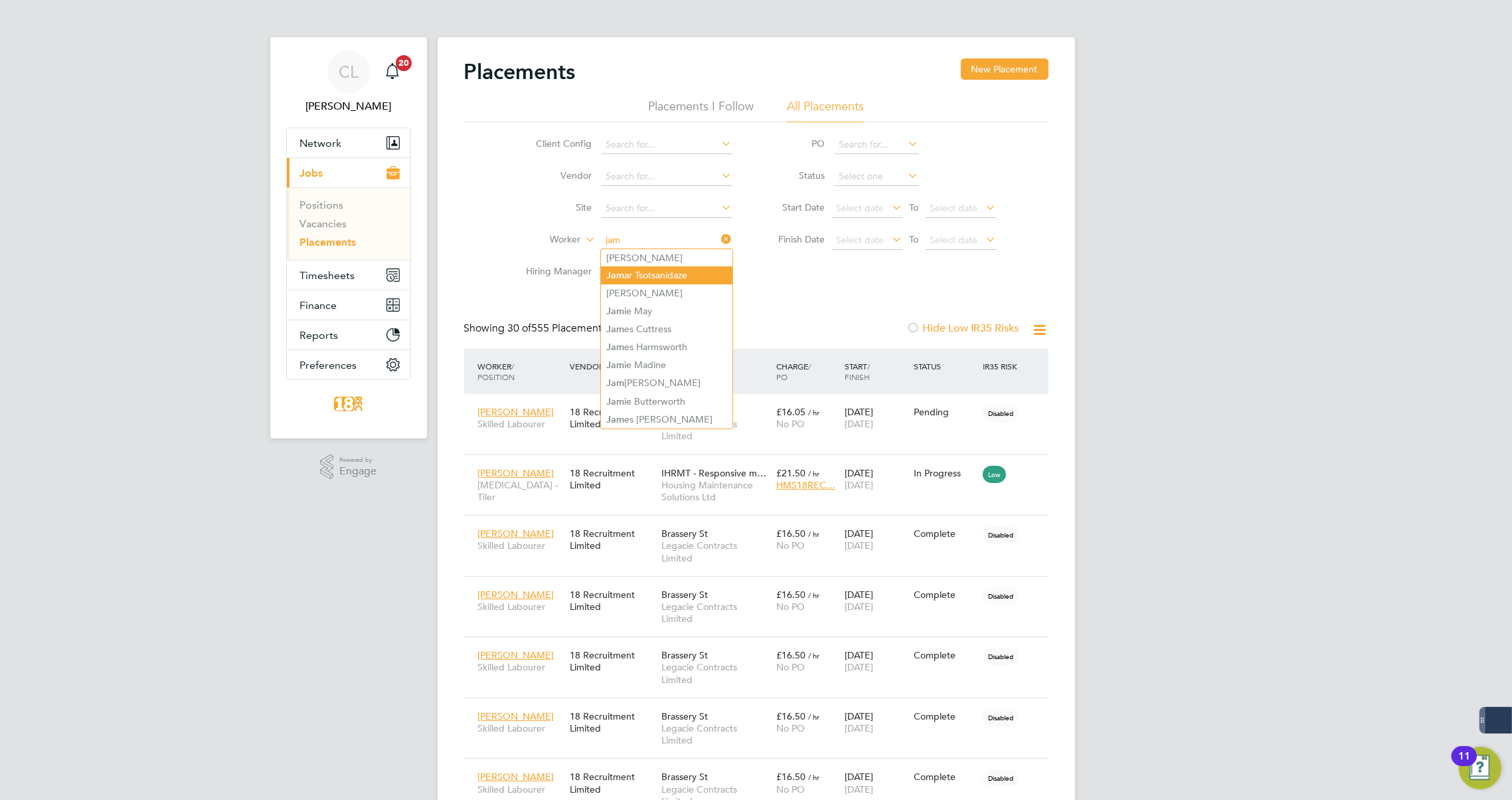
click at [679, 277] on li "Jam ar Tsotsanidaze" at bounding box center [667, 275] width 131 height 18
type input "[PERSON_NAME]"
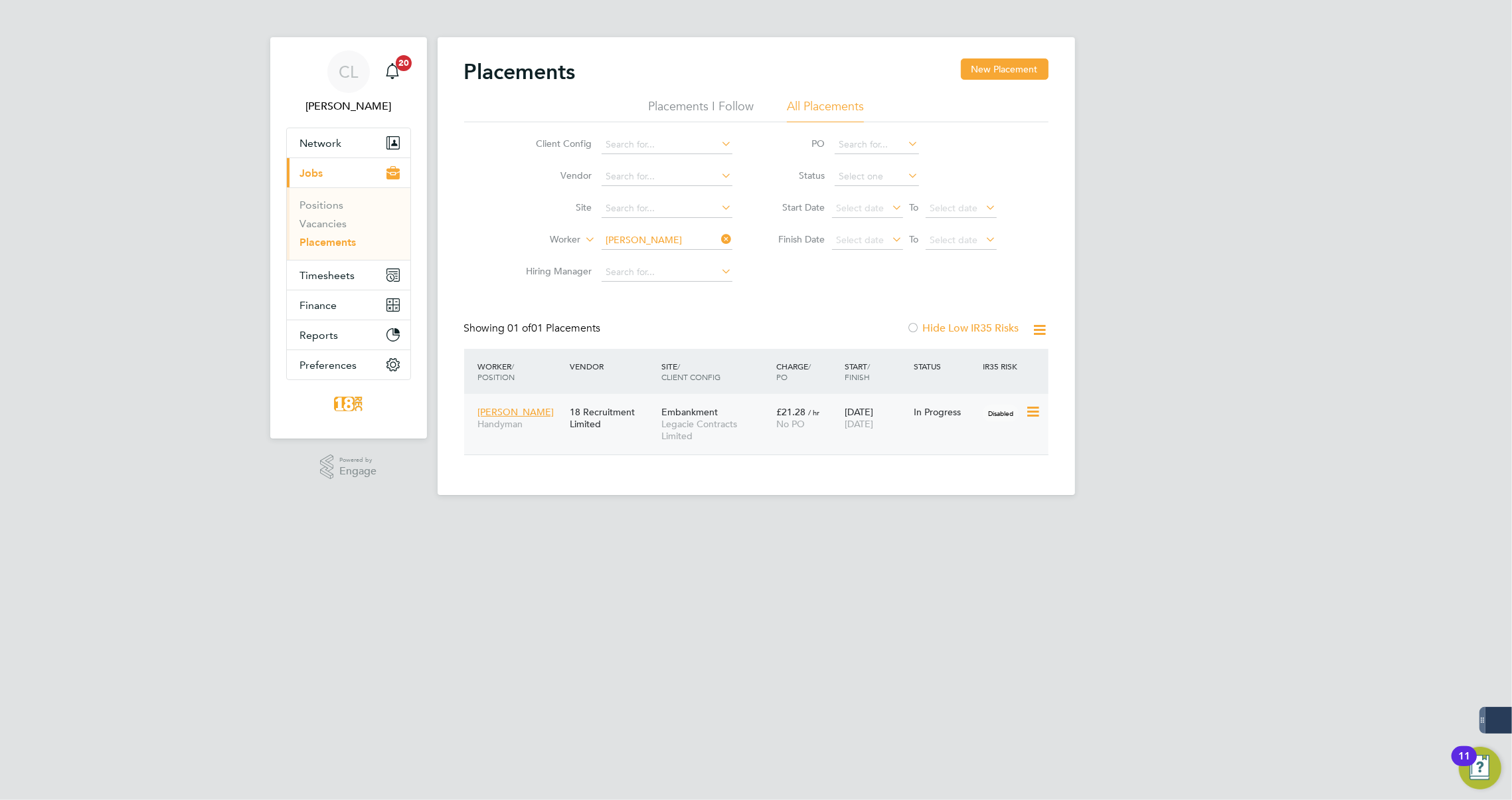
click at [678, 435] on span "Legacie Contracts Limited" at bounding box center [715, 429] width 108 height 24
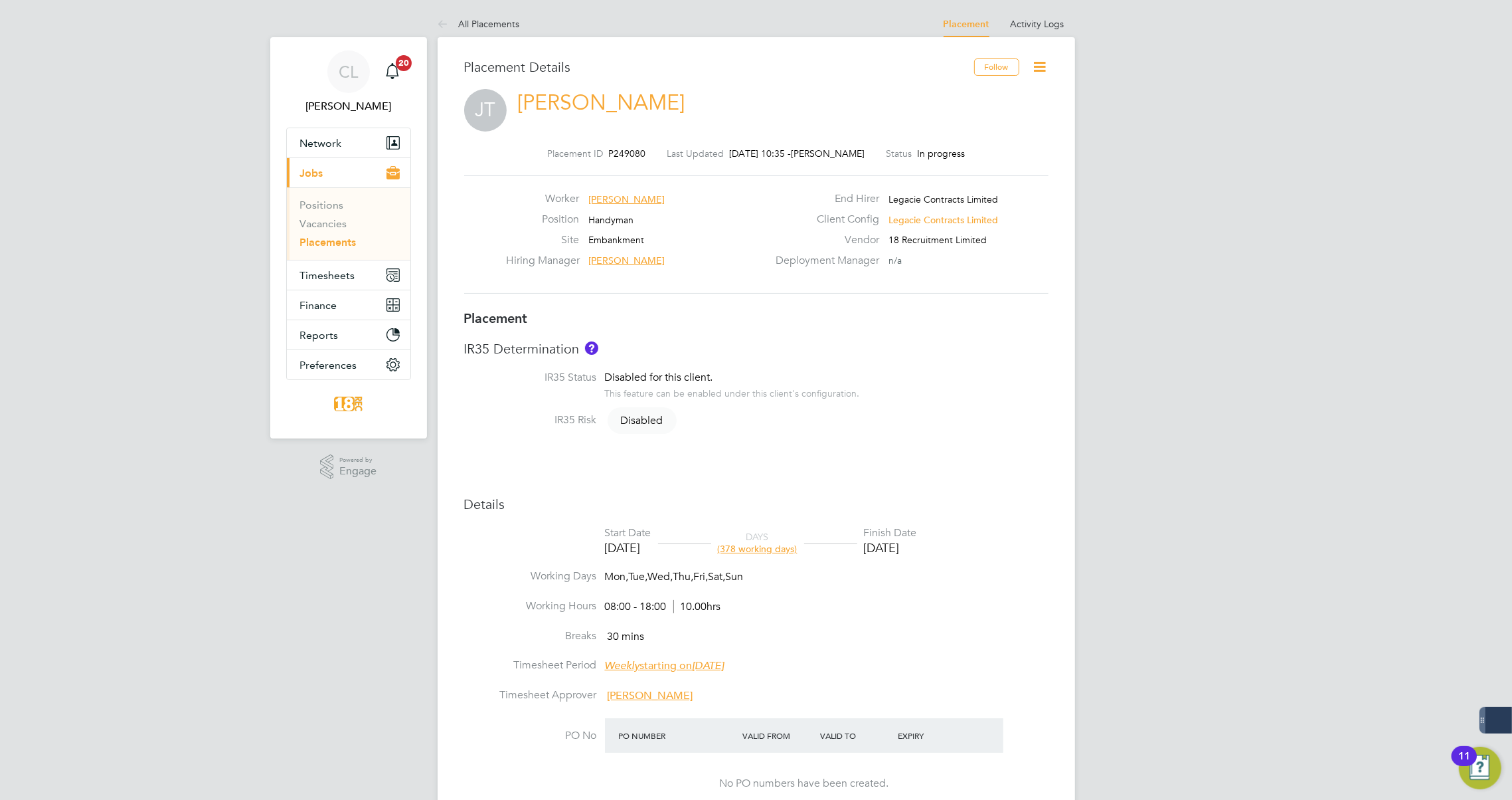
click at [443, 30] on icon at bounding box center [446, 25] width 17 height 17
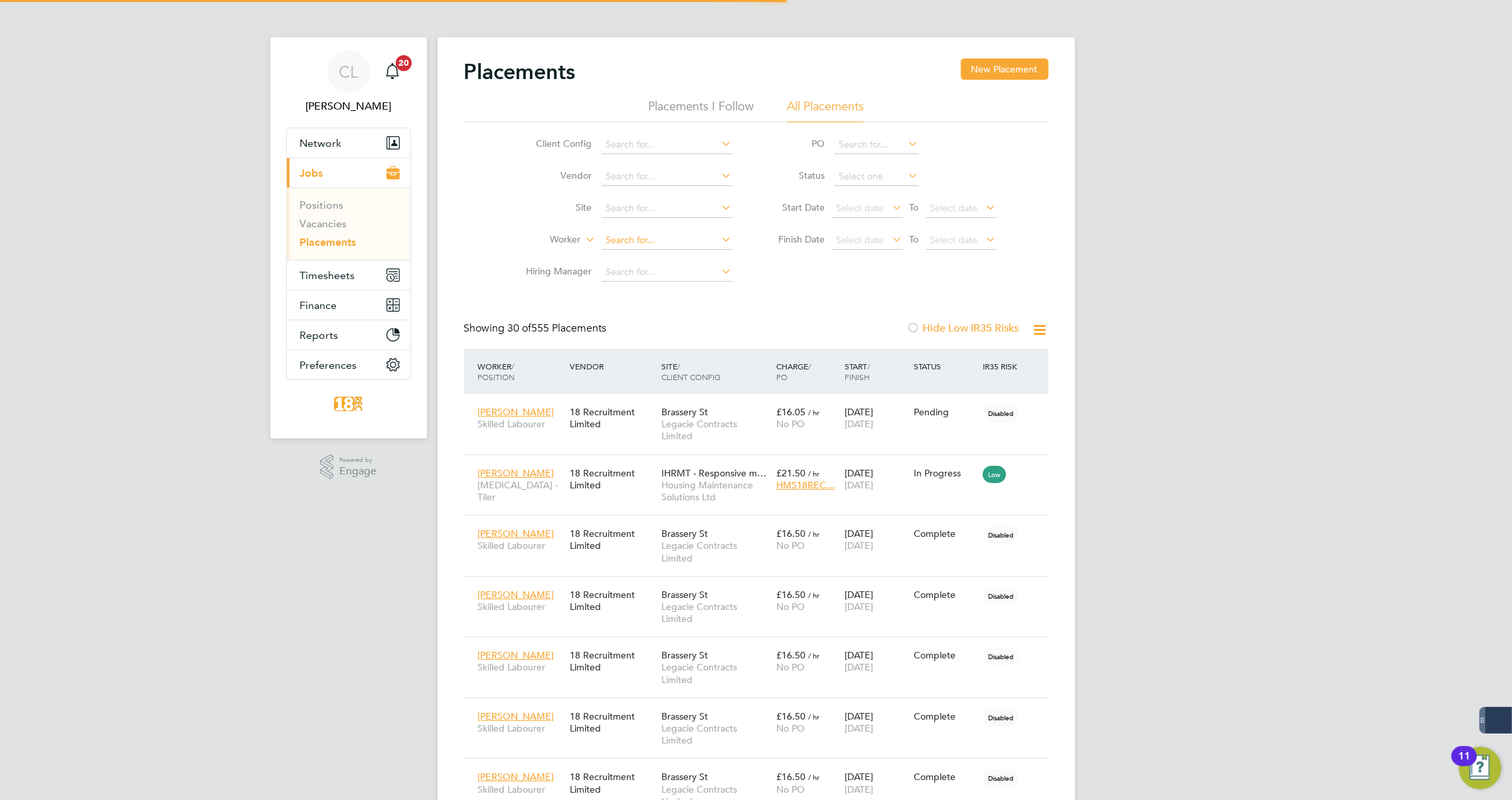
scroll to position [38, 92]
click at [627, 237] on input at bounding box center [666, 241] width 131 height 19
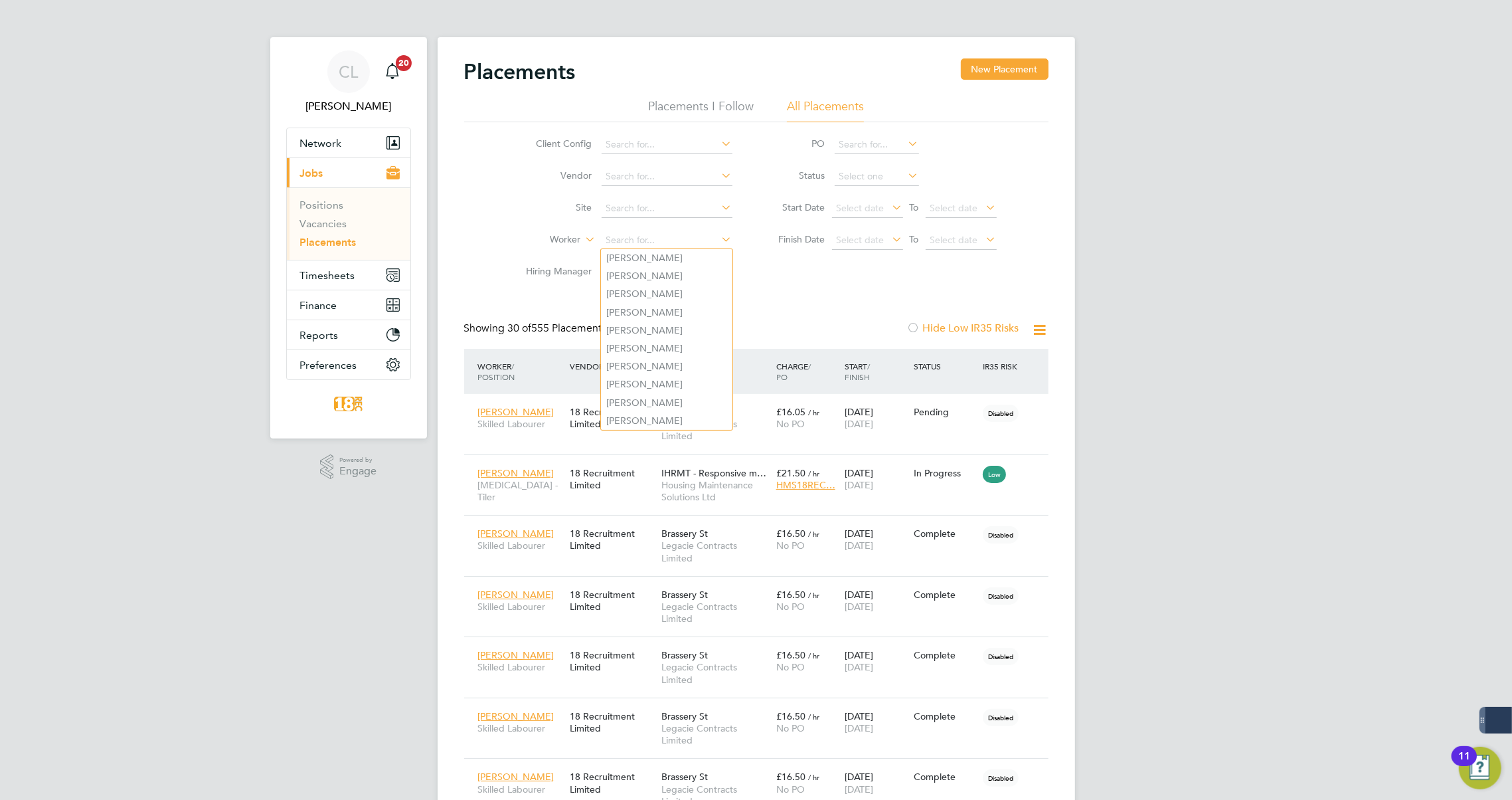
click at [521, 228] on li "Worker" at bounding box center [624, 240] width 249 height 32
click at [644, 236] on input at bounding box center [666, 241] width 131 height 19
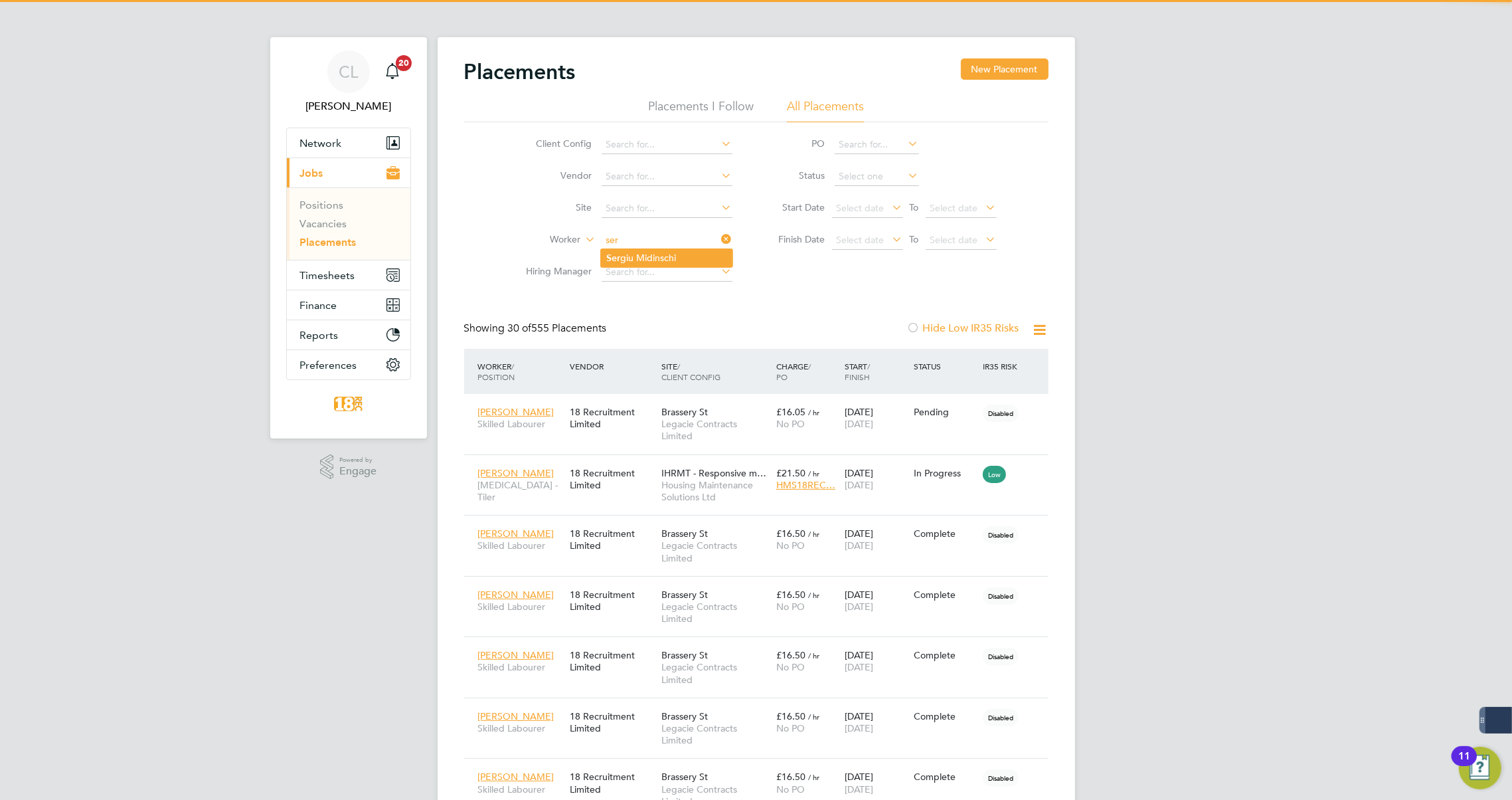
click at [648, 258] on li "Ser giu Midinschi" at bounding box center [667, 258] width 131 height 18
type input "Sergiu Midinschi"
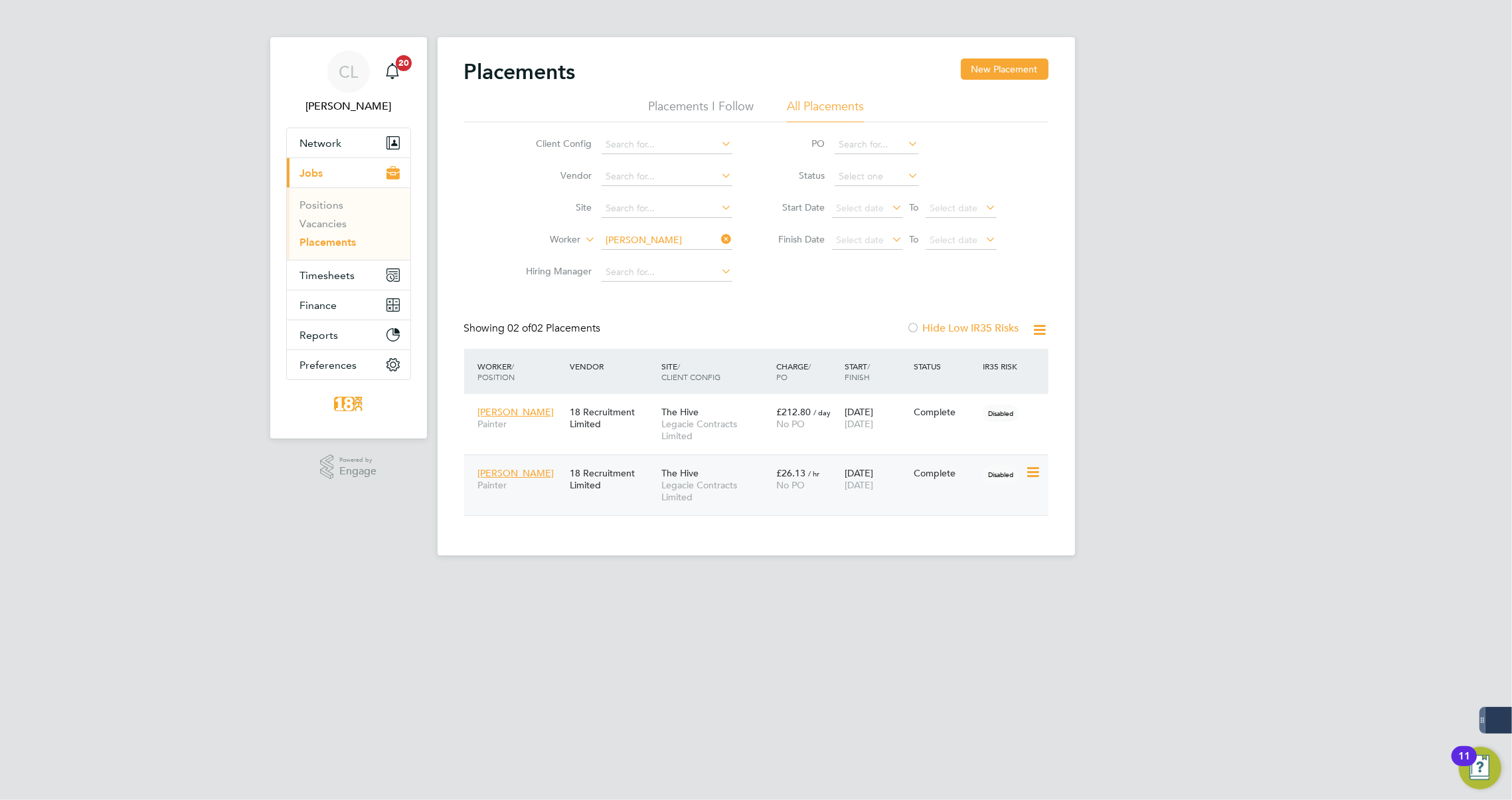
click at [873, 490] on span "28 Sep 2025" at bounding box center [859, 485] width 29 height 12
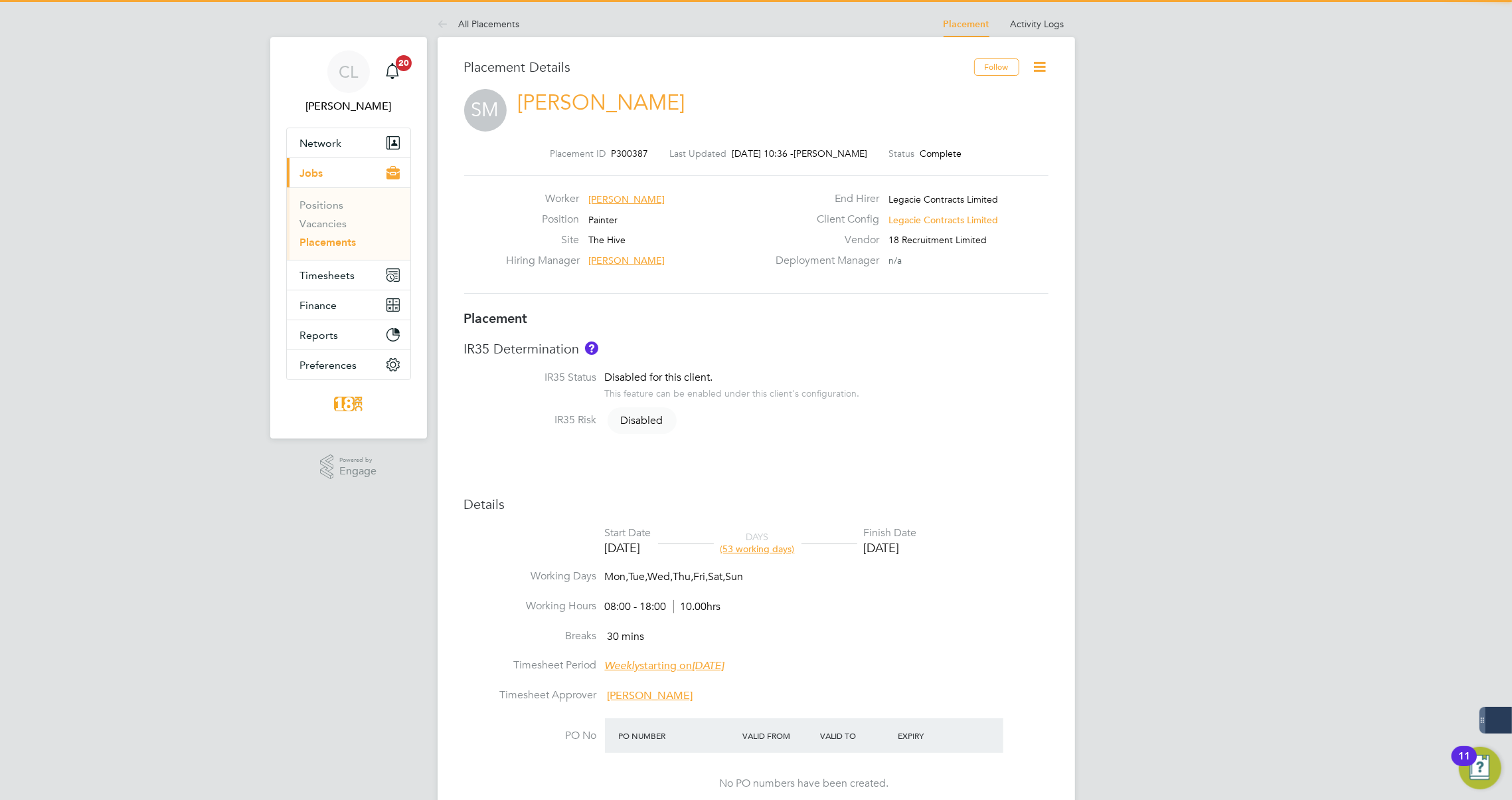
click at [1034, 70] on icon at bounding box center [1040, 66] width 17 height 17
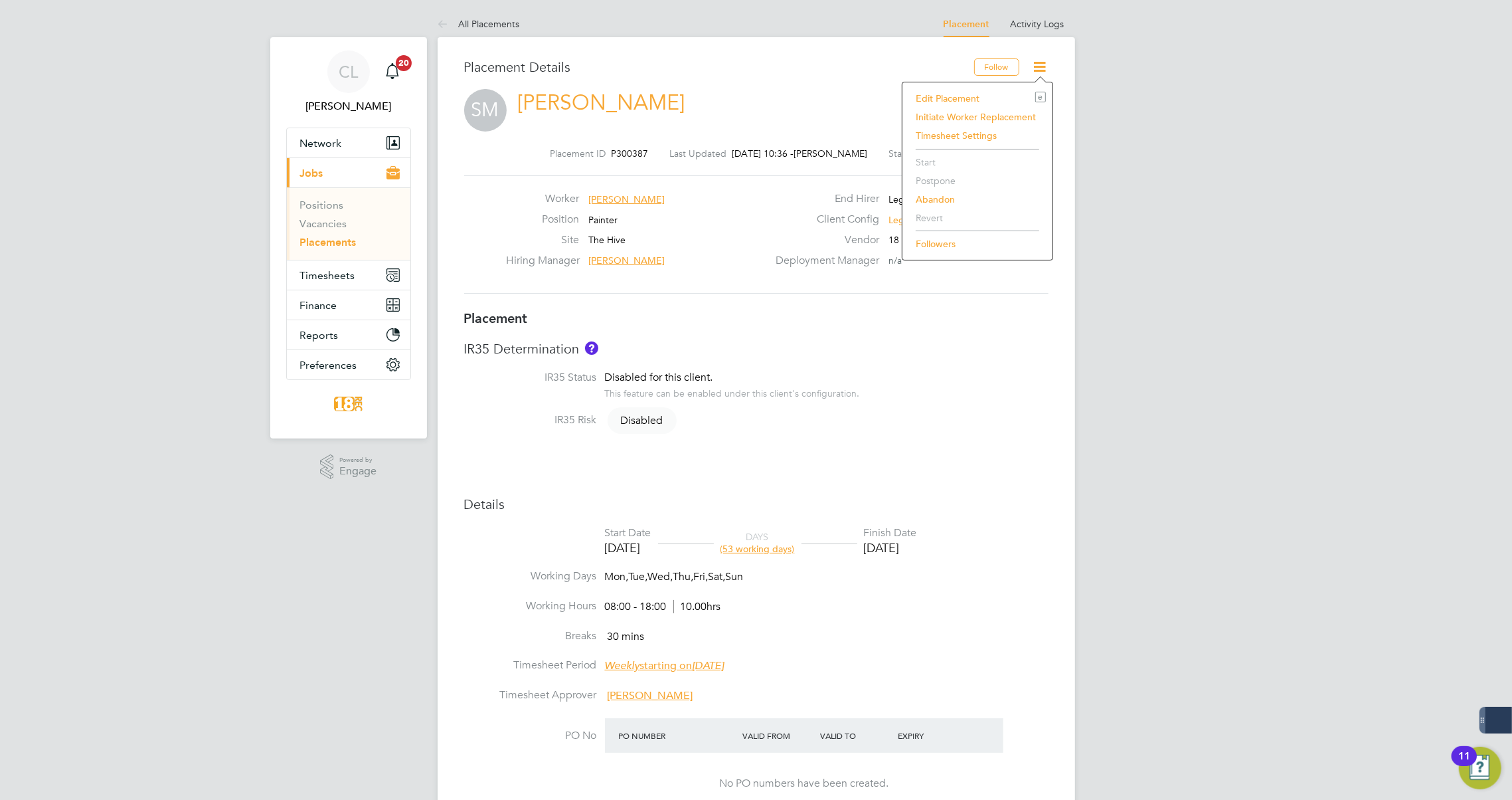
click at [975, 99] on li "Edit Placement e" at bounding box center [978, 98] width 137 height 19
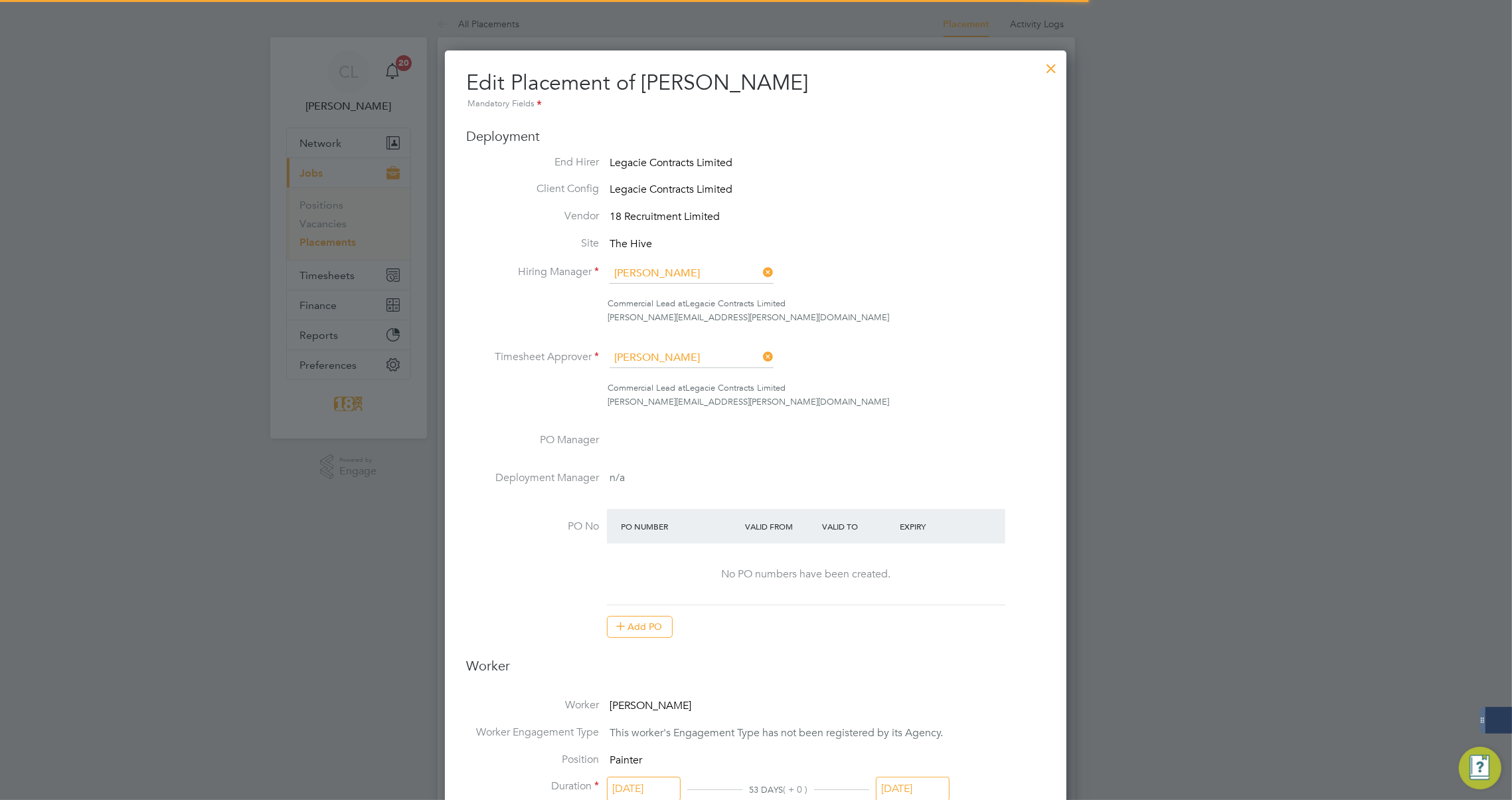
scroll to position [6, 6]
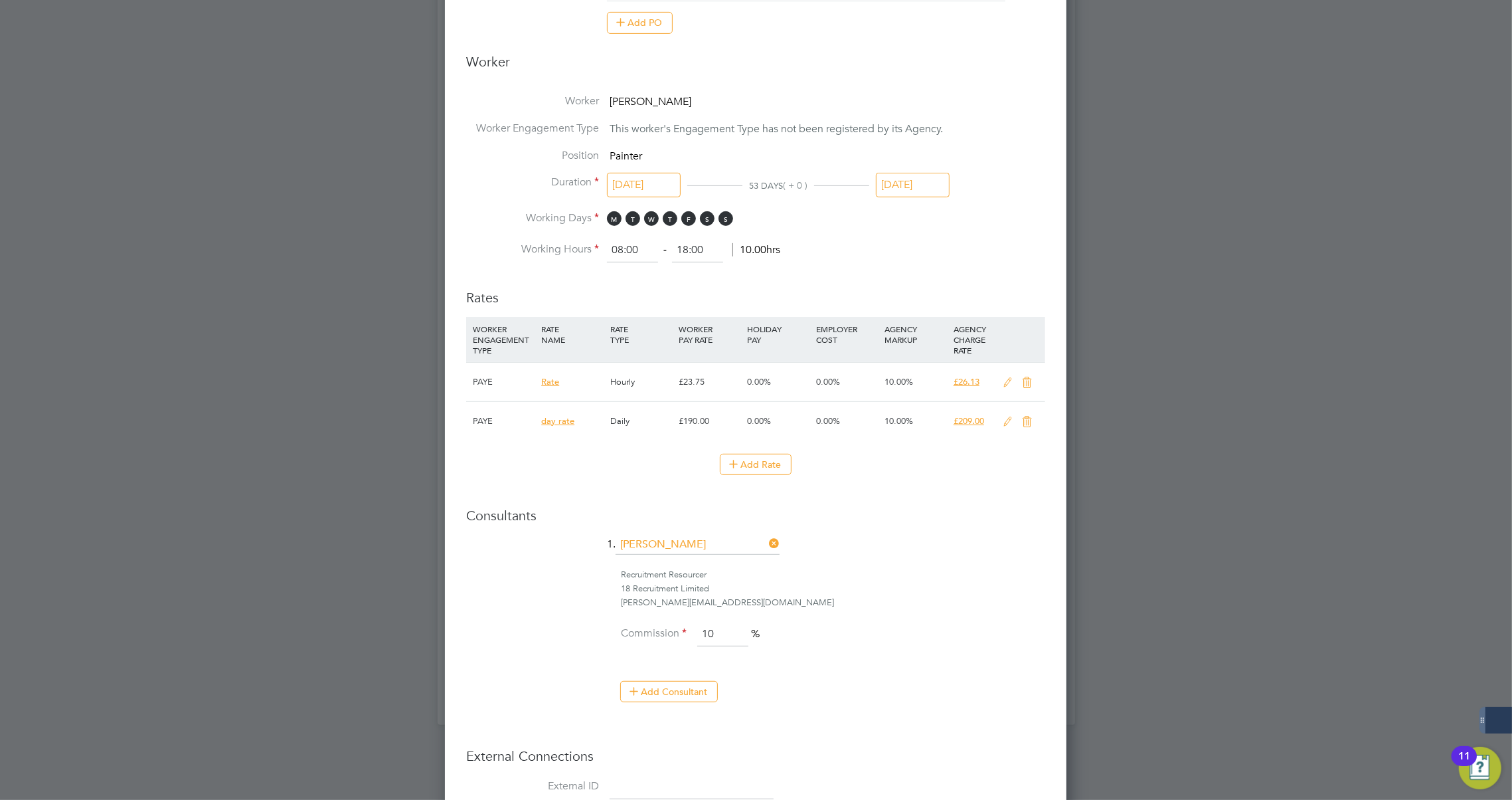
click at [915, 185] on input "28 Sep 2025" at bounding box center [913, 185] width 74 height 25
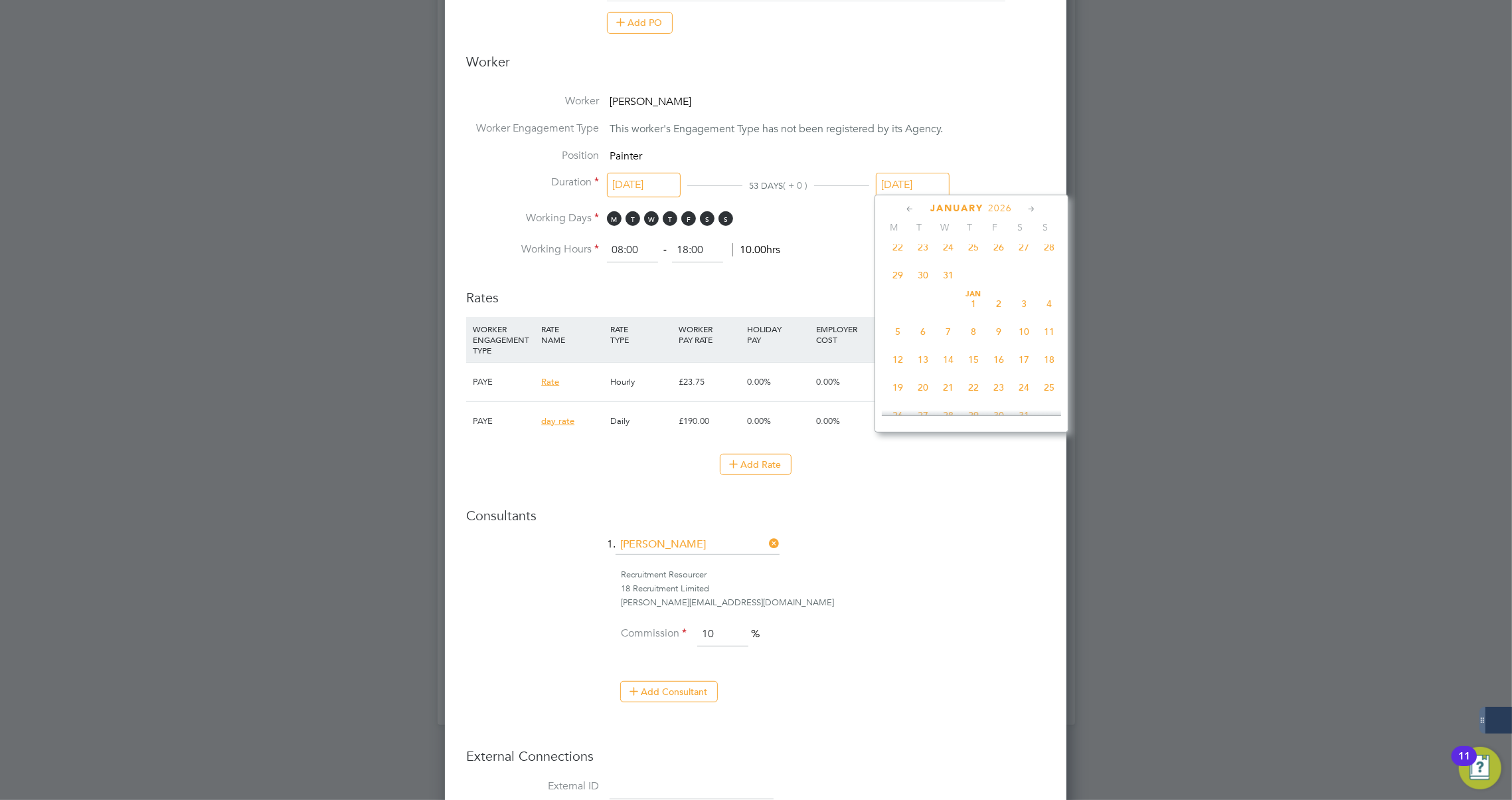
click at [947, 276] on span "31" at bounding box center [948, 275] width 25 height 25
type input "31 Dec 2025"
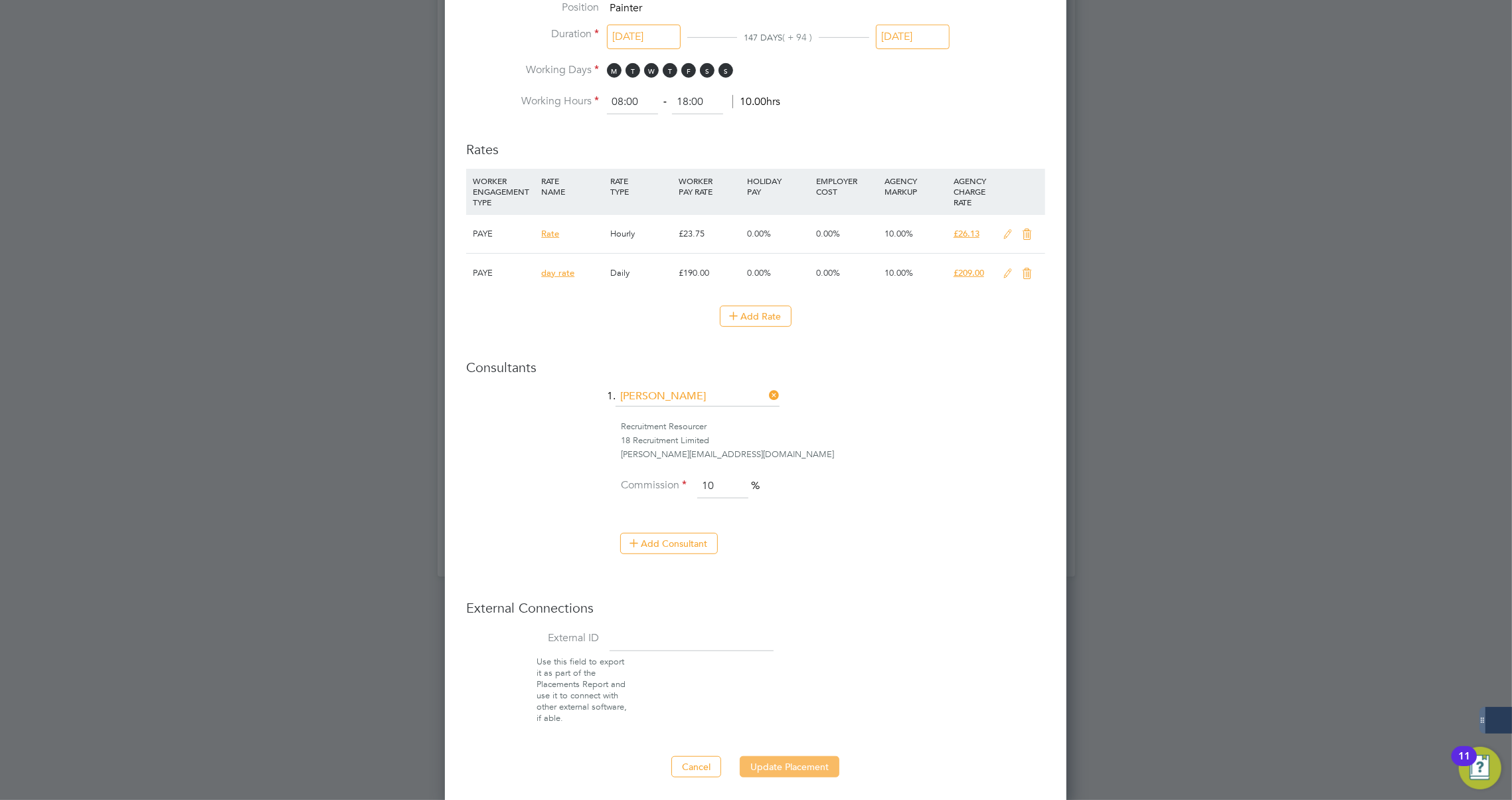
click at [784, 770] on button "Update Placement" at bounding box center [790, 766] width 100 height 21
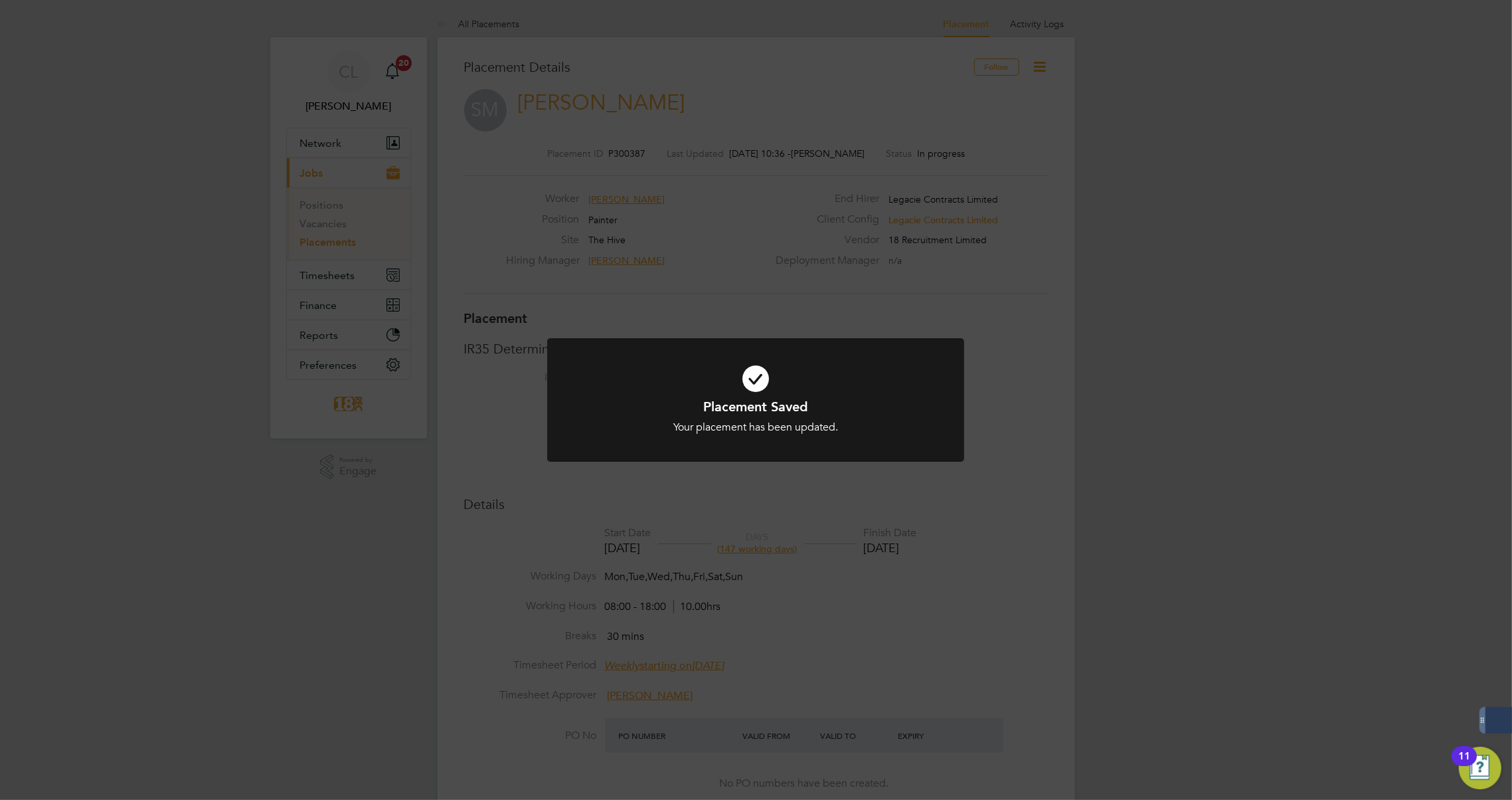
click at [630, 528] on div "Placement Saved Your placement has been updated. Cancel Okay" at bounding box center [756, 400] width 1512 height 800
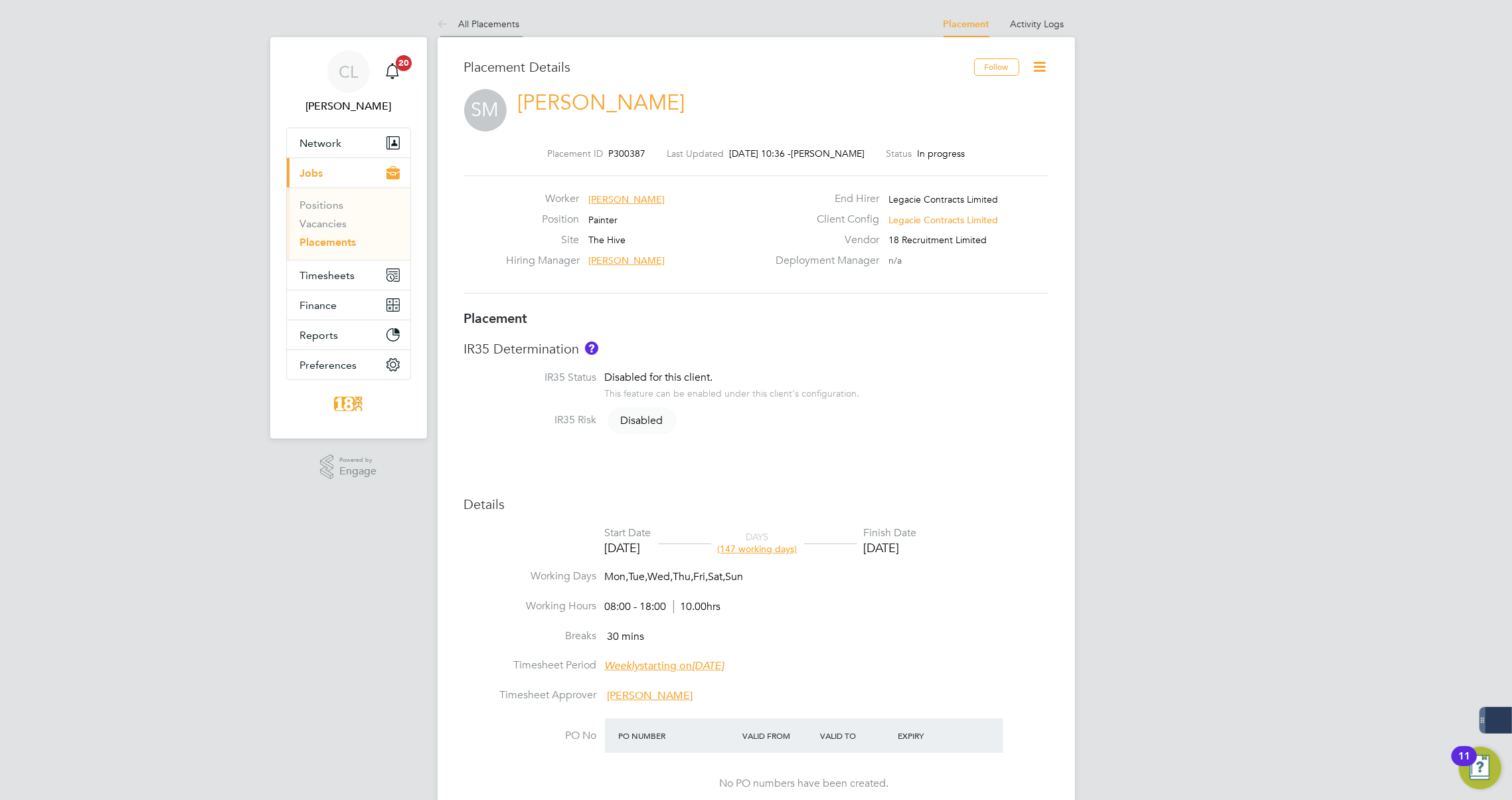
click at [448, 17] on icon at bounding box center [446, 25] width 17 height 17
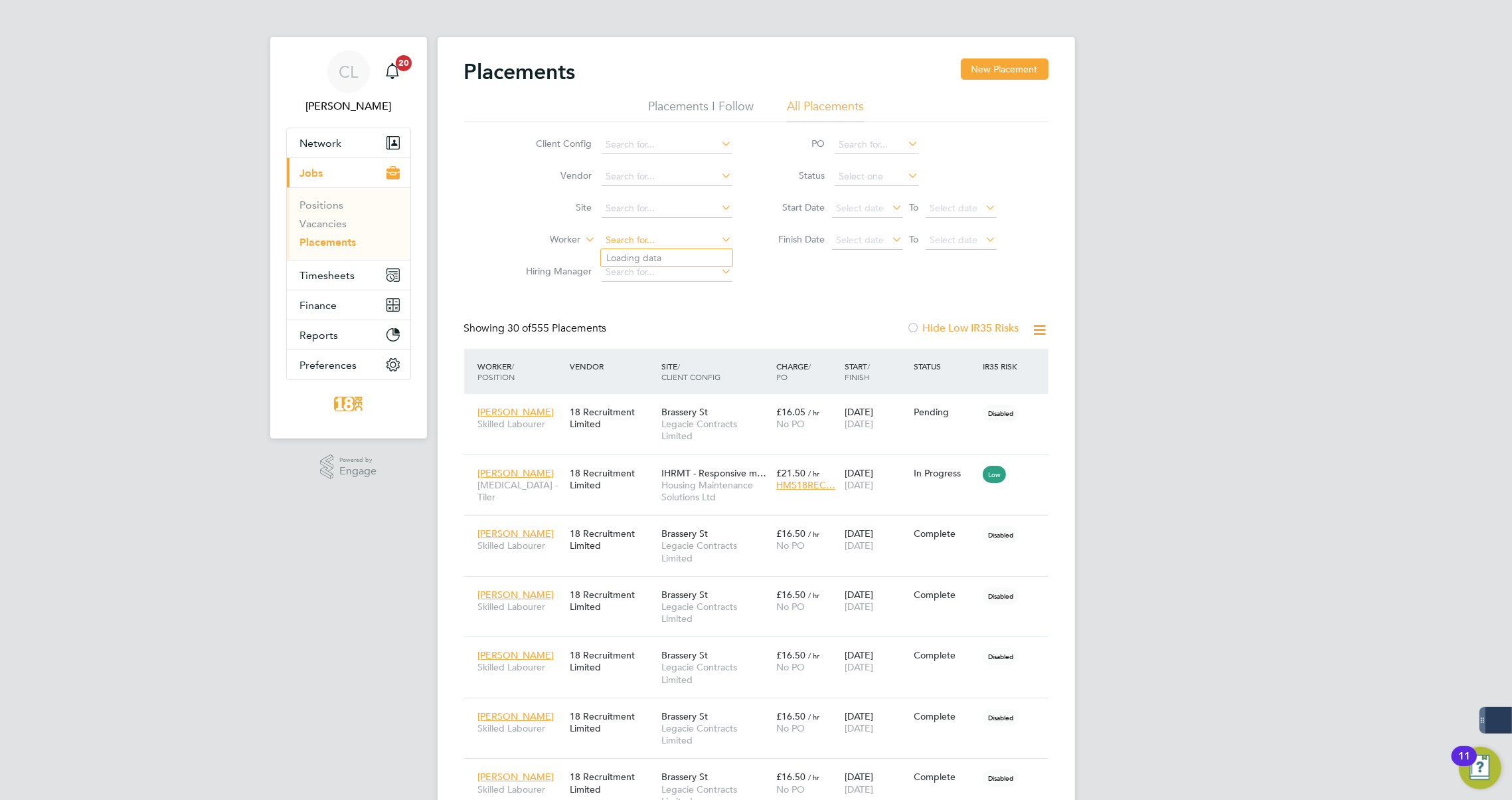
click at [637, 234] on input at bounding box center [666, 241] width 131 height 19
click at [637, 260] on li "Lil ian Druta" at bounding box center [667, 258] width 131 height 18
type input "[PERSON_NAME]"
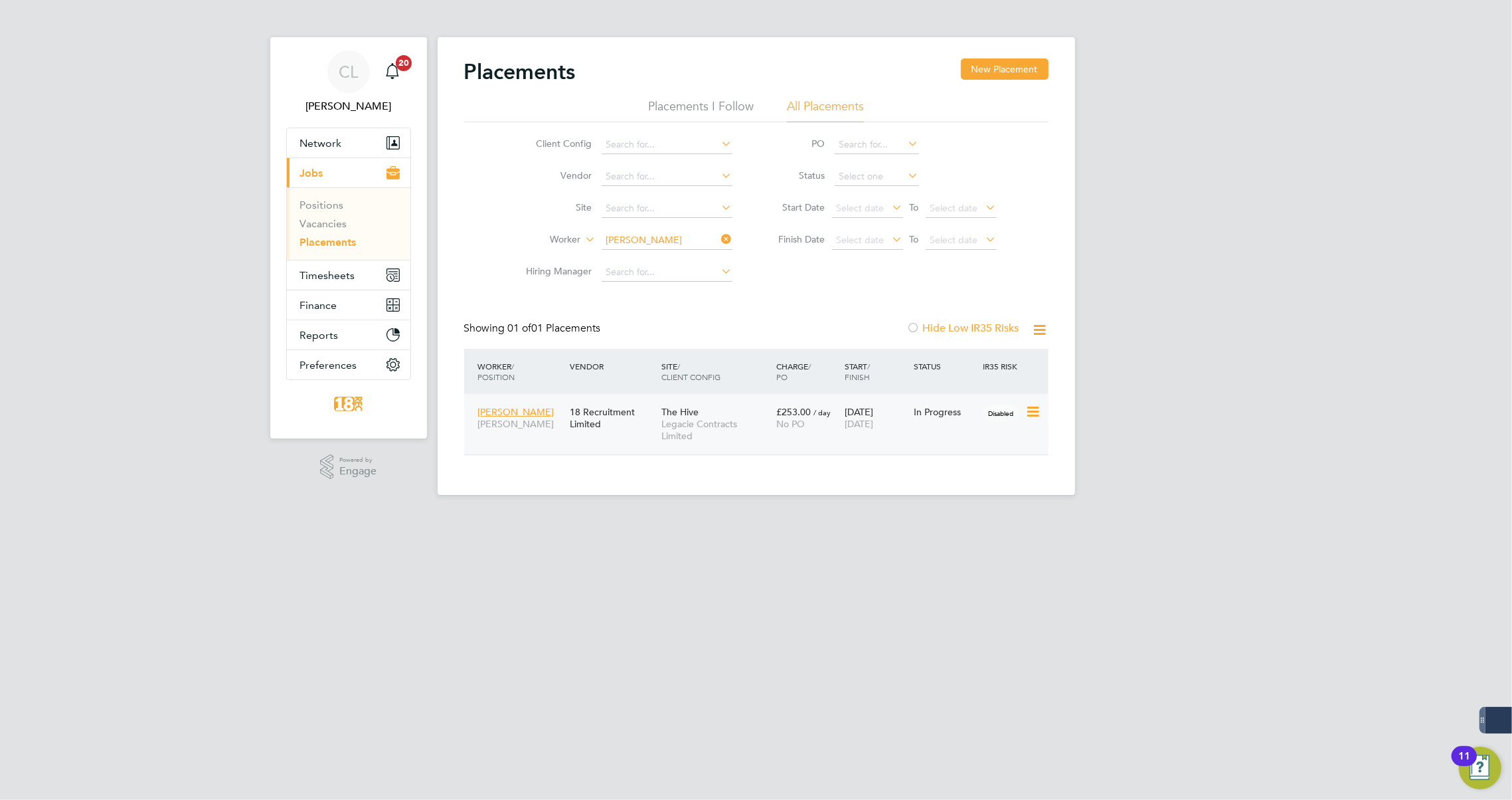
click at [673, 434] on span "Legacie Contracts Limited" at bounding box center [715, 429] width 108 height 24
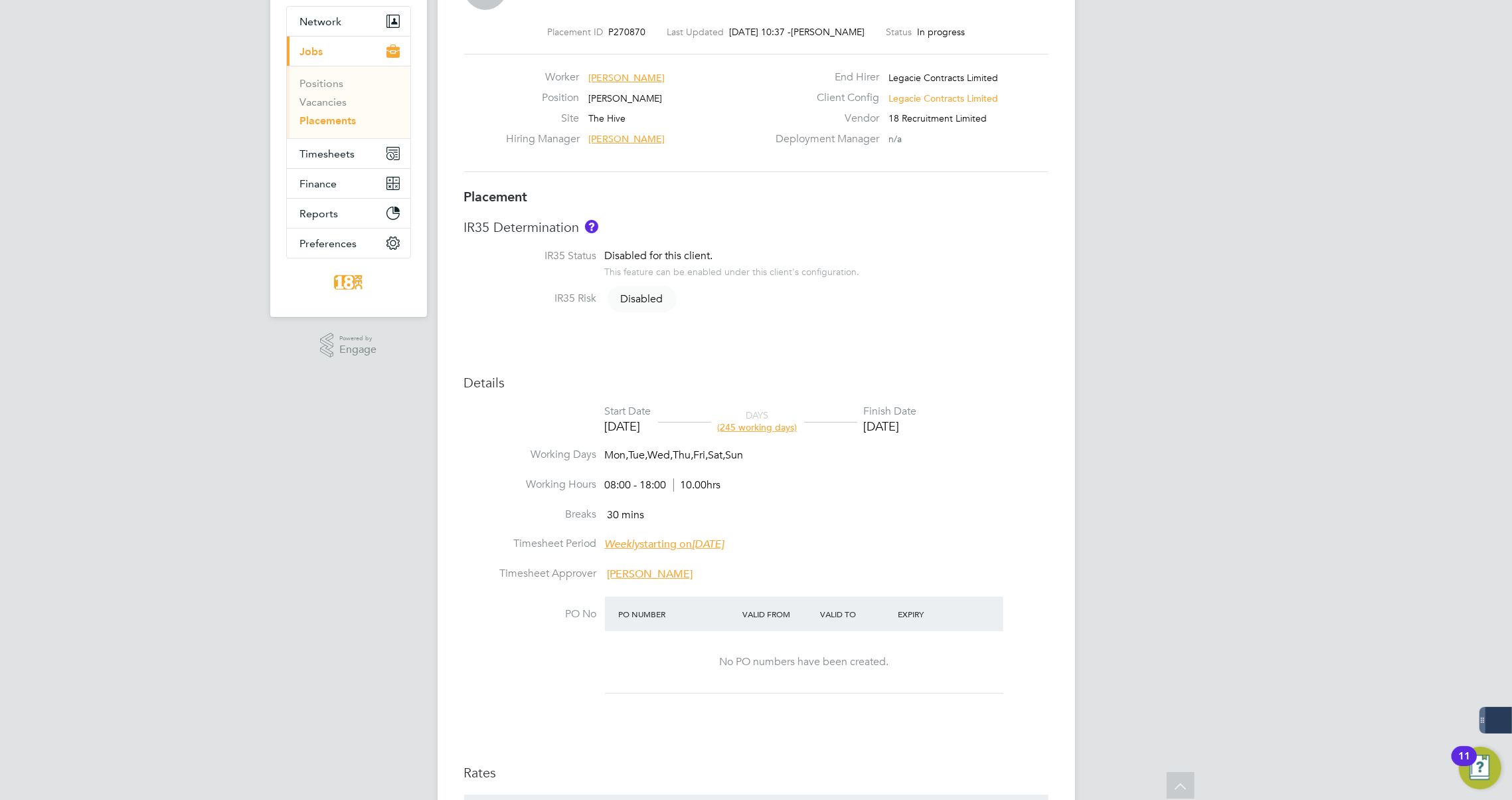
scroll to position [60, 0]
